Goal: Task Accomplishment & Management: Use online tool/utility

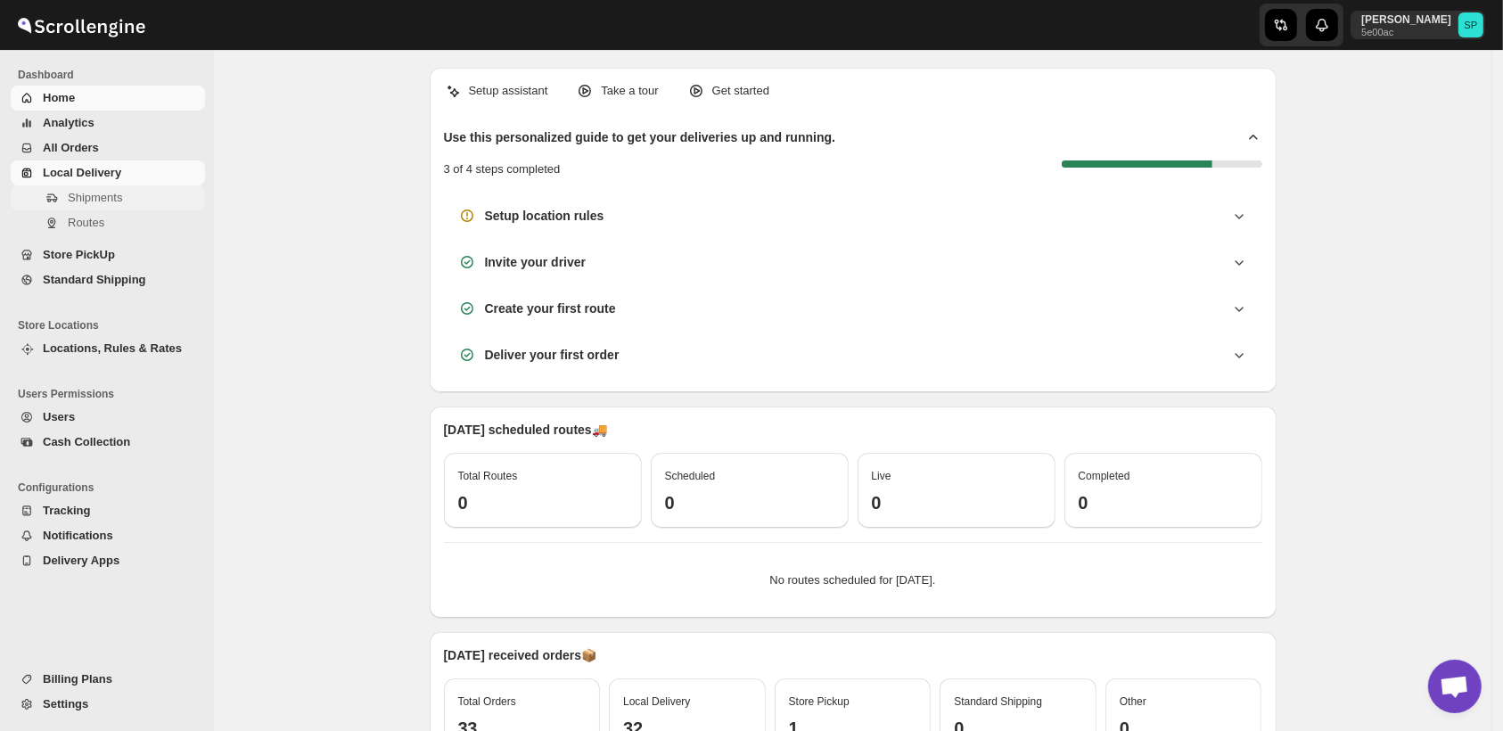
click at [78, 203] on span "Shipments" at bounding box center [95, 197] width 54 height 13
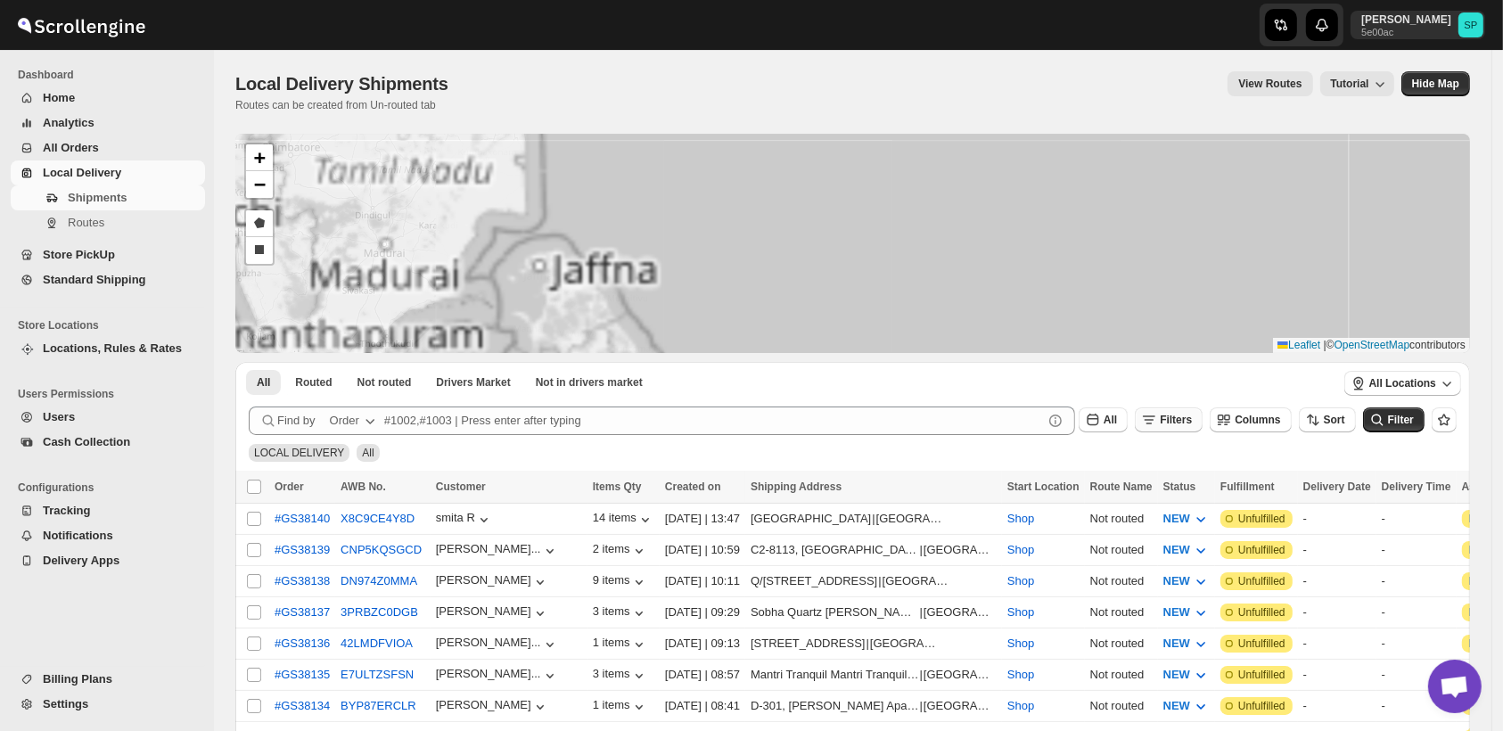
click at [1192, 422] on span "Filters" at bounding box center [1176, 420] width 32 height 12
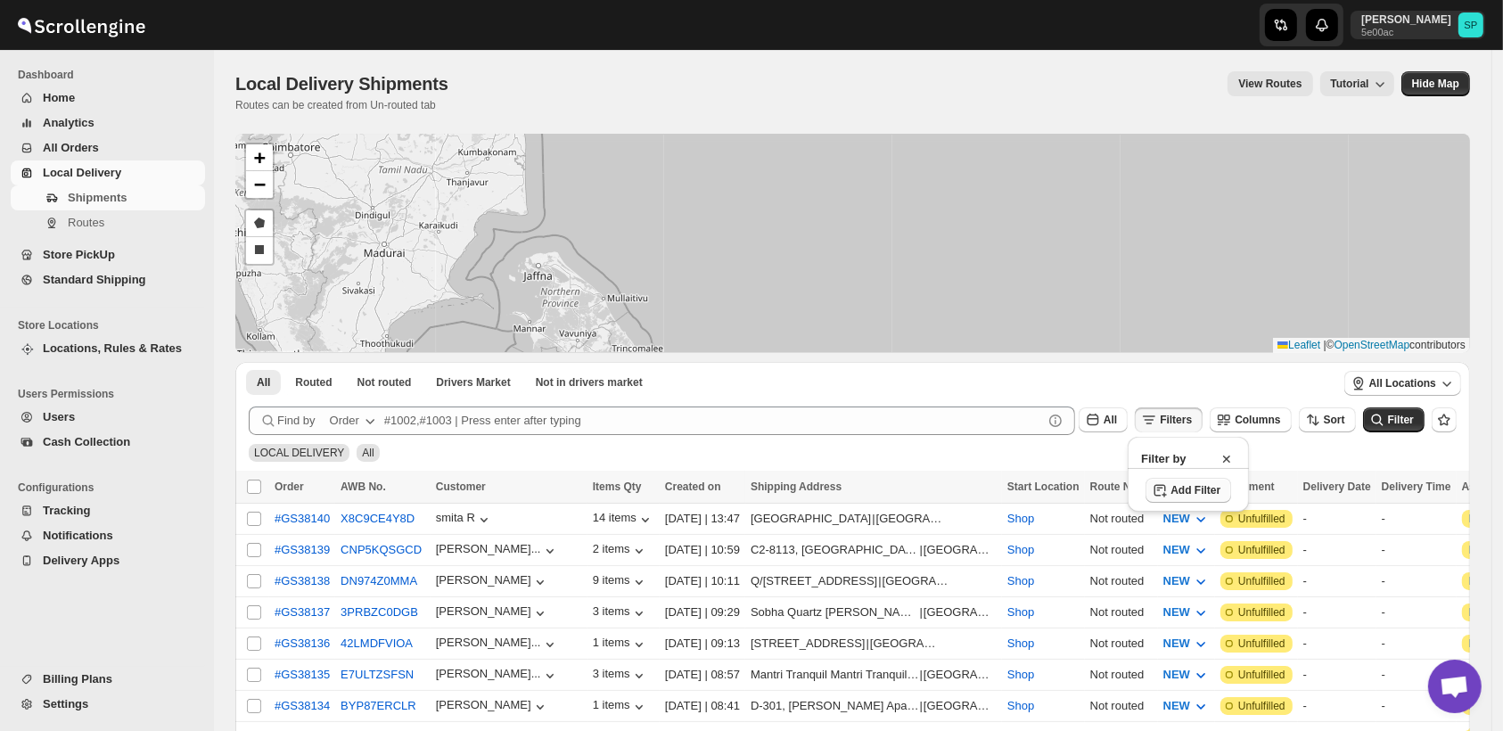
click at [1186, 493] on span "Add Filter" at bounding box center [1196, 490] width 50 height 14
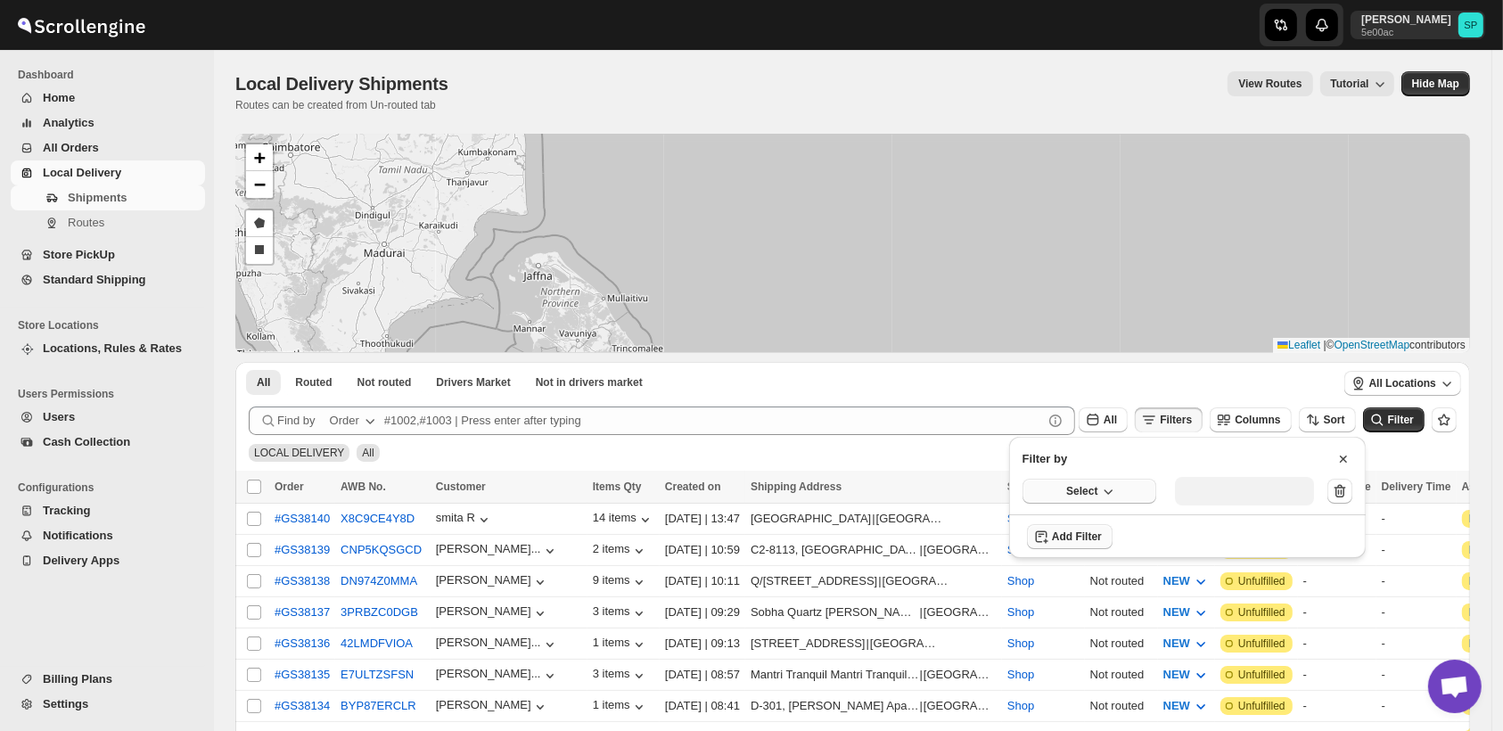
click at [1082, 496] on span "Select" at bounding box center [1081, 491] width 31 height 14
click at [1090, 649] on div "Fulfillment Status" at bounding box center [1077, 656] width 89 height 18
click at [1207, 496] on button "Select value" at bounding box center [1238, 489] width 126 height 25
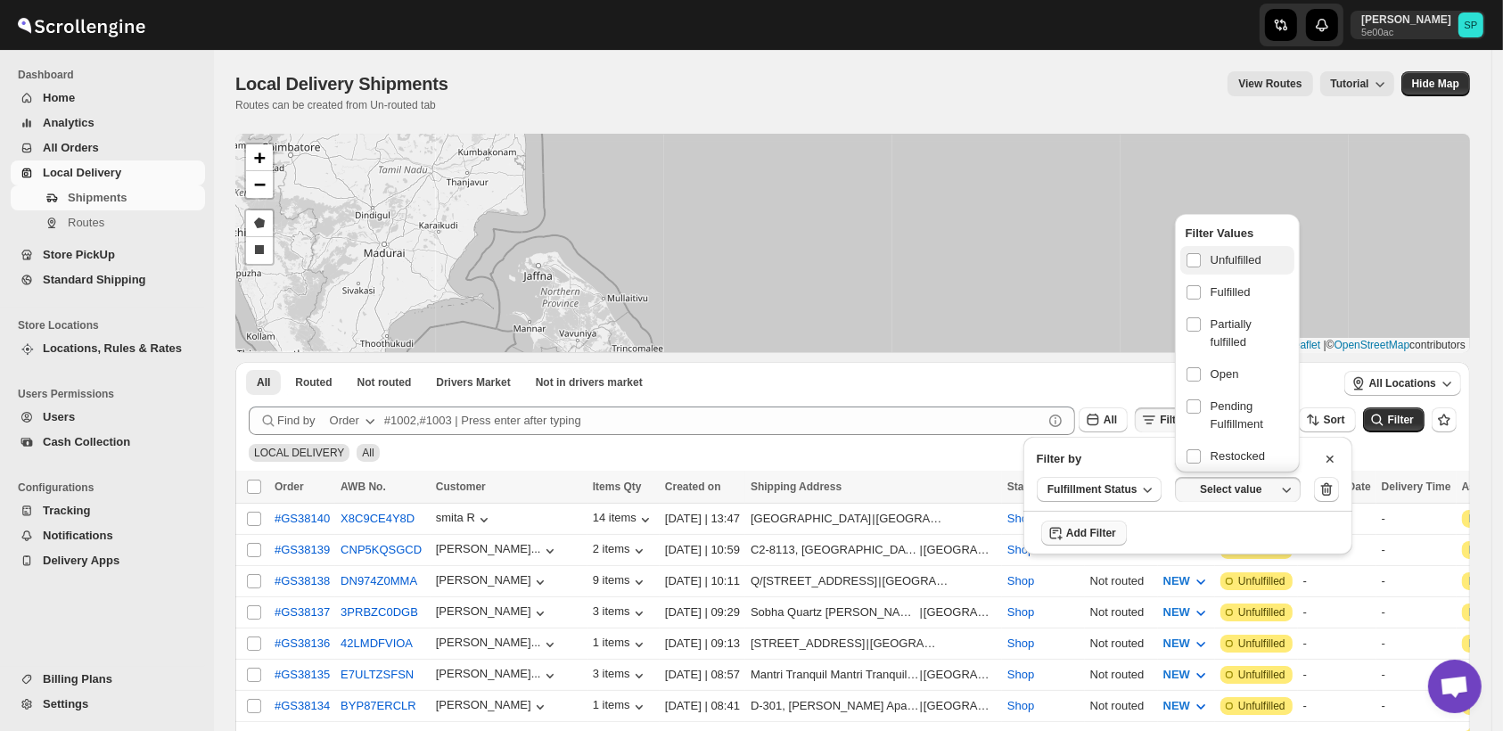
click at [1248, 265] on span "Unfulfilled" at bounding box center [1236, 260] width 51 height 18
click at [1201, 265] on input "checkbox" at bounding box center [1194, 260] width 14 height 14
checkbox input "true"
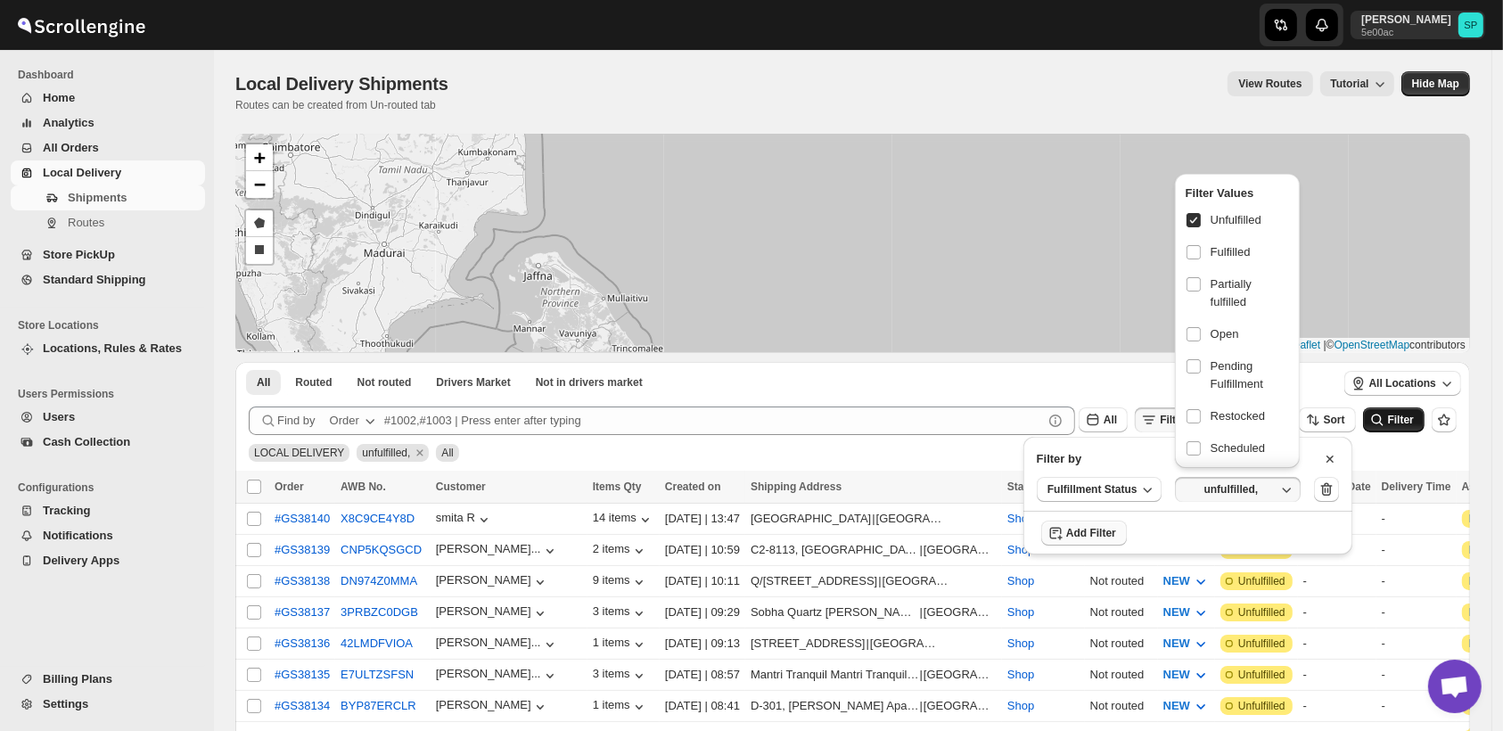
click at [1403, 423] on span "Filter" at bounding box center [1401, 420] width 26 height 12
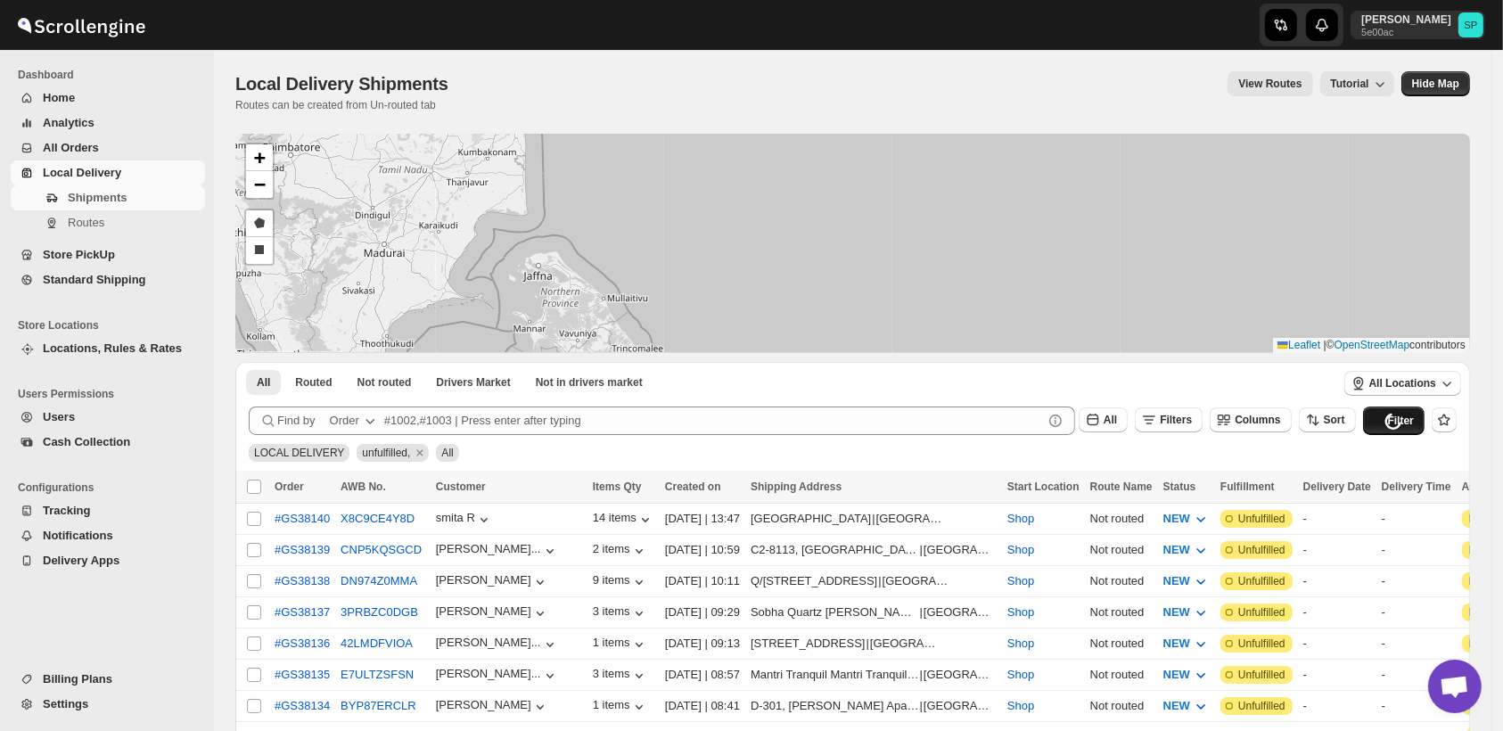
click at [1403, 423] on div "Loading shipments…" at bounding box center [852, 447] width 1235 height 48
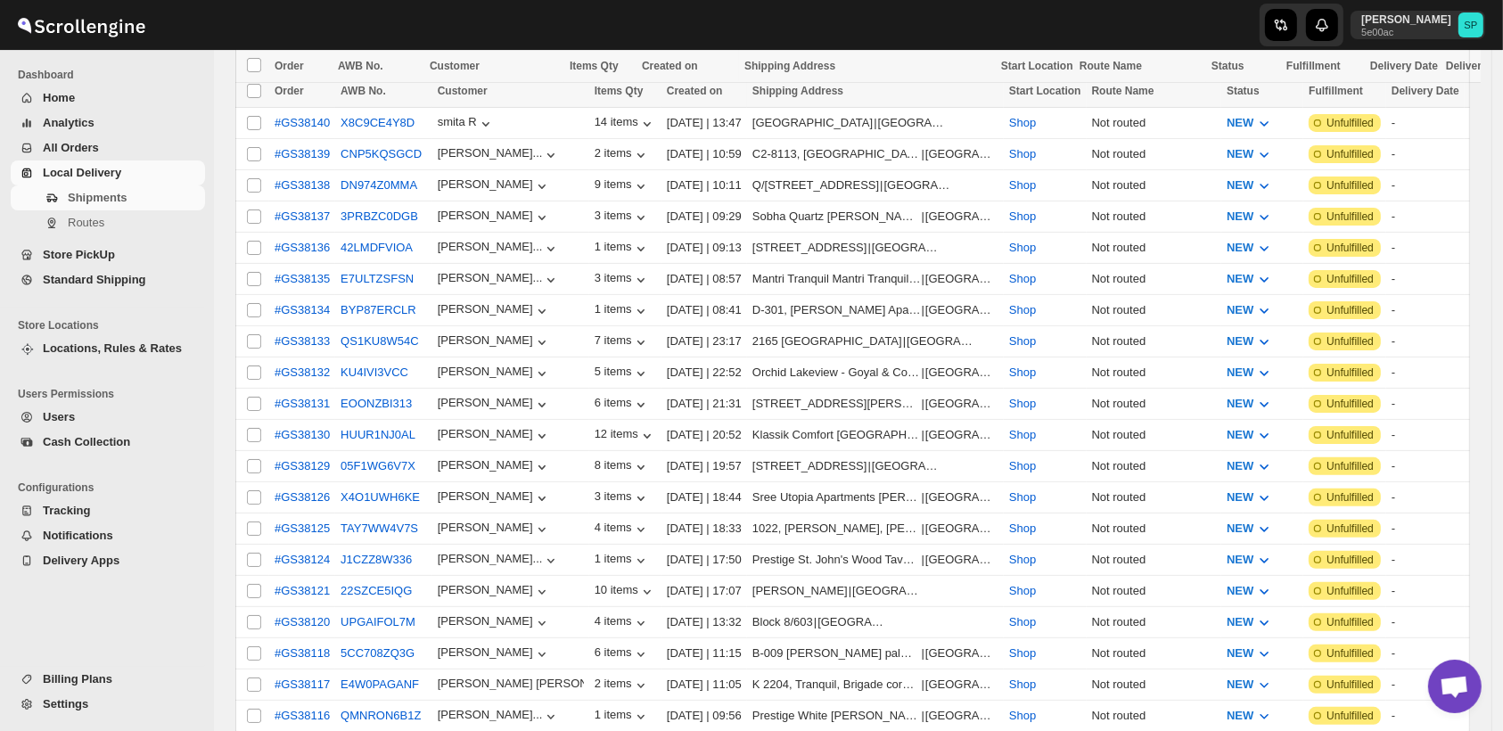
scroll to position [792, 0]
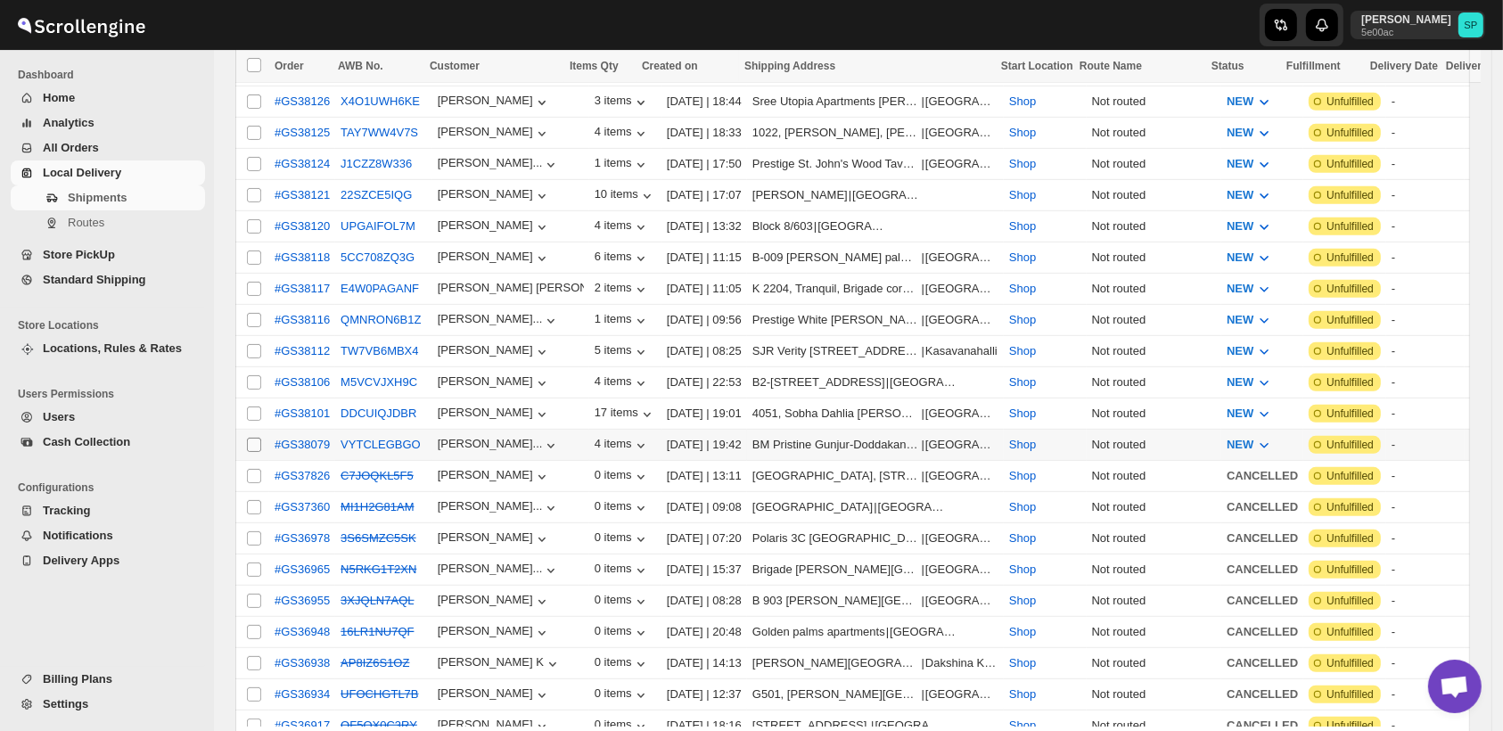
click at [250, 438] on input "Select shipment" at bounding box center [254, 445] width 14 height 14
checkbox input "true"
click at [254, 407] on input "Select shipment" at bounding box center [254, 414] width 14 height 14
checkbox input "true"
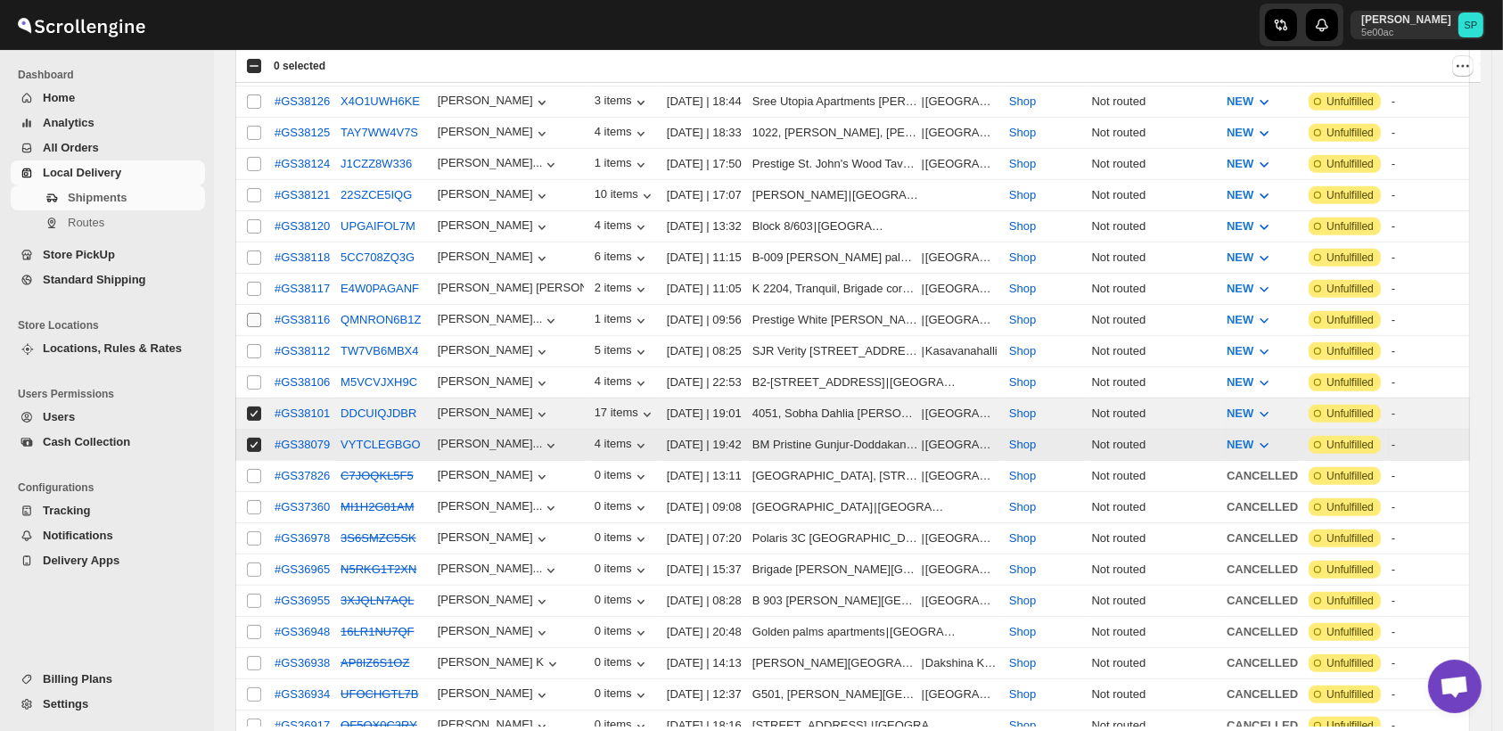
click at [255, 375] on input "Select shipment" at bounding box center [254, 382] width 14 height 14
checkbox input "true"
click at [256, 344] on input "Select shipment" at bounding box center [254, 351] width 14 height 14
checkbox input "true"
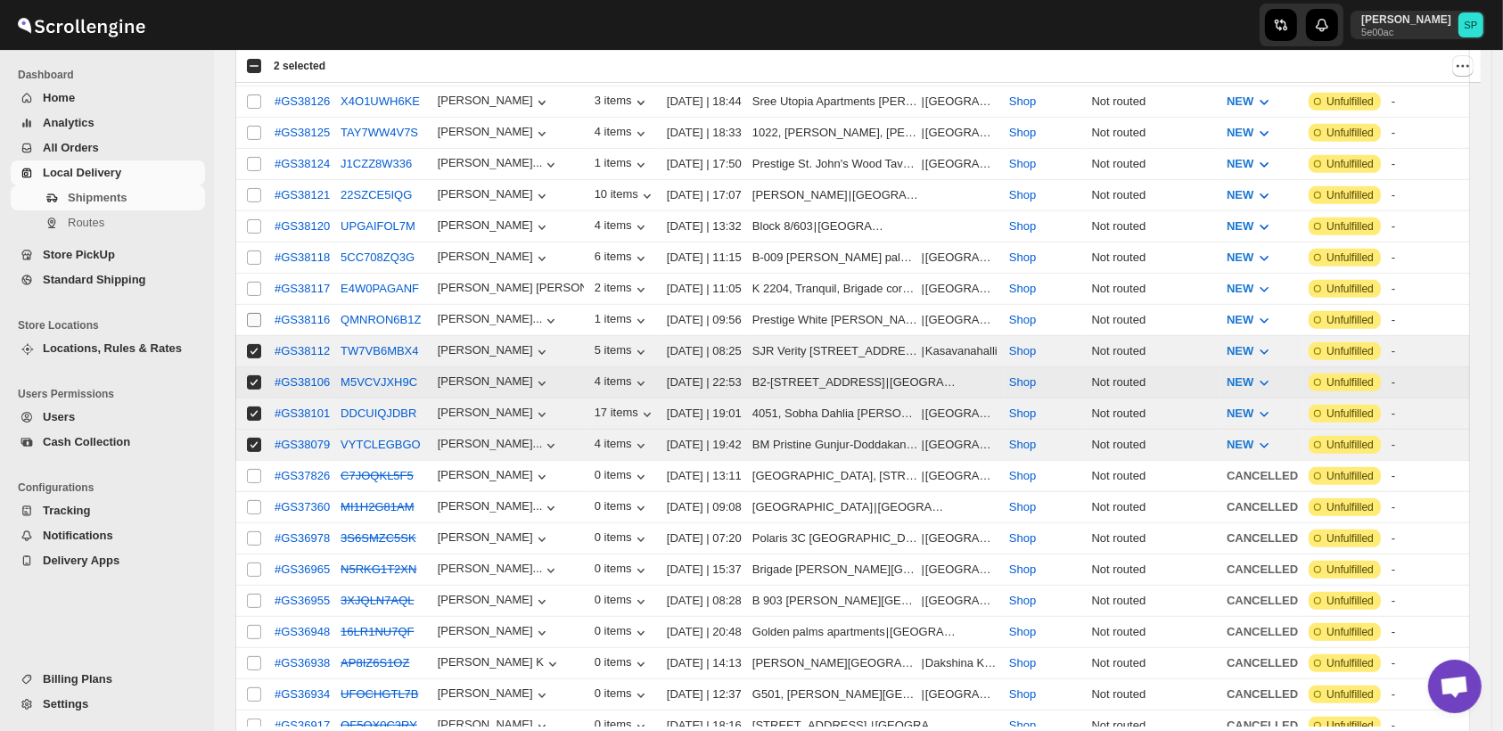
click at [256, 313] on input "Select shipment" at bounding box center [254, 320] width 14 height 14
checkbox input "true"
click at [251, 282] on input "Select shipment" at bounding box center [254, 289] width 14 height 14
checkbox input "true"
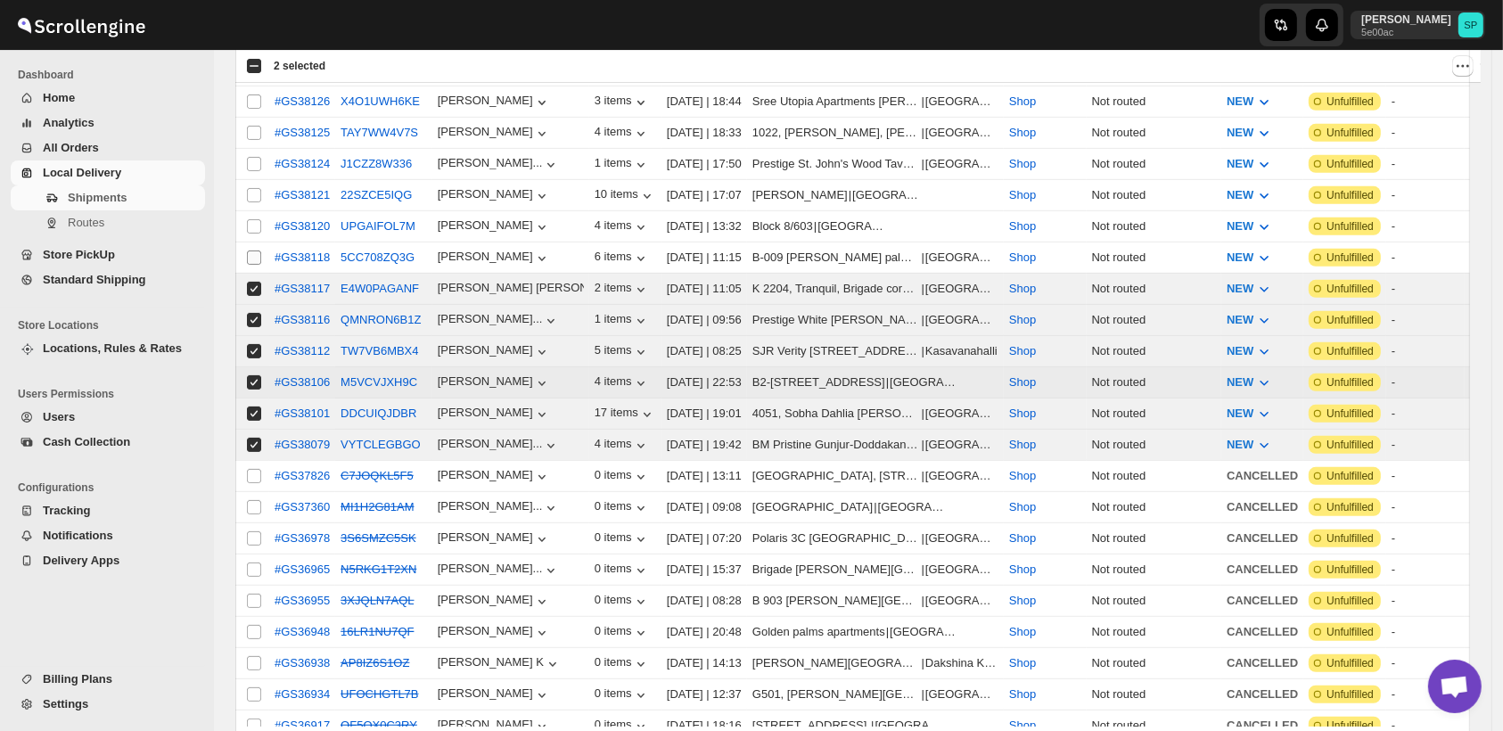
click at [257, 251] on input "Select shipment" at bounding box center [254, 258] width 14 height 14
checkbox input "true"
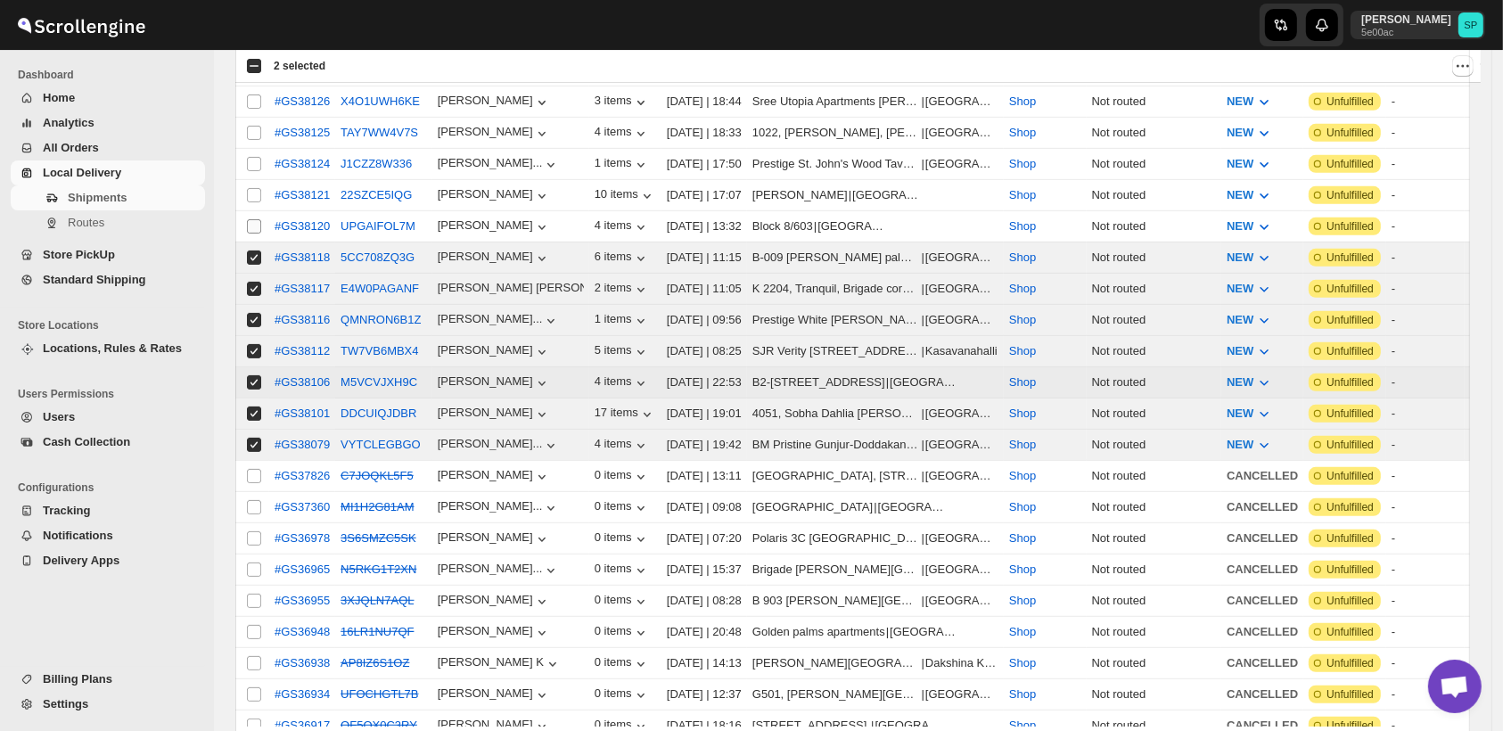
click at [258, 219] on input "Select shipment" at bounding box center [254, 226] width 14 height 14
checkbox input "true"
click at [254, 180] on td "Select shipment" at bounding box center [252, 195] width 34 height 31
checkbox input "true"
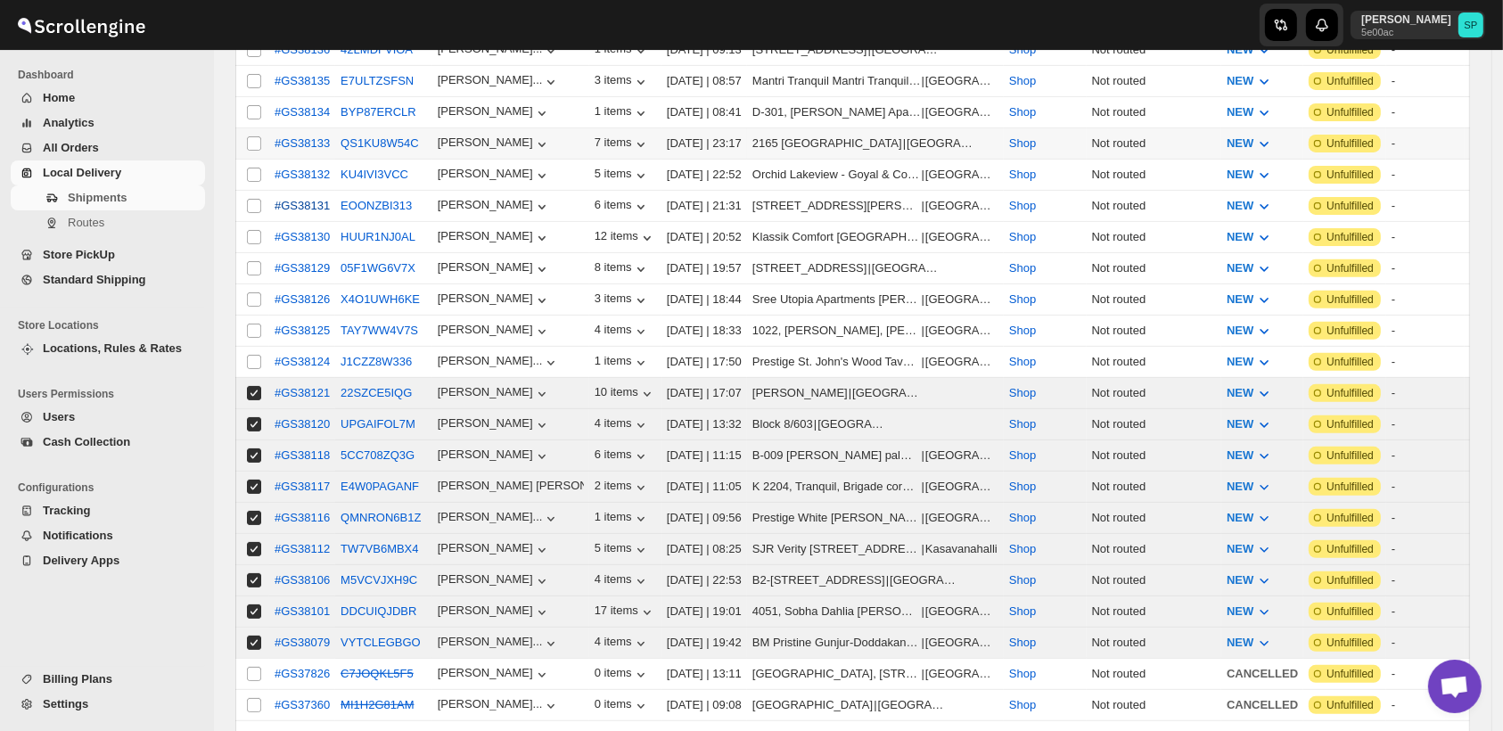
scroll to position [396, 0]
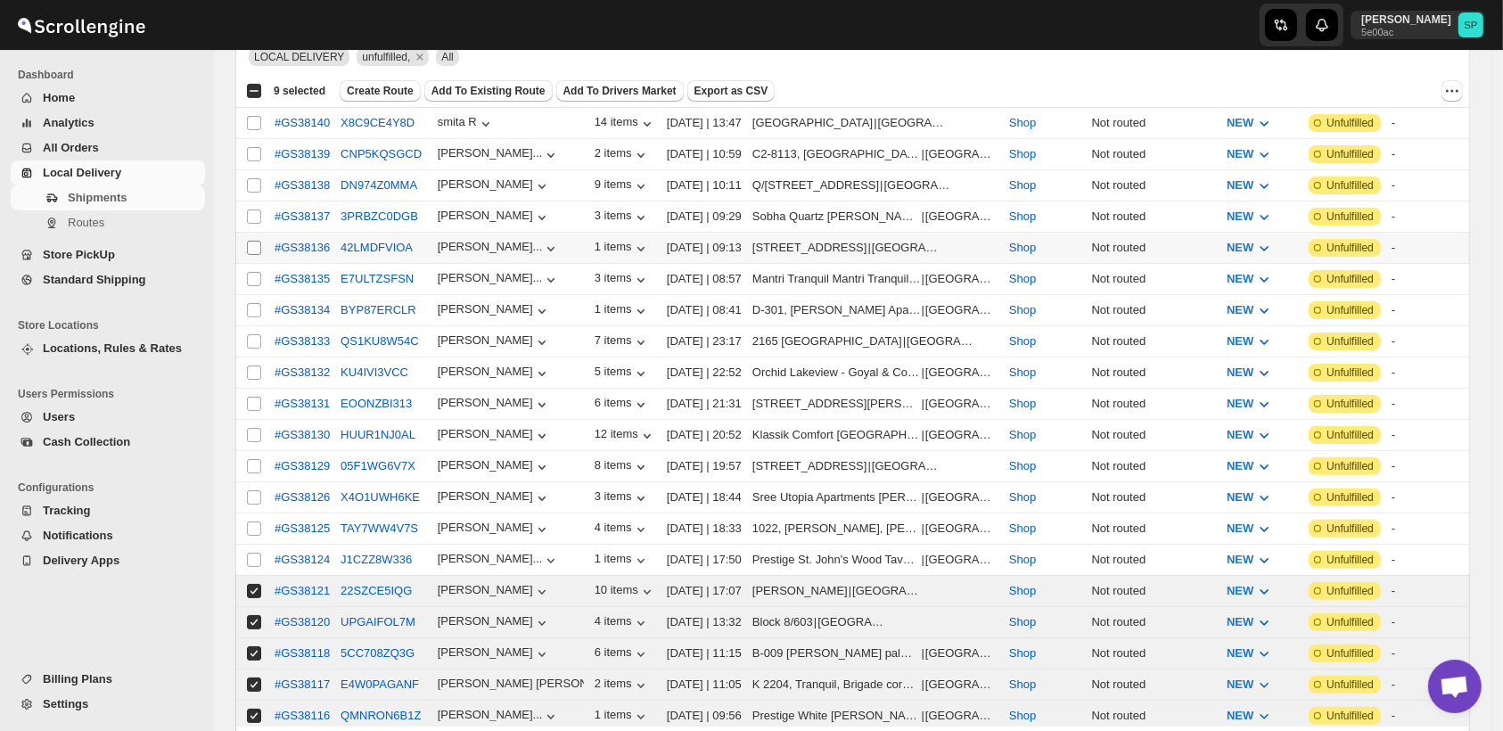
click at [251, 241] on input "Select shipment" at bounding box center [254, 248] width 14 height 14
checkbox input "true"
click at [251, 272] on input "Select shipment" at bounding box center [254, 279] width 14 height 14
checkbox input "true"
click at [254, 304] on input "Select shipment" at bounding box center [254, 310] width 14 height 14
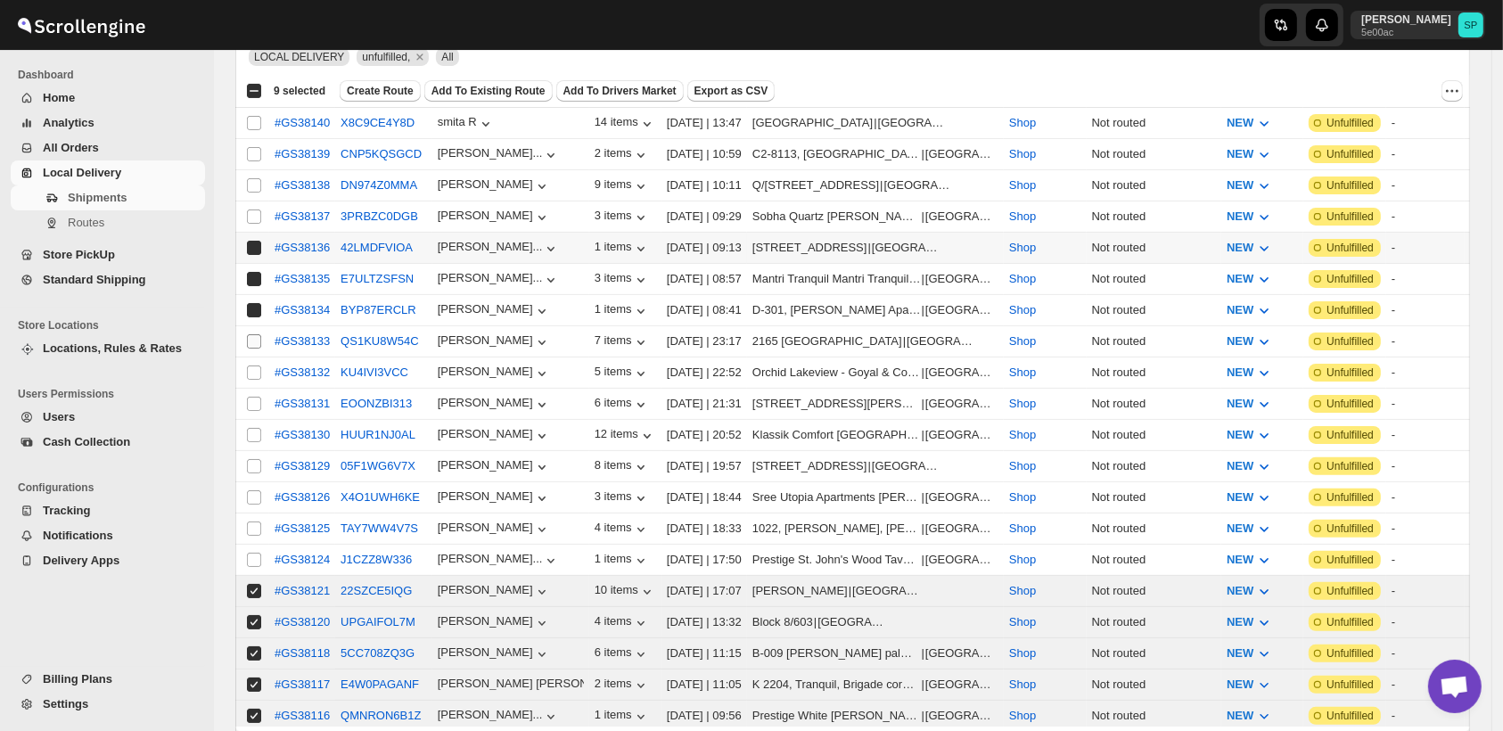
checkbox input "true"
click at [255, 334] on input "Select shipment" at bounding box center [254, 341] width 14 height 14
checkbox input "true"
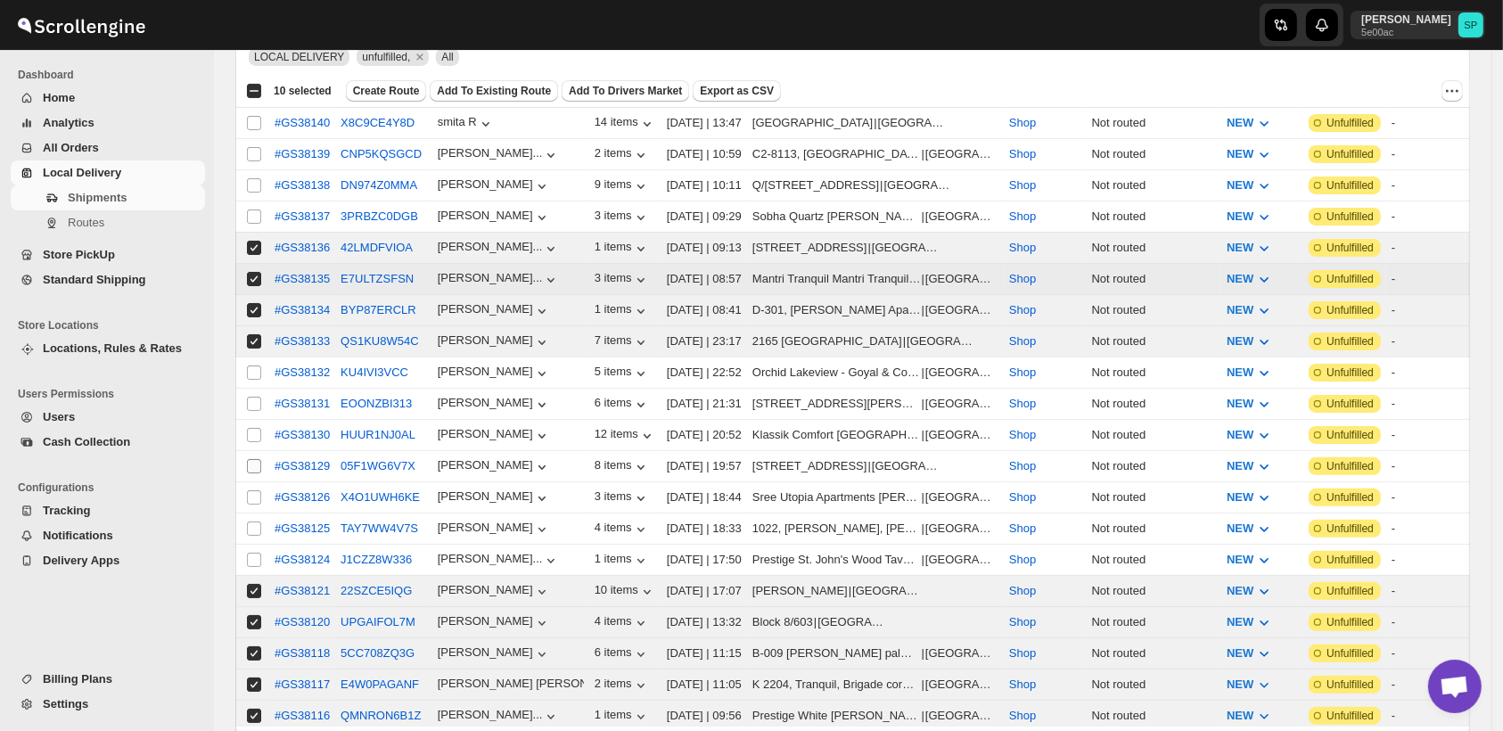
click at [253, 366] on input "Select shipment" at bounding box center [254, 373] width 14 height 14
checkbox input "true"
click at [255, 397] on input "Select shipment" at bounding box center [254, 404] width 14 height 14
checkbox input "true"
click at [254, 428] on input "Select shipment" at bounding box center [254, 435] width 14 height 14
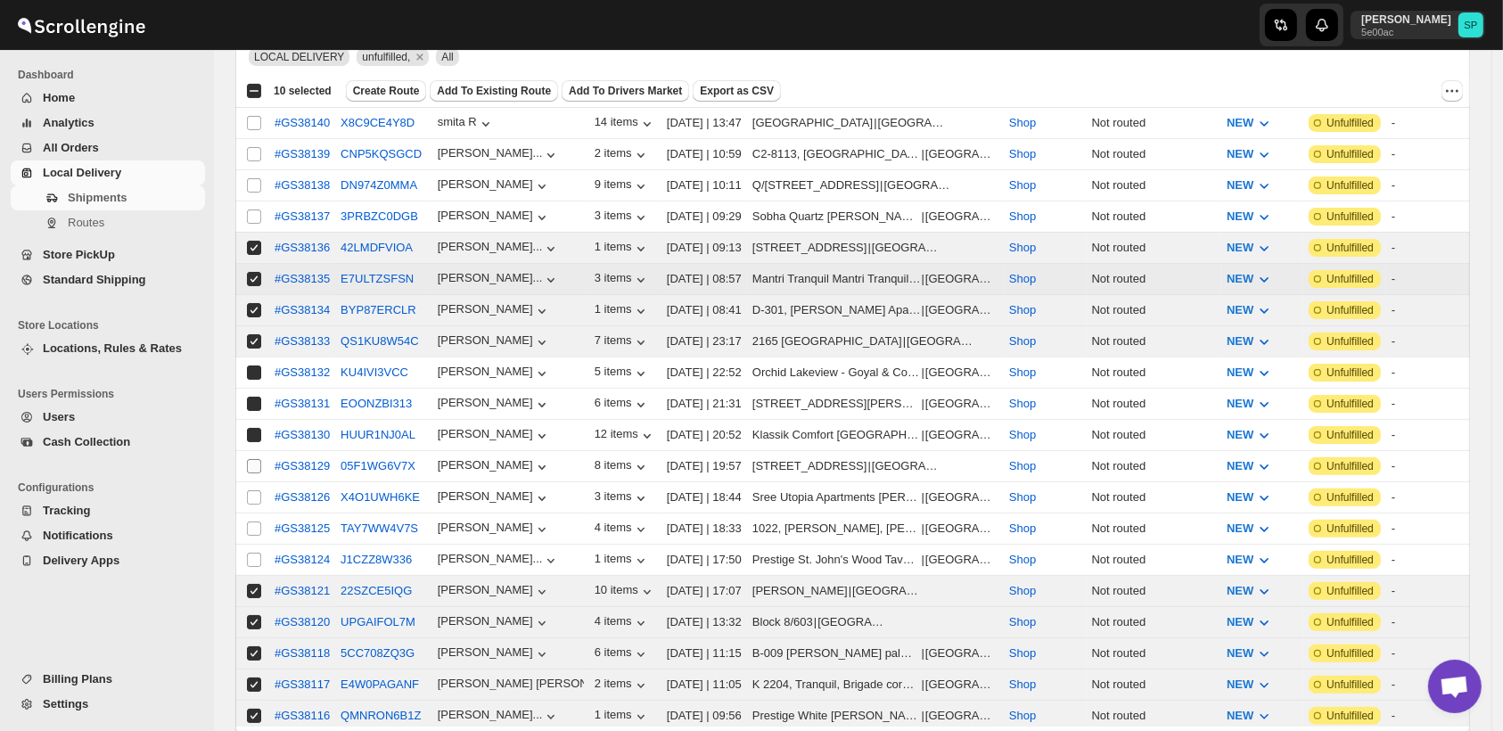
checkbox input "true"
click at [254, 459] on input "Select shipment" at bounding box center [254, 466] width 14 height 14
checkbox input "true"
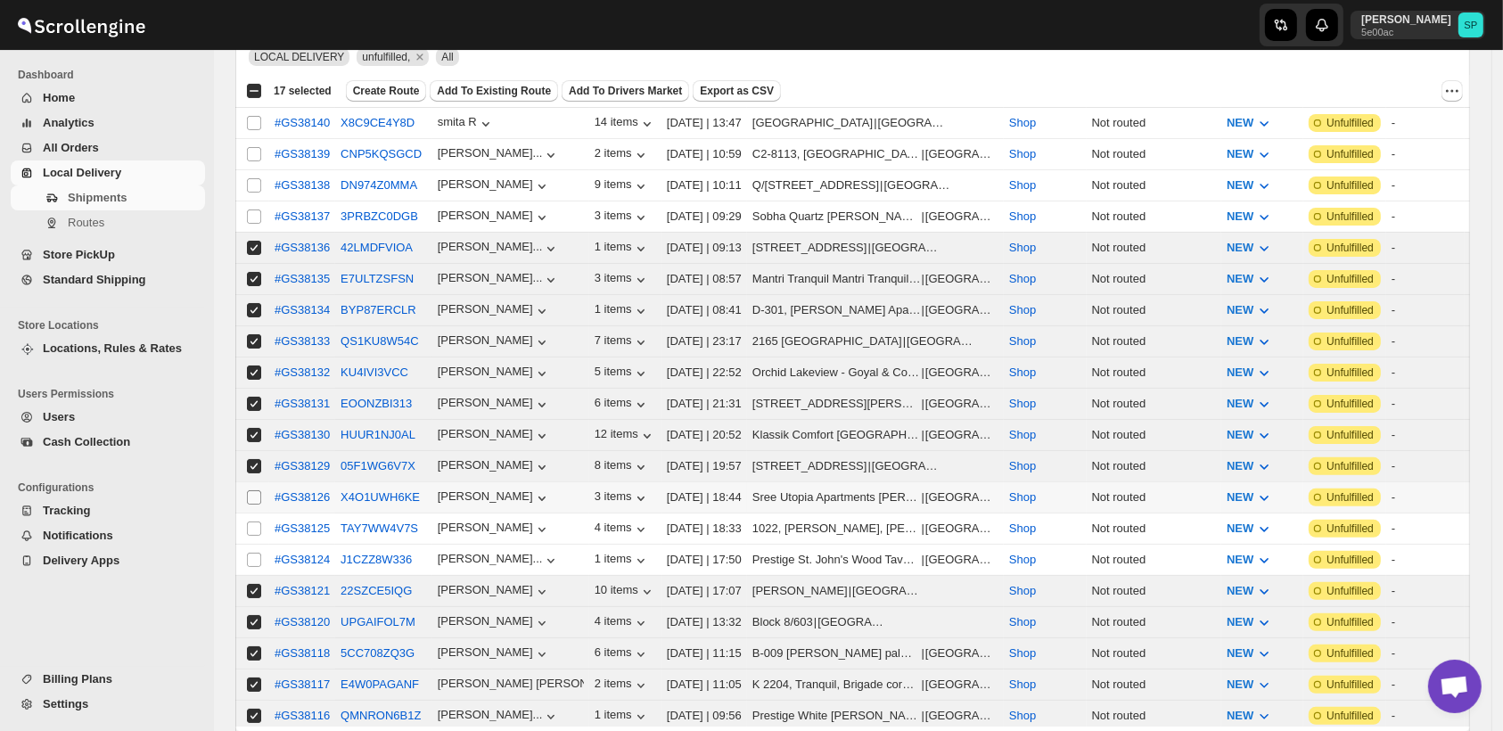
click at [251, 490] on input "Select shipment" at bounding box center [254, 497] width 14 height 14
checkbox input "true"
click at [252, 522] on input "Select shipment" at bounding box center [254, 529] width 14 height 14
checkbox input "true"
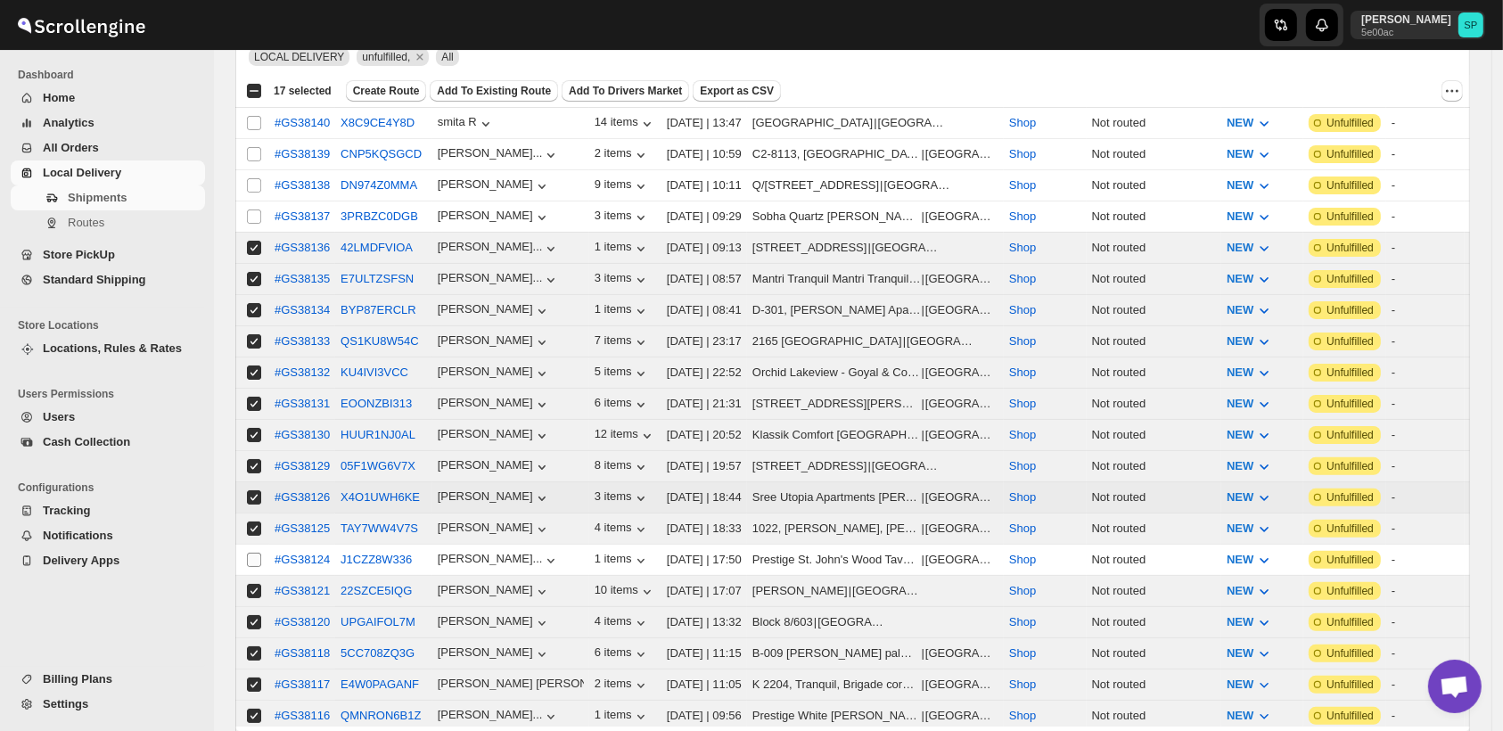
click at [256, 553] on input "Select shipment" at bounding box center [254, 560] width 14 height 14
checkbox input "true"
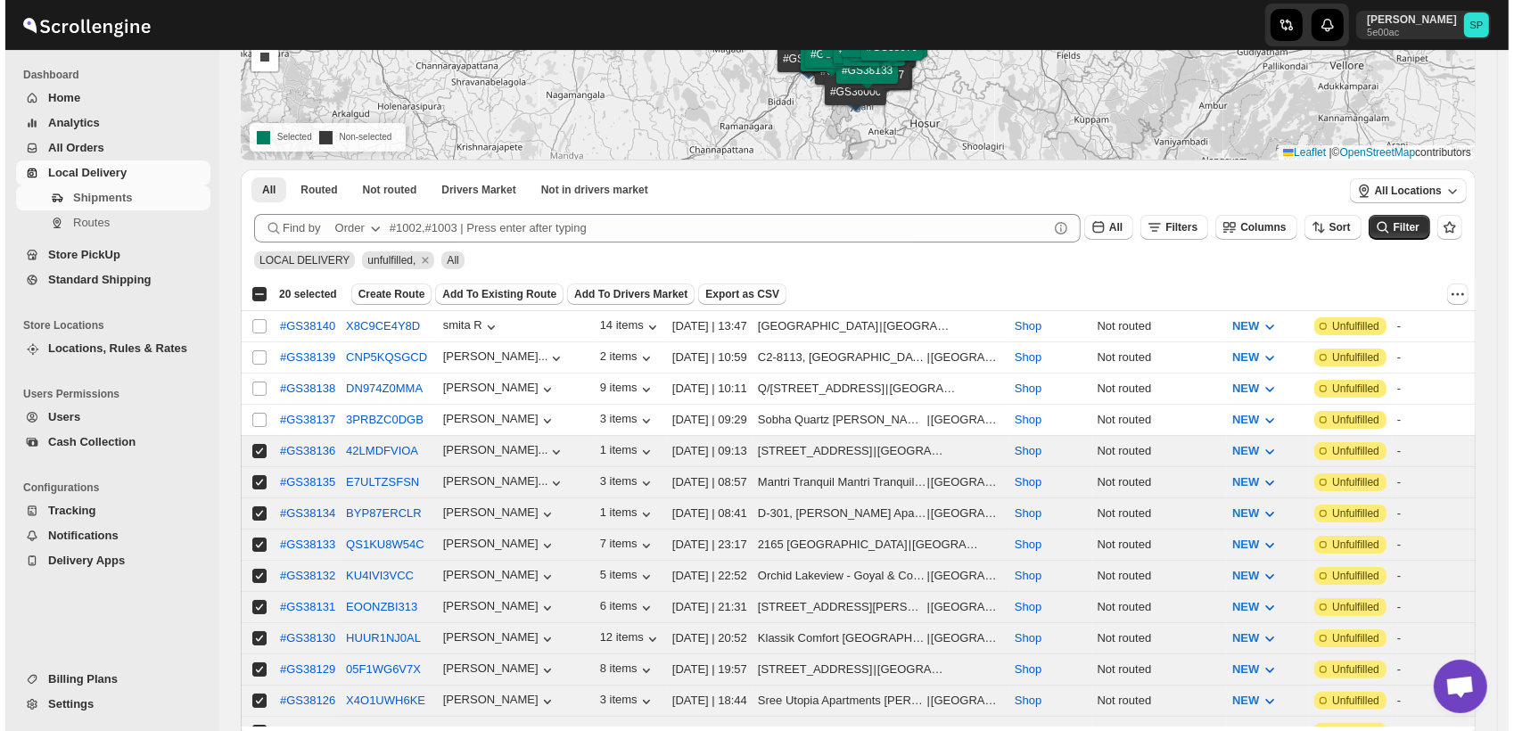
scroll to position [0, 0]
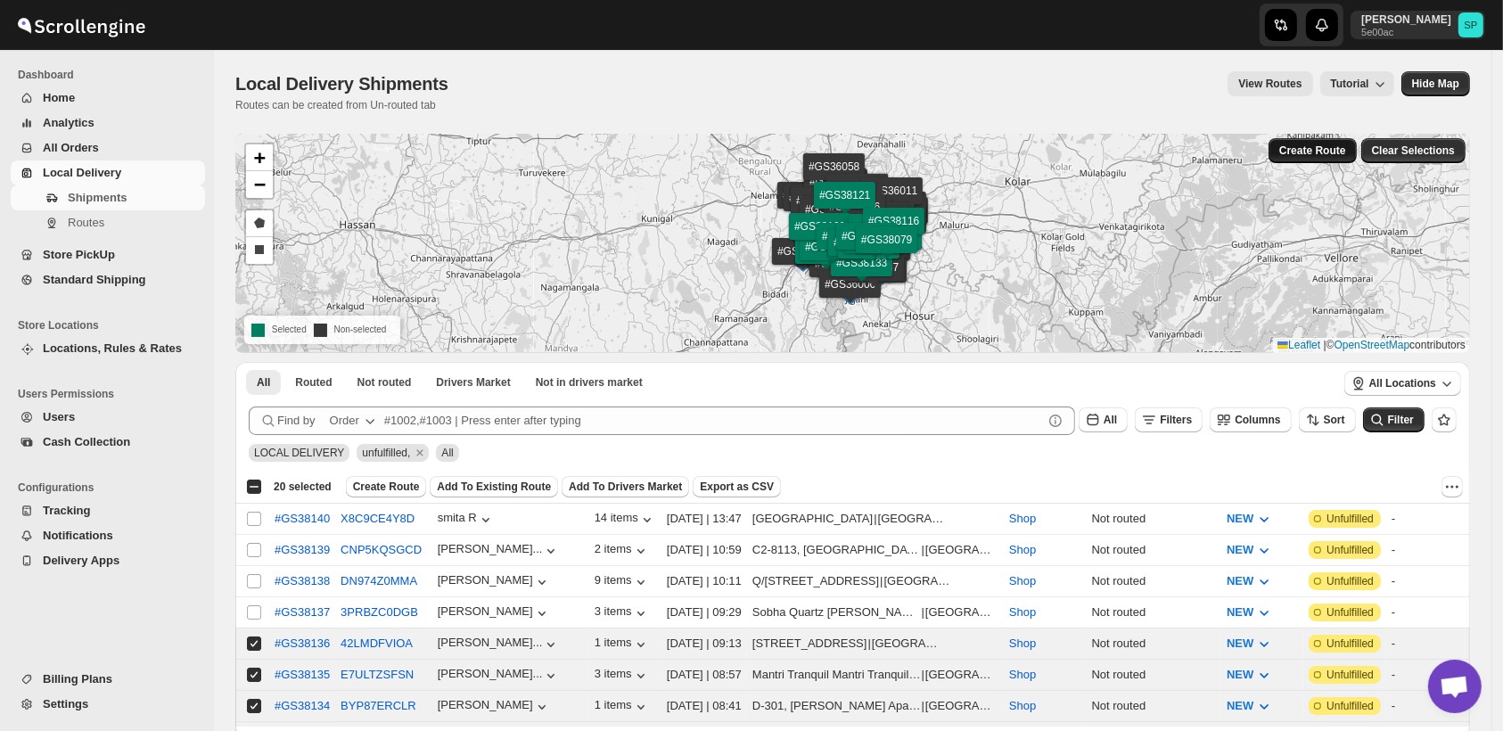
click at [1320, 152] on span "Create Route" at bounding box center [1312, 151] width 67 height 14
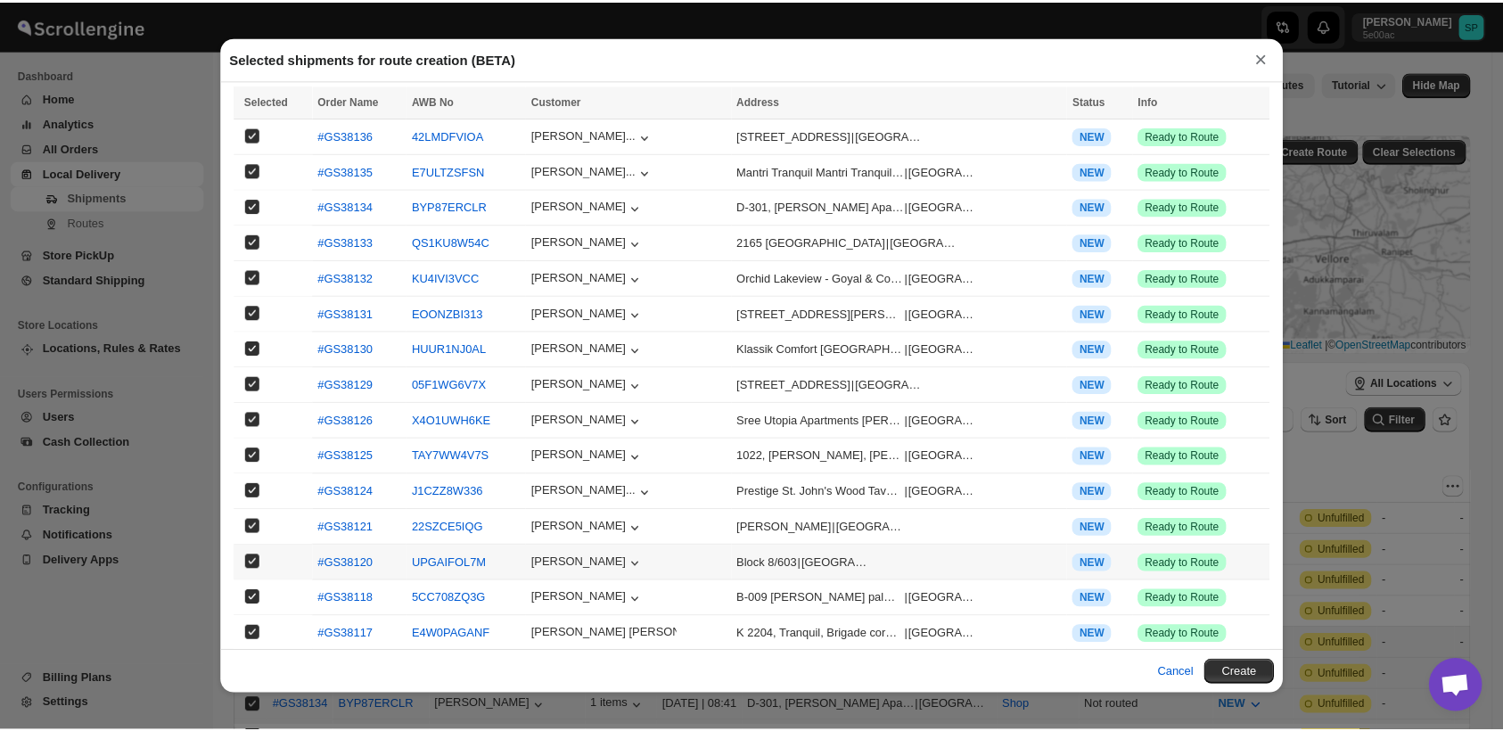
scroll to position [176, 0]
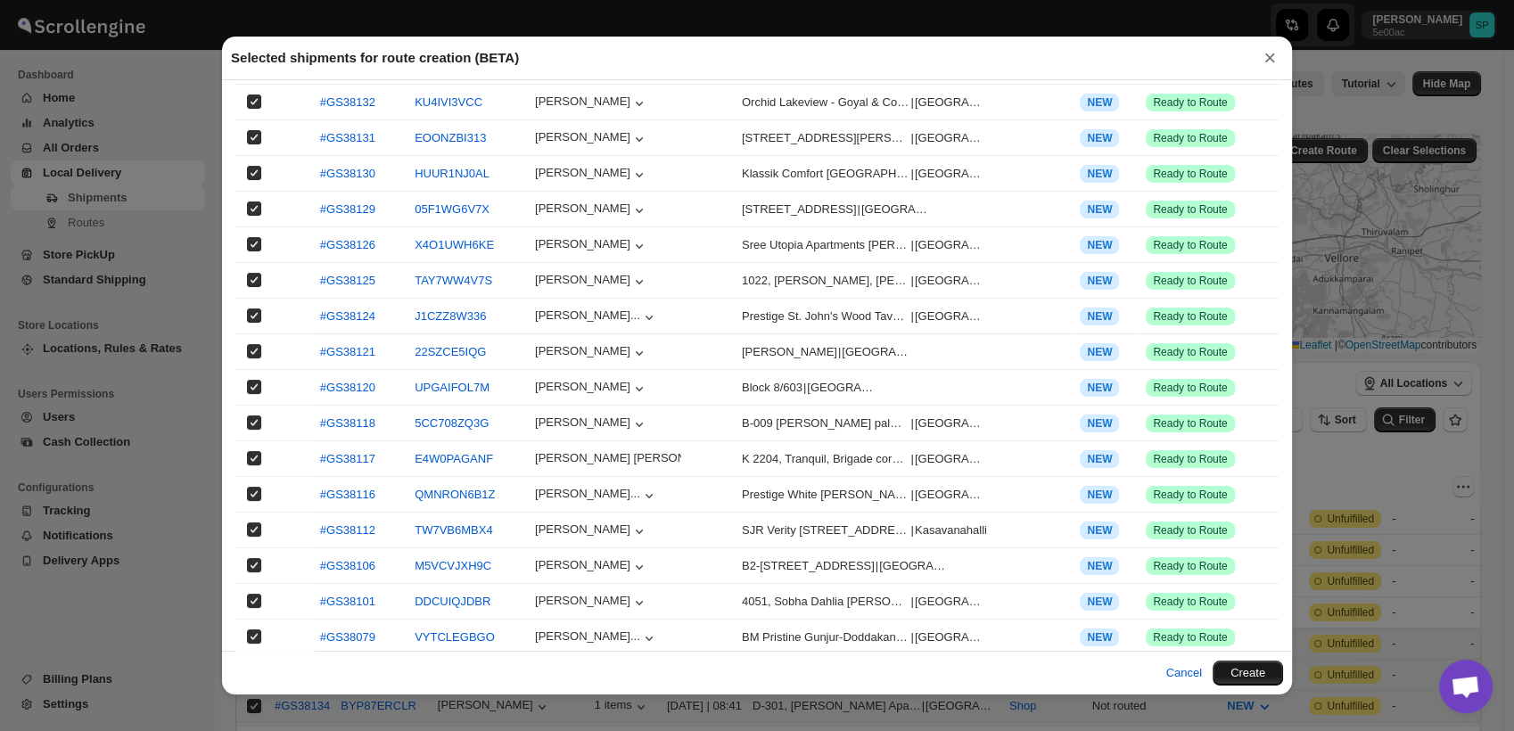
click at [1234, 672] on button "Create" at bounding box center [1248, 673] width 70 height 25
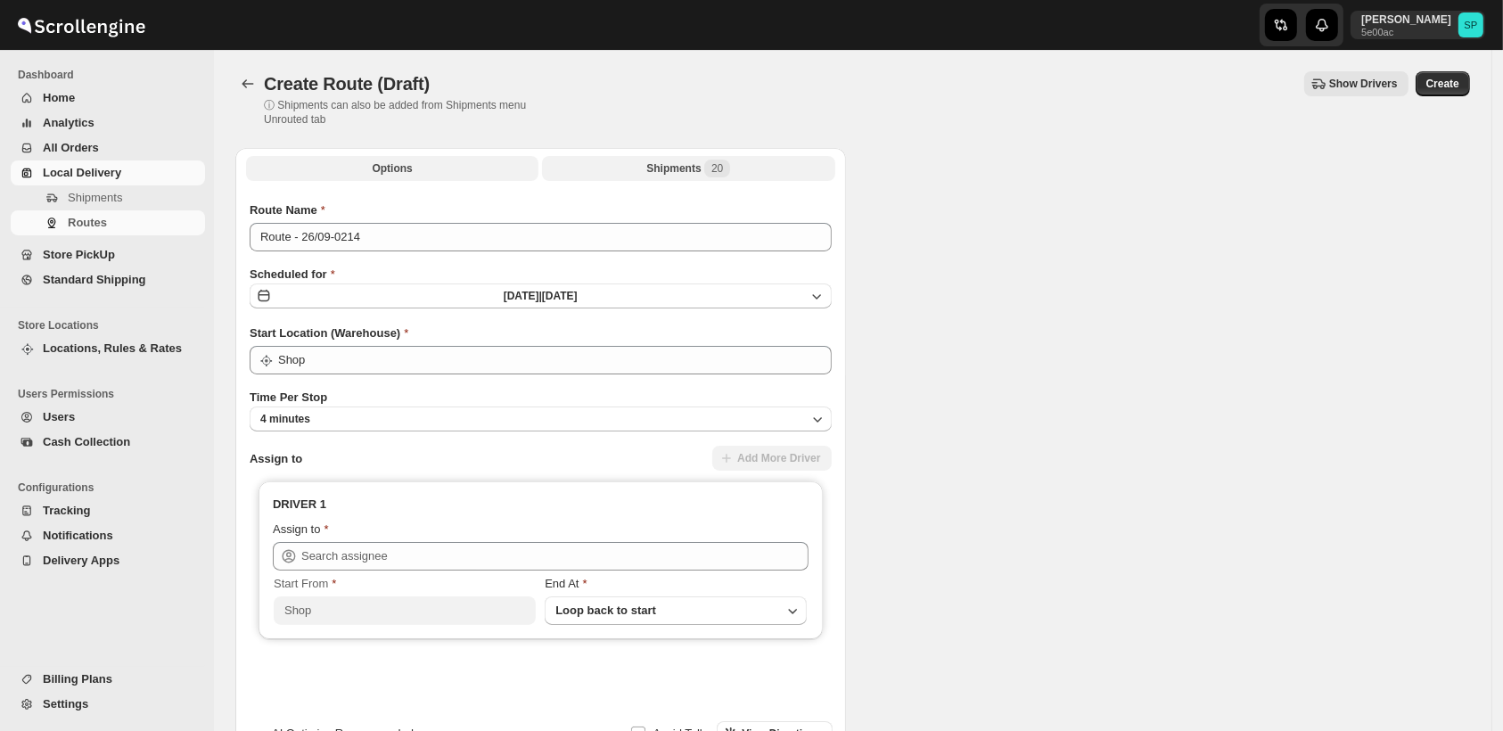
click at [673, 166] on div "Shipments 20" at bounding box center [688, 169] width 84 height 18
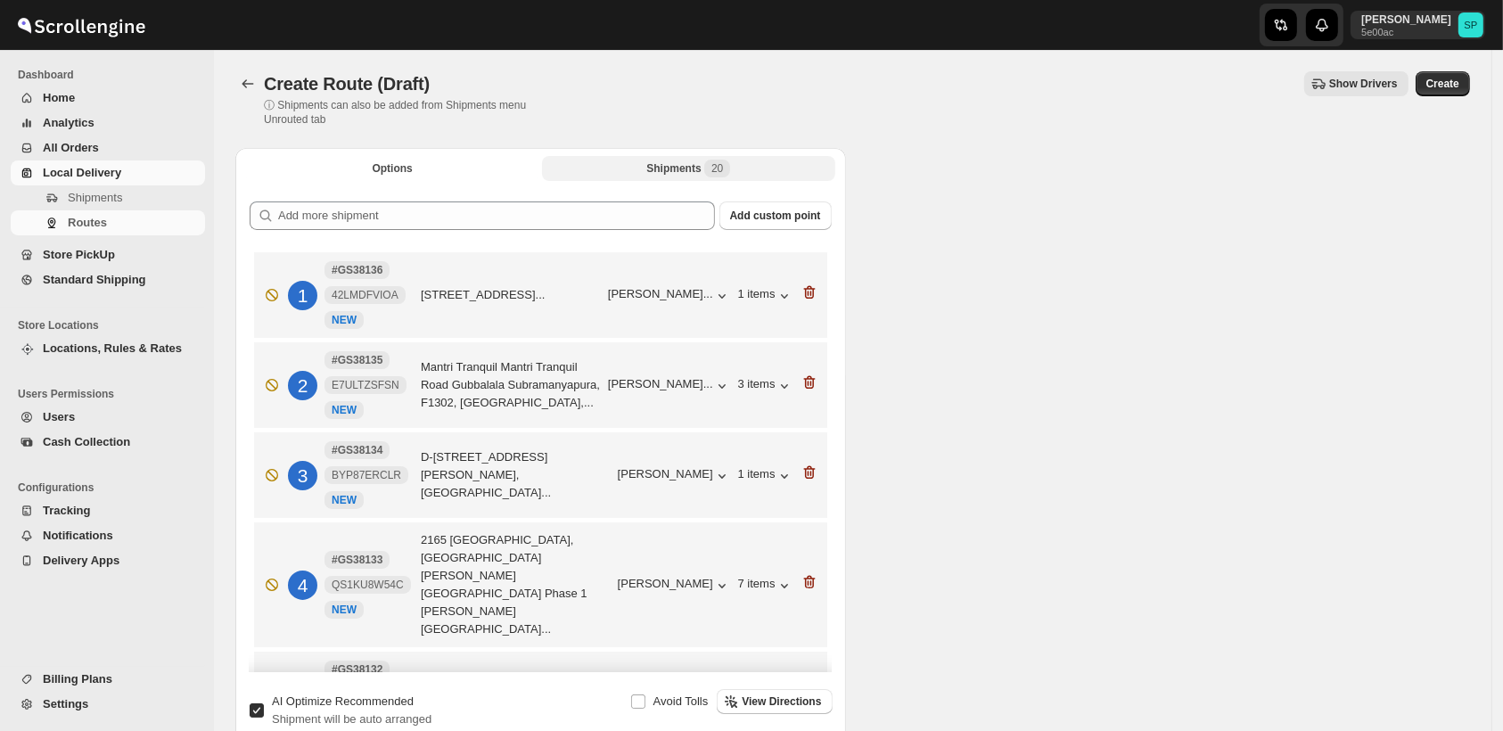
click at [673, 166] on div "Shipments 20" at bounding box center [688, 169] width 84 height 18
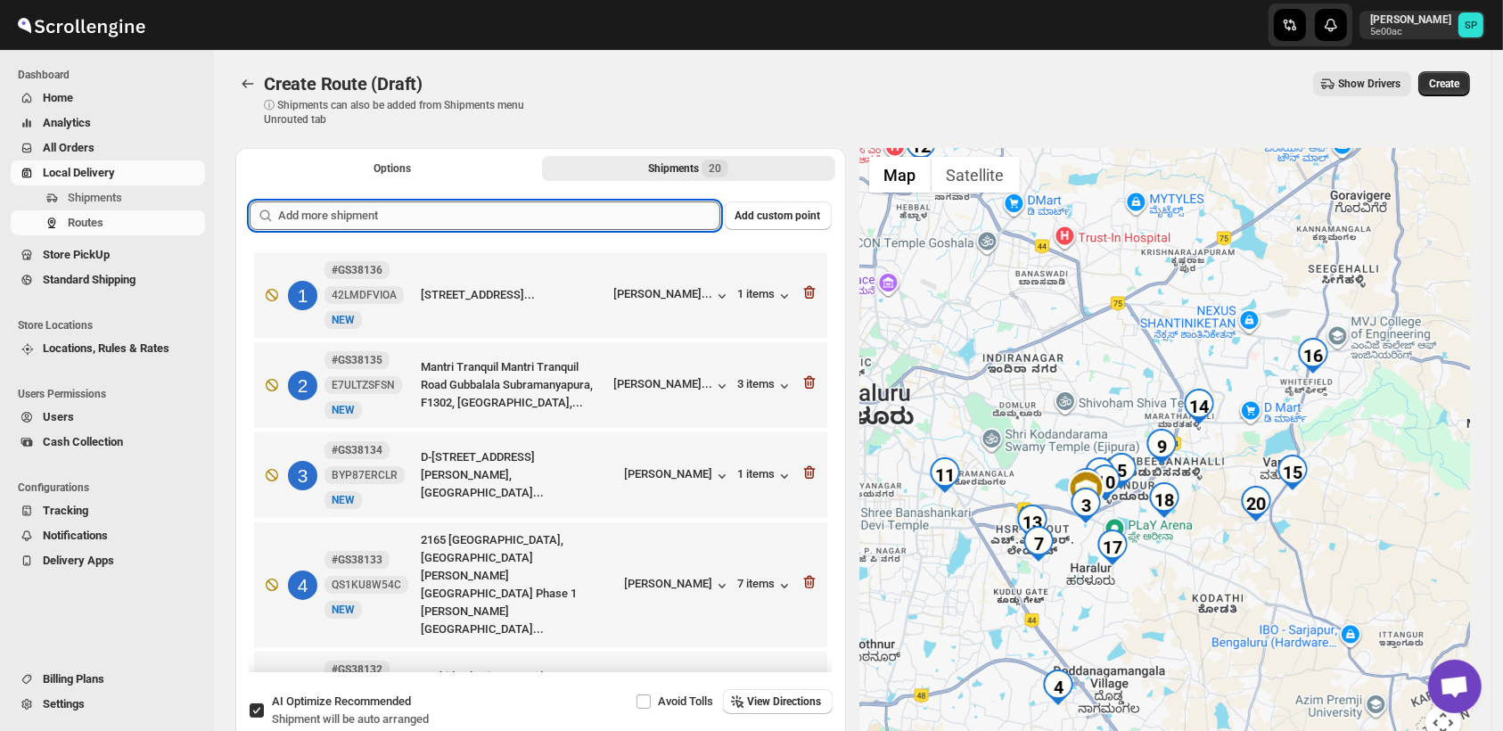
click at [613, 216] on input "text" at bounding box center [499, 216] width 442 height 29
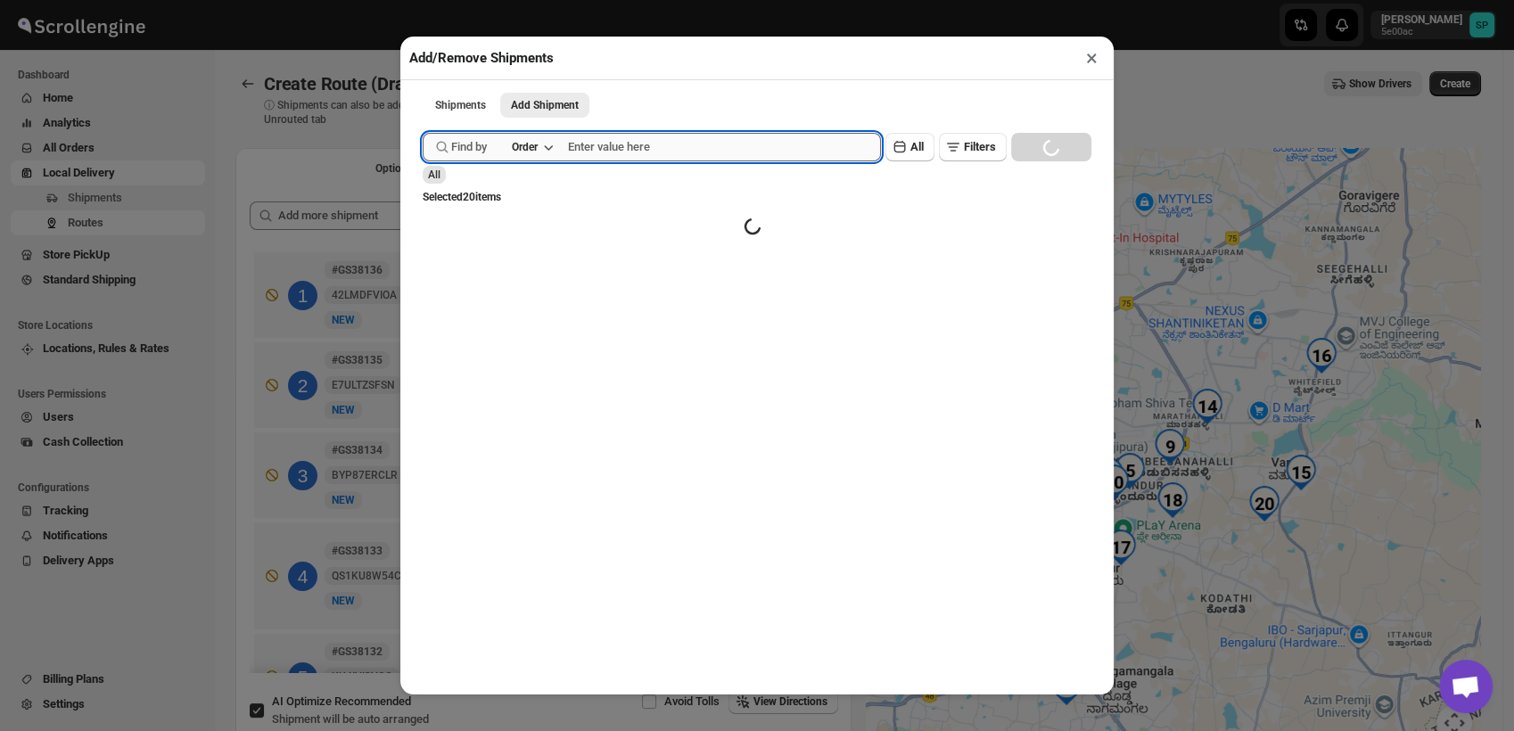
click at [654, 145] on input "text" at bounding box center [724, 147] width 313 height 29
paste input "GS38101"
type input "GS38101"
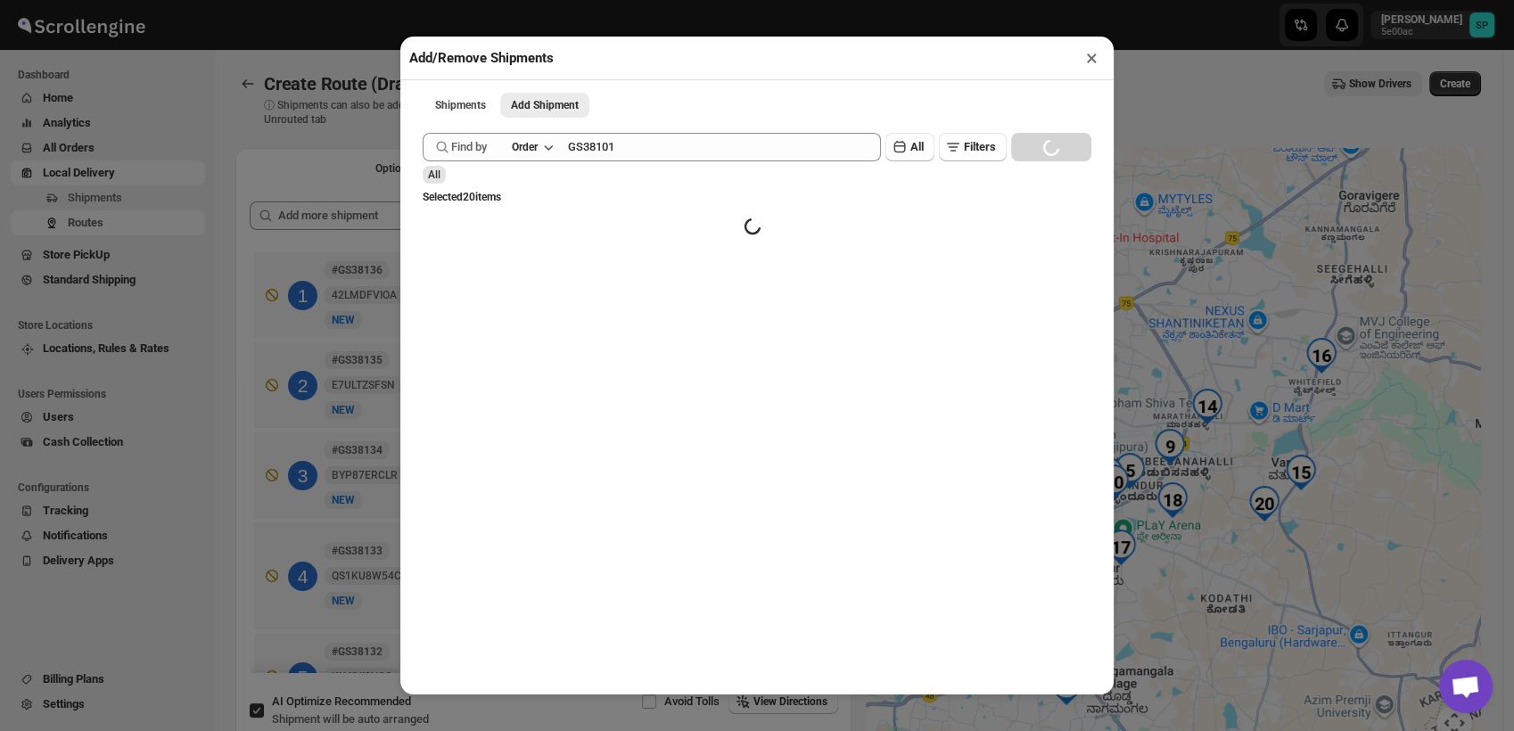
click at [1030, 149] on div "Find by Order GS38101 Clear All Filters Loading SEARCH" at bounding box center [757, 147] width 669 height 29
click at [1091, 61] on button "×" at bounding box center [1092, 57] width 26 height 25
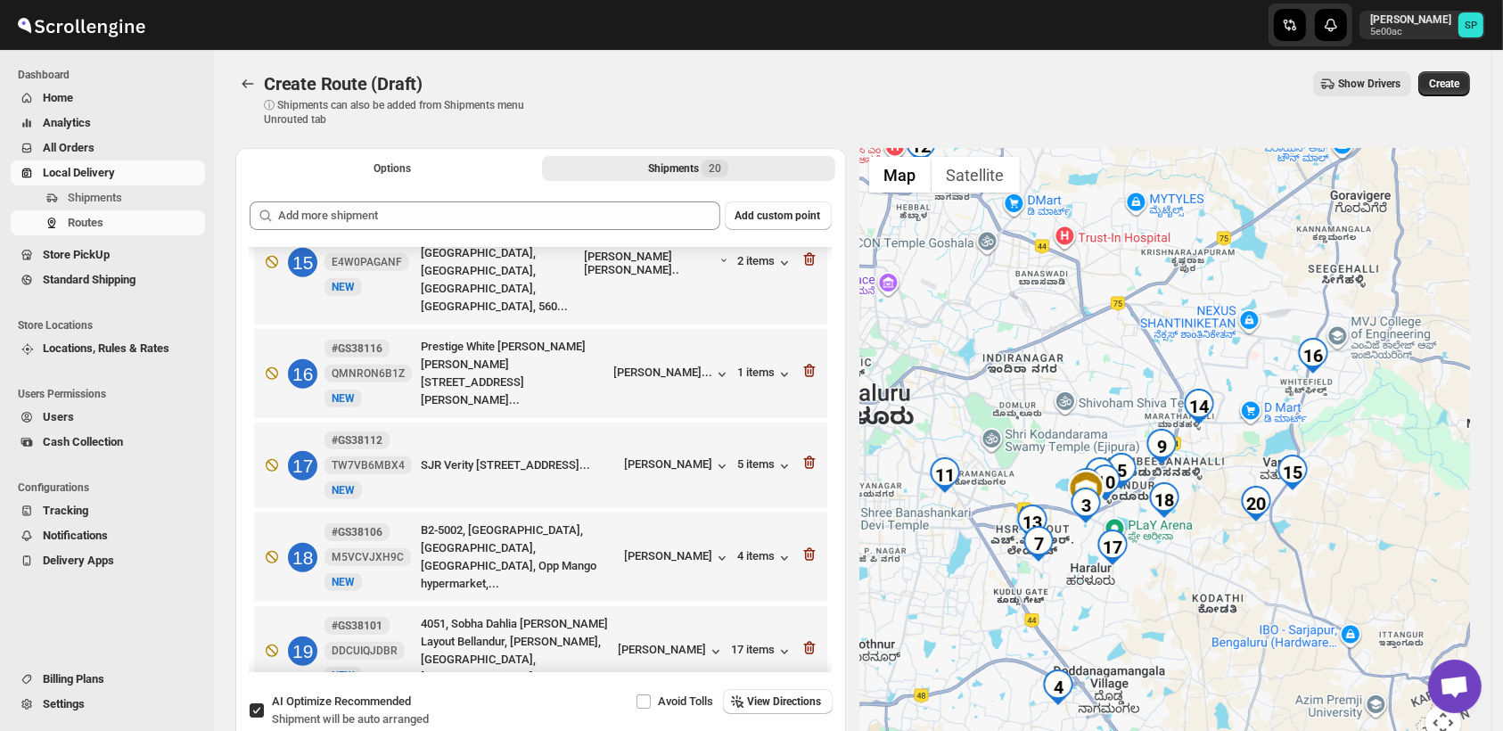
scroll to position [1398, 0]
click at [801, 637] on icon "button" at bounding box center [810, 646] width 18 height 18
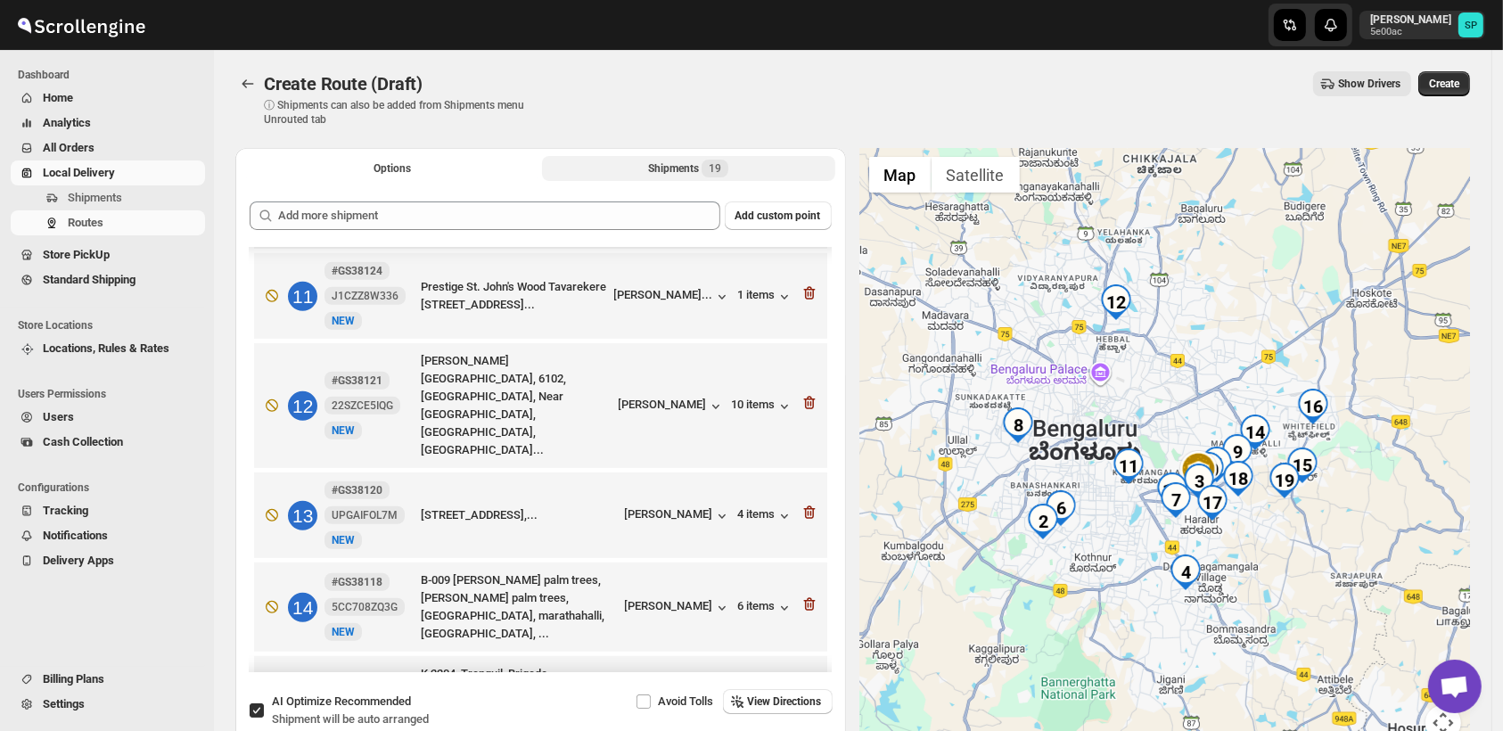
scroll to position [910, 0]
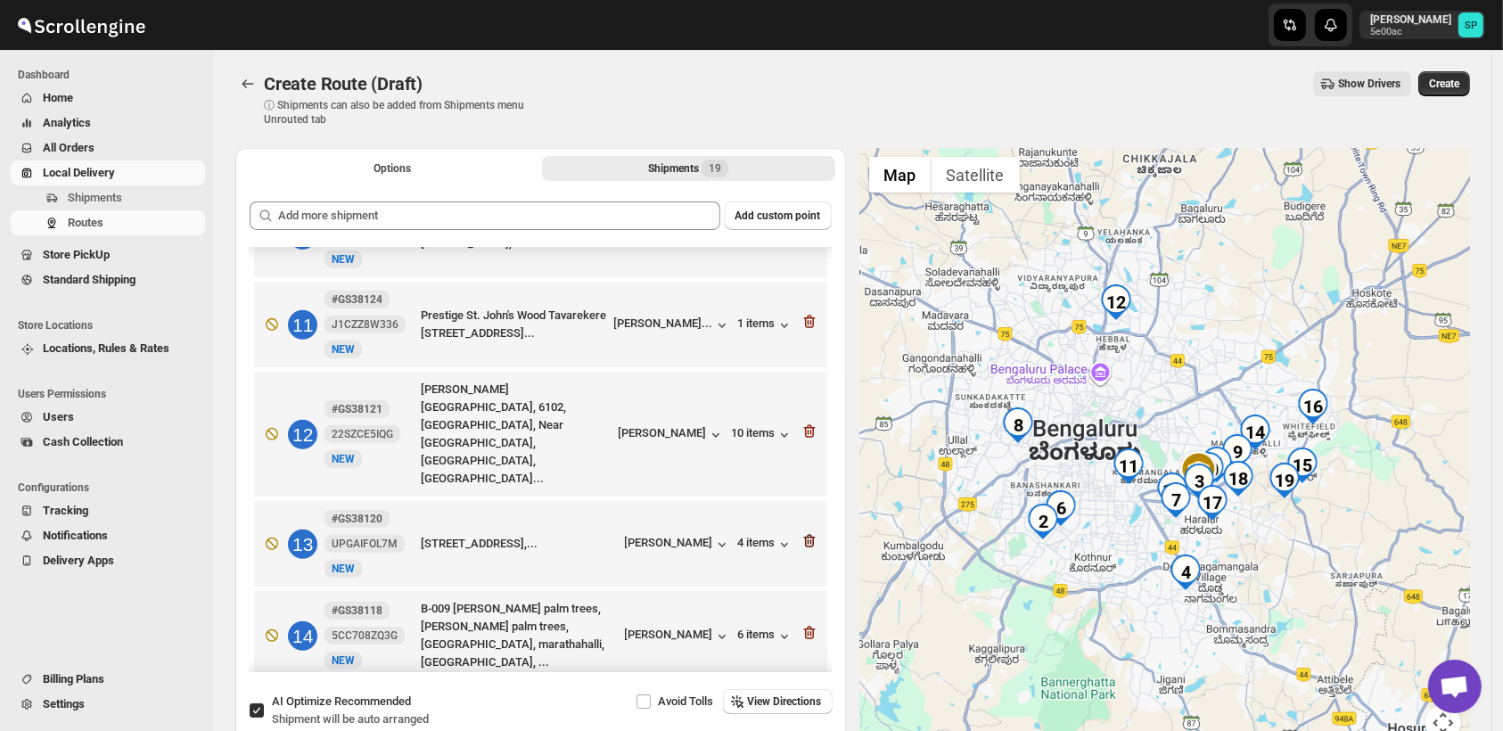
click at [810, 532] on icon "button" at bounding box center [810, 541] width 18 height 18
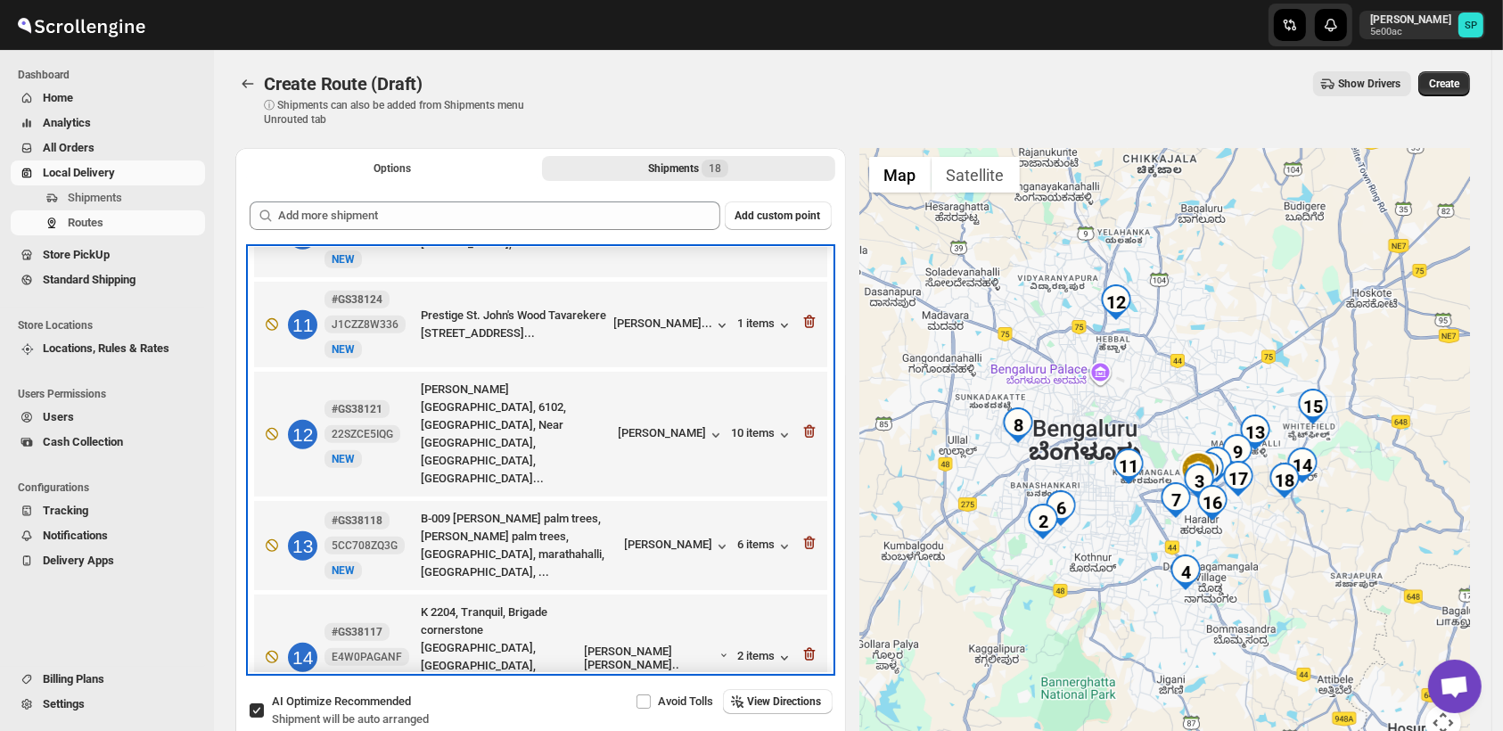
click at [800, 503] on div "13 #GS38118 5CC708ZQ3G New NEW B-009 satko palm trees, Satko palm trees, Munnek…" at bounding box center [537, 542] width 563 height 78
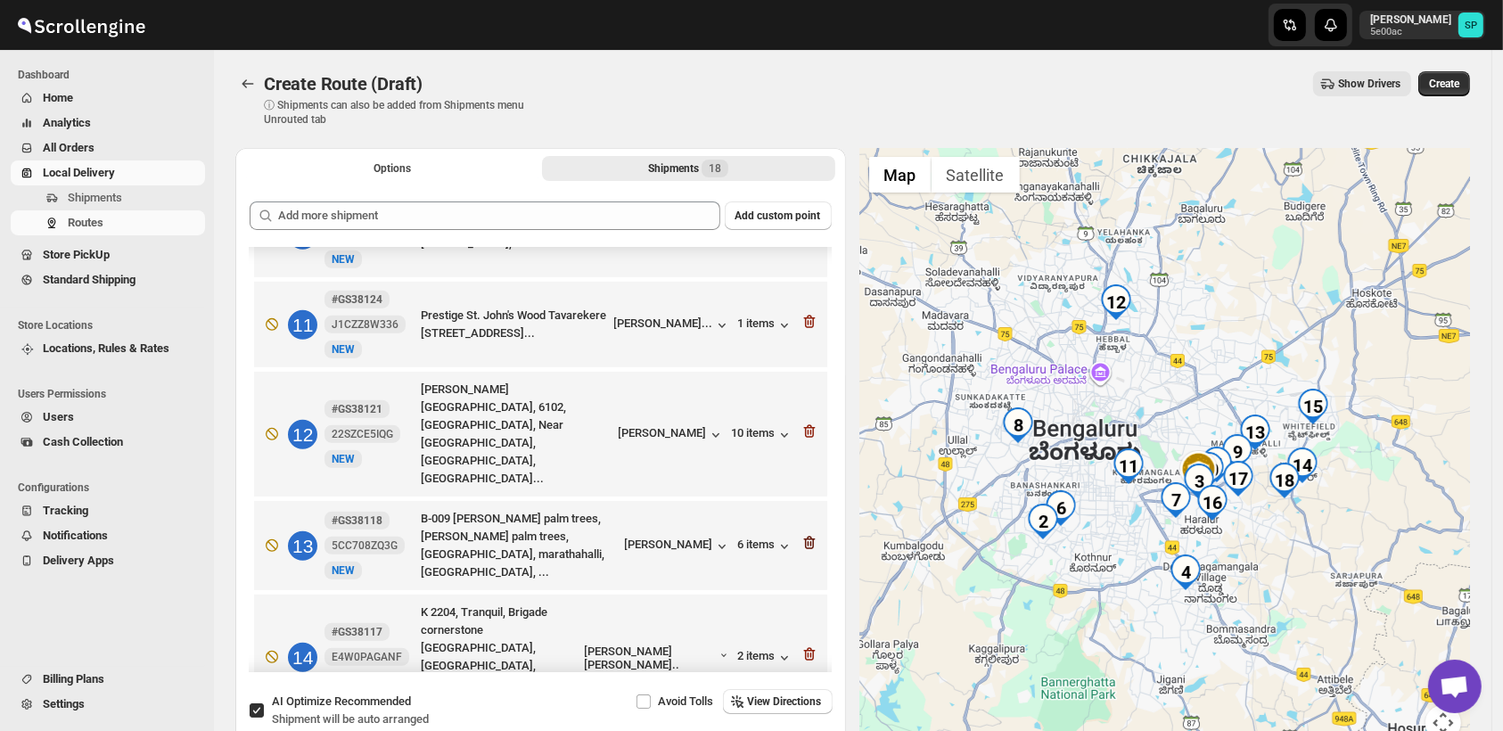
click at [803, 534] on icon "button" at bounding box center [810, 543] width 18 height 18
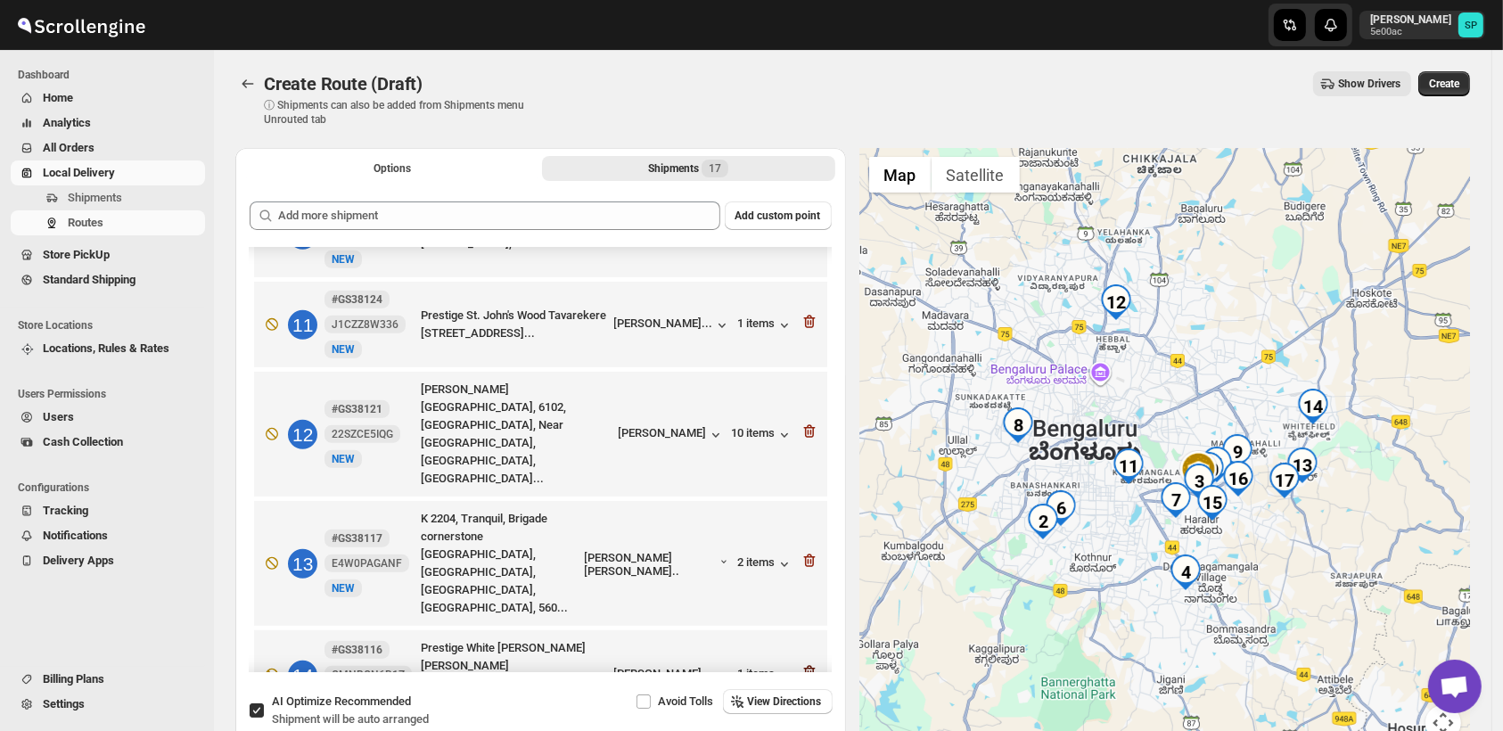
click at [803, 663] on icon "button" at bounding box center [810, 672] width 18 height 18
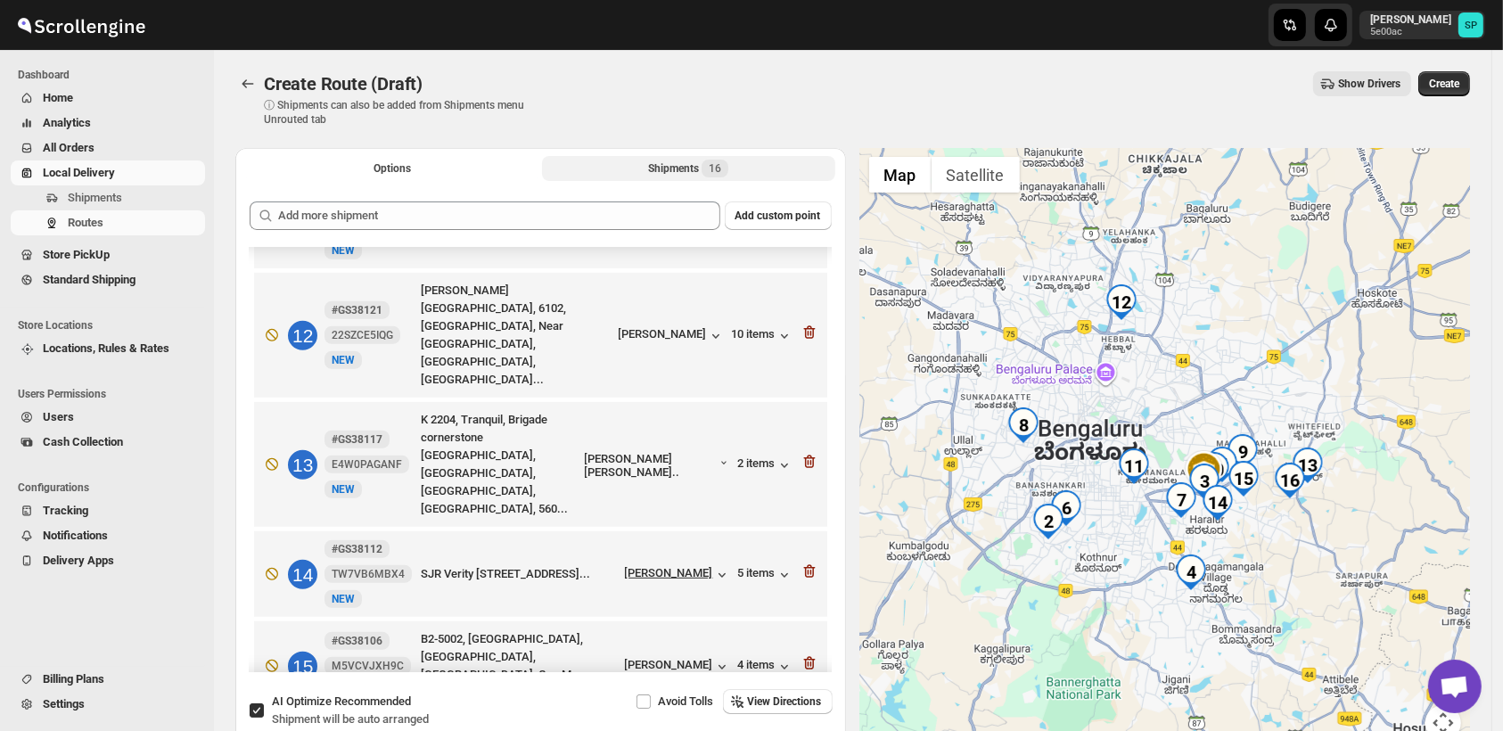
scroll to position [1034, 0]
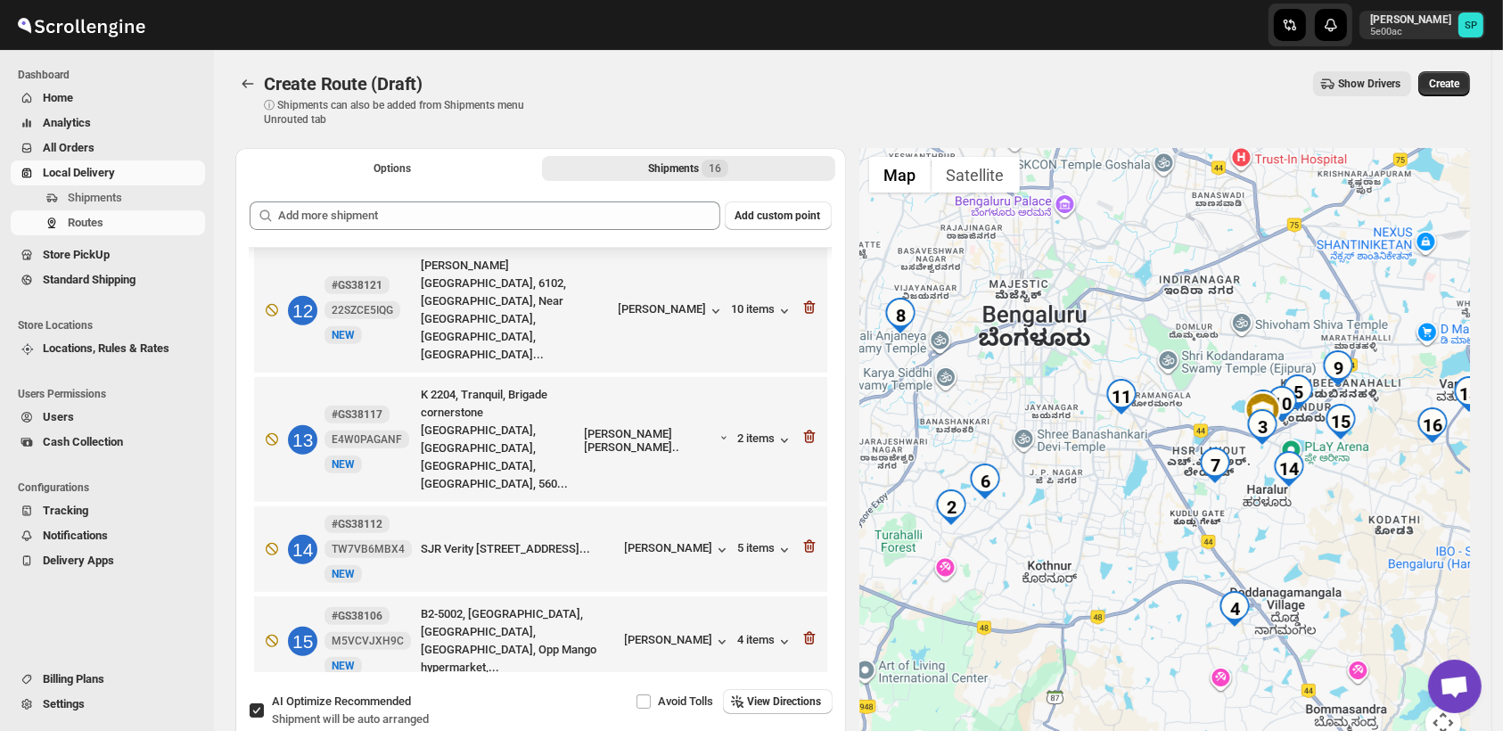
drag, startPoint x: 1231, startPoint y: 559, endPoint x: 1374, endPoint y: 567, distance: 142.9
click at [1374, 567] on div at bounding box center [1165, 455] width 611 height 614
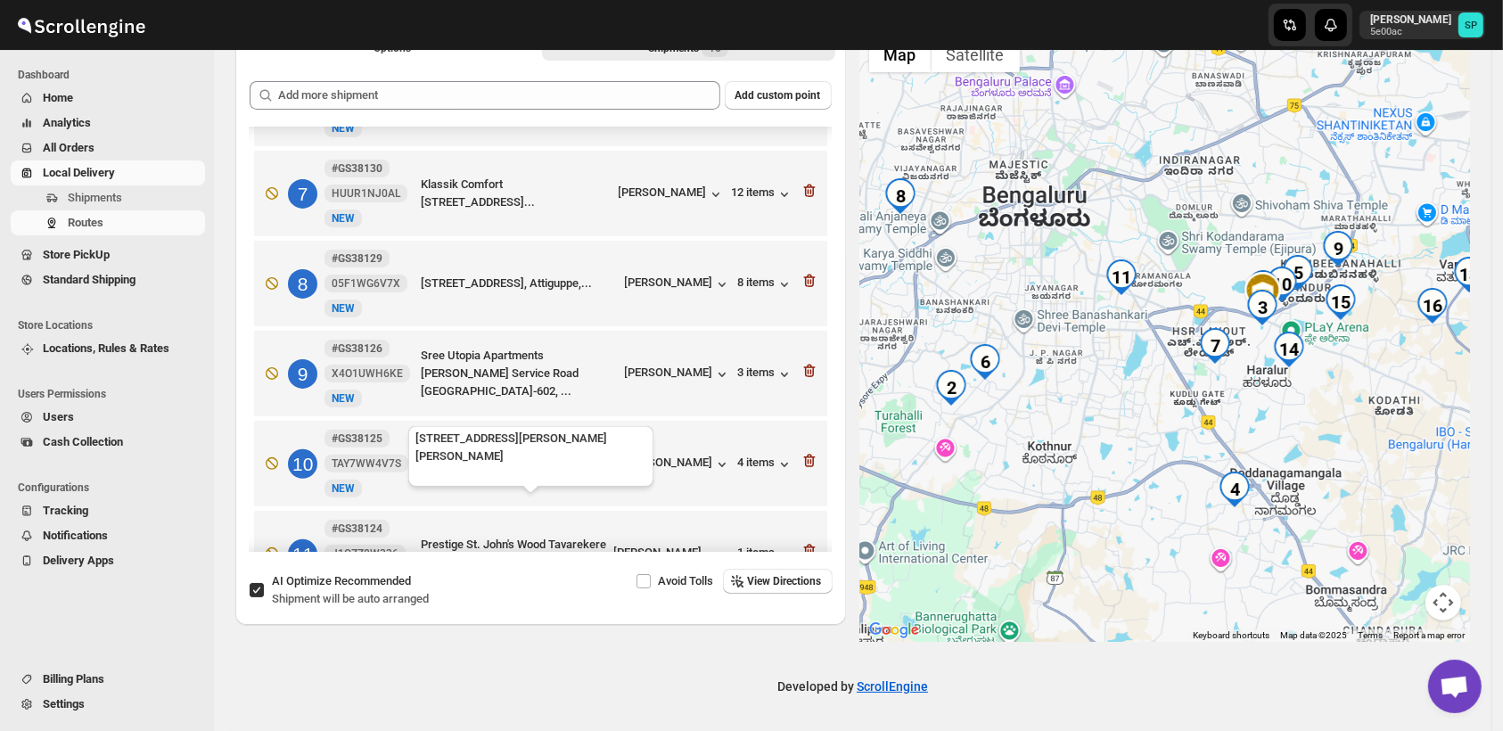
scroll to position [440, 0]
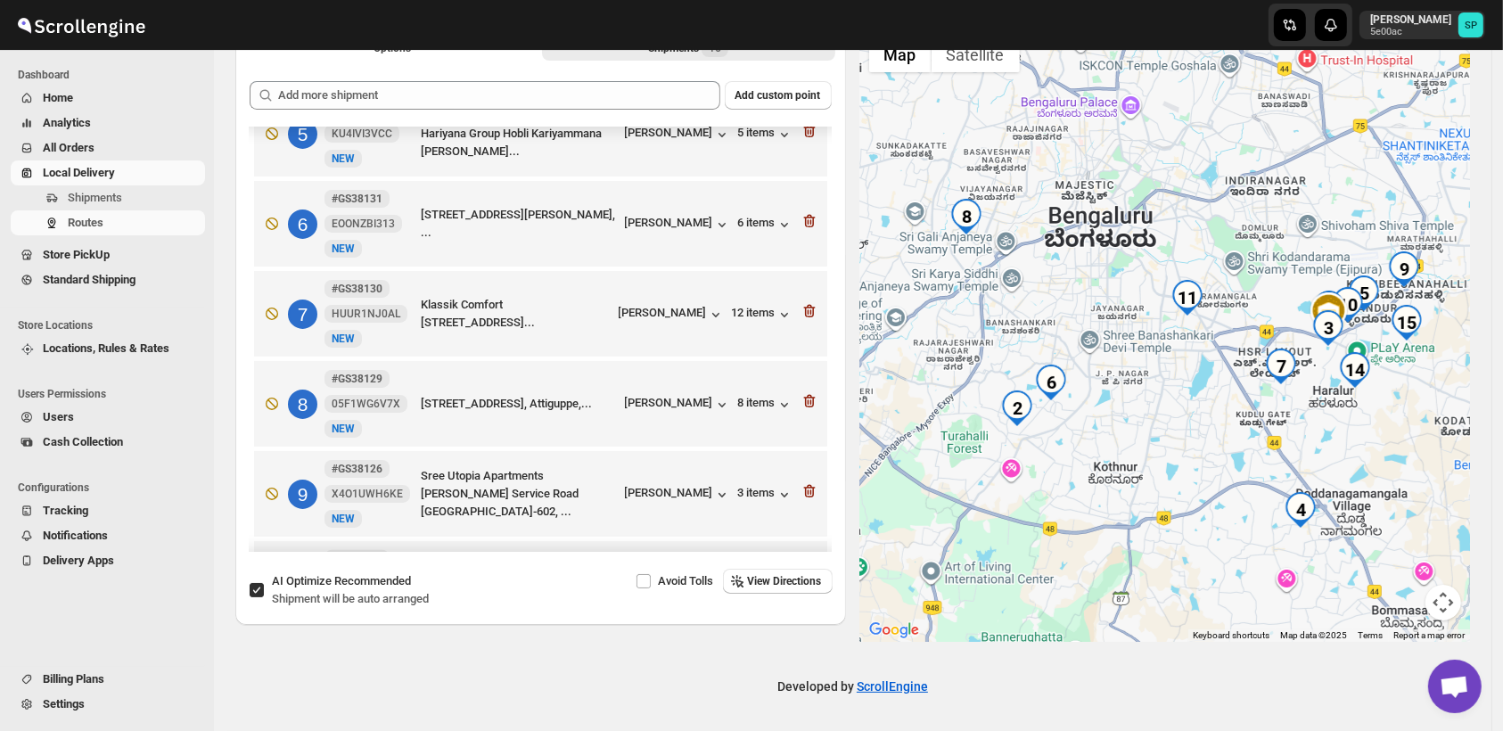
drag, startPoint x: 1156, startPoint y: 498, endPoint x: 1198, endPoint y: 505, distance: 43.4
click at [1198, 505] on div at bounding box center [1165, 335] width 611 height 614
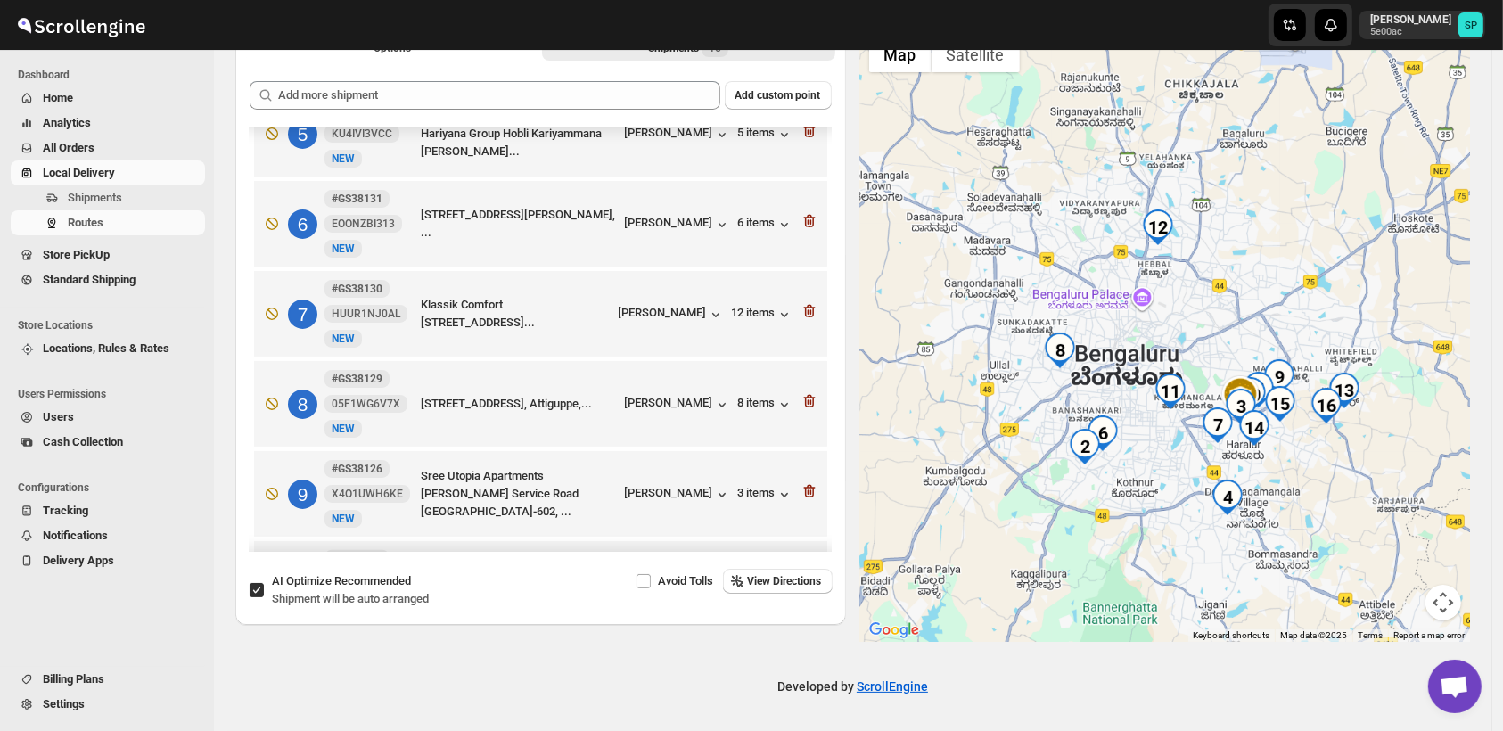
drag, startPoint x: 1149, startPoint y: 493, endPoint x: 1049, endPoint y: 493, distance: 100.8
click at [1049, 493] on div at bounding box center [1165, 335] width 611 height 614
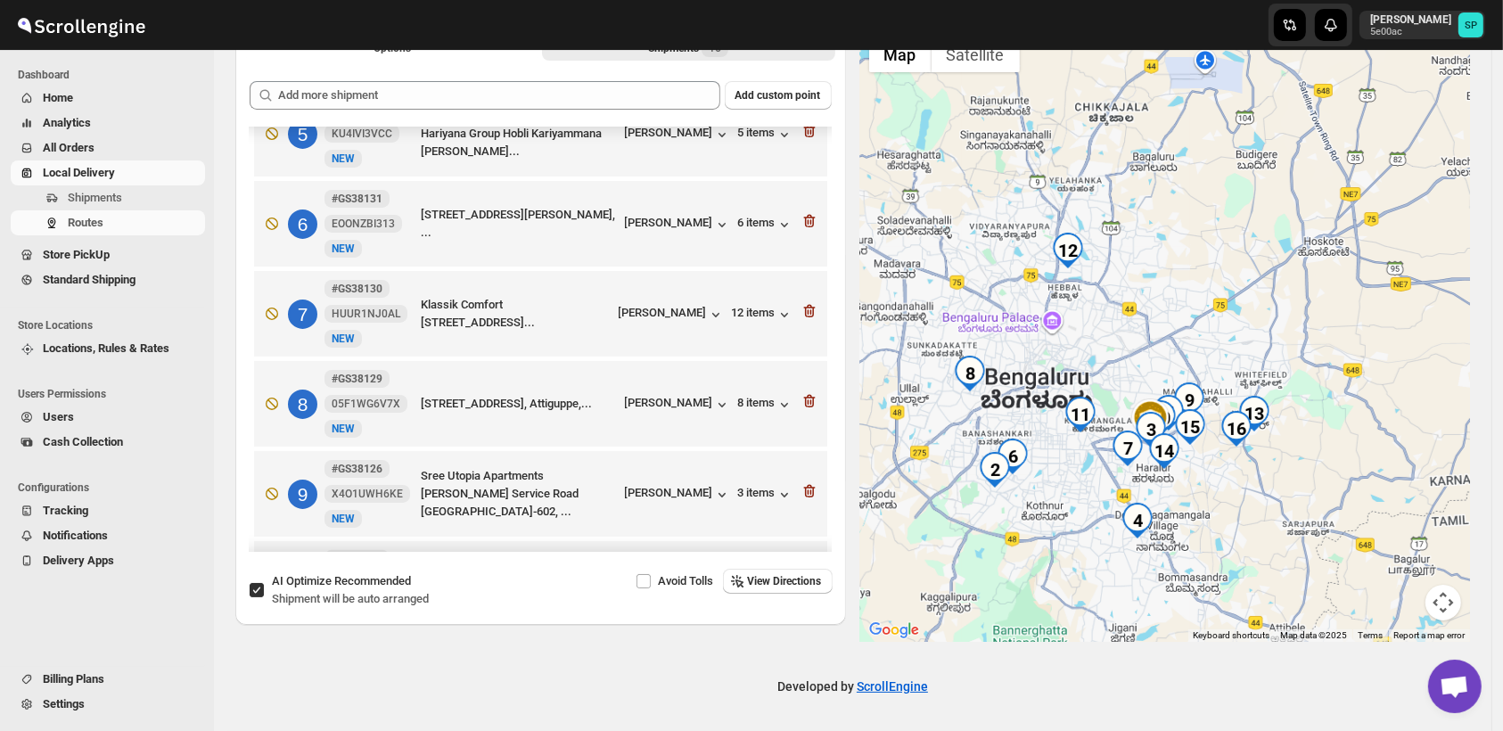
drag, startPoint x: 1172, startPoint y: 481, endPoint x: 1233, endPoint y: 511, distance: 67.8
click at [1233, 511] on div at bounding box center [1165, 335] width 611 height 614
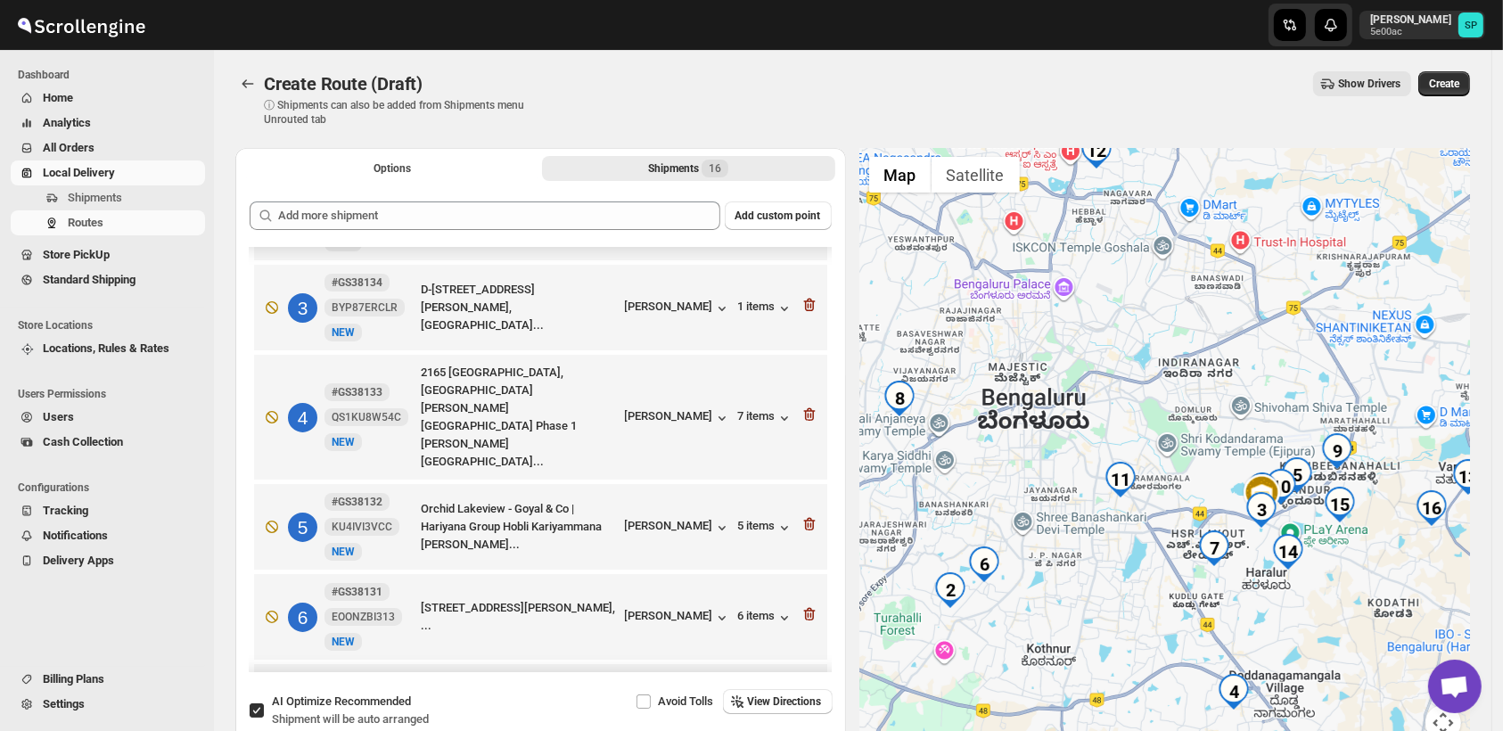
scroll to position [198, 0]
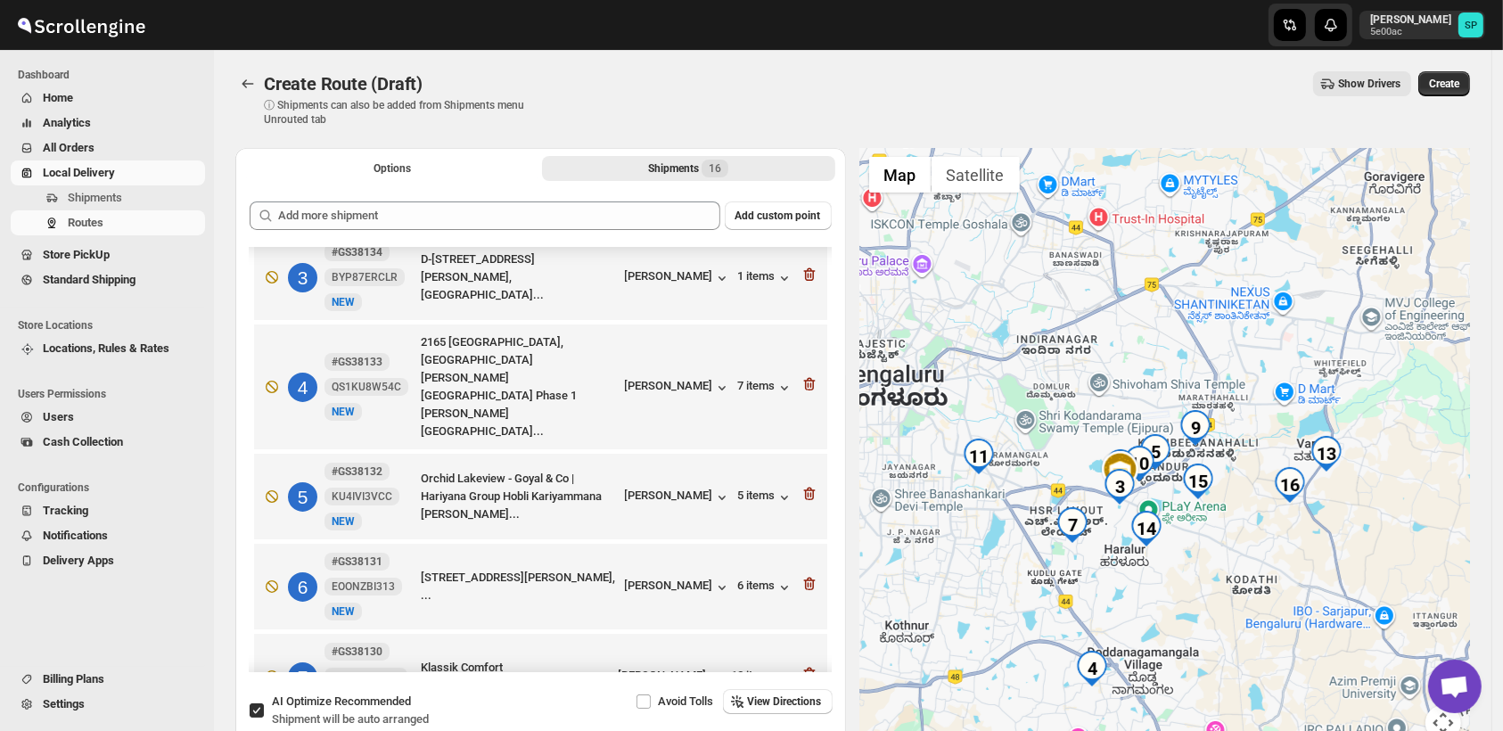
drag, startPoint x: 1113, startPoint y: 545, endPoint x: 957, endPoint y: 519, distance: 158.2
click at [957, 519] on div at bounding box center [1165, 455] width 611 height 614
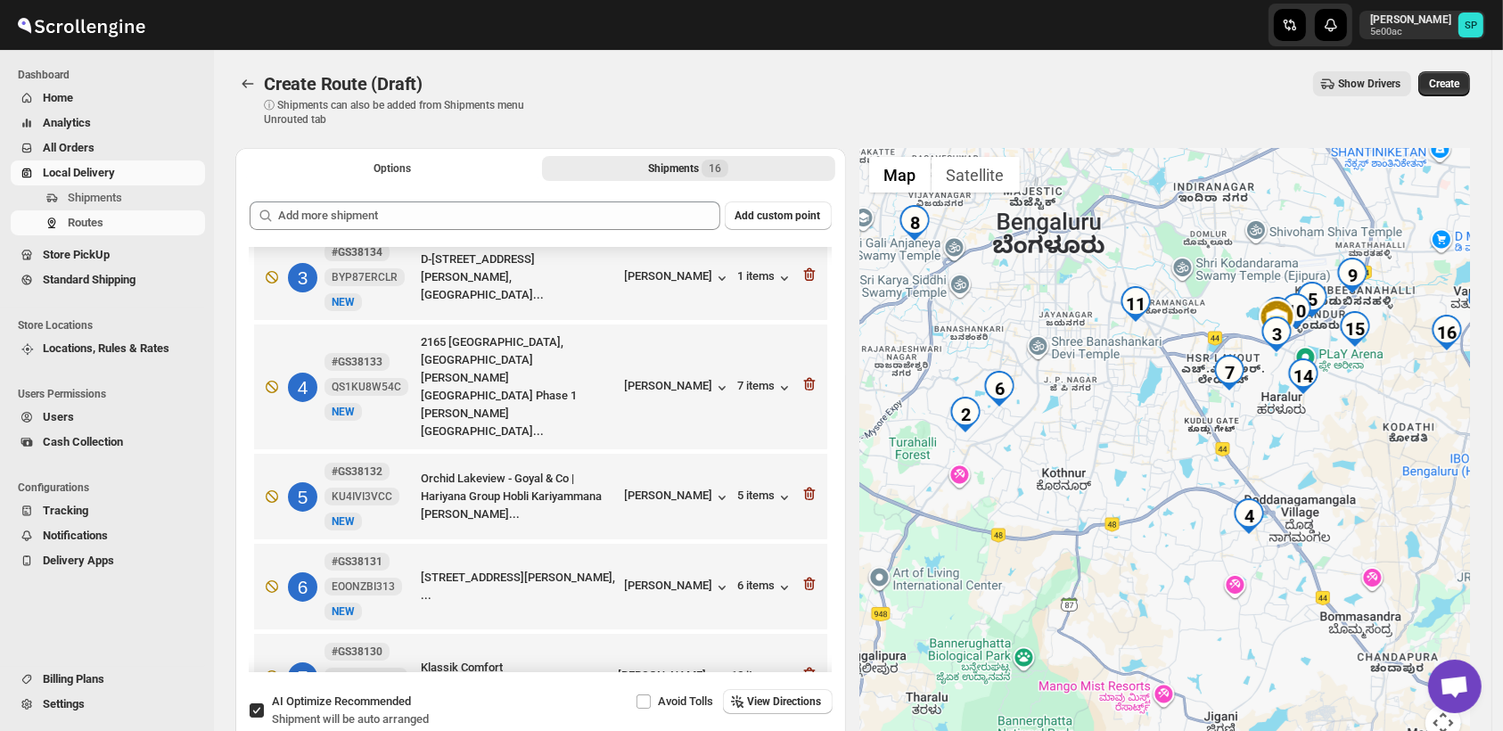
drag, startPoint x: 1248, startPoint y: 603, endPoint x: 1395, endPoint y: 458, distance: 206.2
click at [1395, 458] on div at bounding box center [1165, 455] width 611 height 614
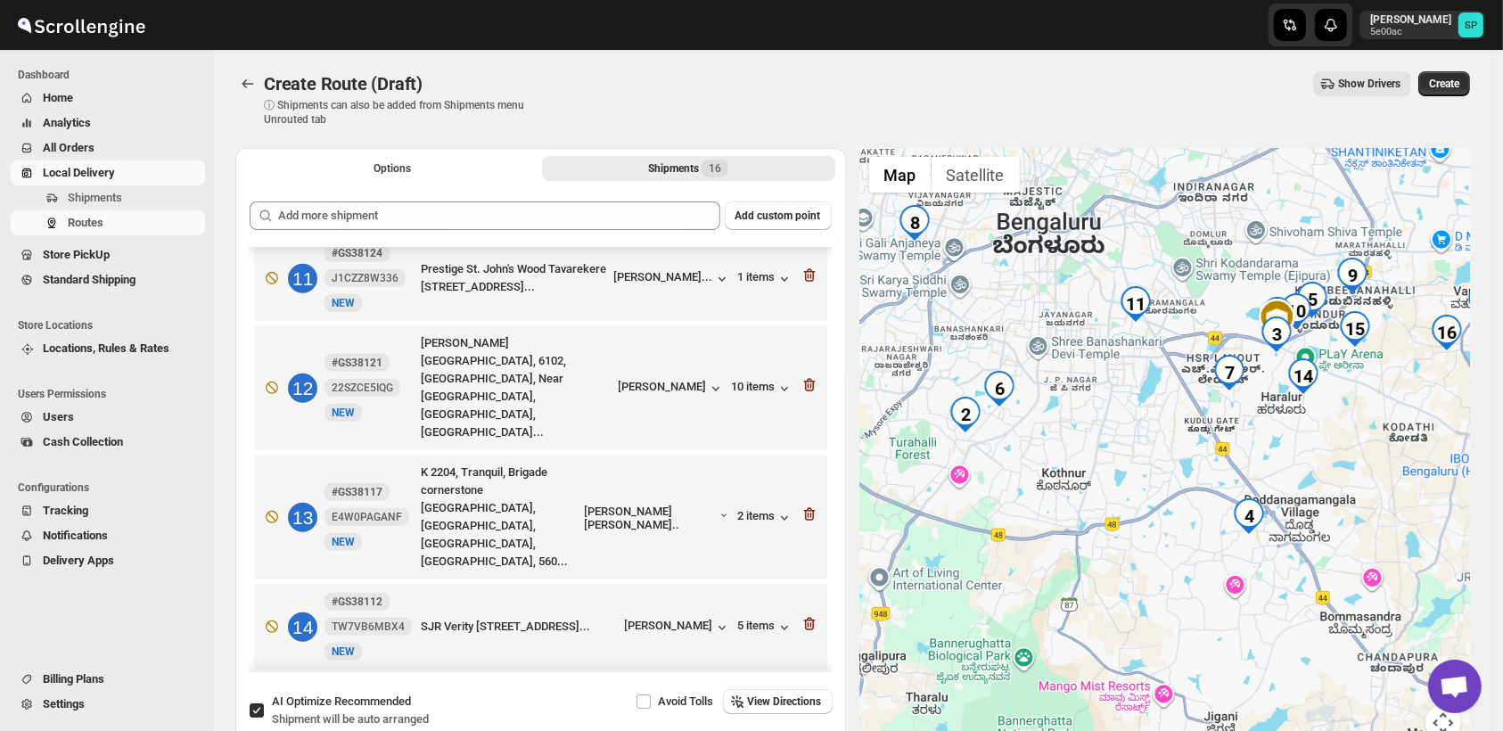
scroll to position [935, 0]
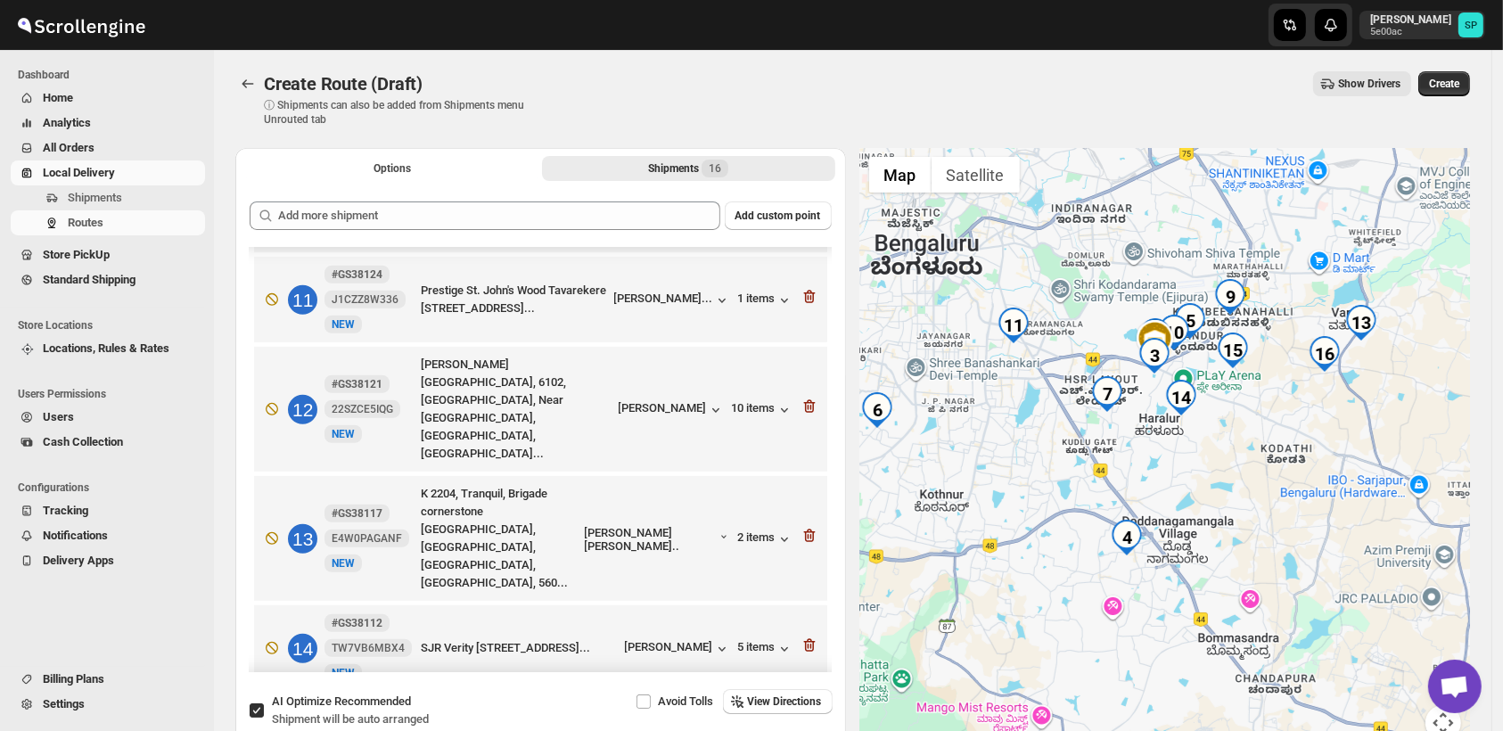
drag, startPoint x: 1320, startPoint y: 525, endPoint x: 1195, endPoint y: 547, distance: 127.5
click at [1195, 547] on div at bounding box center [1165, 455] width 611 height 614
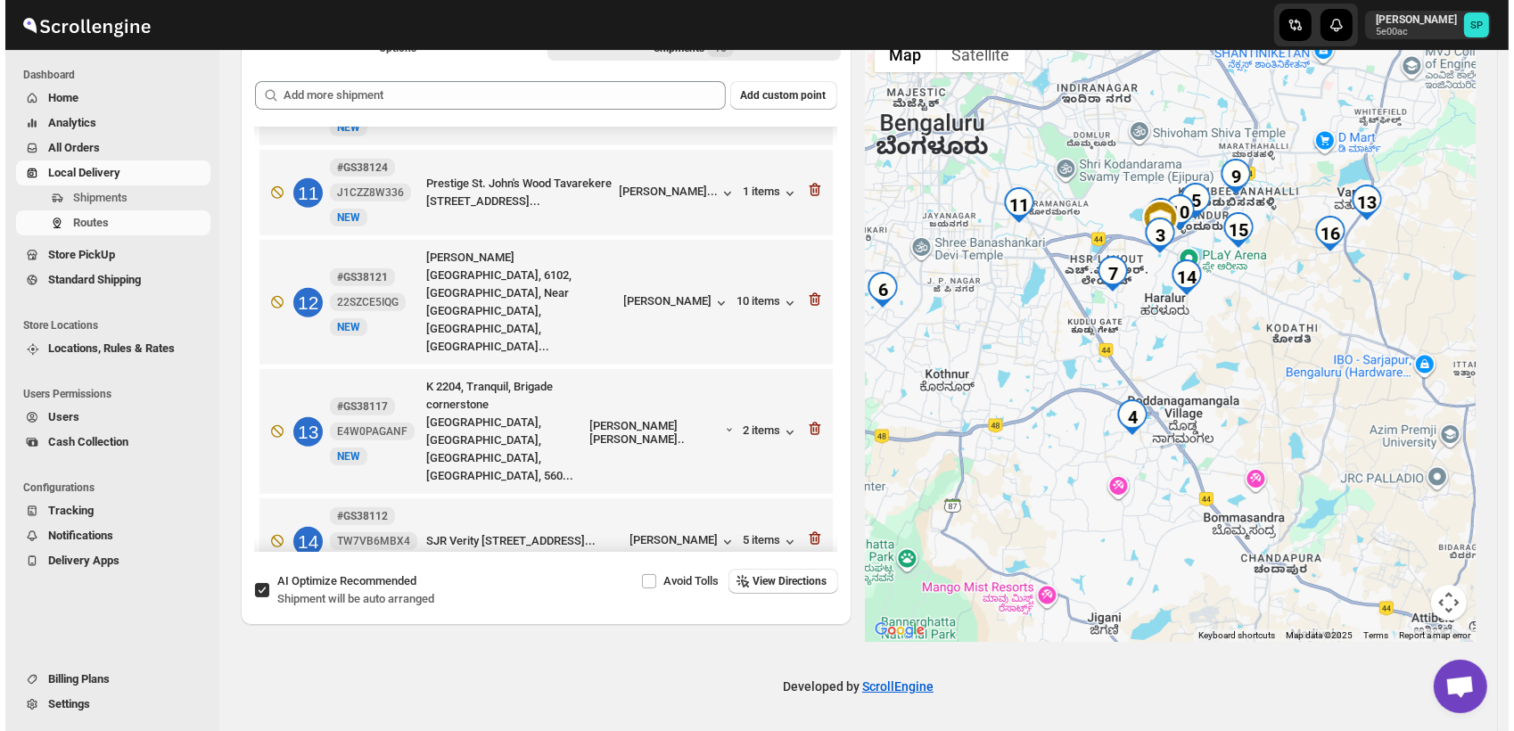
scroll to position [836, 0]
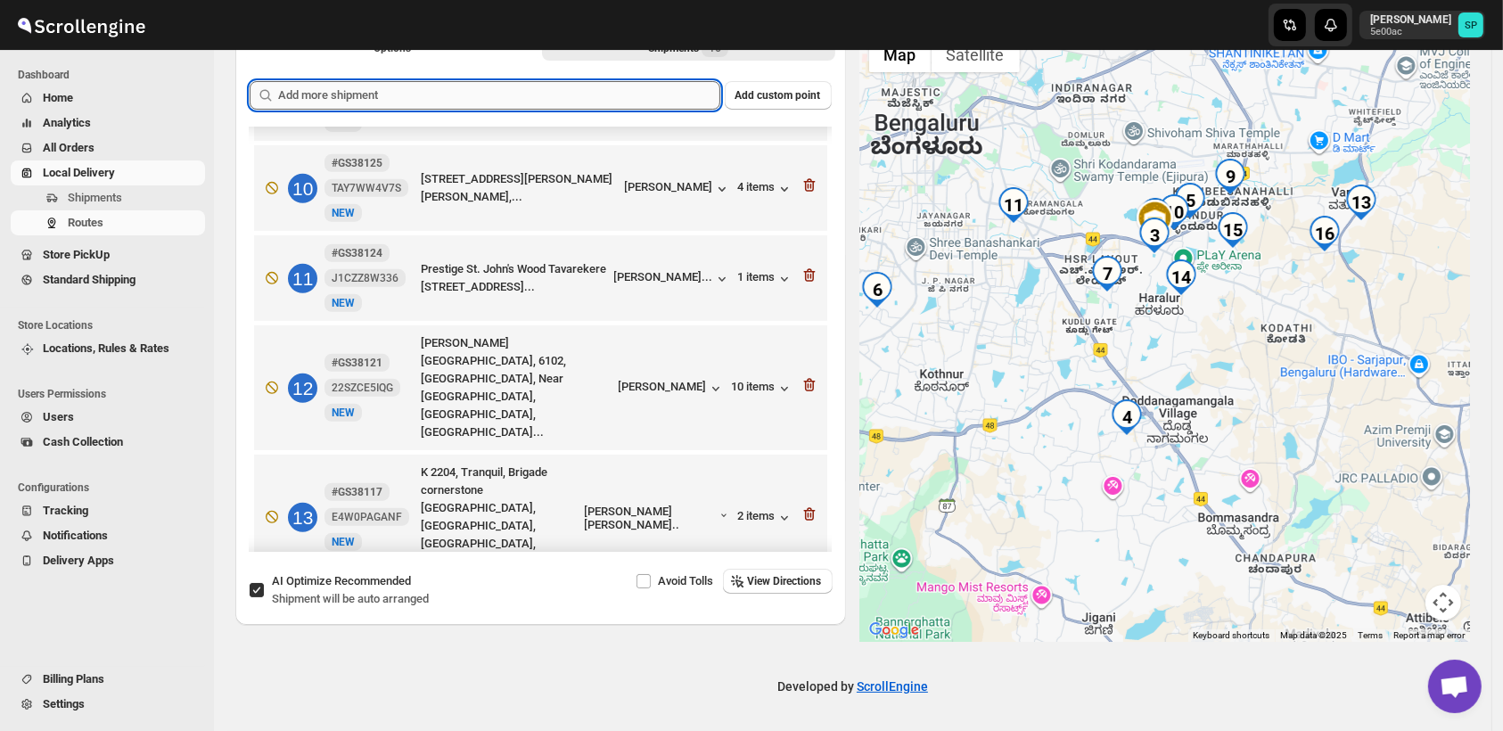
click at [472, 95] on input "text" at bounding box center [499, 95] width 442 height 29
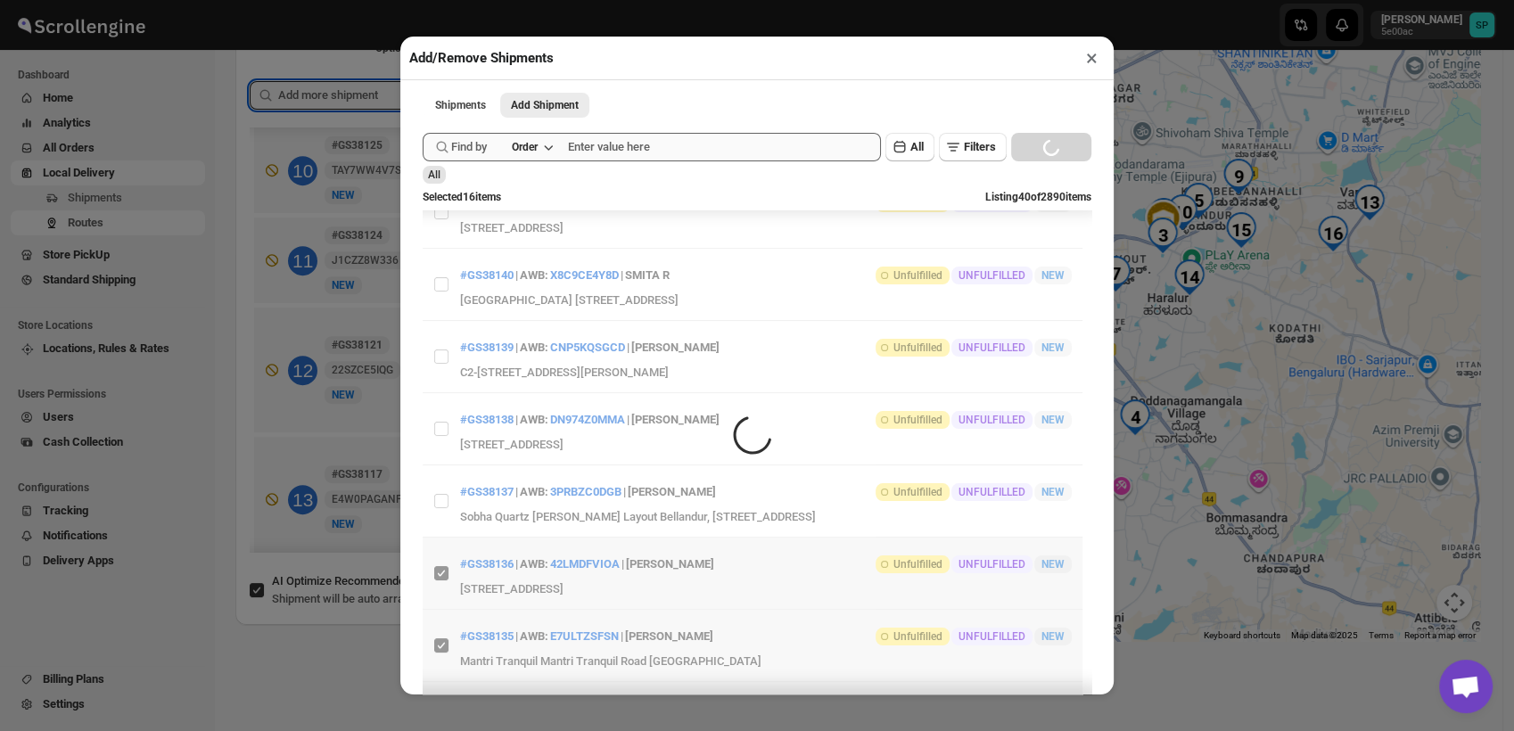
scroll to position [0, 0]
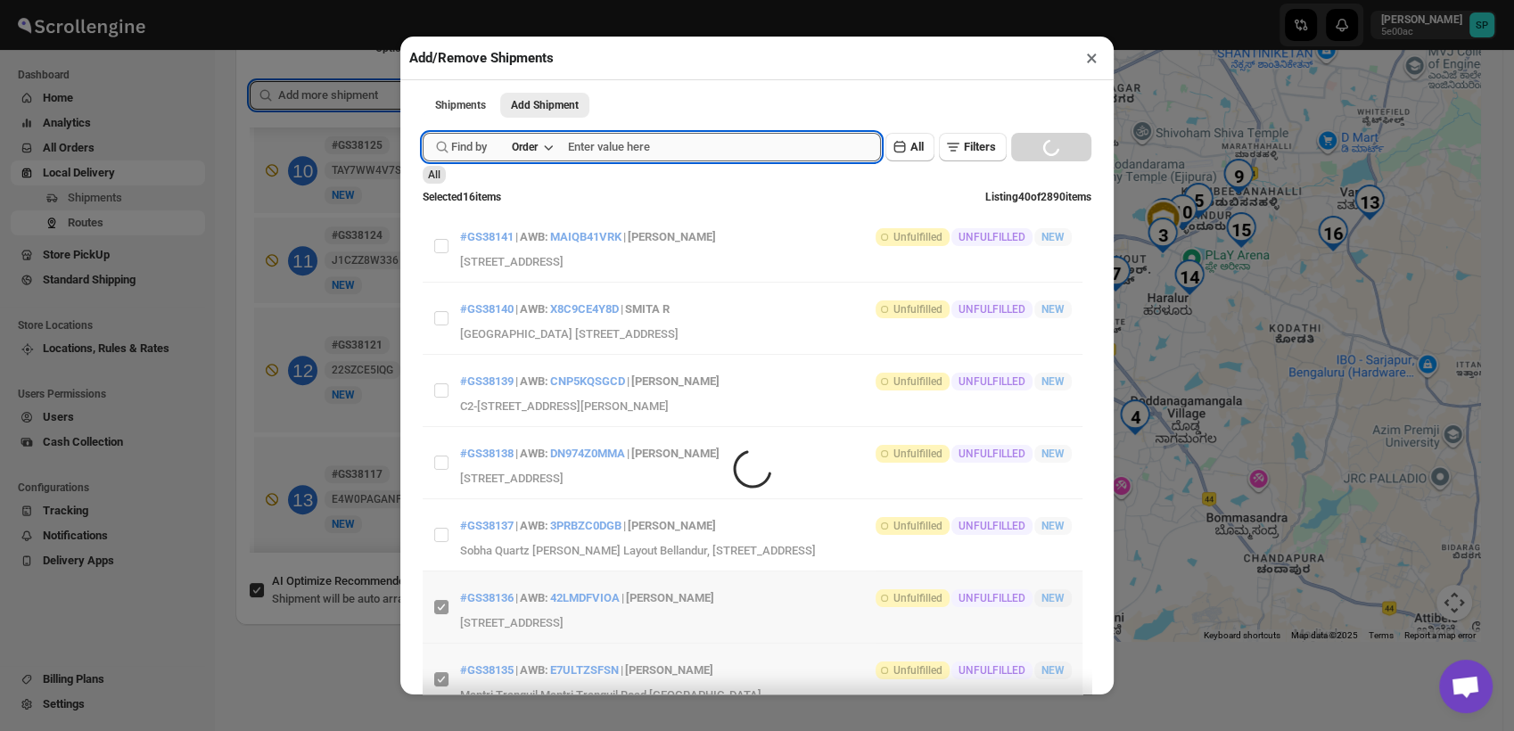
click at [658, 150] on input "text" at bounding box center [724, 147] width 313 height 29
paste input "GS38068"
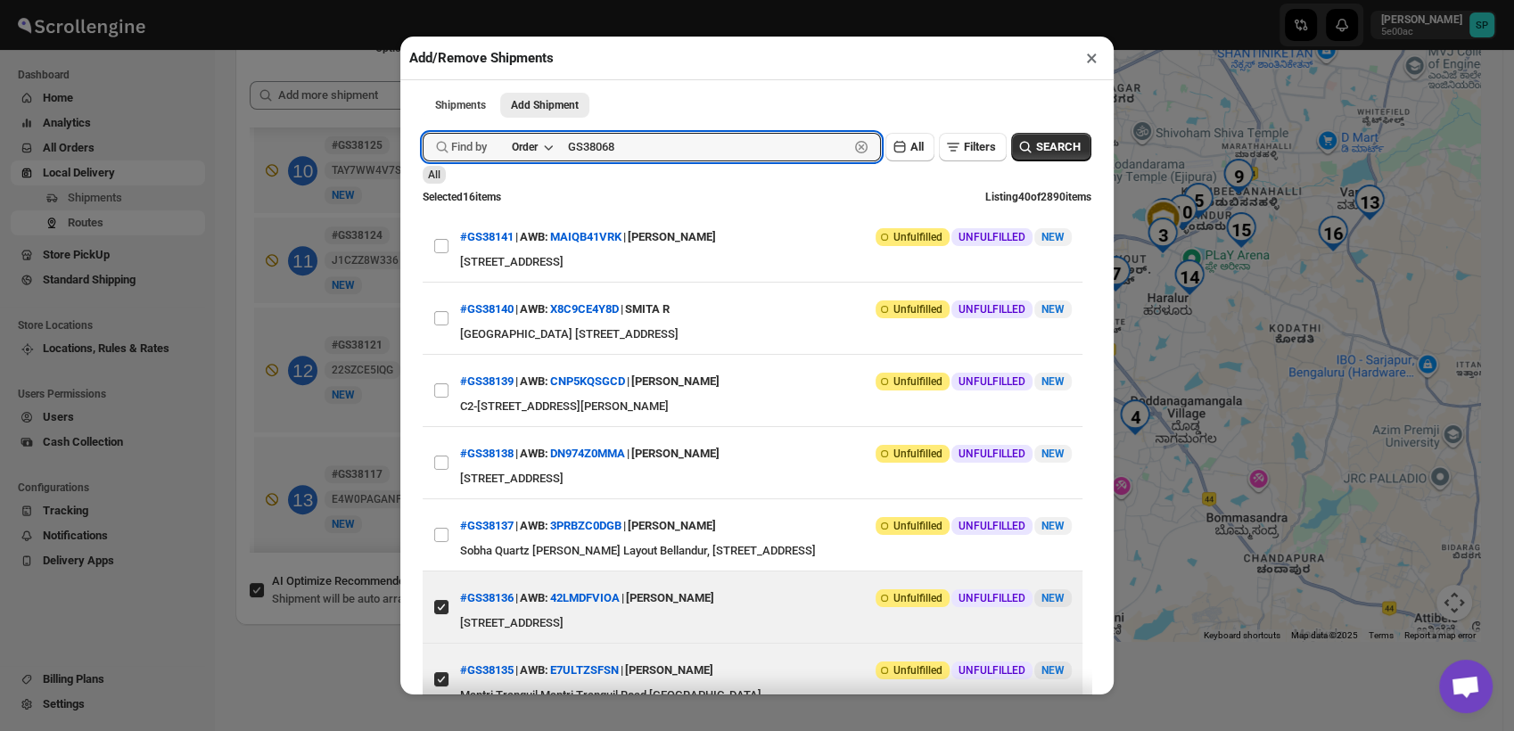
type input "GS38068"
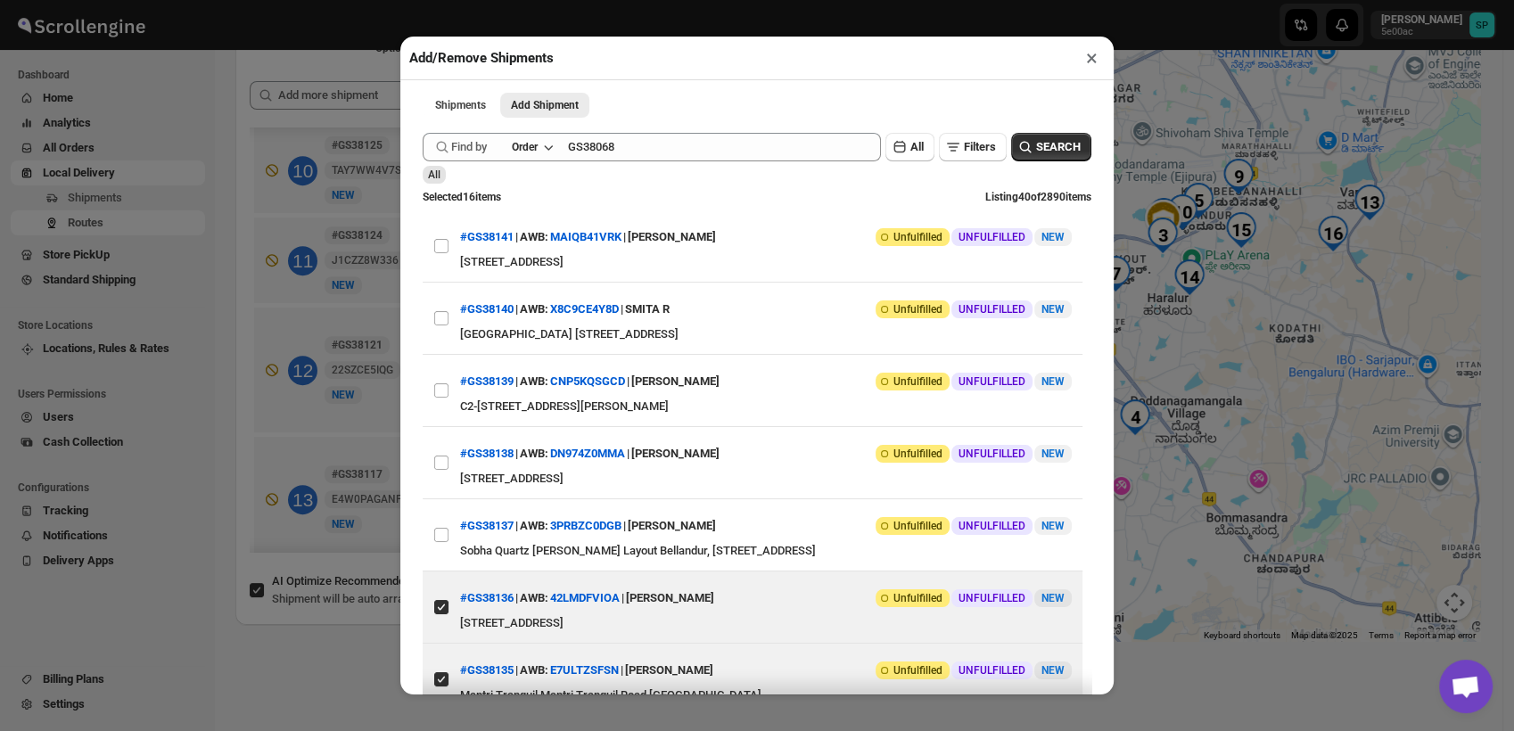
click at [1036, 152] on span "SEARCH" at bounding box center [1058, 147] width 45 height 18
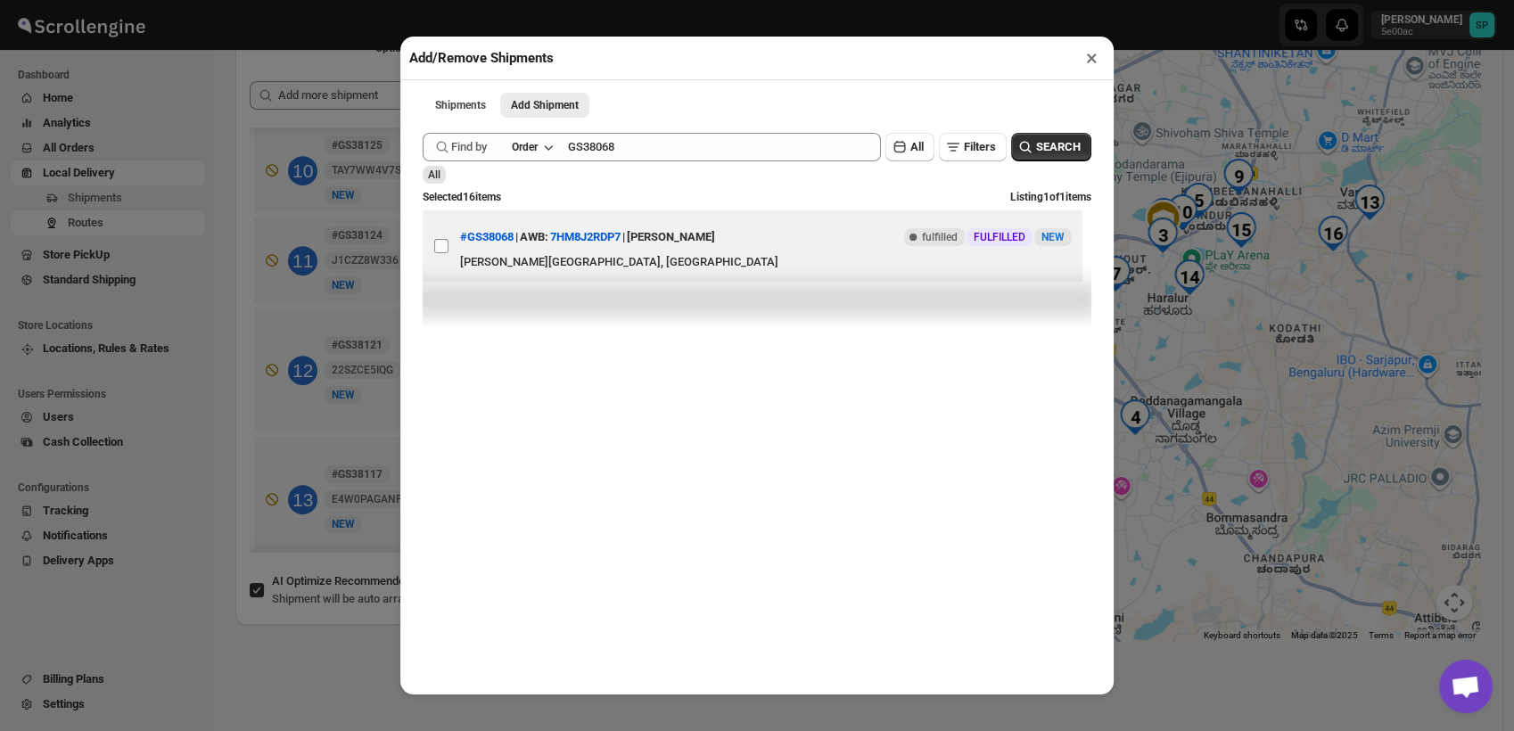
click at [437, 246] on input "View details for 68d22e9fe732906b3e7799ab" at bounding box center [441, 246] width 14 height 14
checkbox input "true"
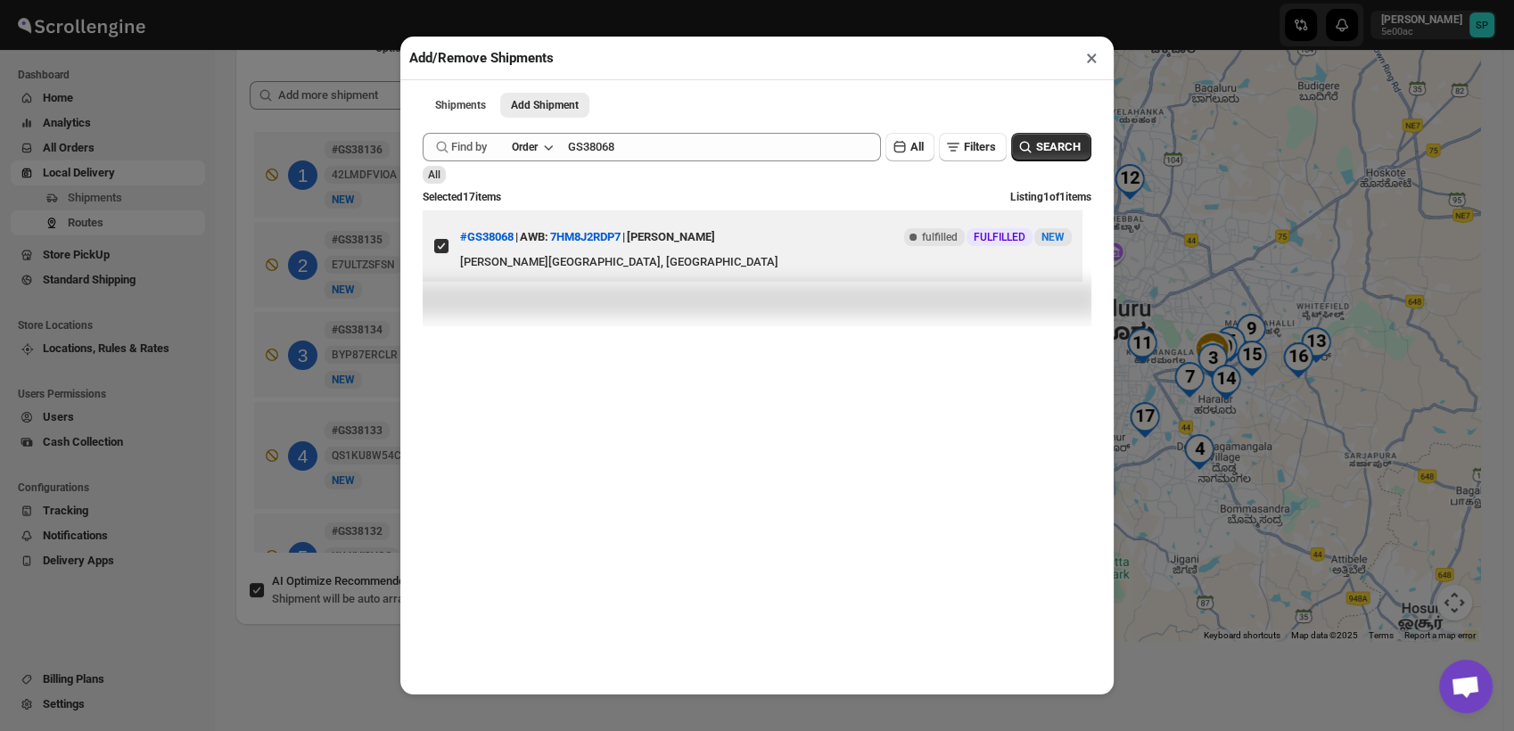
click at [1088, 57] on button "×" at bounding box center [1092, 57] width 26 height 25
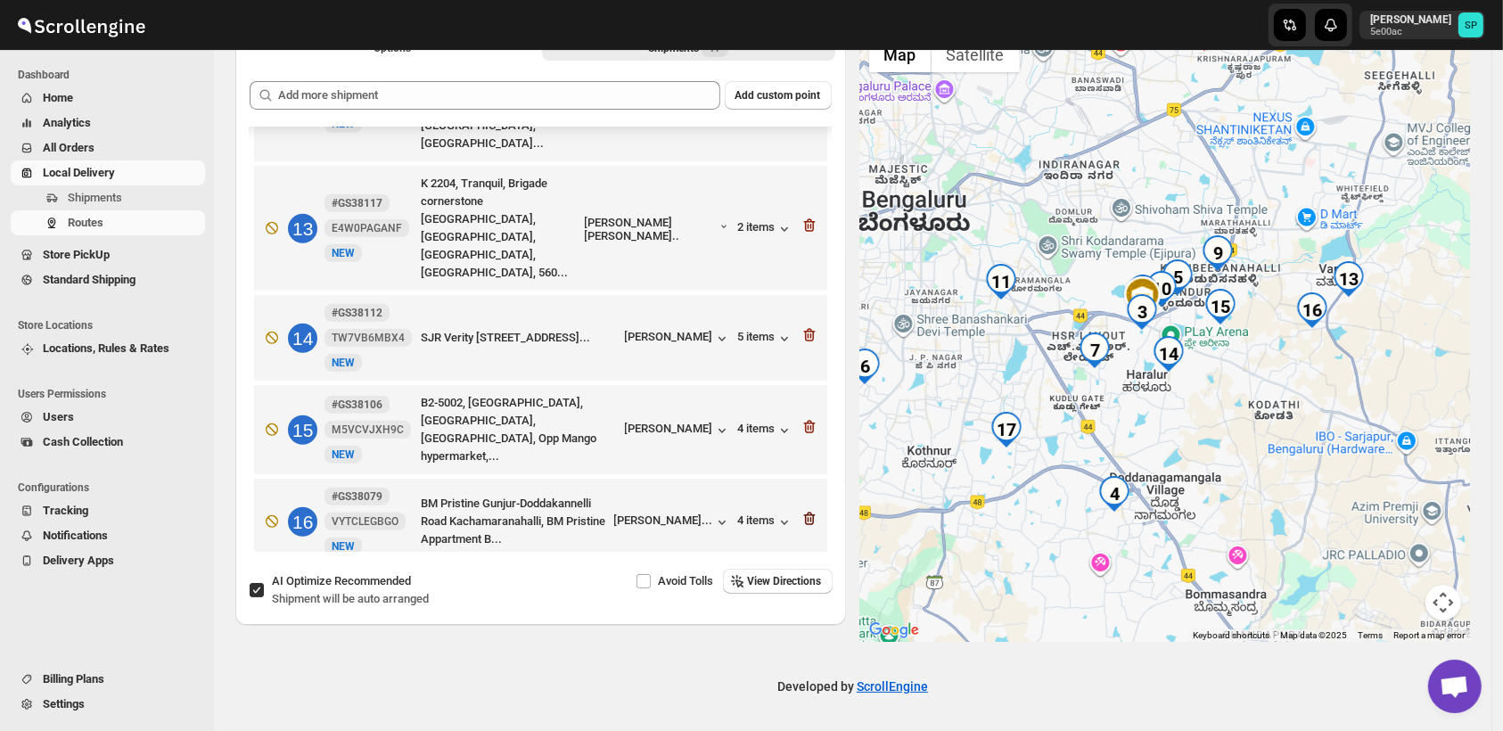
scroll to position [1026, 0]
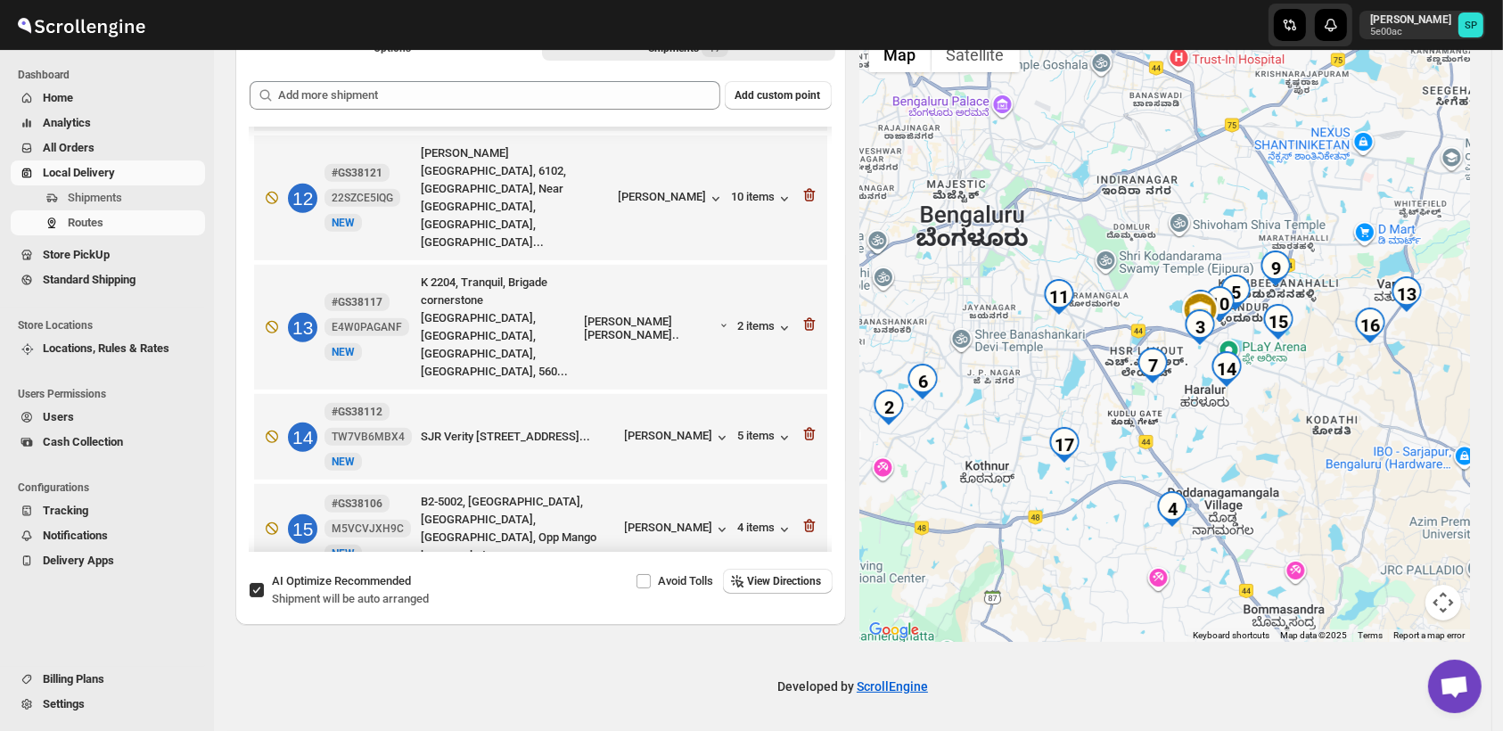
drag, startPoint x: 1189, startPoint y: 424, endPoint x: 1246, endPoint y: 443, distance: 59.2
click at [1246, 443] on div at bounding box center [1165, 335] width 611 height 614
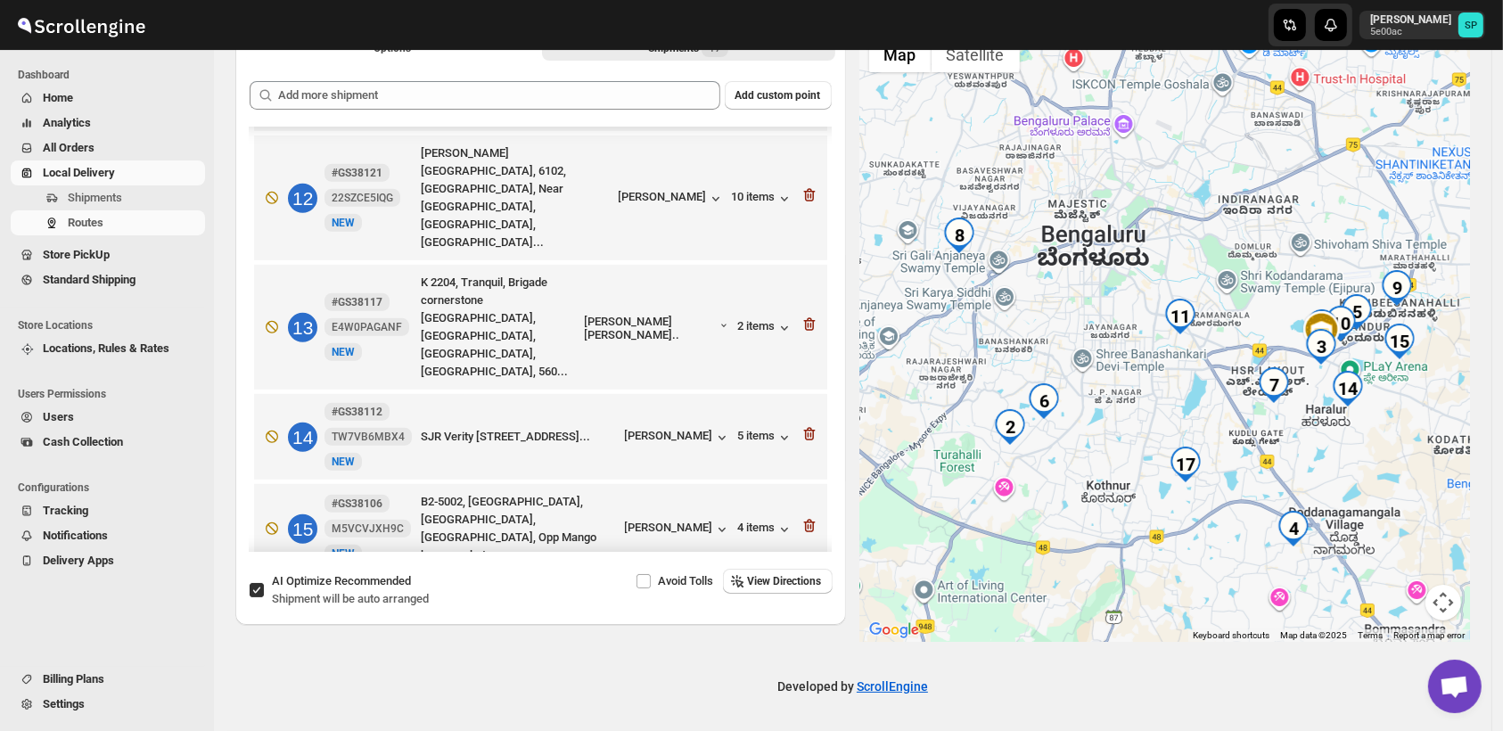
drag, startPoint x: 958, startPoint y: 457, endPoint x: 1082, endPoint y: 478, distance: 125.6
click at [1082, 478] on div at bounding box center [1165, 335] width 611 height 614
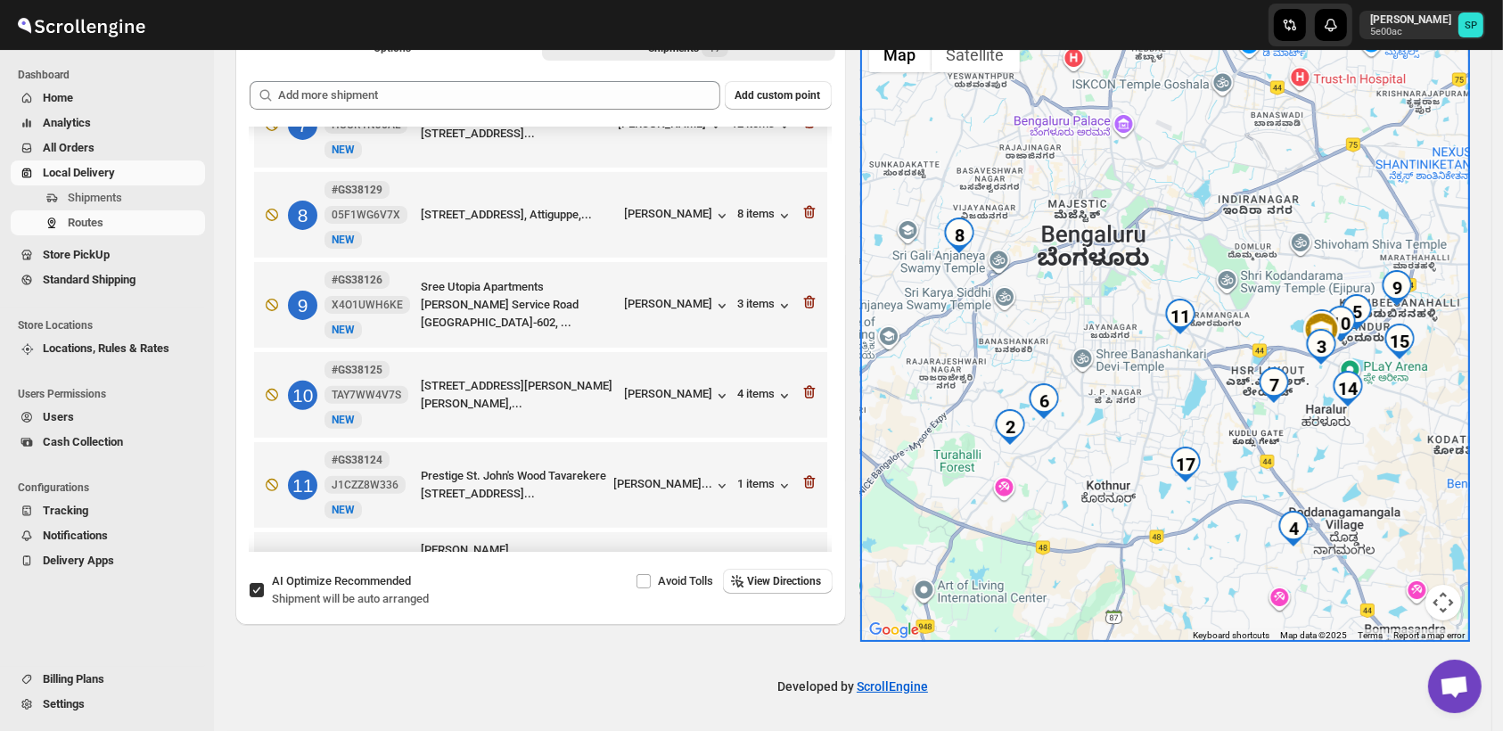
scroll to position [432, 0]
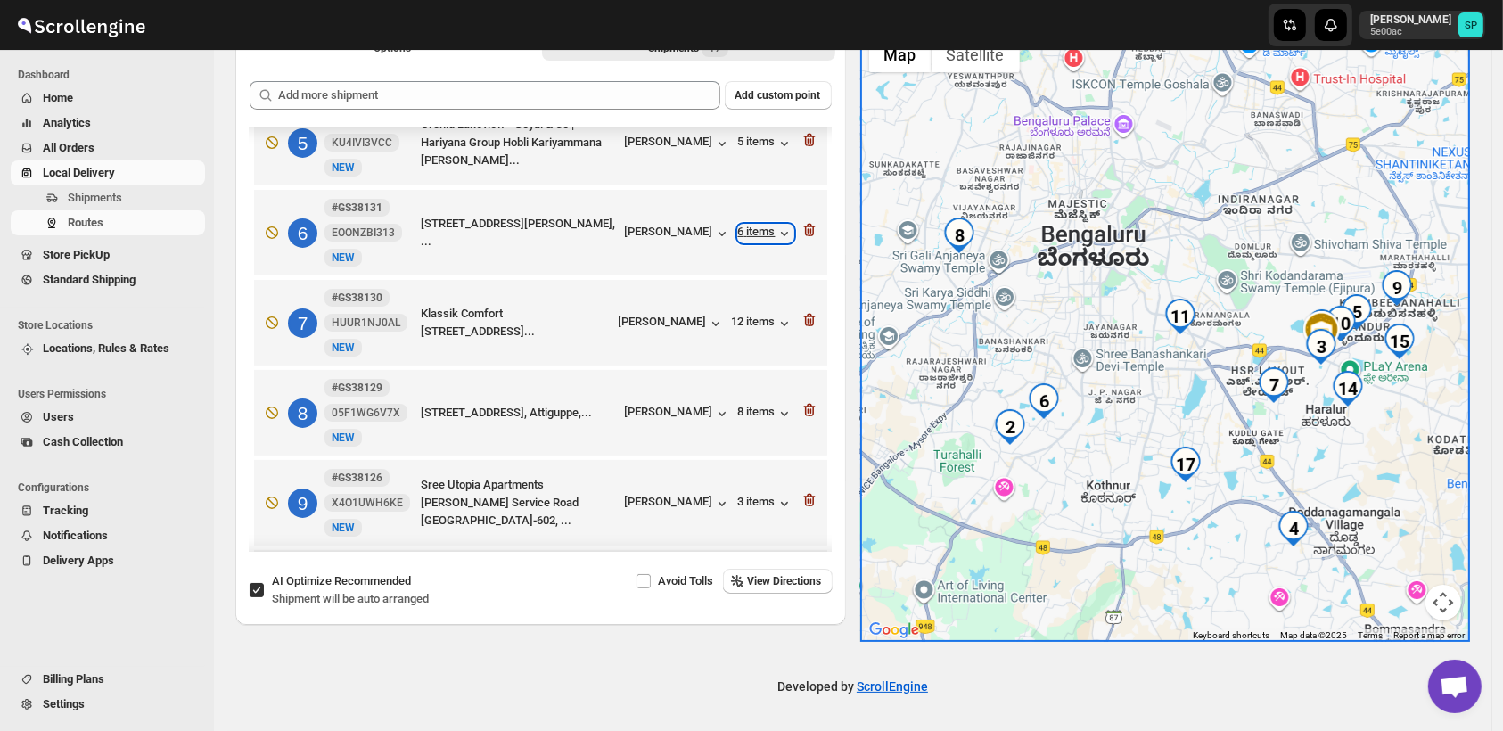
click at [756, 225] on div "6 items" at bounding box center [765, 234] width 55 height 18
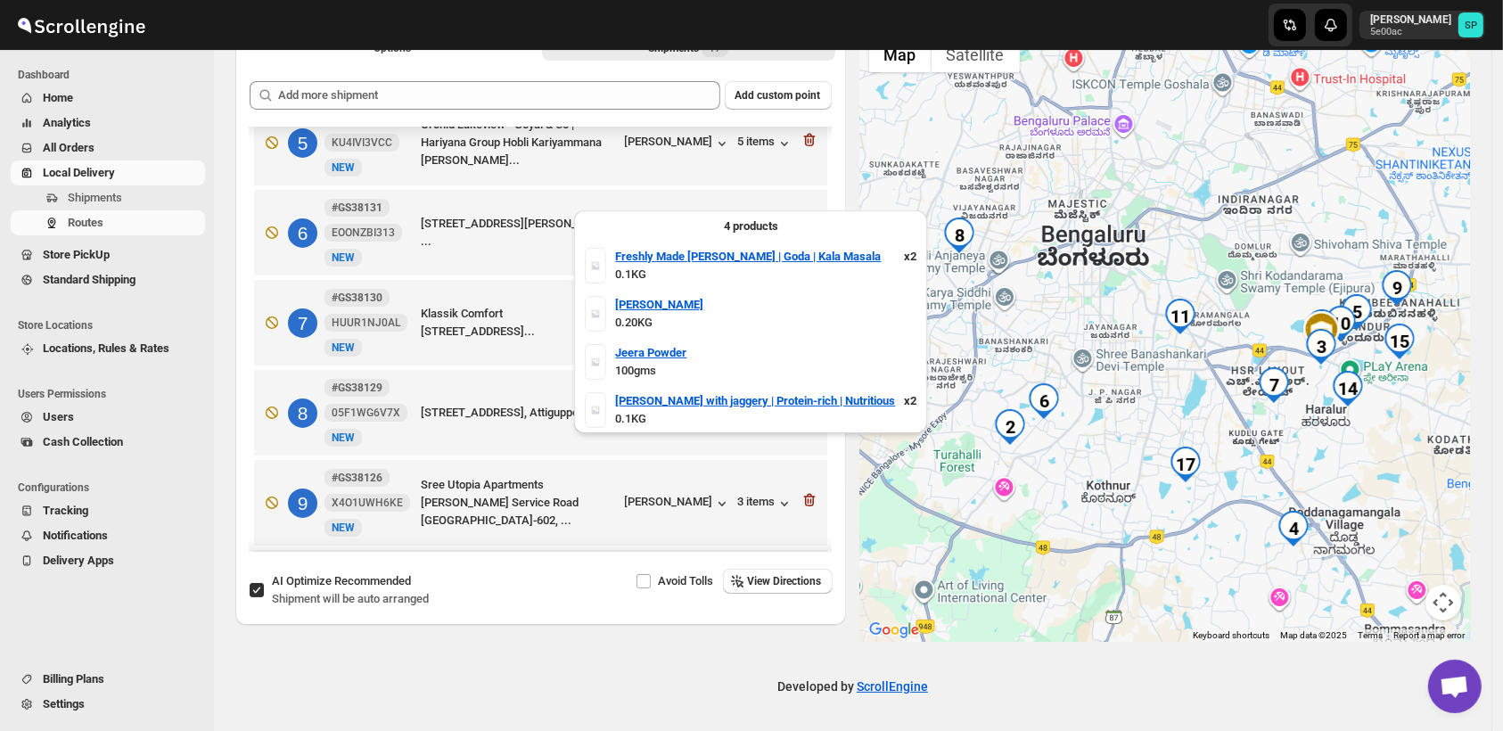
click at [756, 225] on div "6 items" at bounding box center [765, 234] width 55 height 18
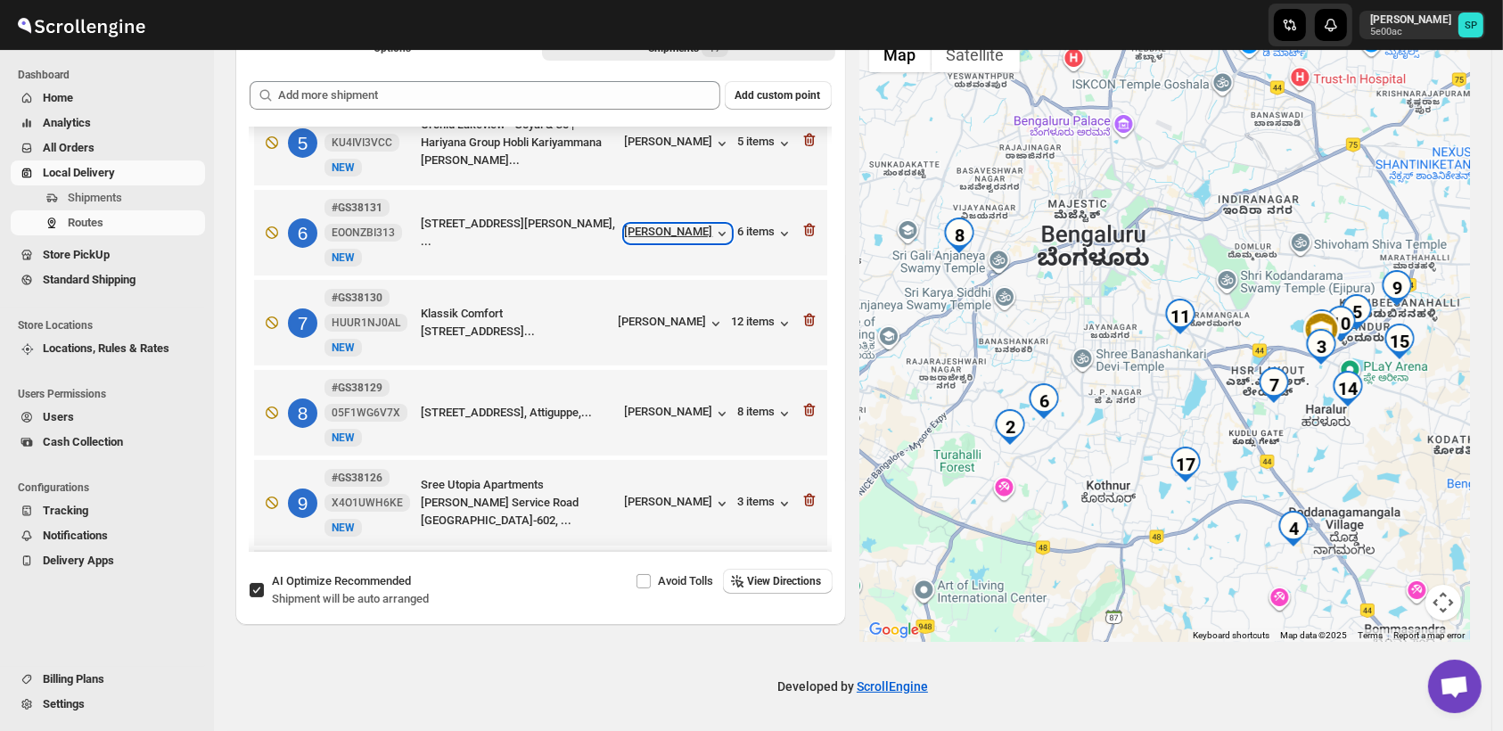
click at [687, 225] on div "[PERSON_NAME]" at bounding box center [678, 234] width 106 height 18
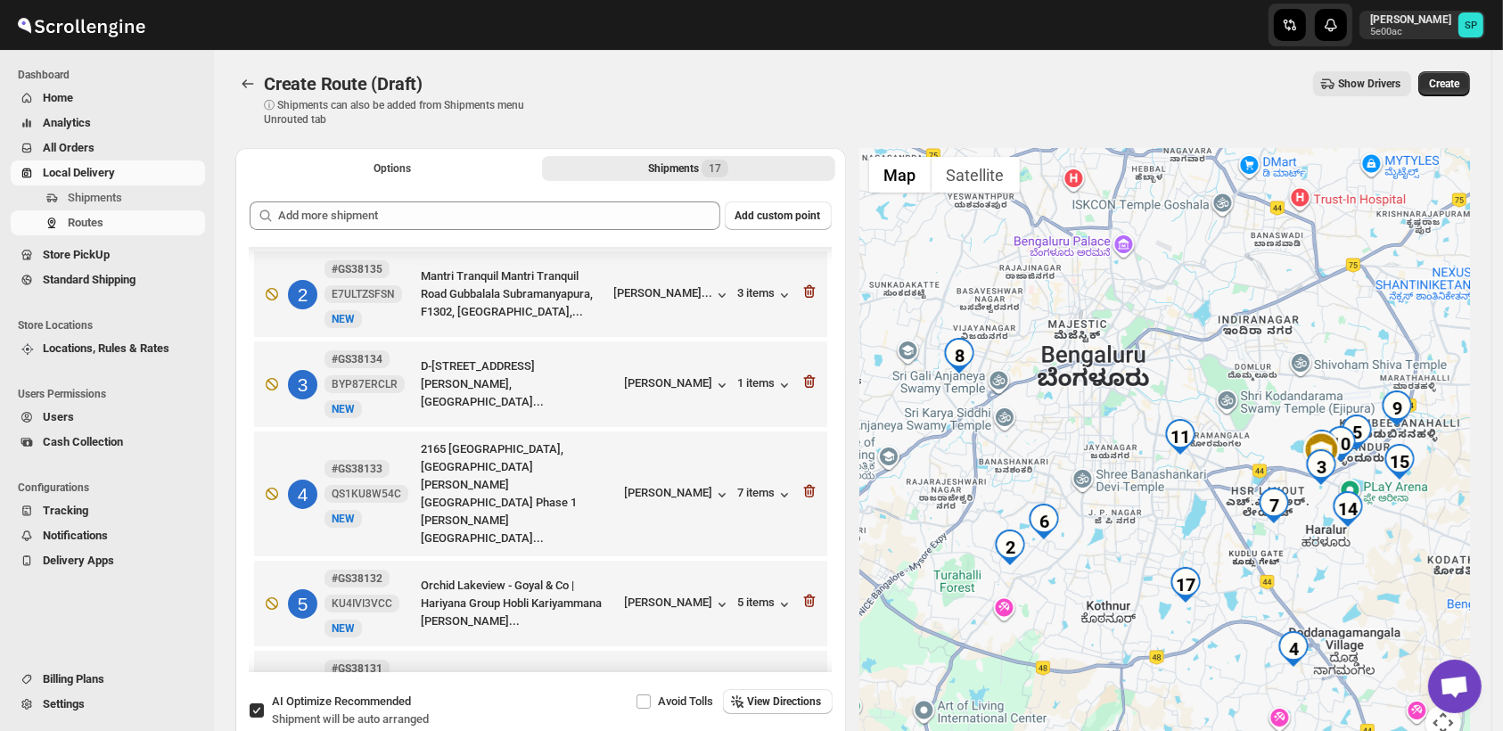
scroll to position [36, 0]
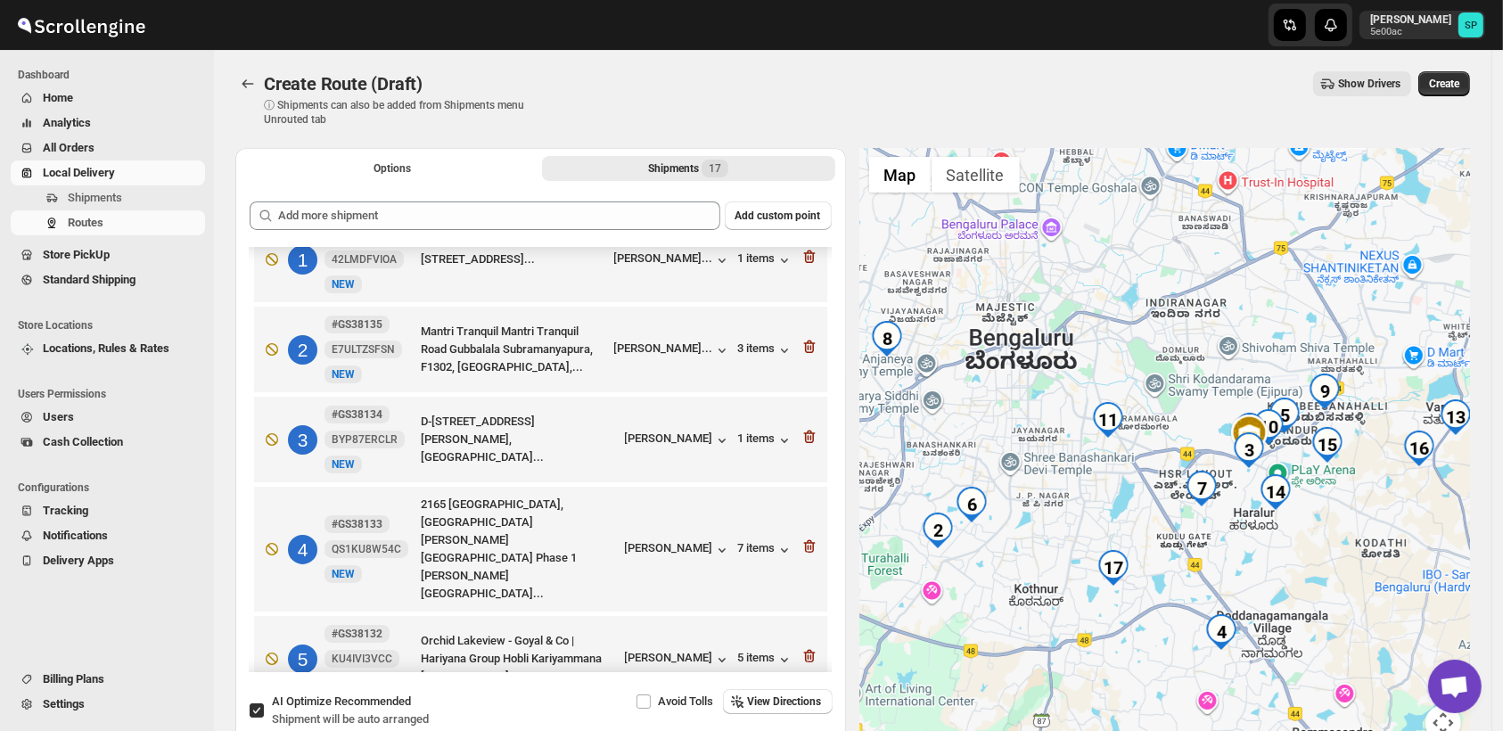
drag, startPoint x: 1253, startPoint y: 456, endPoint x: 1183, endPoint y: 438, distance: 71.8
click at [1183, 438] on div at bounding box center [1165, 455] width 611 height 614
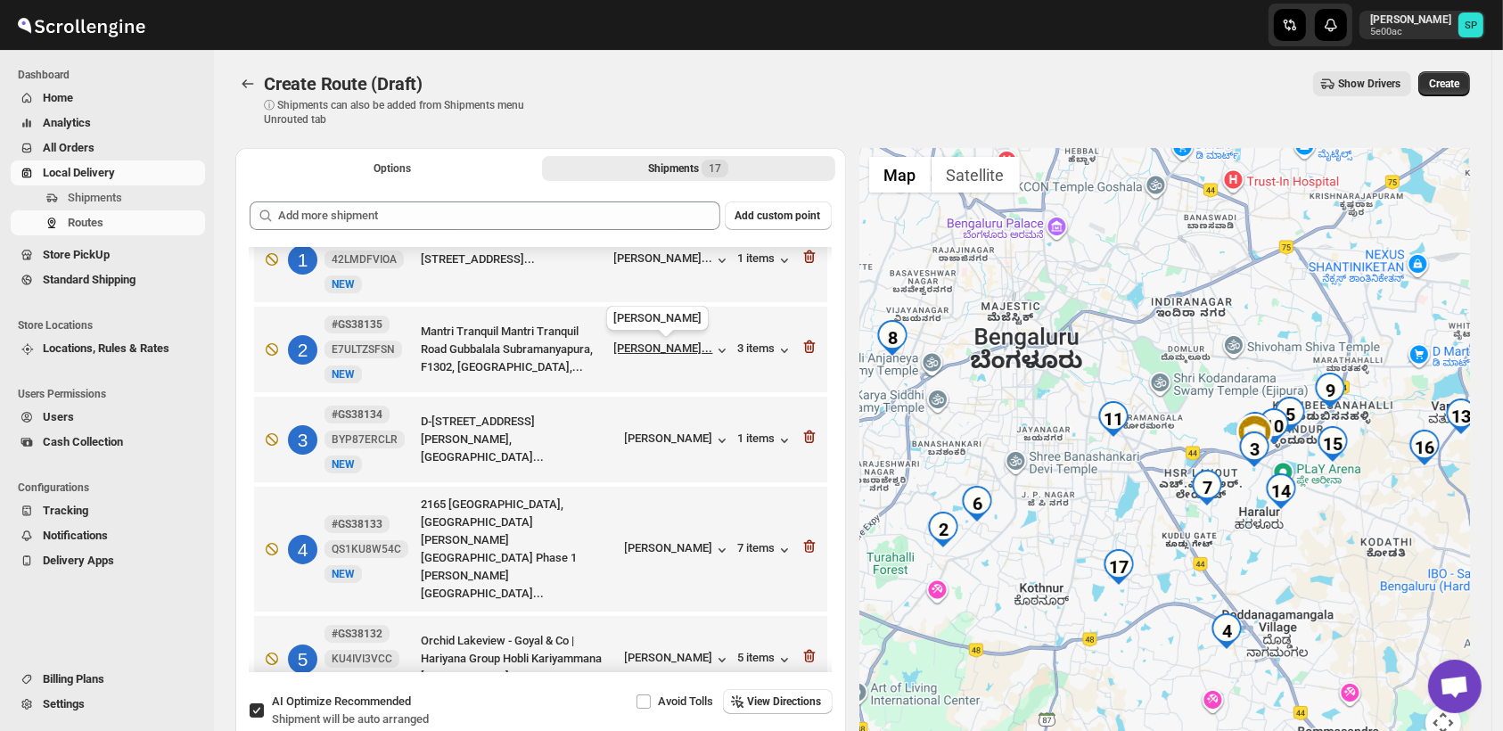
click at [649, 355] on div "[PERSON_NAME]..." at bounding box center [663, 347] width 99 height 13
click at [761, 350] on div "3 items" at bounding box center [765, 350] width 55 height 18
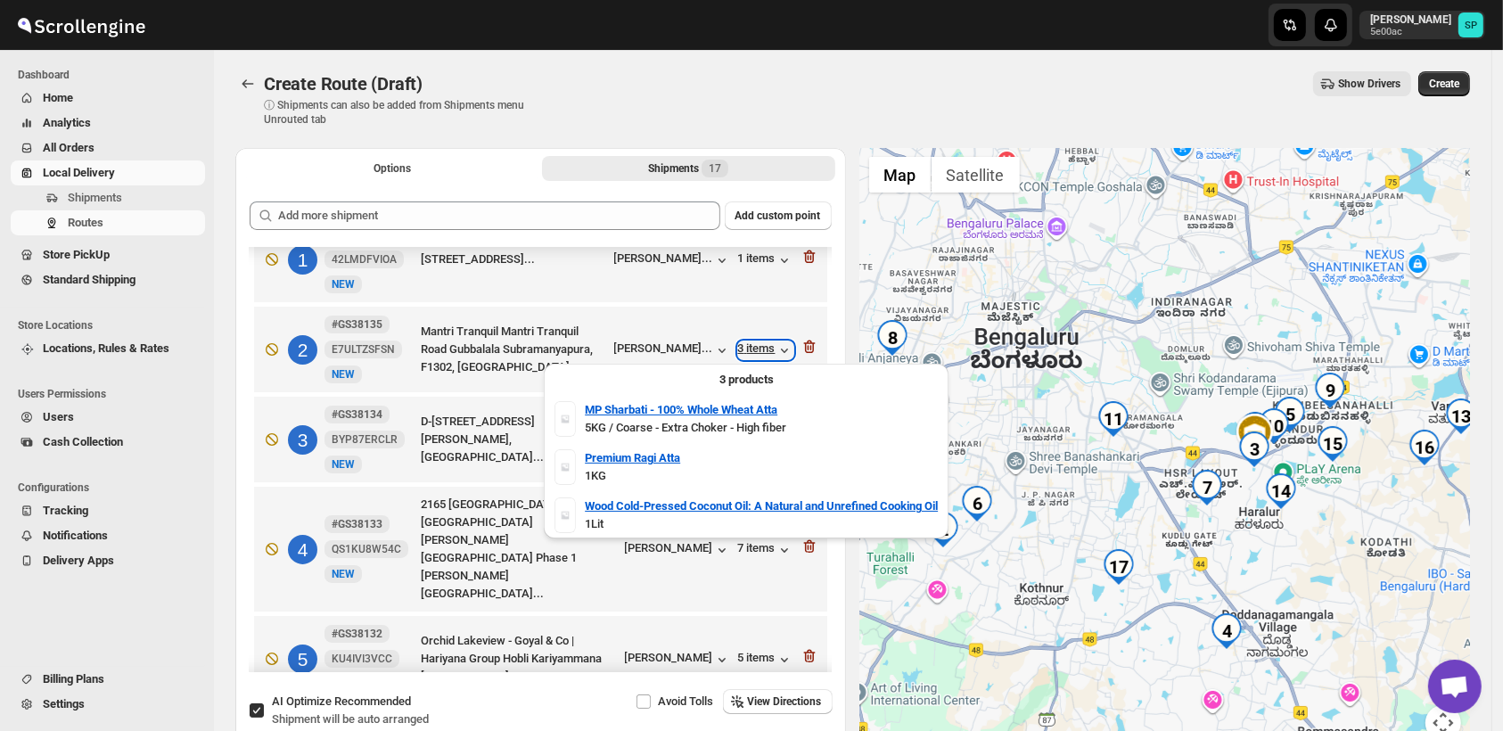
click at [761, 350] on div "3 items" at bounding box center [765, 350] width 55 height 18
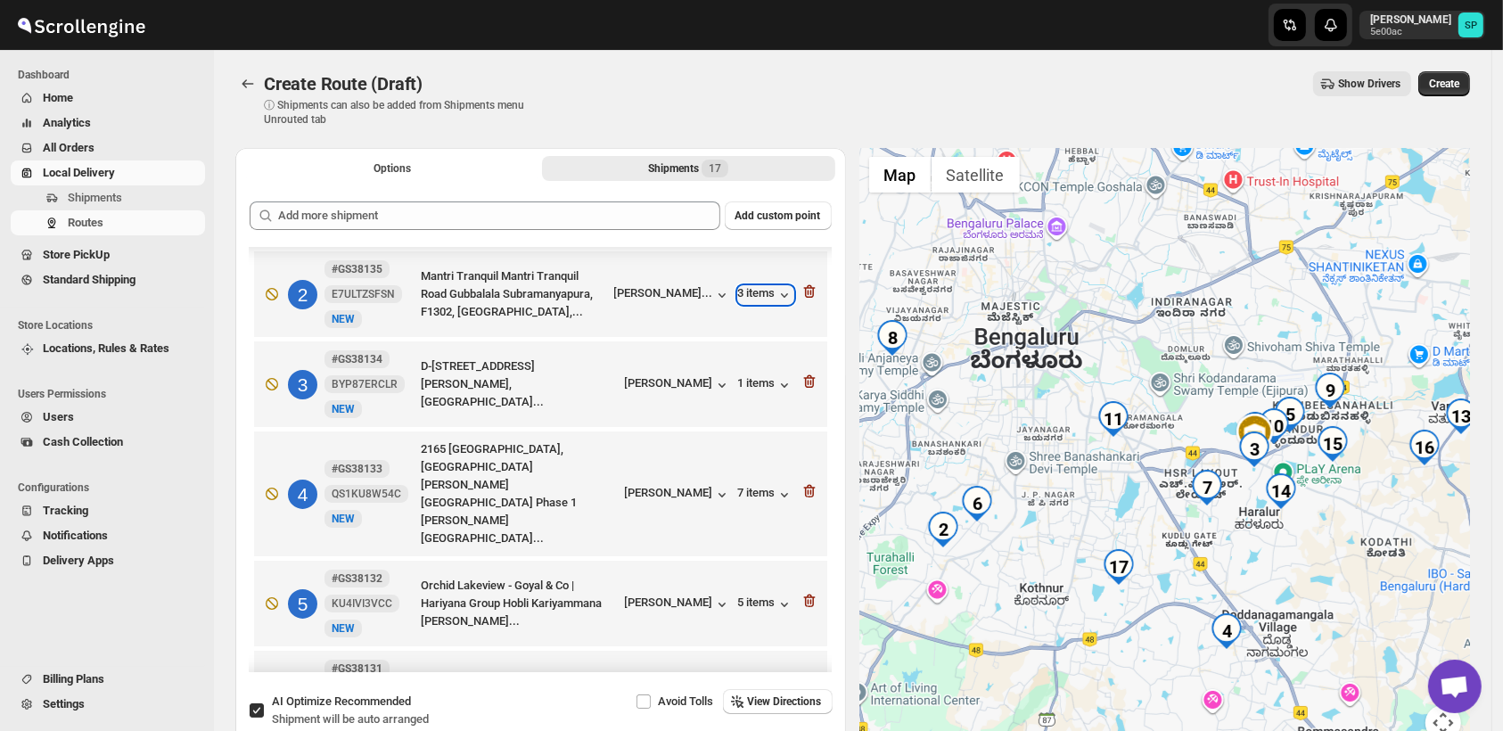
scroll to position [234, 0]
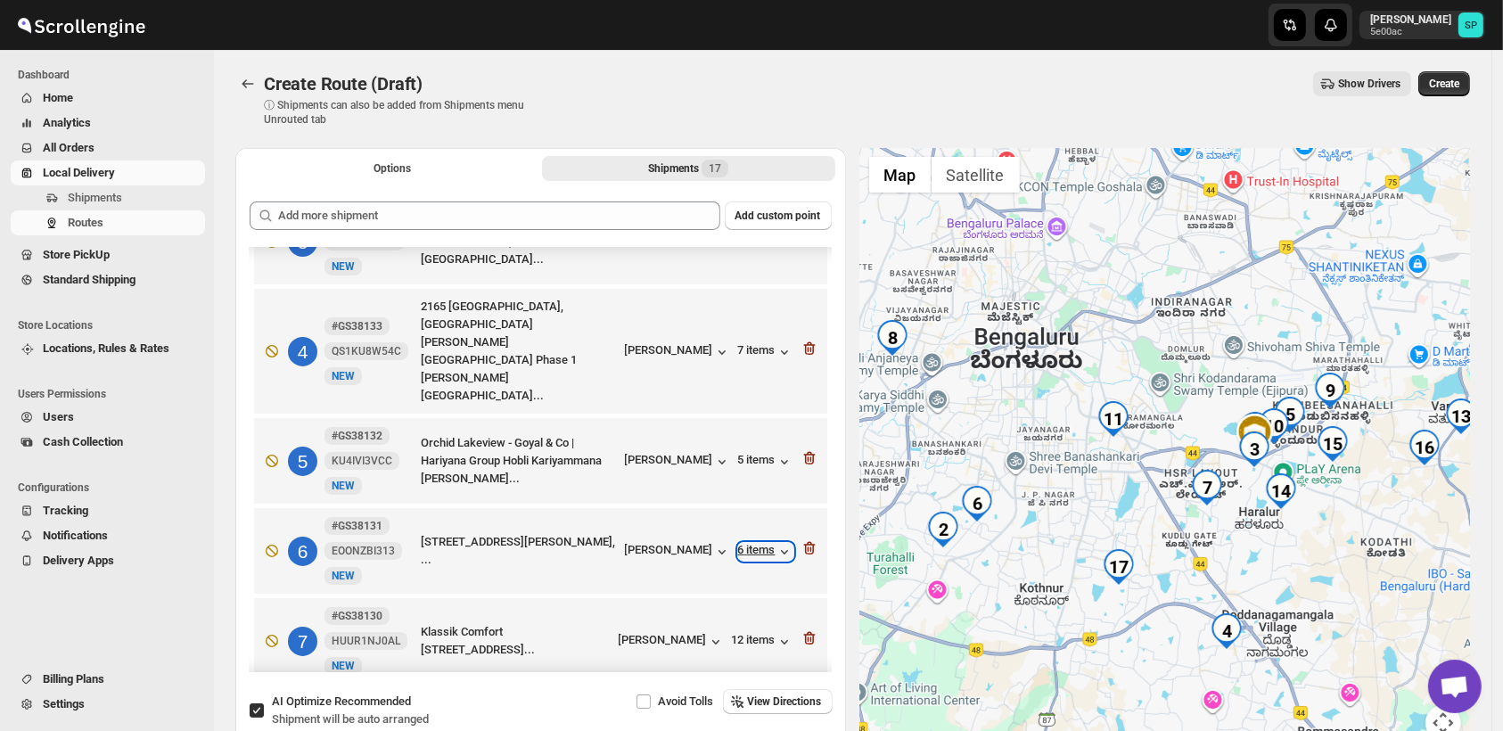
click at [763, 543] on div "6 items" at bounding box center [765, 552] width 55 height 18
click at [808, 542] on icon "button" at bounding box center [809, 548] width 12 height 13
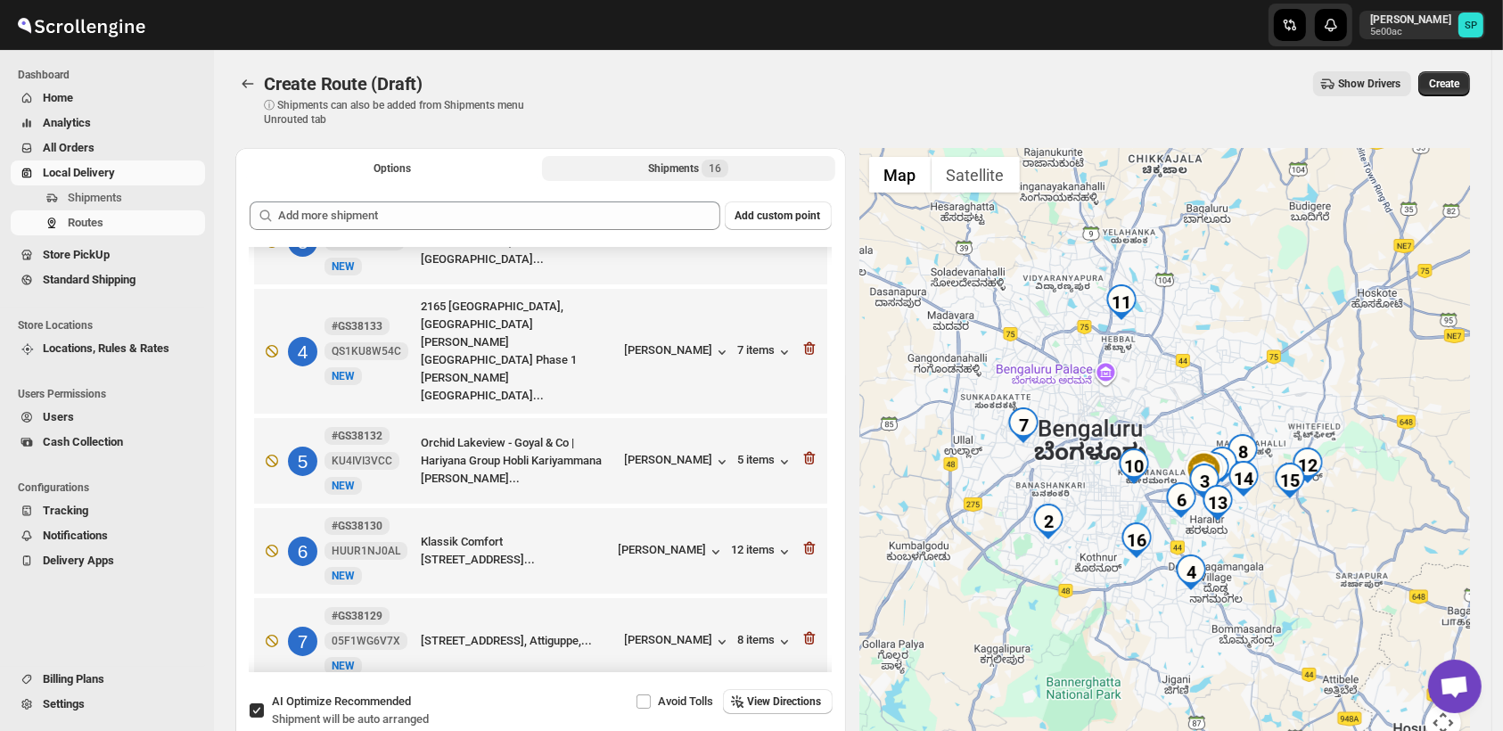
scroll to position [0, 0]
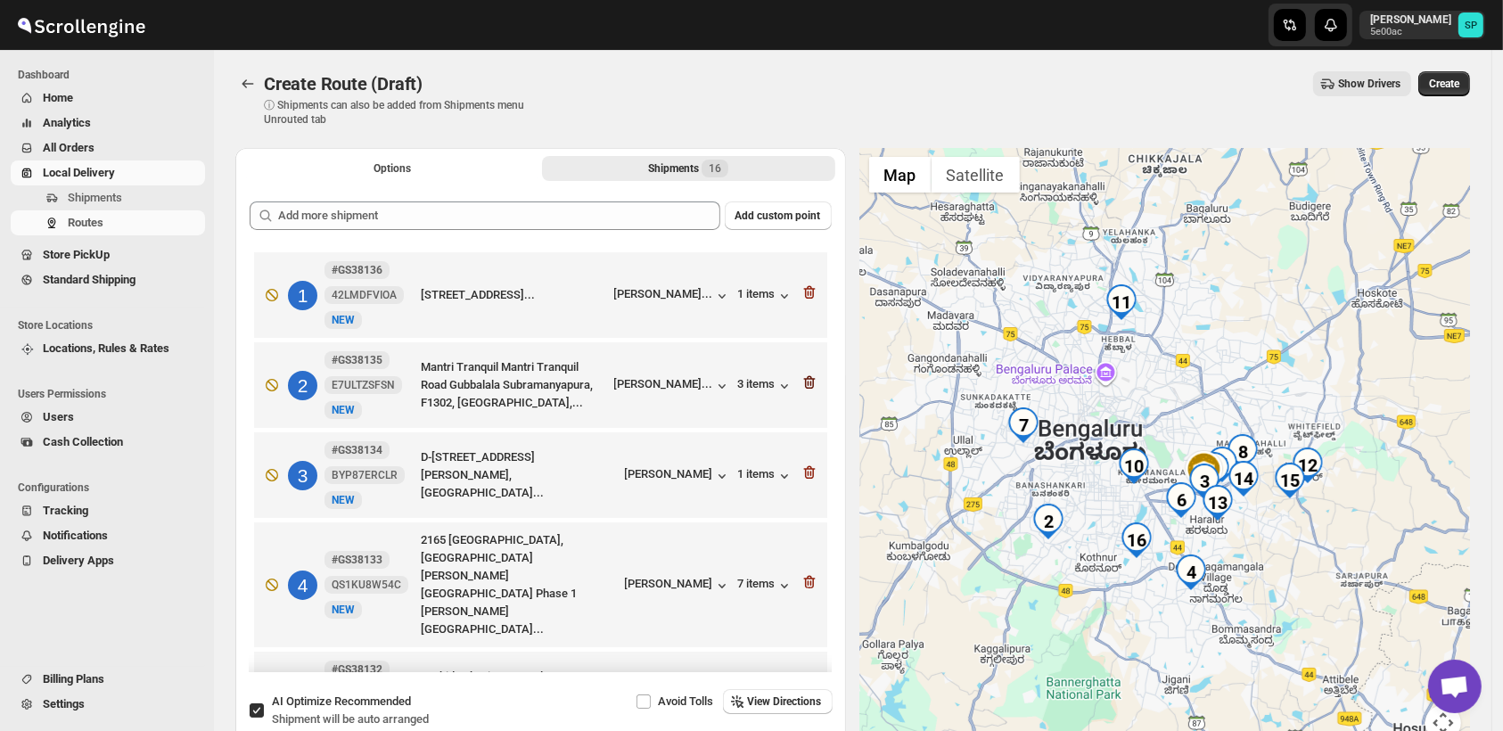
click at [807, 389] on icon "button" at bounding box center [809, 382] width 12 height 13
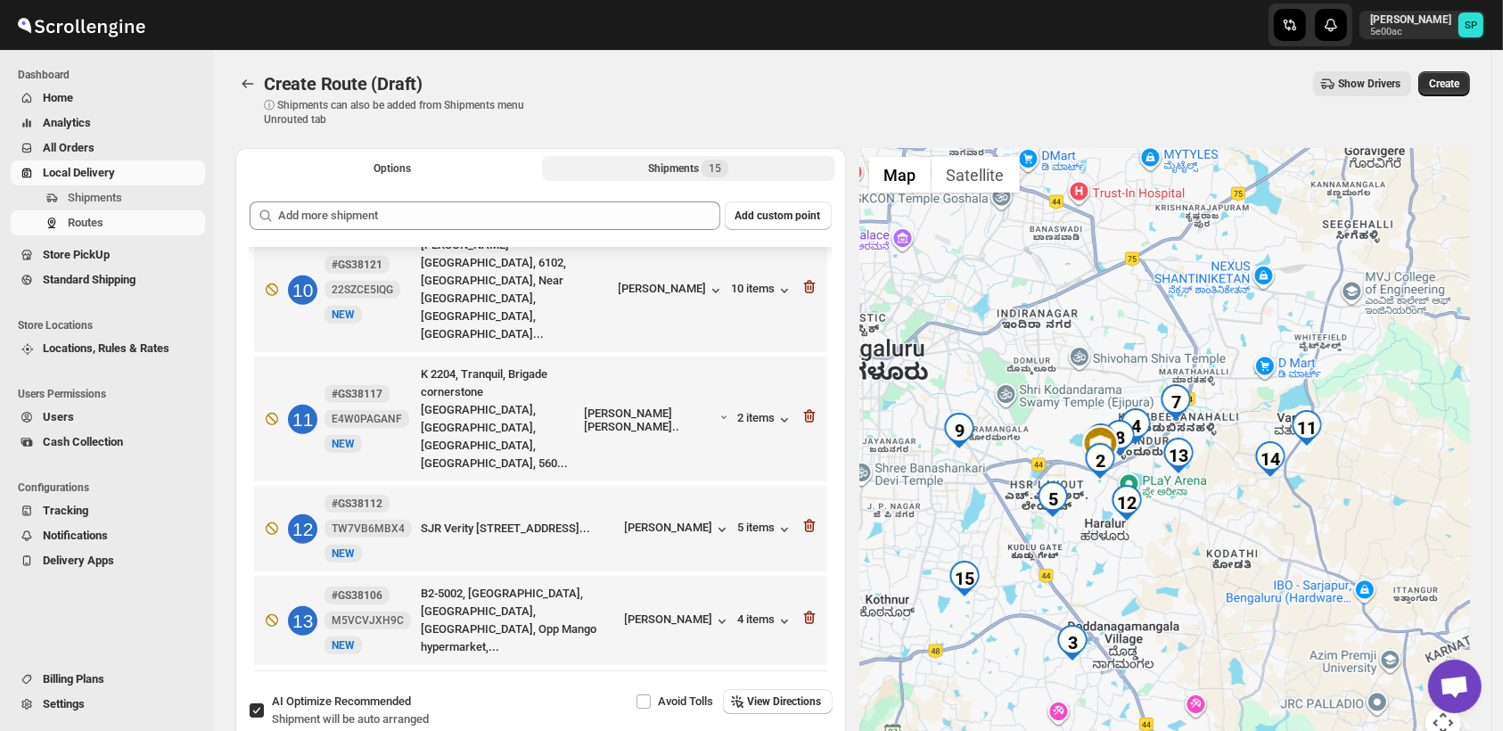
scroll to position [944, 0]
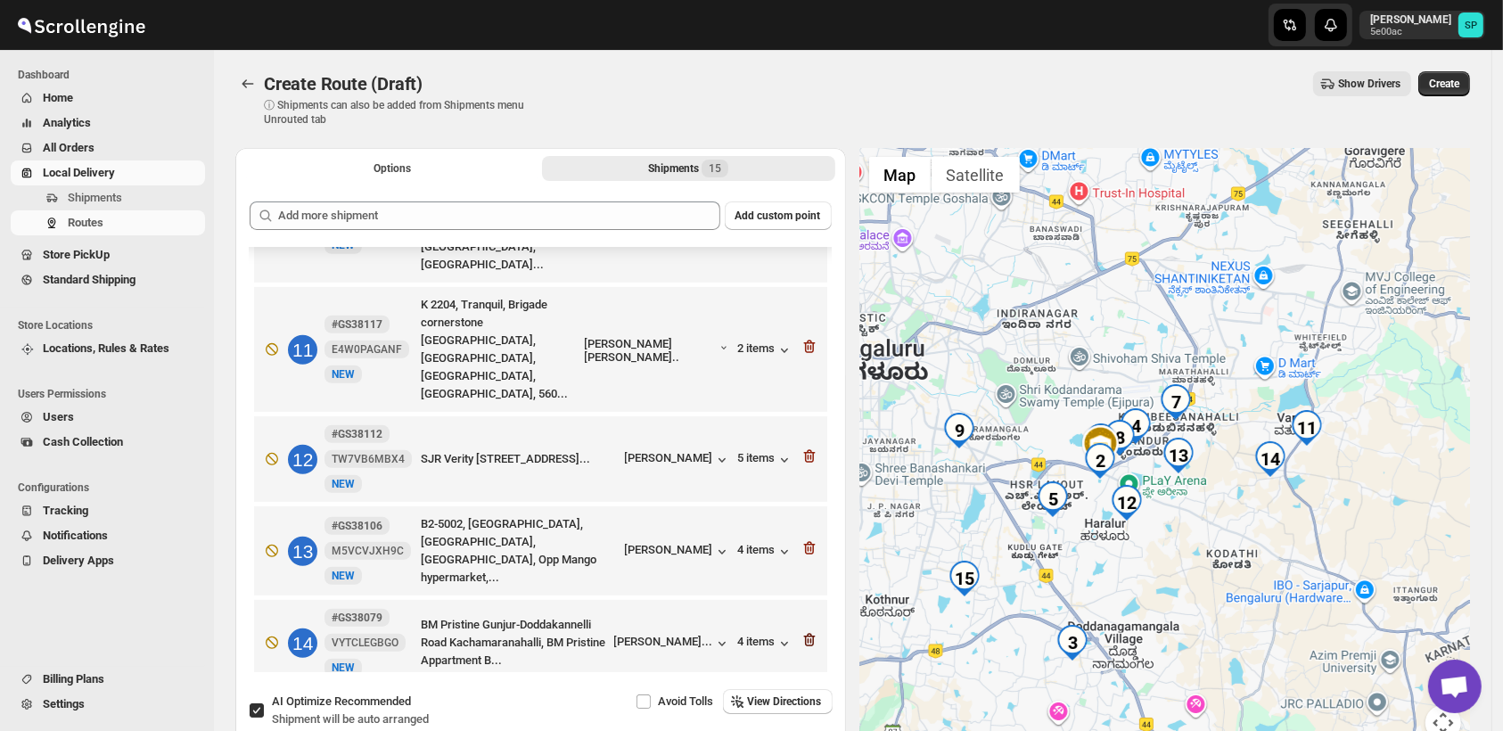
click at [801, 631] on icon "button" at bounding box center [810, 640] width 18 height 18
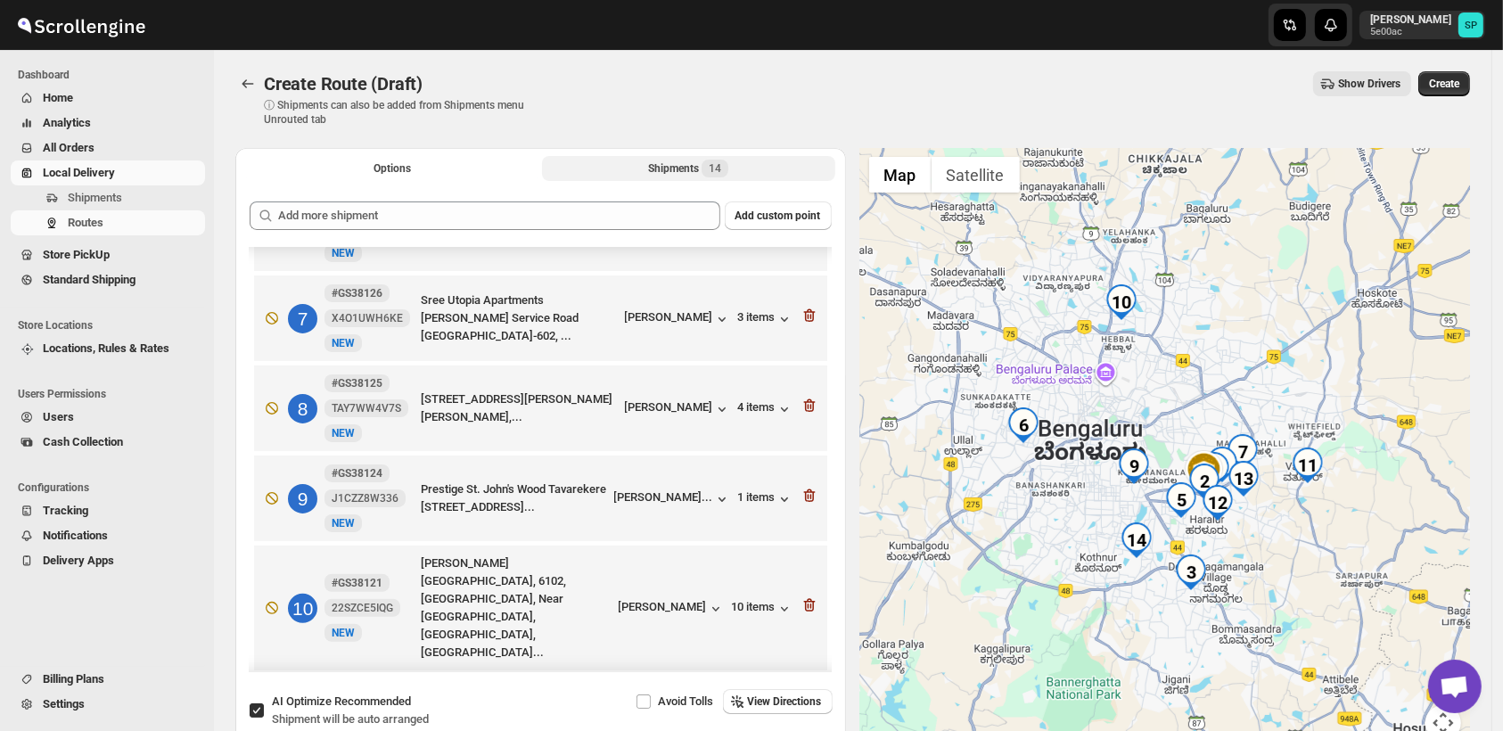
scroll to position [656, 0]
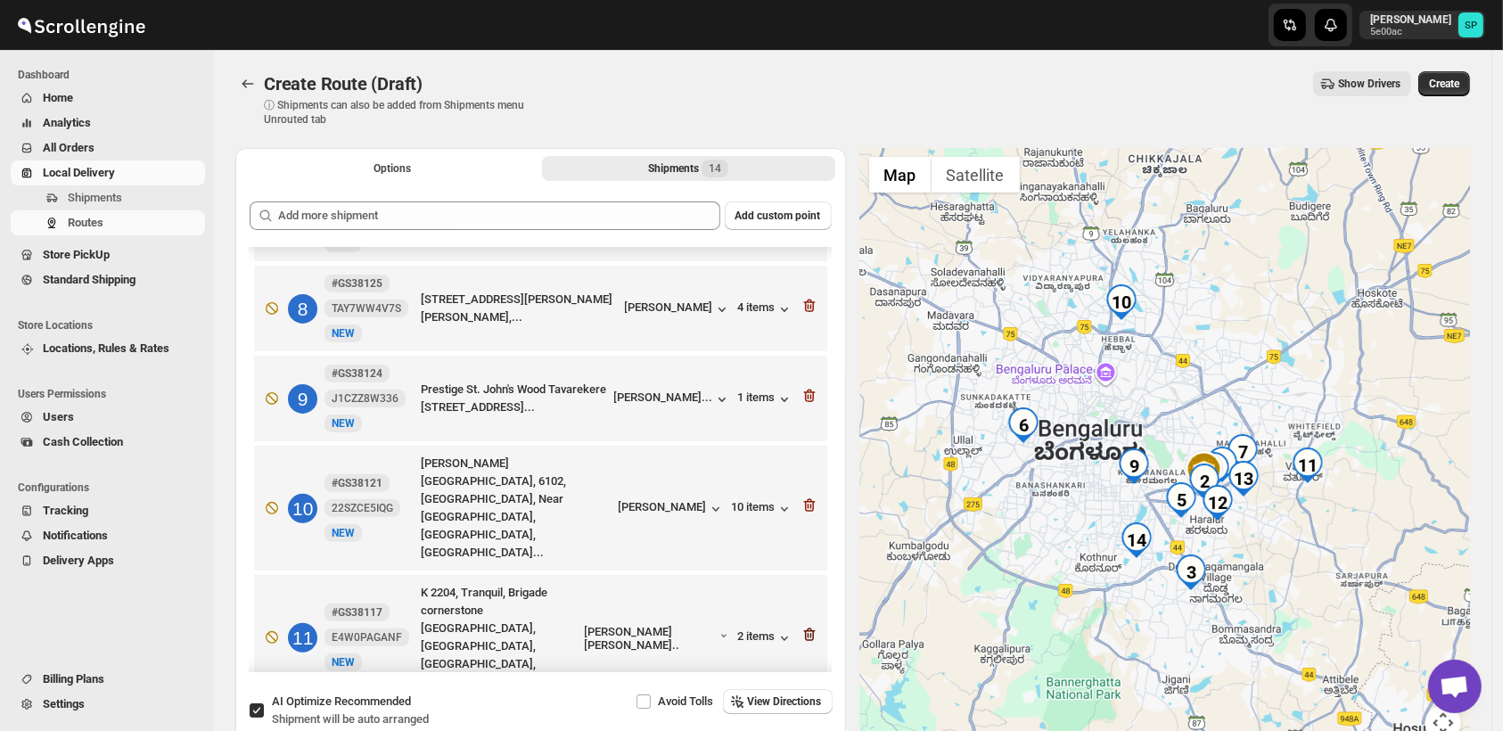
click at [801, 626] on icon "button" at bounding box center [810, 635] width 18 height 18
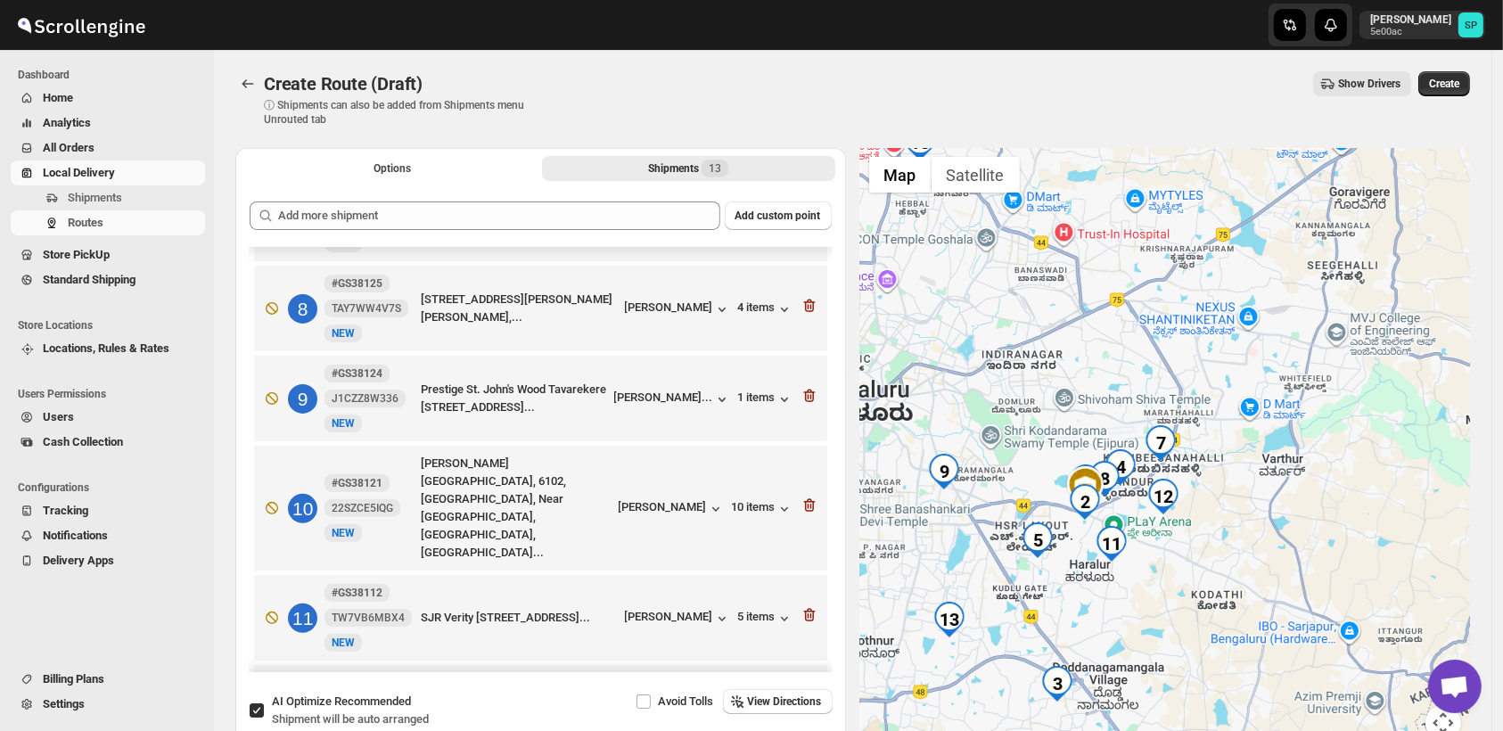
drag, startPoint x: 1164, startPoint y: 588, endPoint x: 1065, endPoint y: 576, distance: 99.8
click at [1065, 576] on div at bounding box center [1165, 455] width 611 height 614
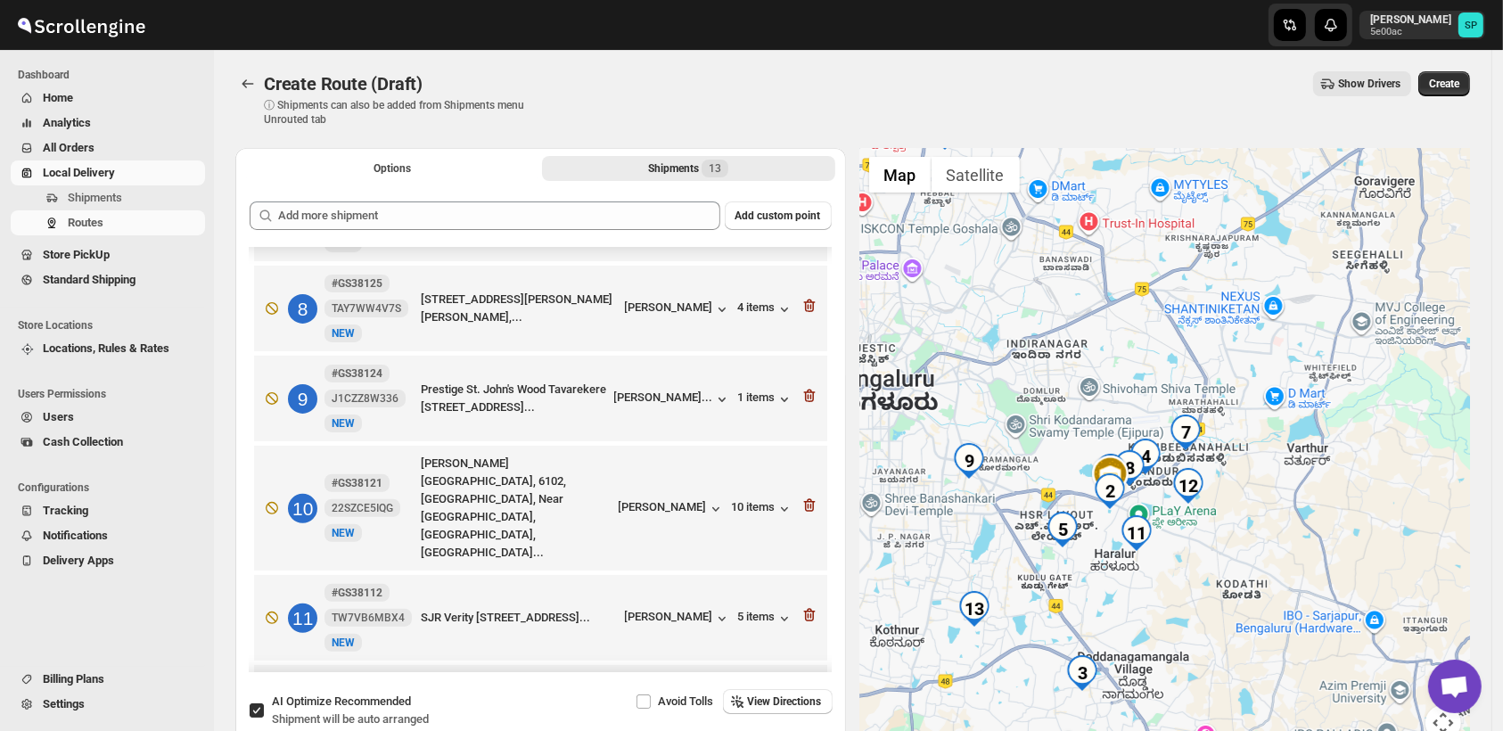
drag, startPoint x: 1211, startPoint y: 549, endPoint x: 1265, endPoint y: 490, distance: 80.1
click at [1265, 490] on div at bounding box center [1165, 455] width 611 height 614
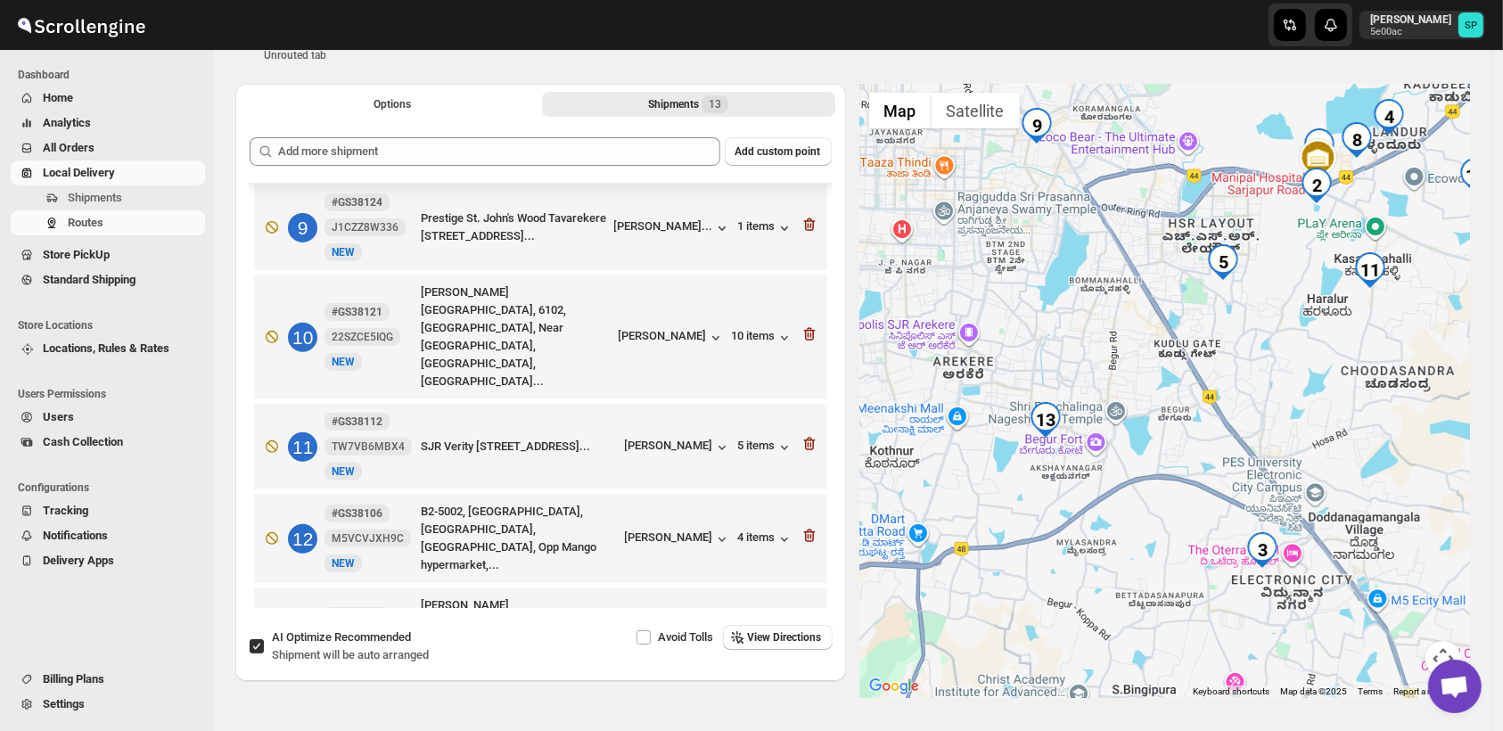
scroll to position [120, 0]
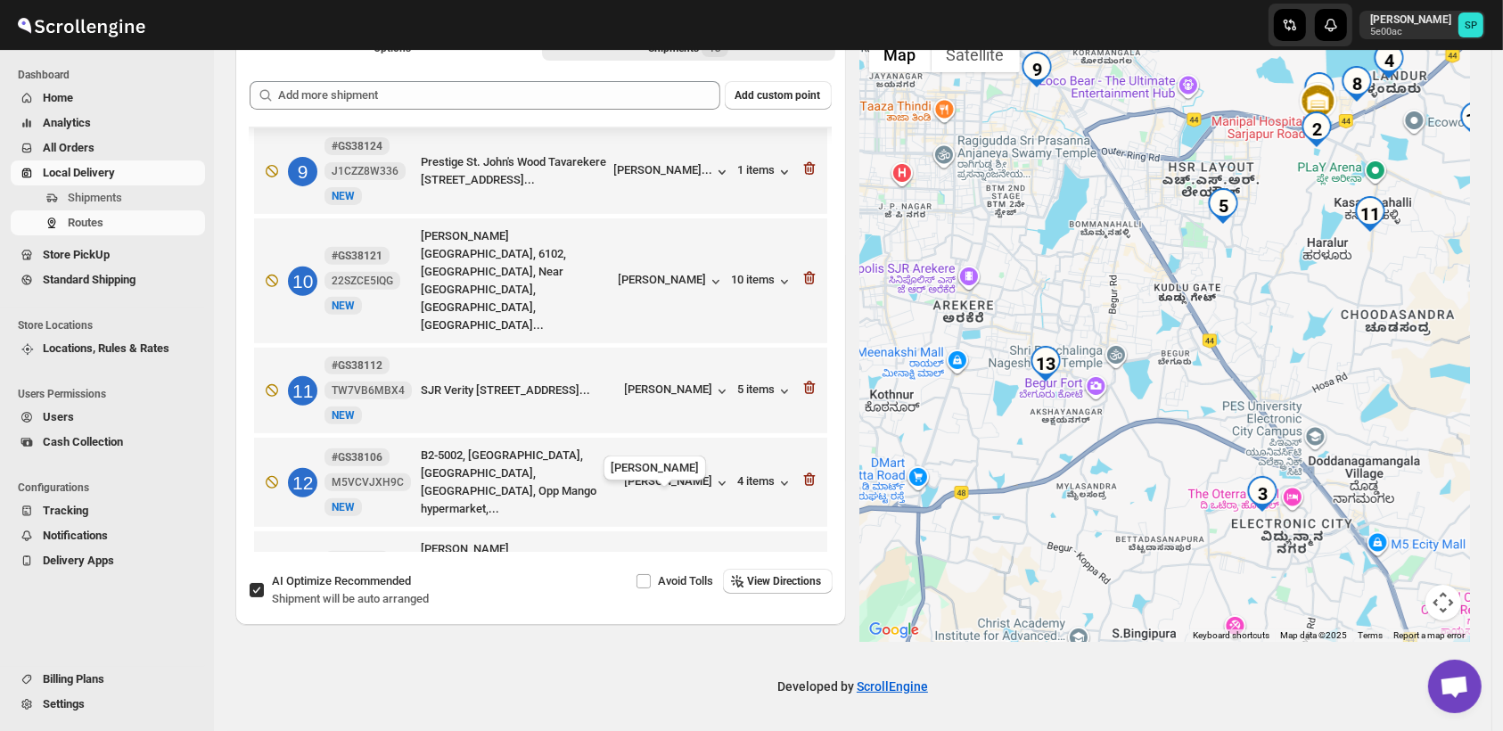
click at [663, 577] on span "[PERSON_NAME]..." at bounding box center [663, 586] width 99 height 18
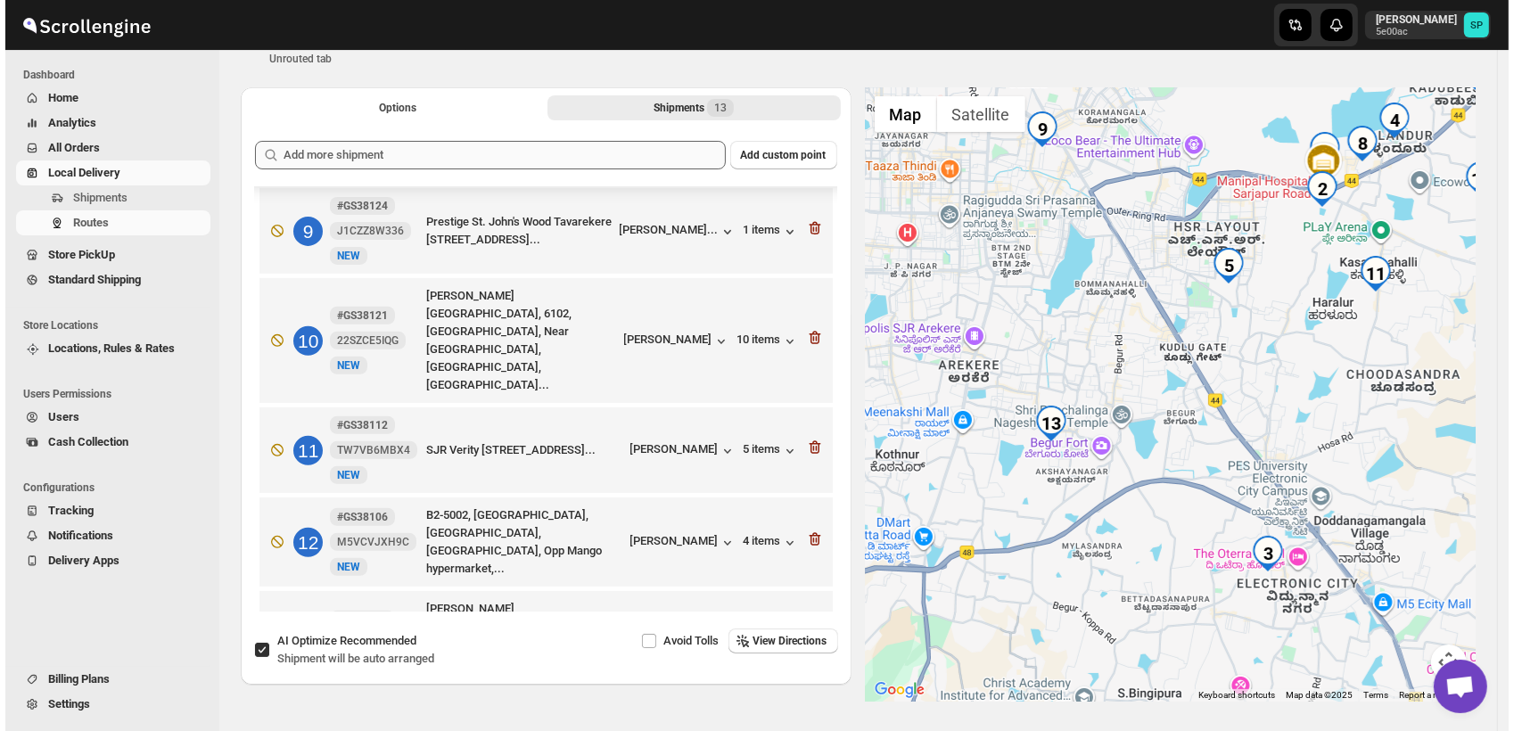
scroll to position [0, 0]
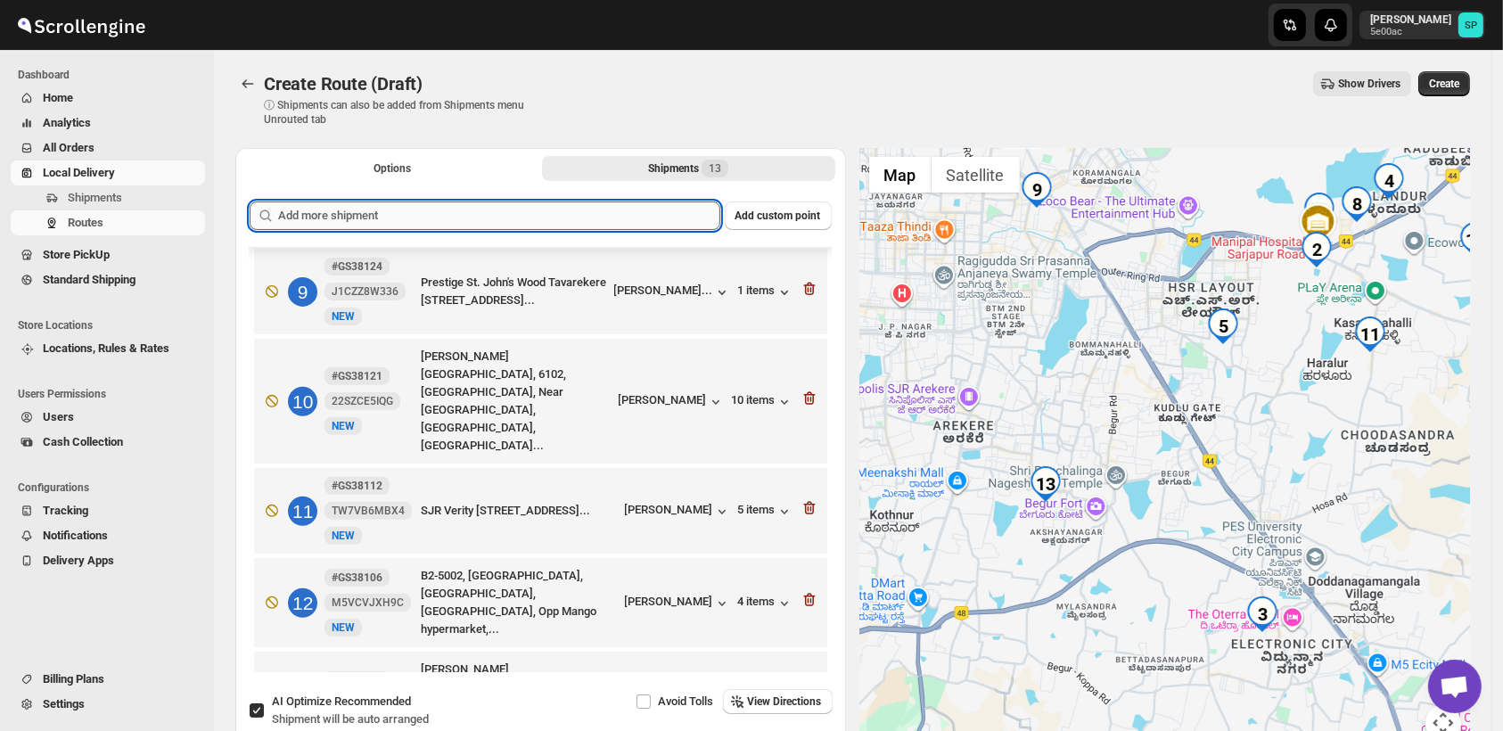
click at [502, 217] on input "text" at bounding box center [499, 216] width 442 height 29
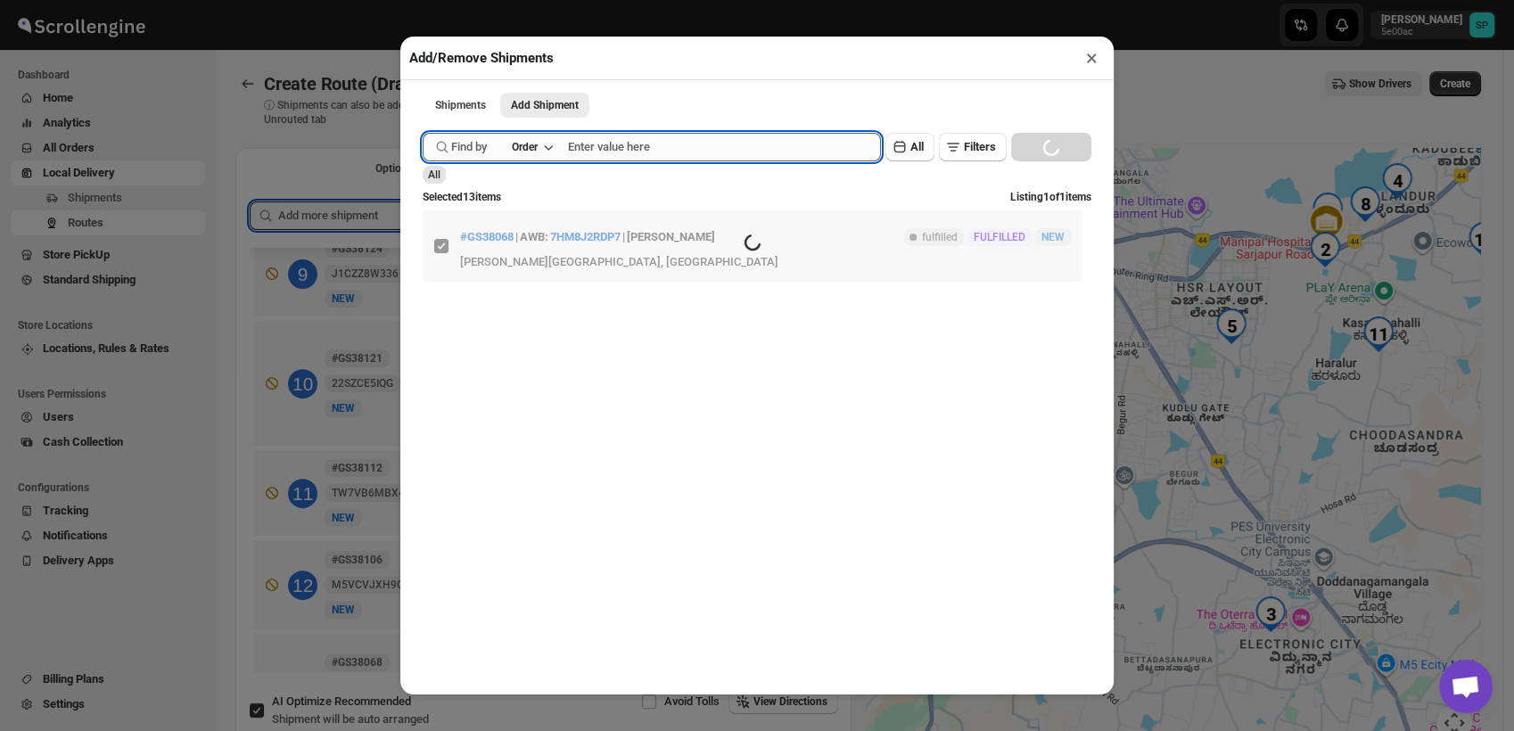
click at [651, 154] on input "text" at bounding box center [724, 147] width 313 height 29
paste input "GS38138"
type input "GS38138"
click at [1040, 147] on div "Find by Order GS38138 Clear All Filters Loading SEARCH" at bounding box center [757, 147] width 669 height 29
click at [782, 152] on input "GS38138" at bounding box center [708, 147] width 281 height 29
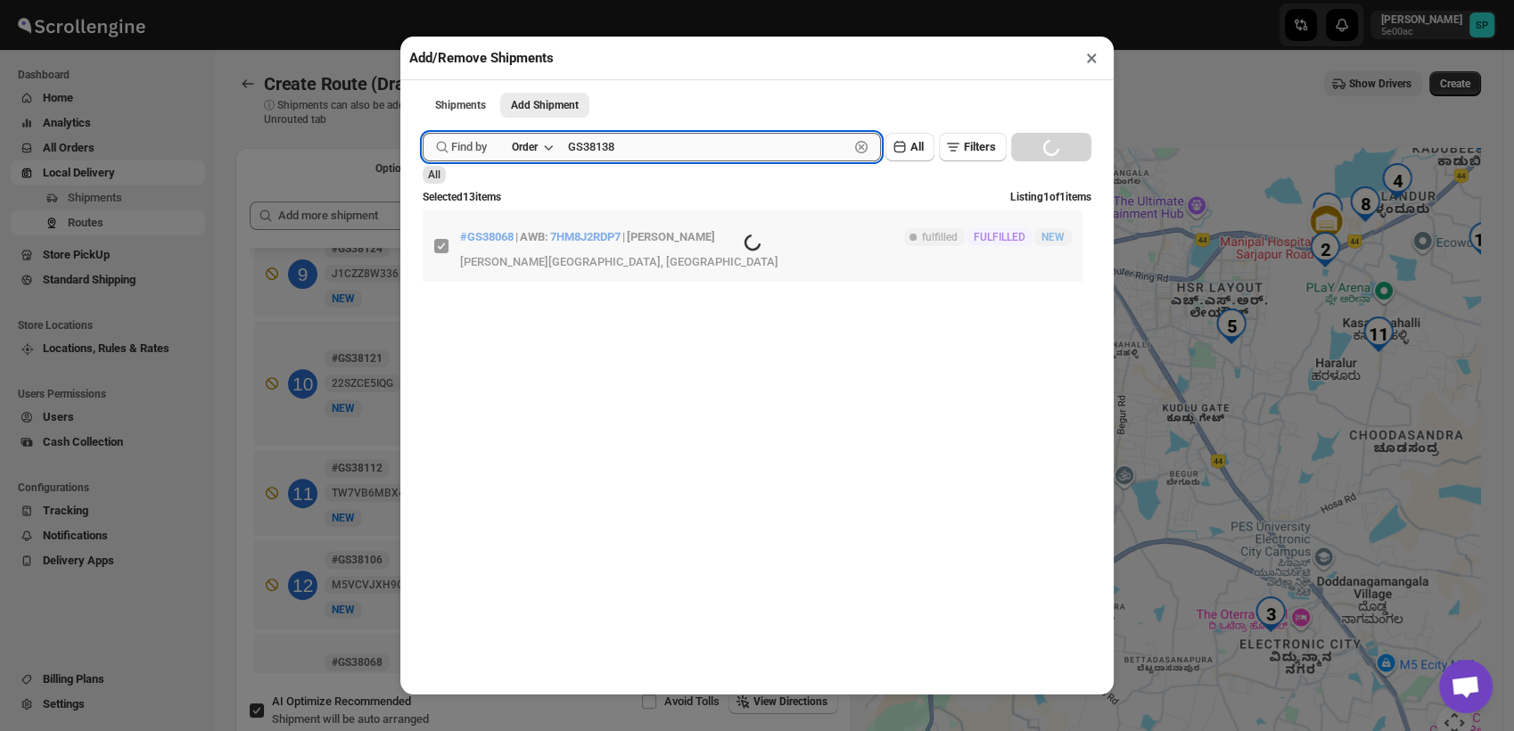
click at [423, 0] on button "Submit" at bounding box center [448, 9] width 51 height 19
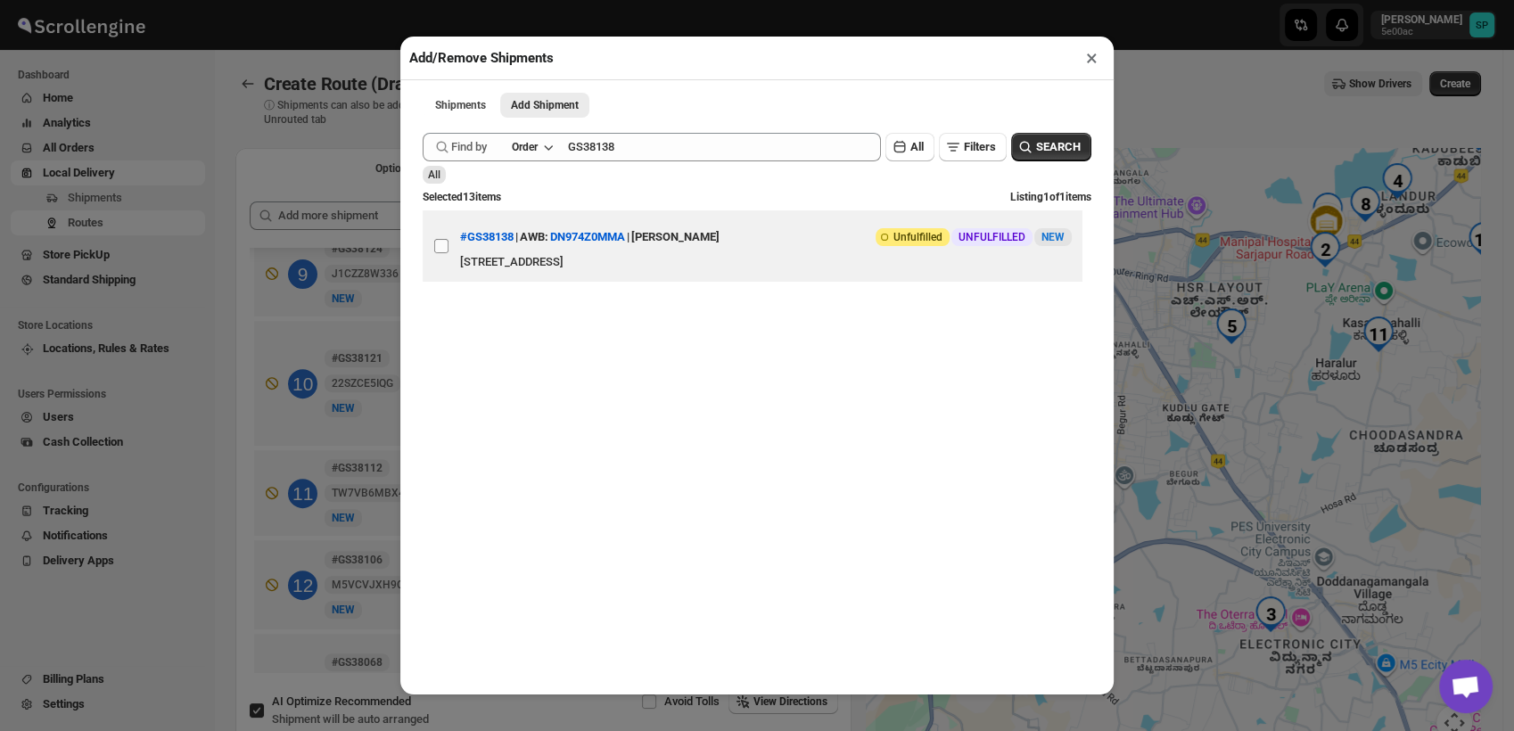
click at [442, 253] on input "View details for 68d6196802c94fc1c02b97be" at bounding box center [441, 246] width 14 height 14
checkbox input "true"
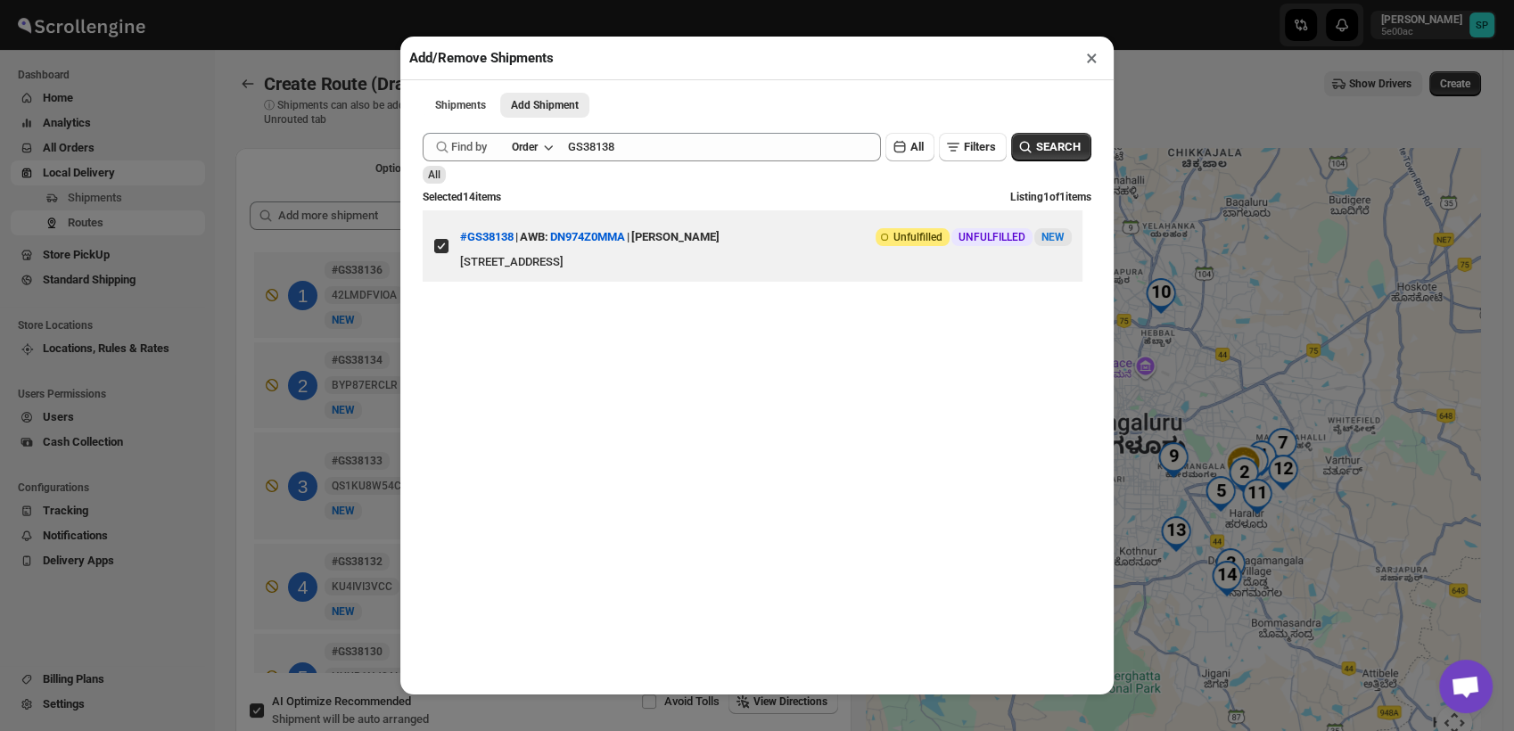
click at [1092, 62] on button "×" at bounding box center [1092, 57] width 26 height 25
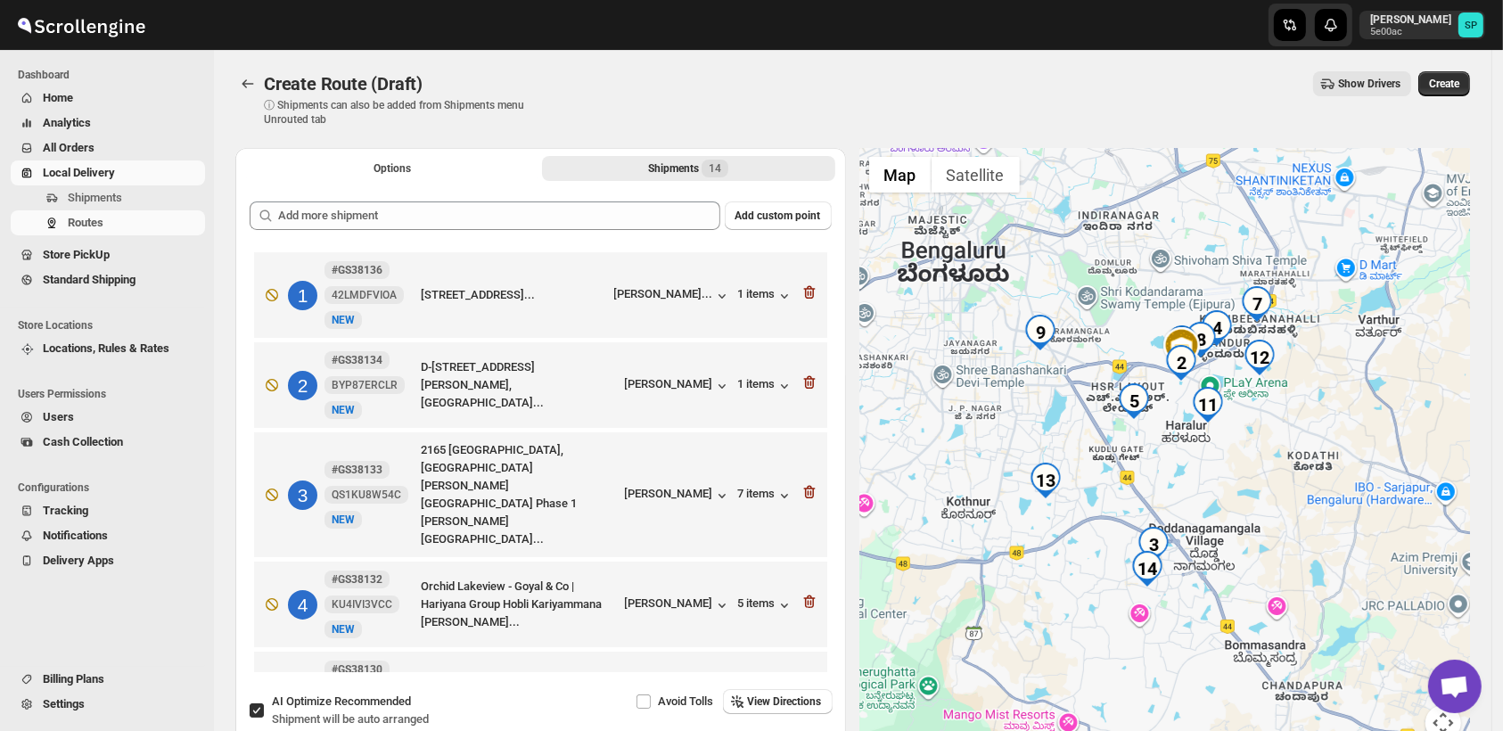
drag, startPoint x: 1295, startPoint y: 481, endPoint x: 1252, endPoint y: 469, distance: 44.6
click at [1252, 469] on div at bounding box center [1165, 455] width 611 height 614
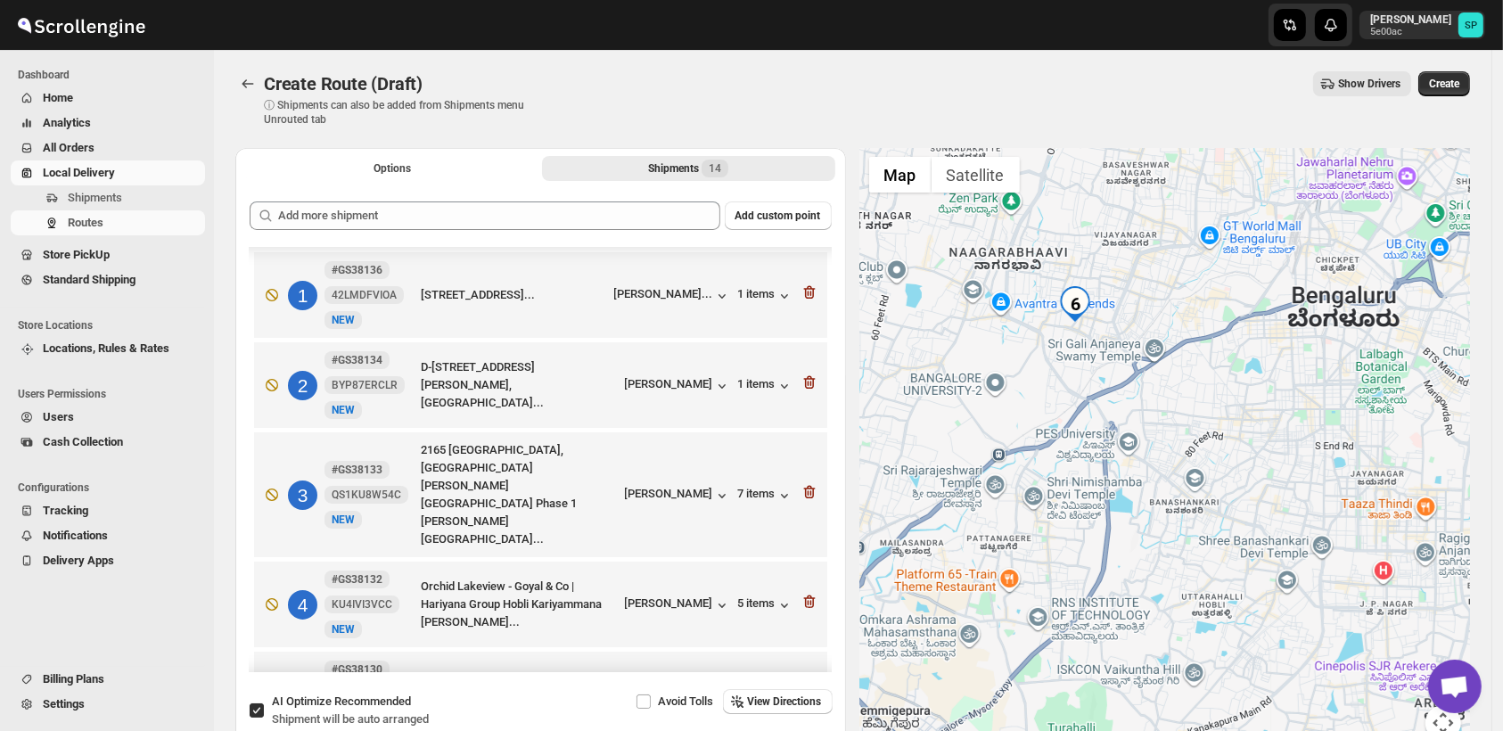
scroll to position [198, 0]
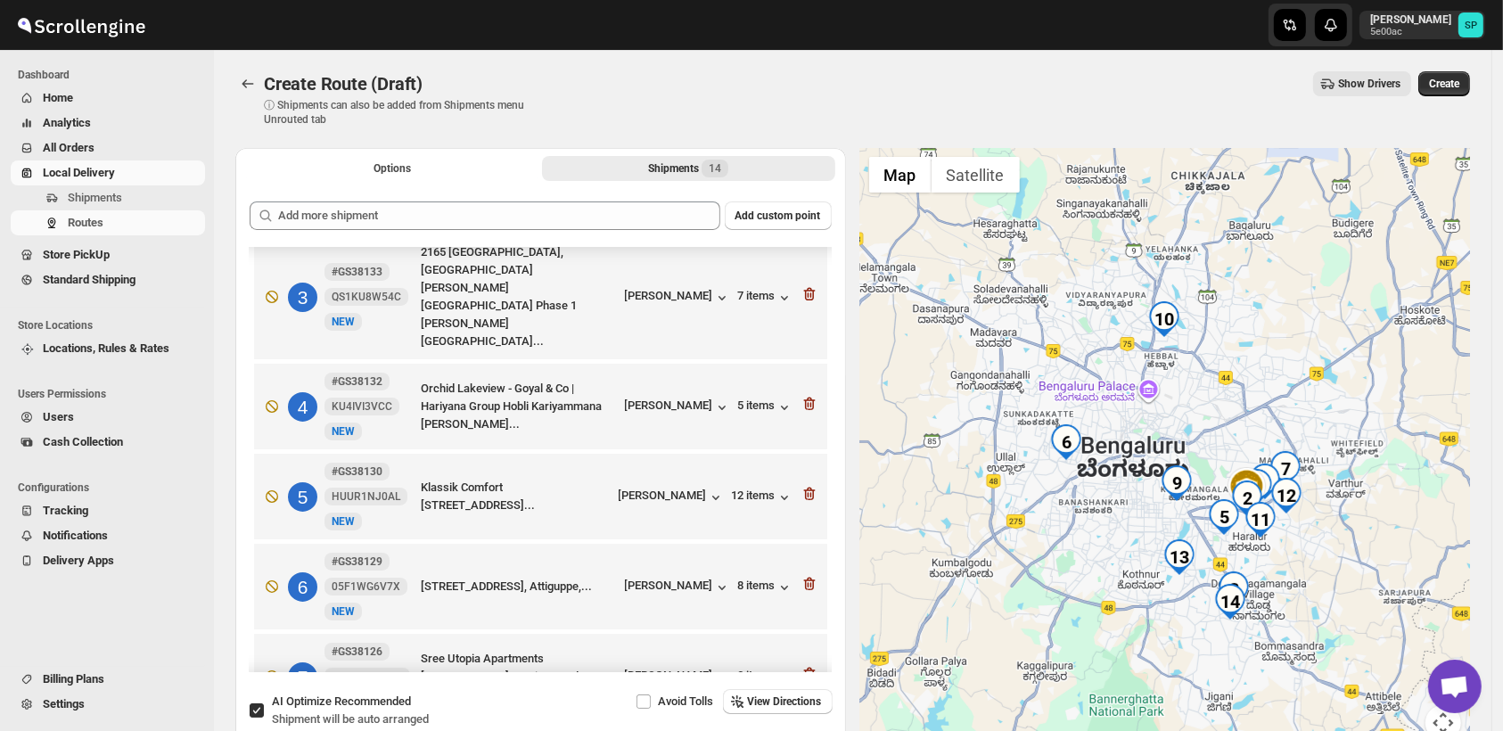
drag, startPoint x: 1320, startPoint y: 552, endPoint x: 1181, endPoint y: 533, distance: 140.3
click at [1181, 533] on div at bounding box center [1165, 455] width 611 height 614
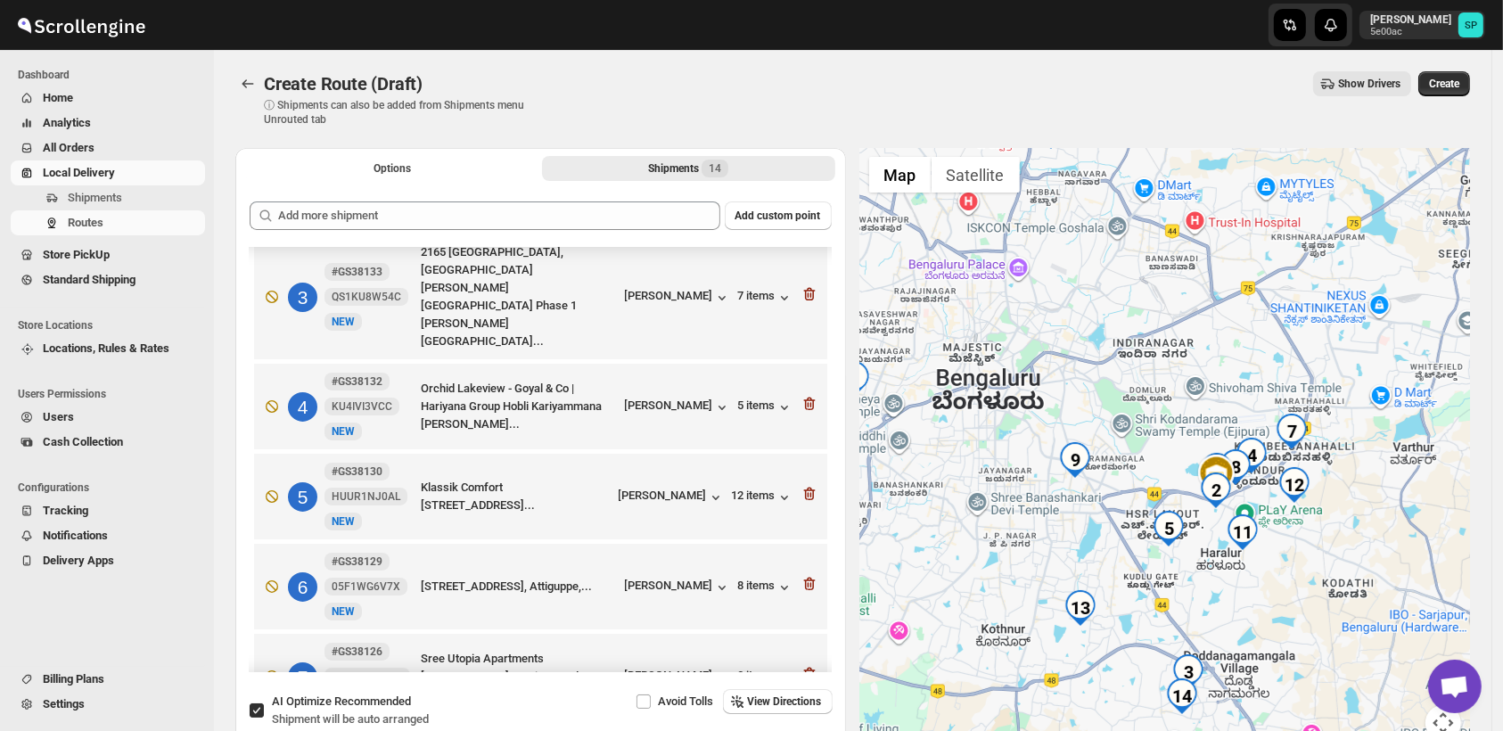
drag, startPoint x: 1312, startPoint y: 585, endPoint x: 1259, endPoint y: 582, distance: 52.7
click at [1259, 582] on div at bounding box center [1165, 455] width 611 height 614
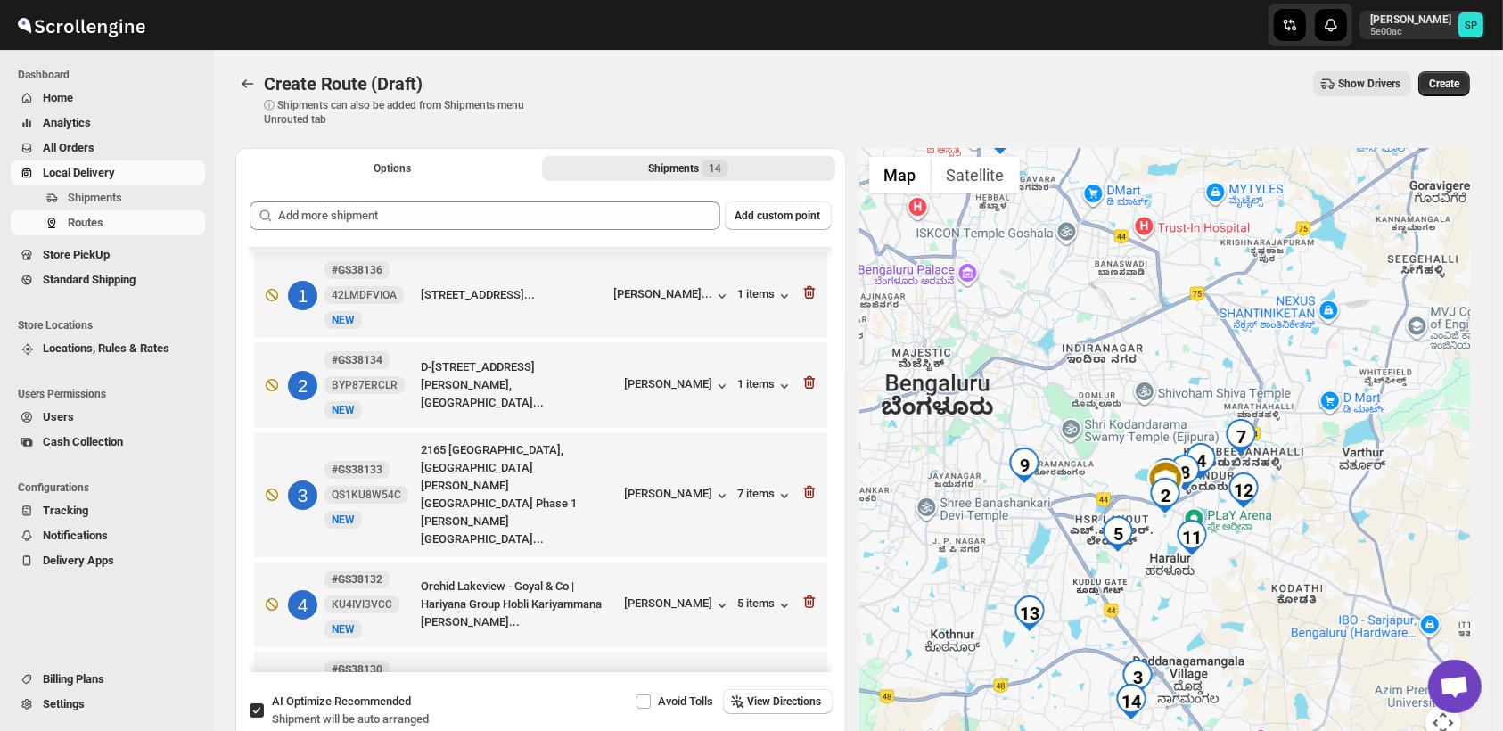
scroll to position [0, 0]
click at [671, 487] on div "[PERSON_NAME]" at bounding box center [678, 496] width 106 height 18
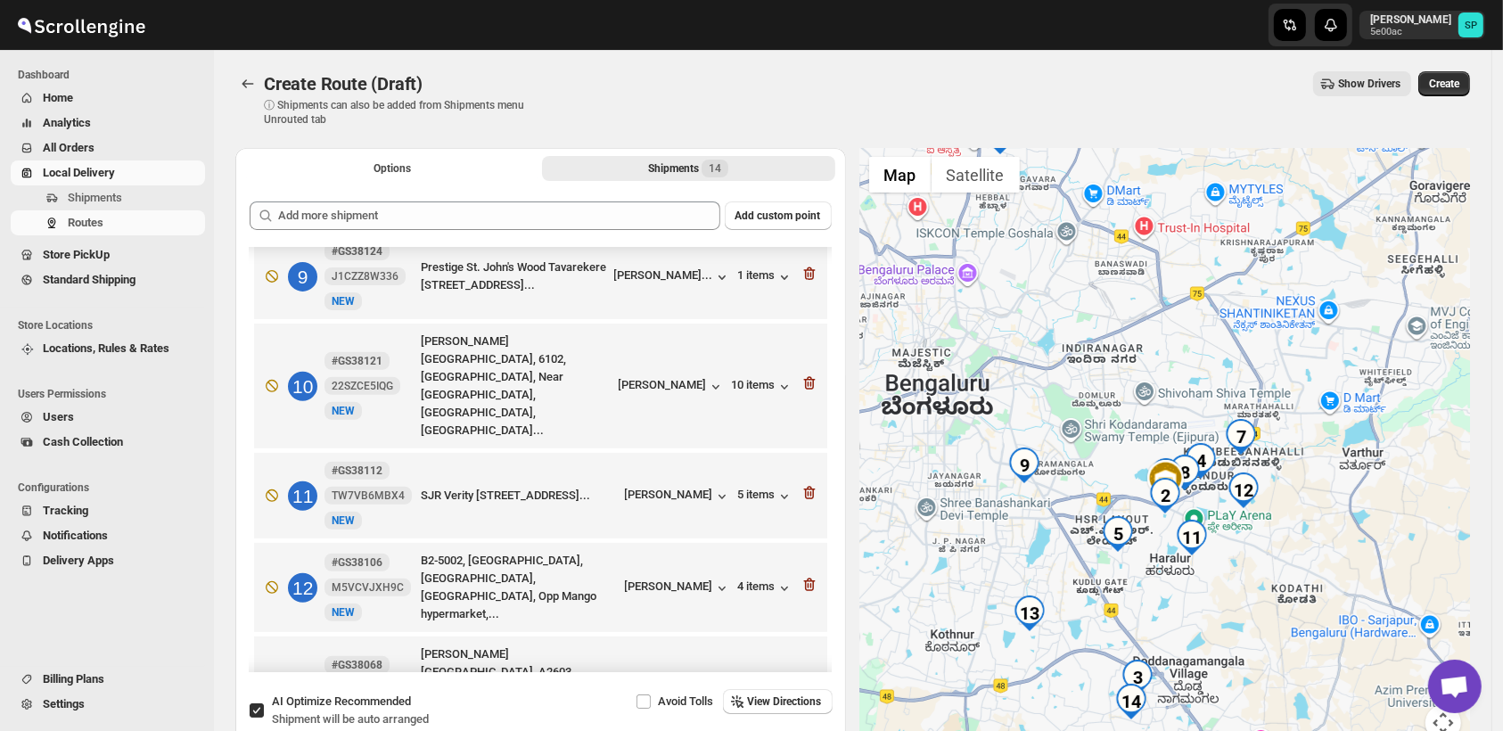
scroll to position [853, 0]
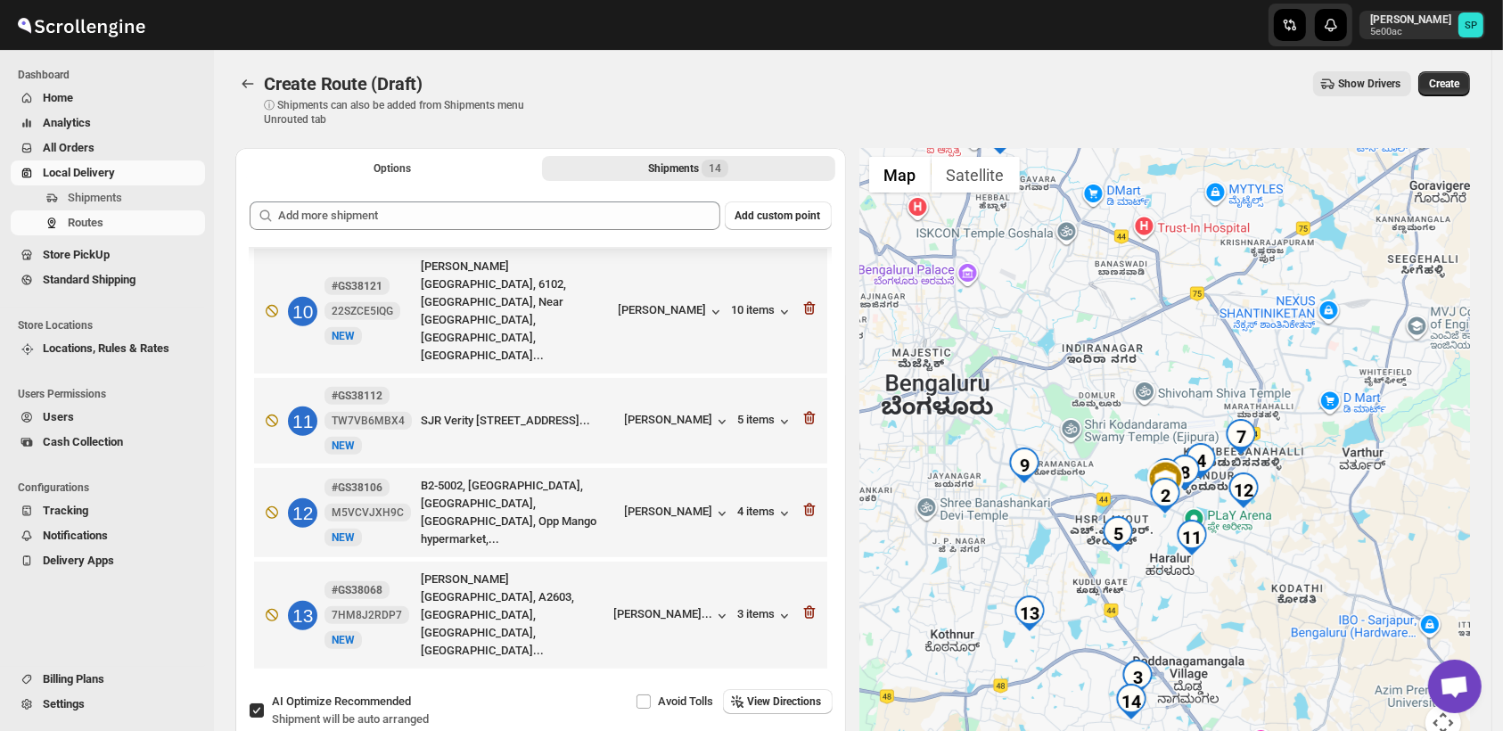
click at [656, 708] on div "[PERSON_NAME]" at bounding box center [678, 717] width 106 height 18
click at [702, 708] on div "[PERSON_NAME]" at bounding box center [678, 717] width 106 height 18
click at [749, 708] on div "9 items" at bounding box center [765, 717] width 55 height 18
click at [802, 704] on icon "button" at bounding box center [810, 713] width 18 height 18
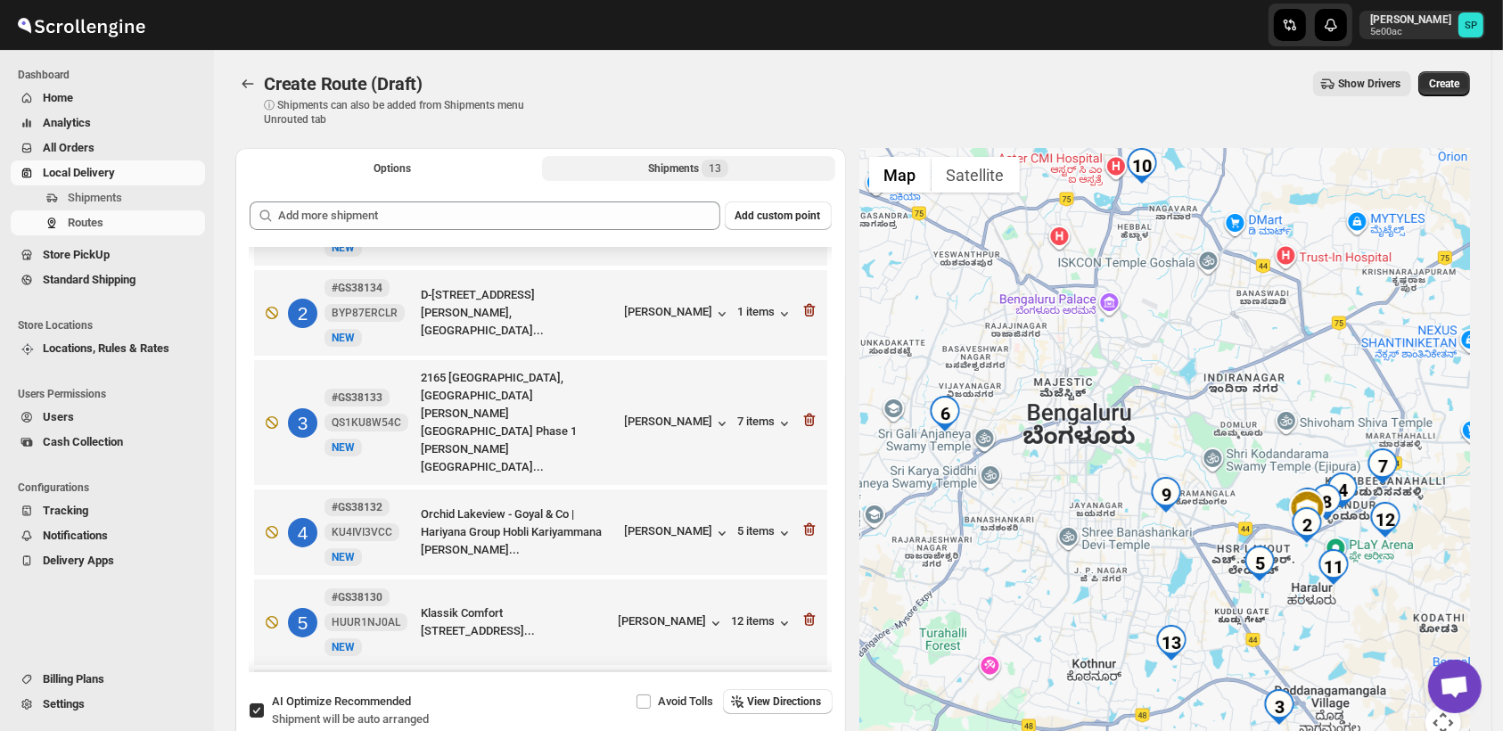
scroll to position [70, 0]
click at [802, 414] on icon "button" at bounding box center [810, 423] width 18 height 18
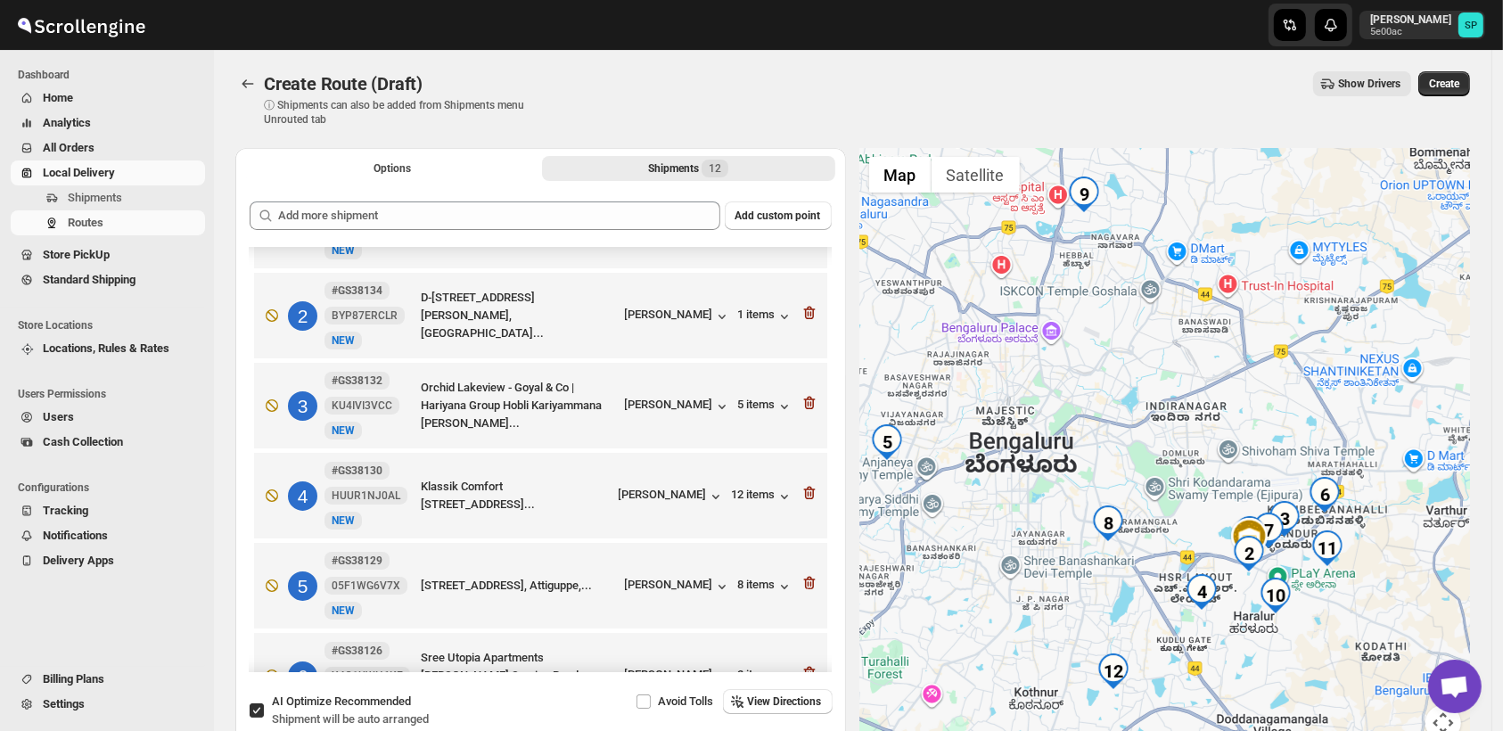
drag, startPoint x: 1419, startPoint y: 644, endPoint x: 1292, endPoint y: 630, distance: 127.3
click at [1292, 631] on div at bounding box center [1165, 455] width 611 height 614
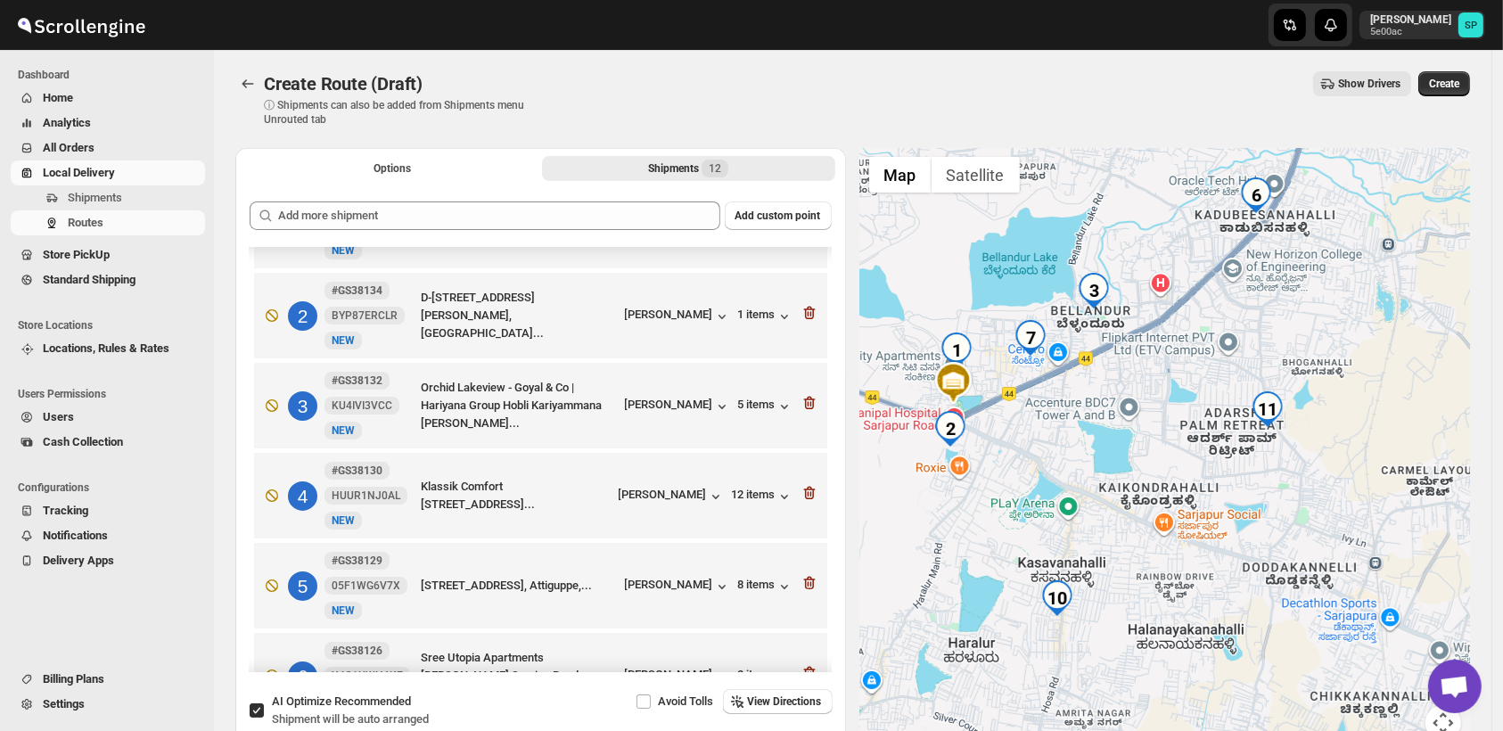
drag, startPoint x: 1250, startPoint y: 545, endPoint x: 1313, endPoint y: 594, distance: 80.1
click at [1313, 594] on div at bounding box center [1165, 455] width 611 height 614
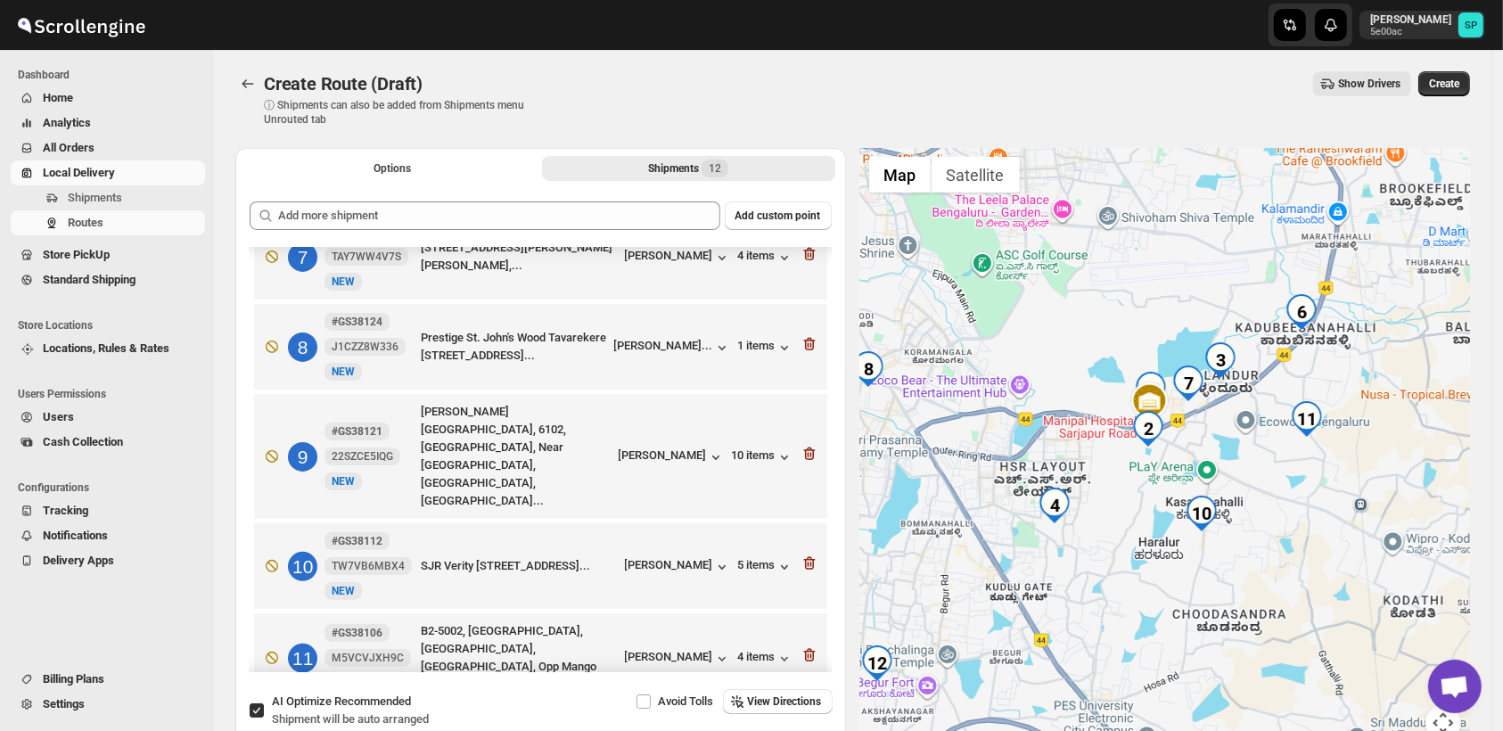
scroll to position [474, 0]
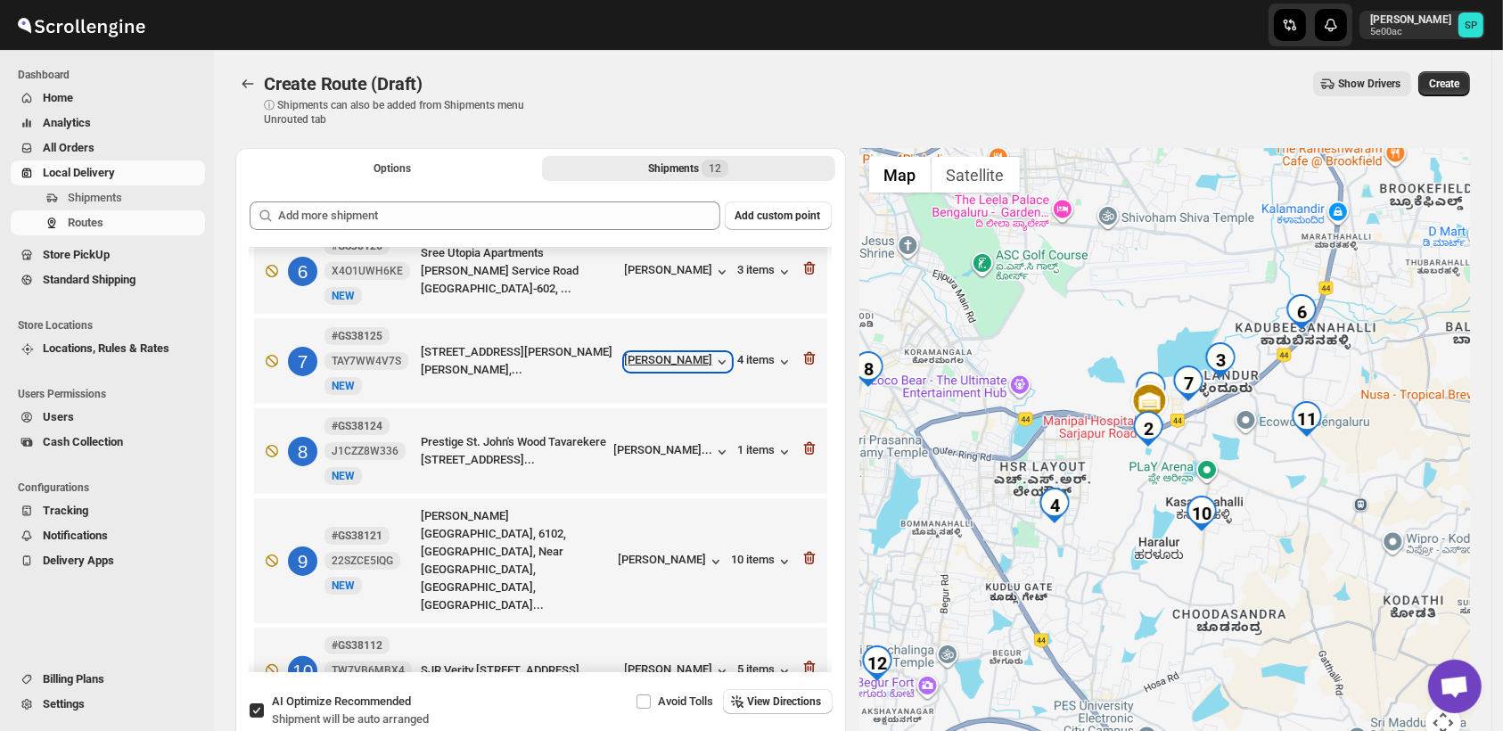
click at [672, 367] on div "[PERSON_NAME]" at bounding box center [678, 362] width 106 height 18
click at [678, 366] on div "[PERSON_NAME]" at bounding box center [678, 362] width 106 height 18
click at [738, 360] on div "4 items" at bounding box center [765, 362] width 55 height 18
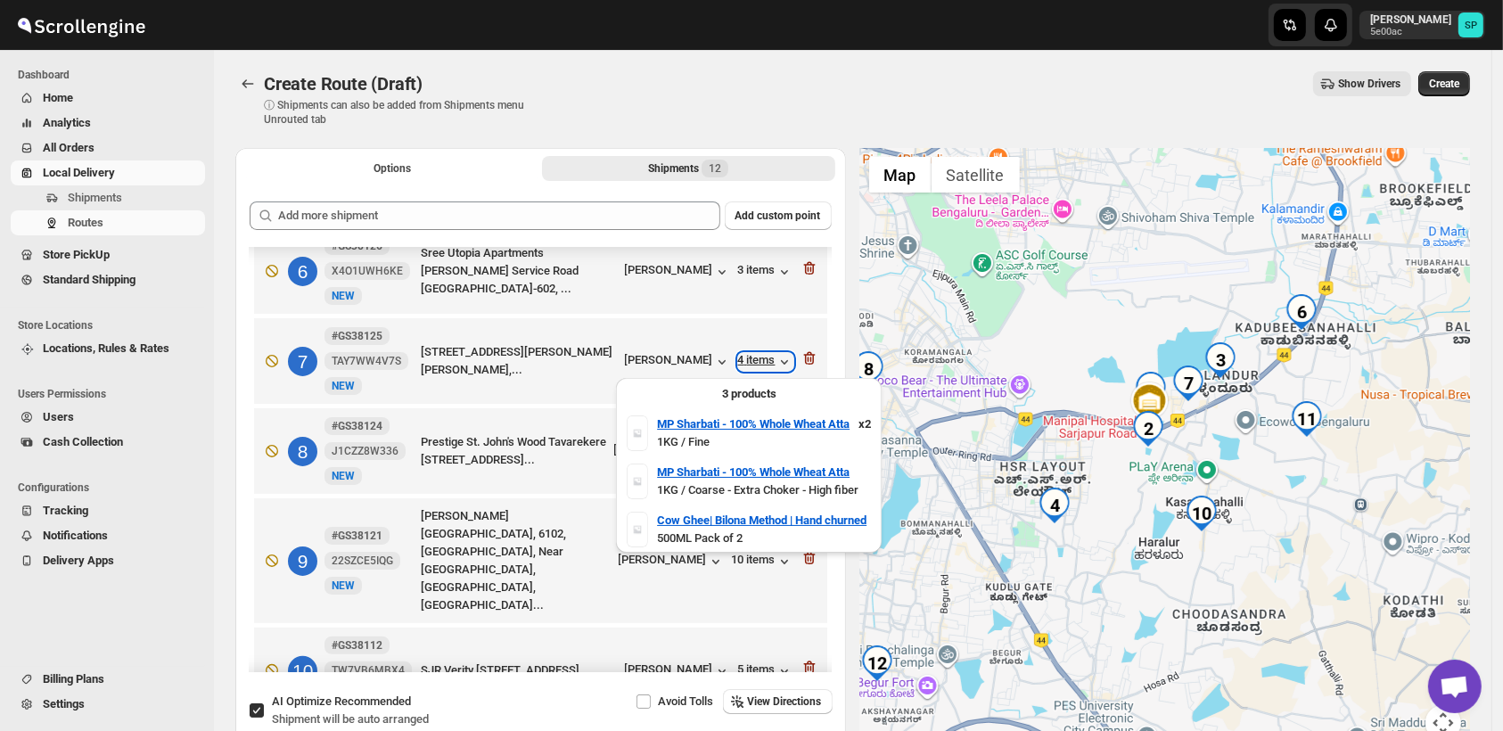
click at [738, 360] on div "4 items" at bounding box center [765, 362] width 55 height 18
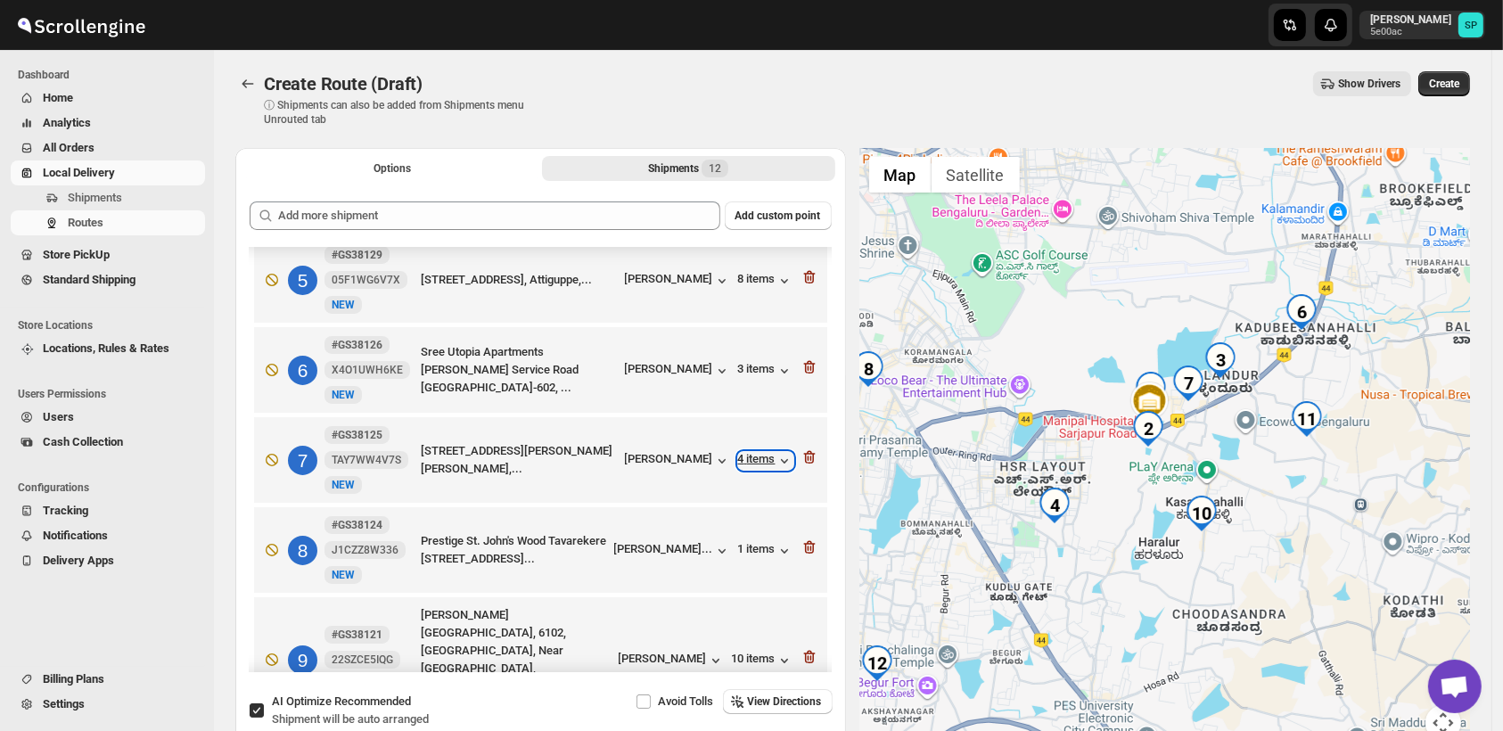
scroll to position [177, 0]
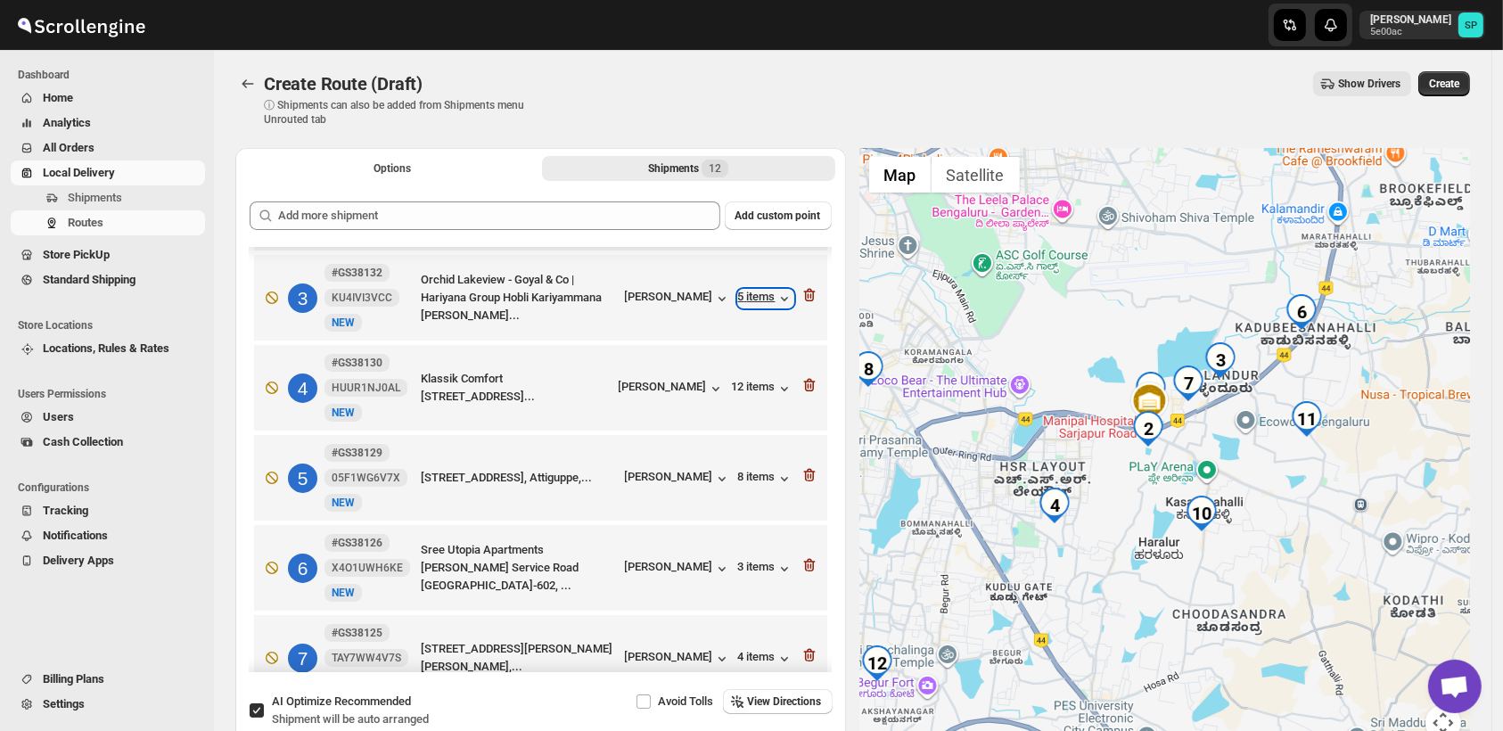
click at [762, 303] on div "5 items" at bounding box center [765, 299] width 55 height 18
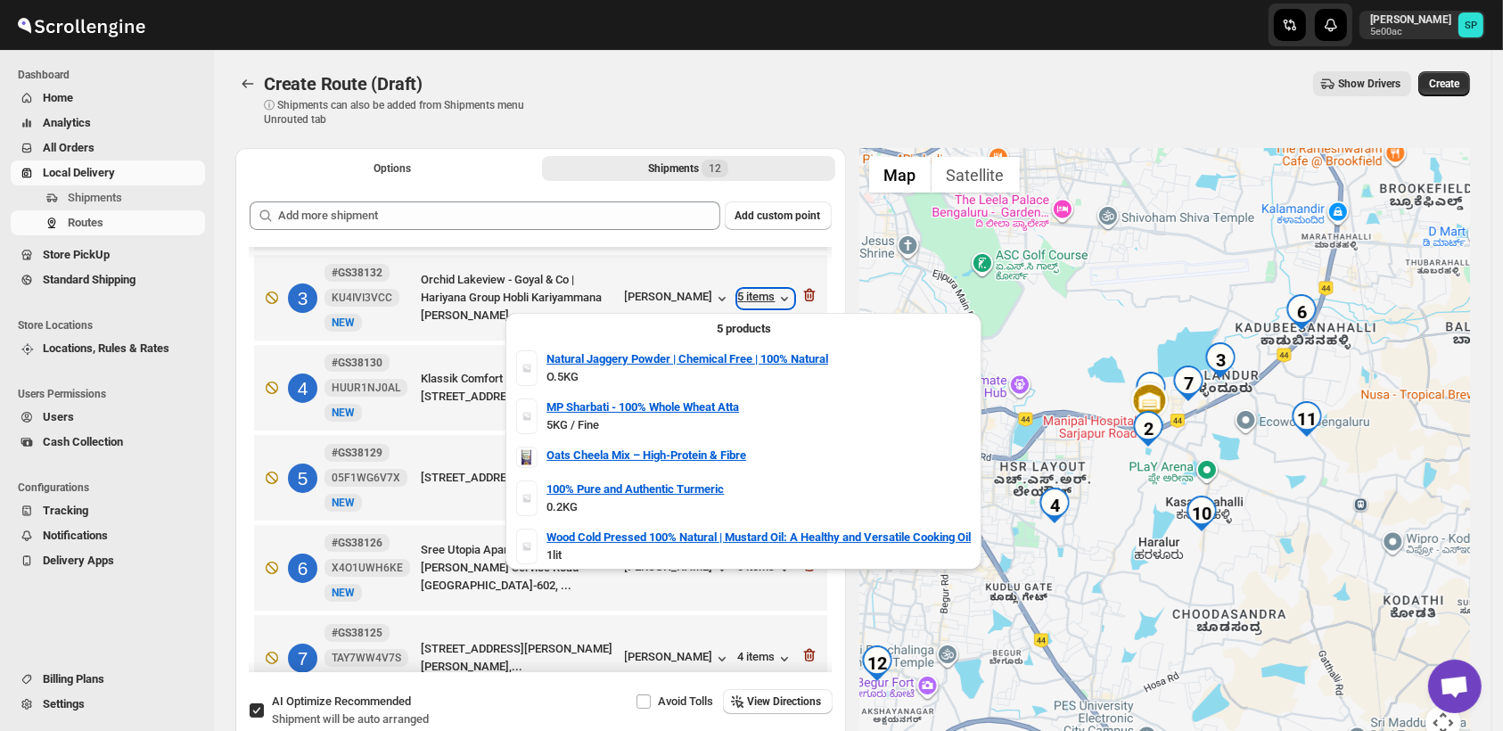
click at [761, 304] on div "5 items" at bounding box center [765, 299] width 55 height 18
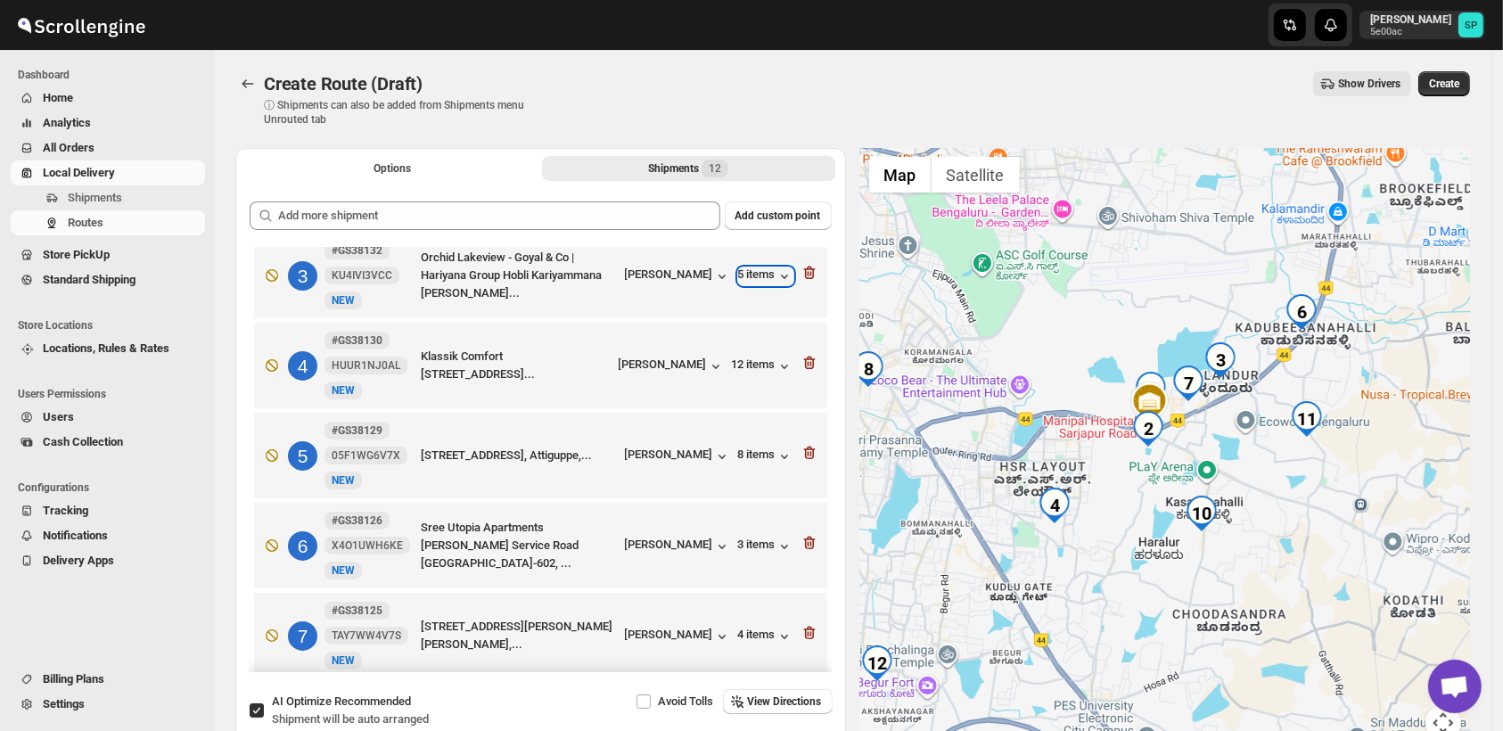
scroll to position [396, 0]
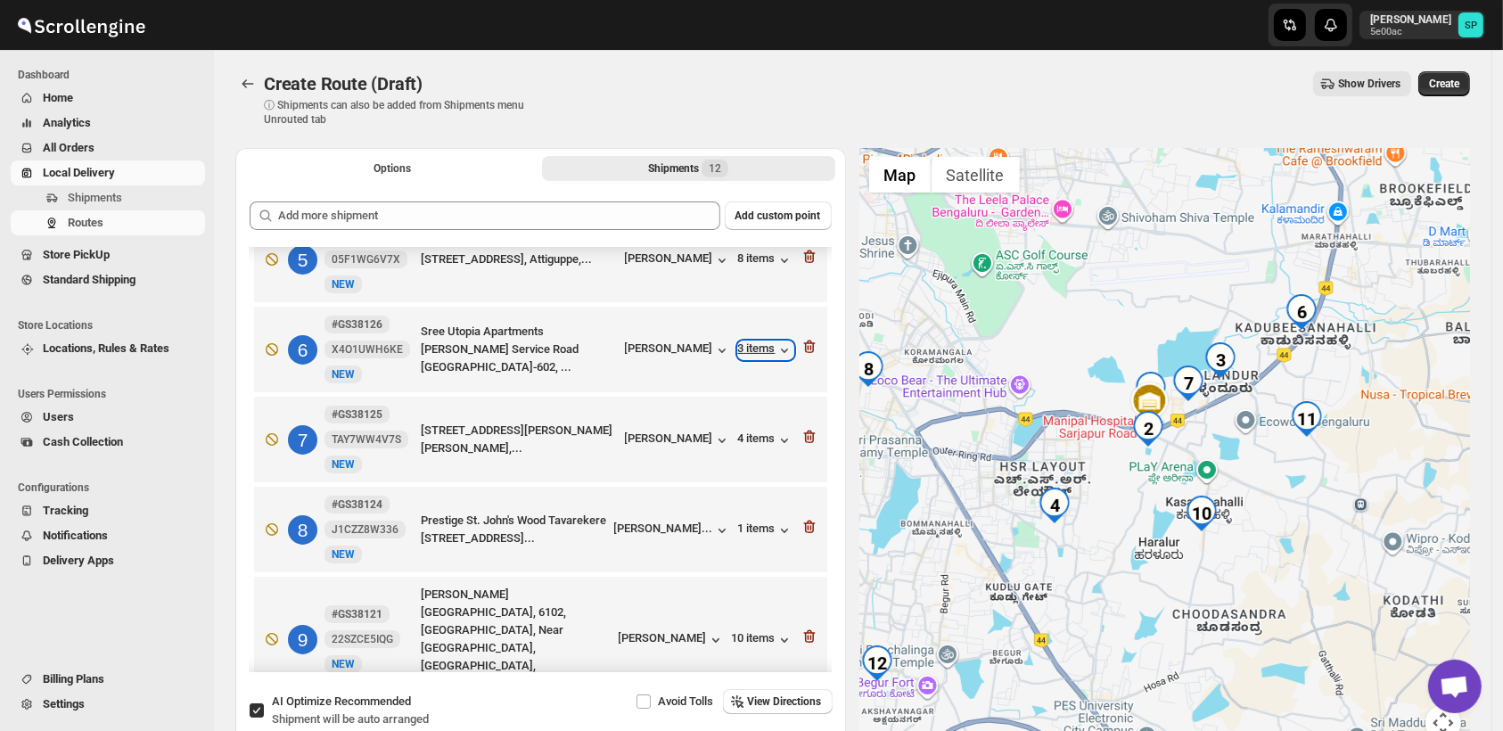
click at [753, 348] on div "3 items" at bounding box center [765, 350] width 55 height 18
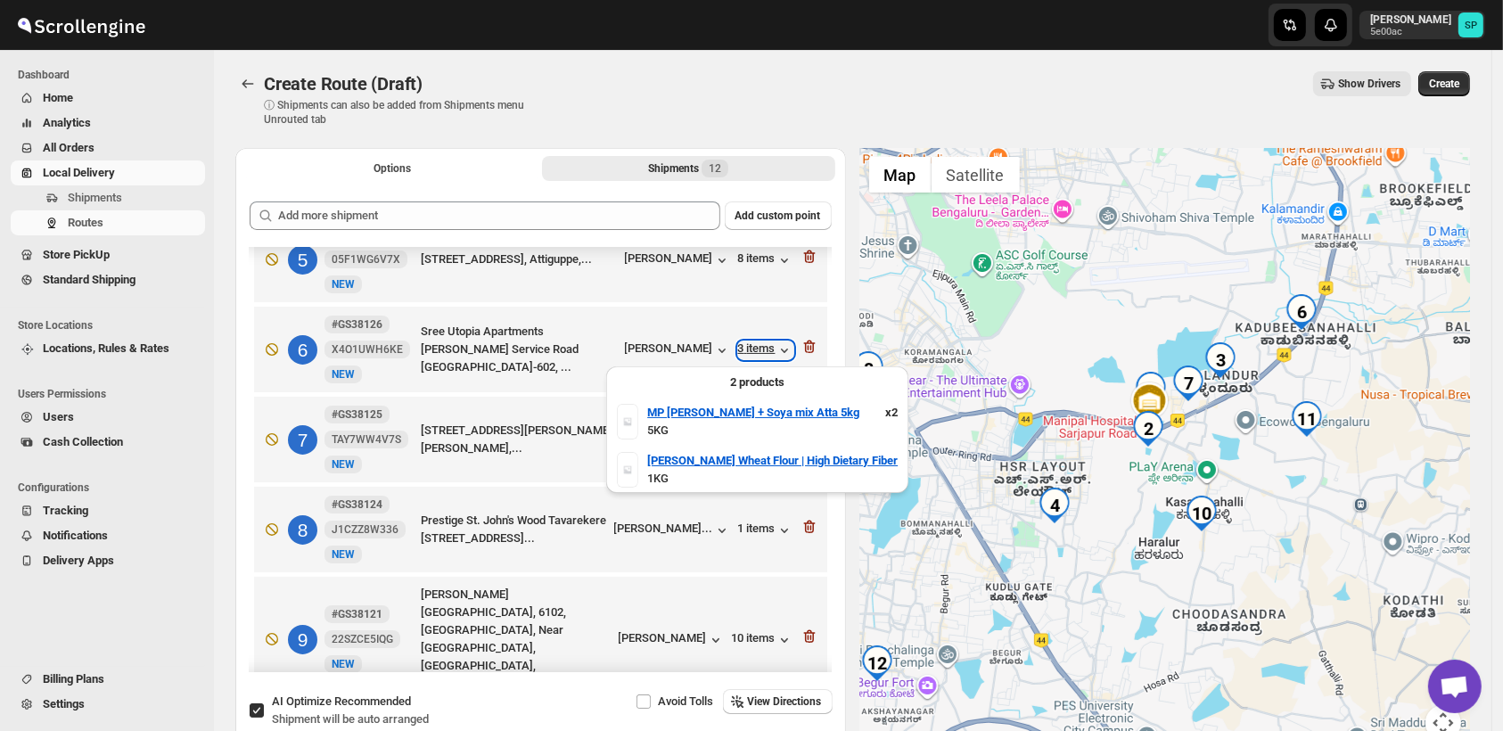
click at [753, 352] on div "3 items" at bounding box center [765, 350] width 55 height 18
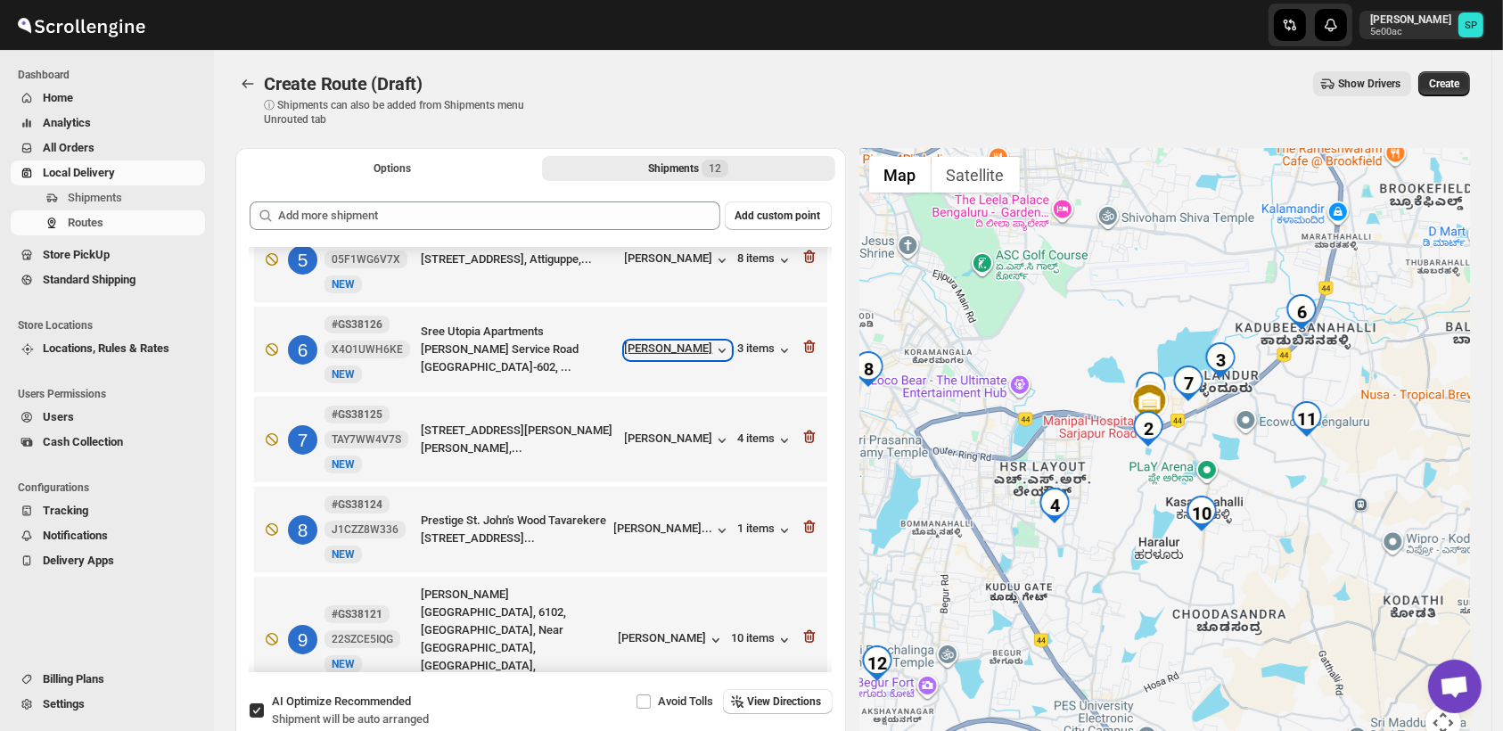
click at [680, 353] on div "[PERSON_NAME]" at bounding box center [678, 350] width 106 height 18
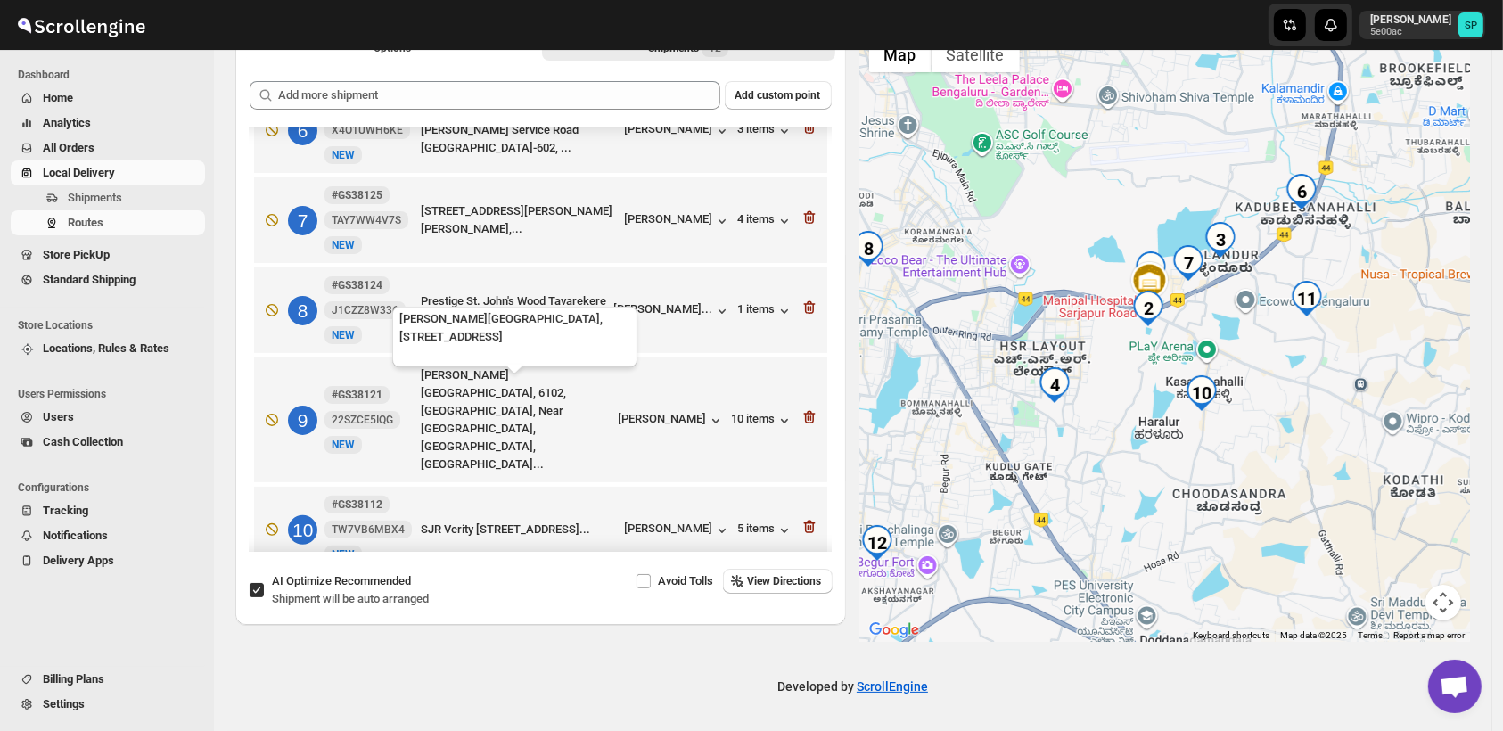
scroll to position [672, 0]
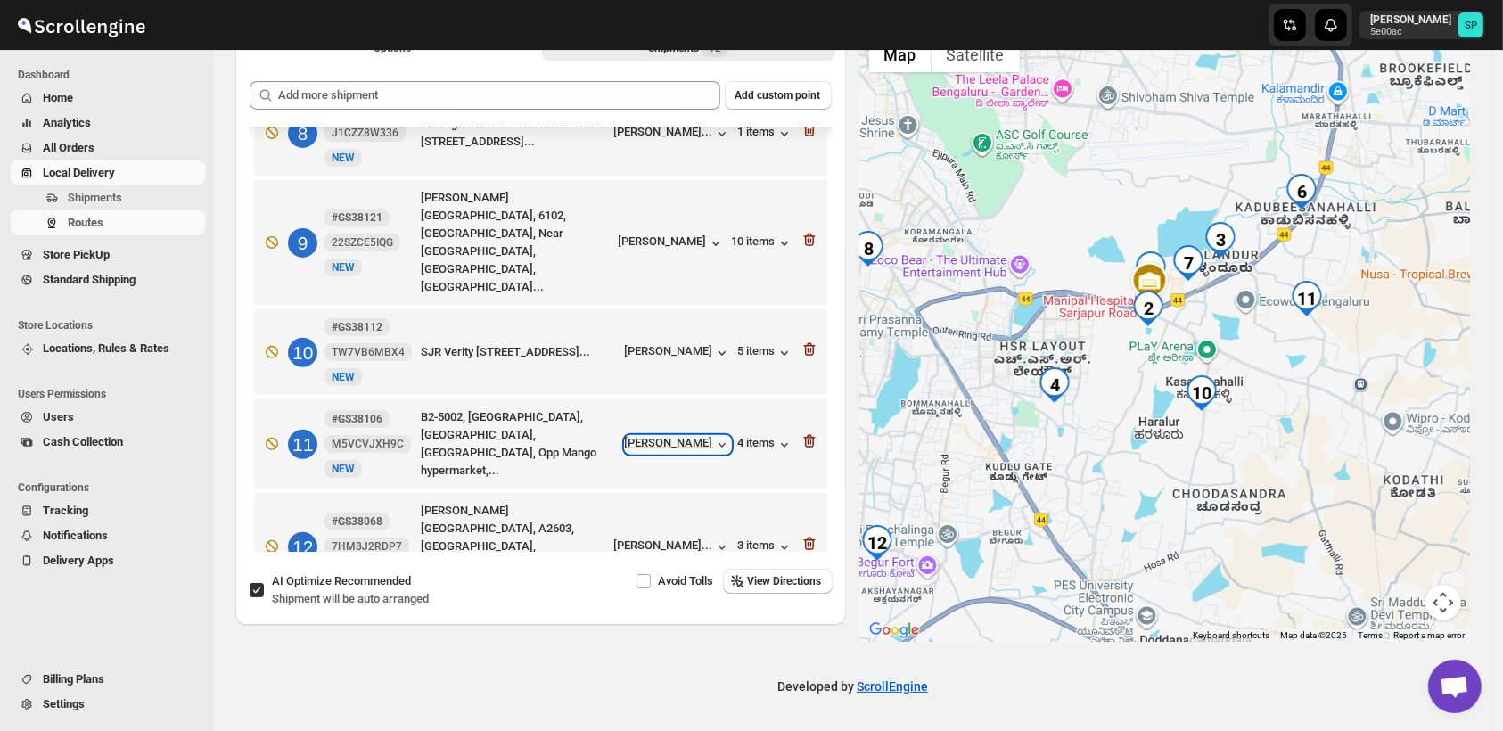
click at [661, 436] on div "[PERSON_NAME]" at bounding box center [678, 445] width 106 height 18
click at [808, 432] on icon "button" at bounding box center [810, 441] width 18 height 18
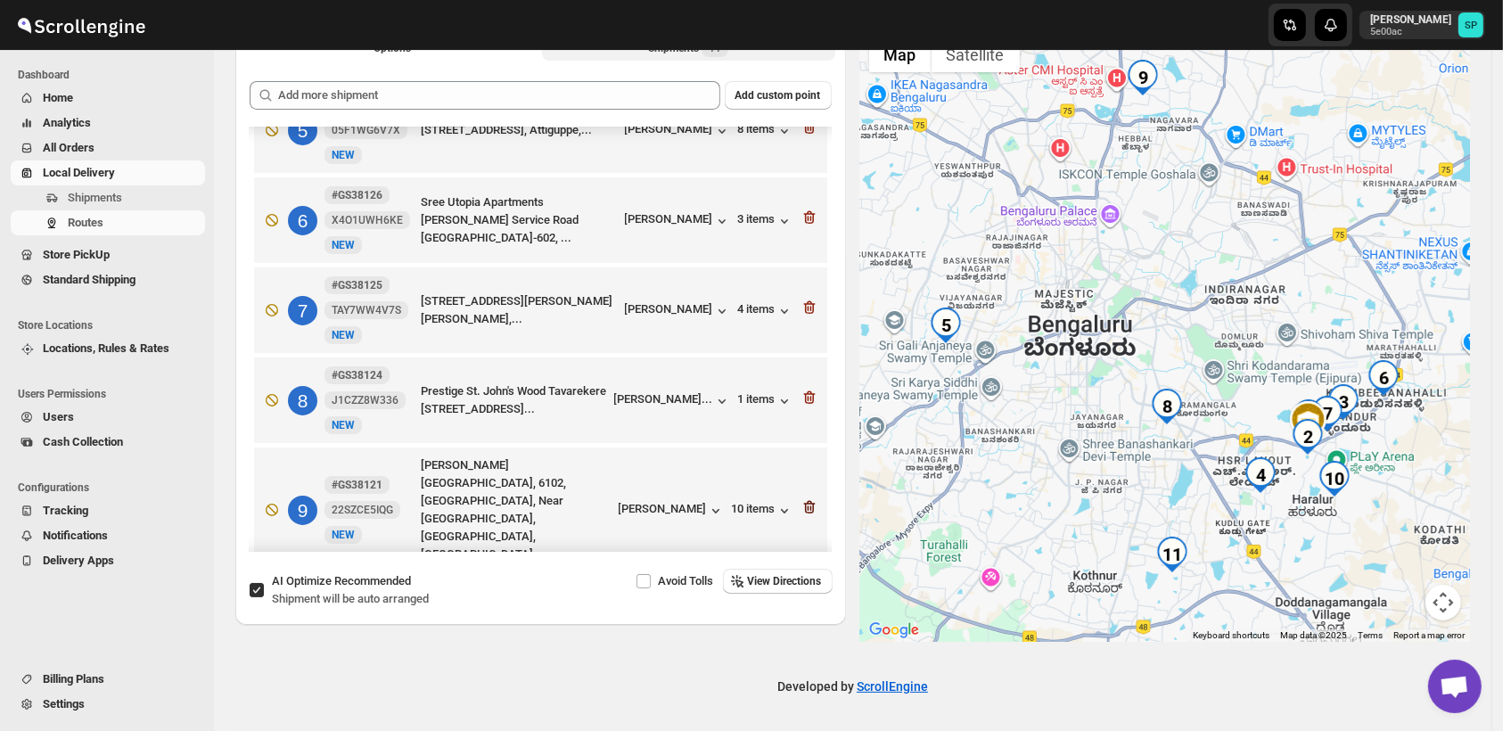
scroll to position [383, 0]
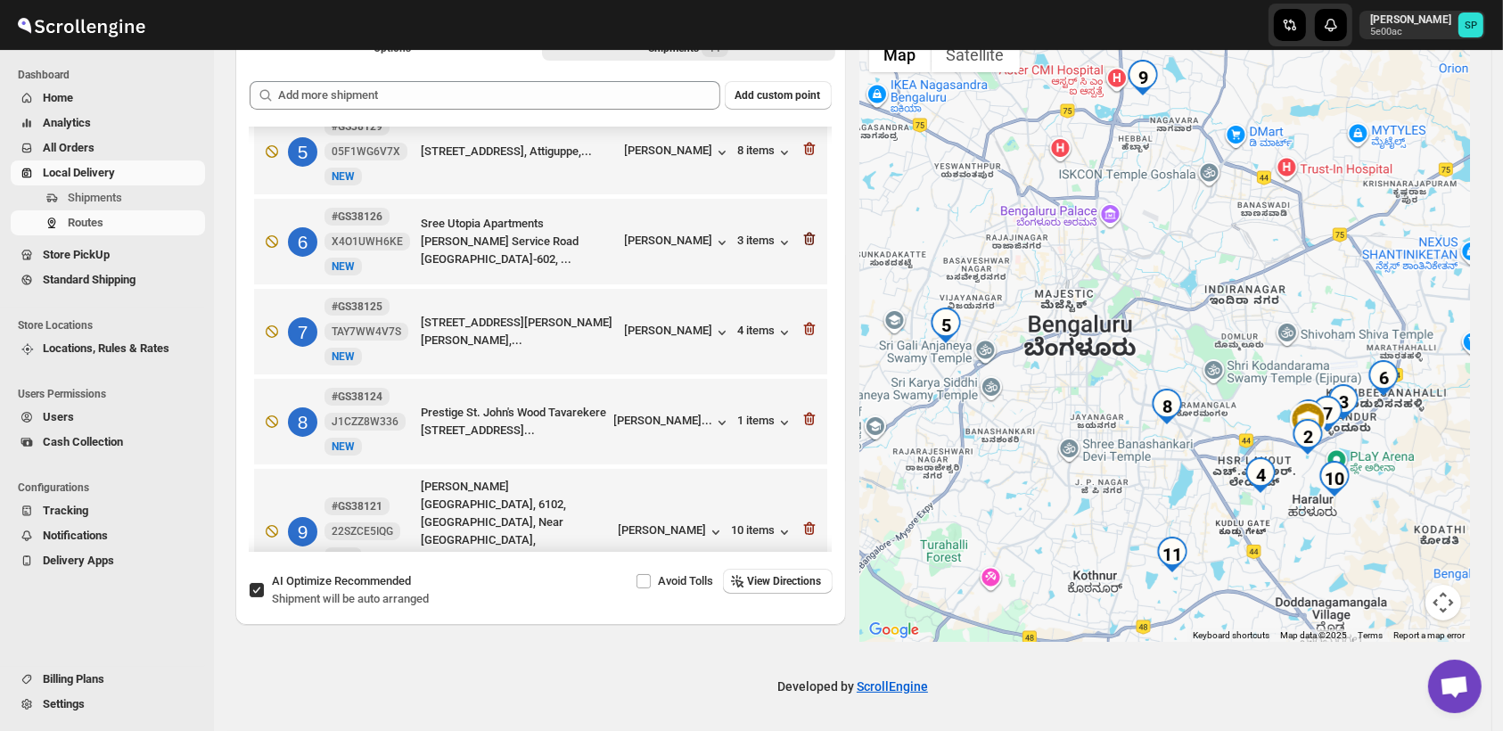
click at [807, 243] on icon "button" at bounding box center [808, 239] width 2 height 5
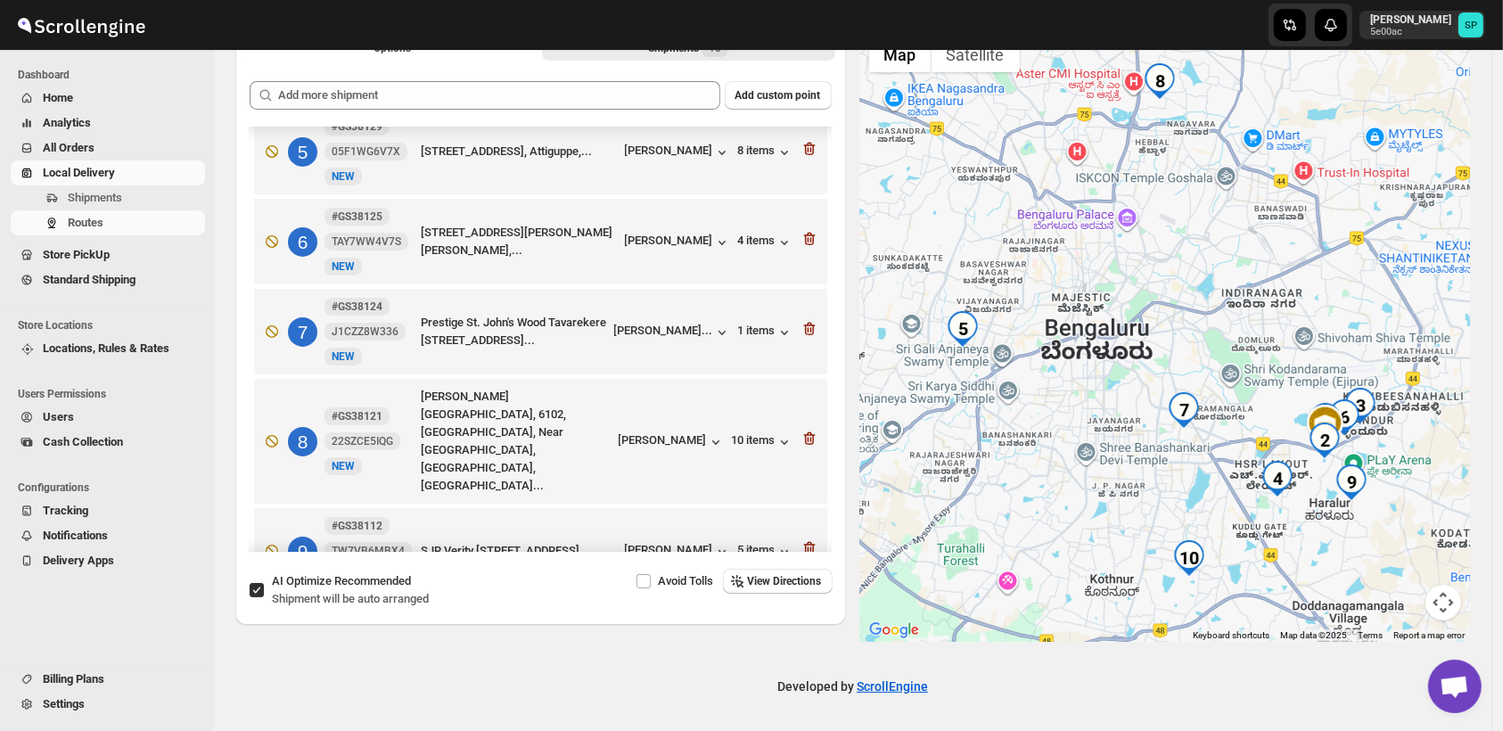
drag, startPoint x: 1421, startPoint y: 483, endPoint x: 1304, endPoint y: 473, distance: 118.1
click at [1309, 481] on div at bounding box center [1165, 335] width 611 height 614
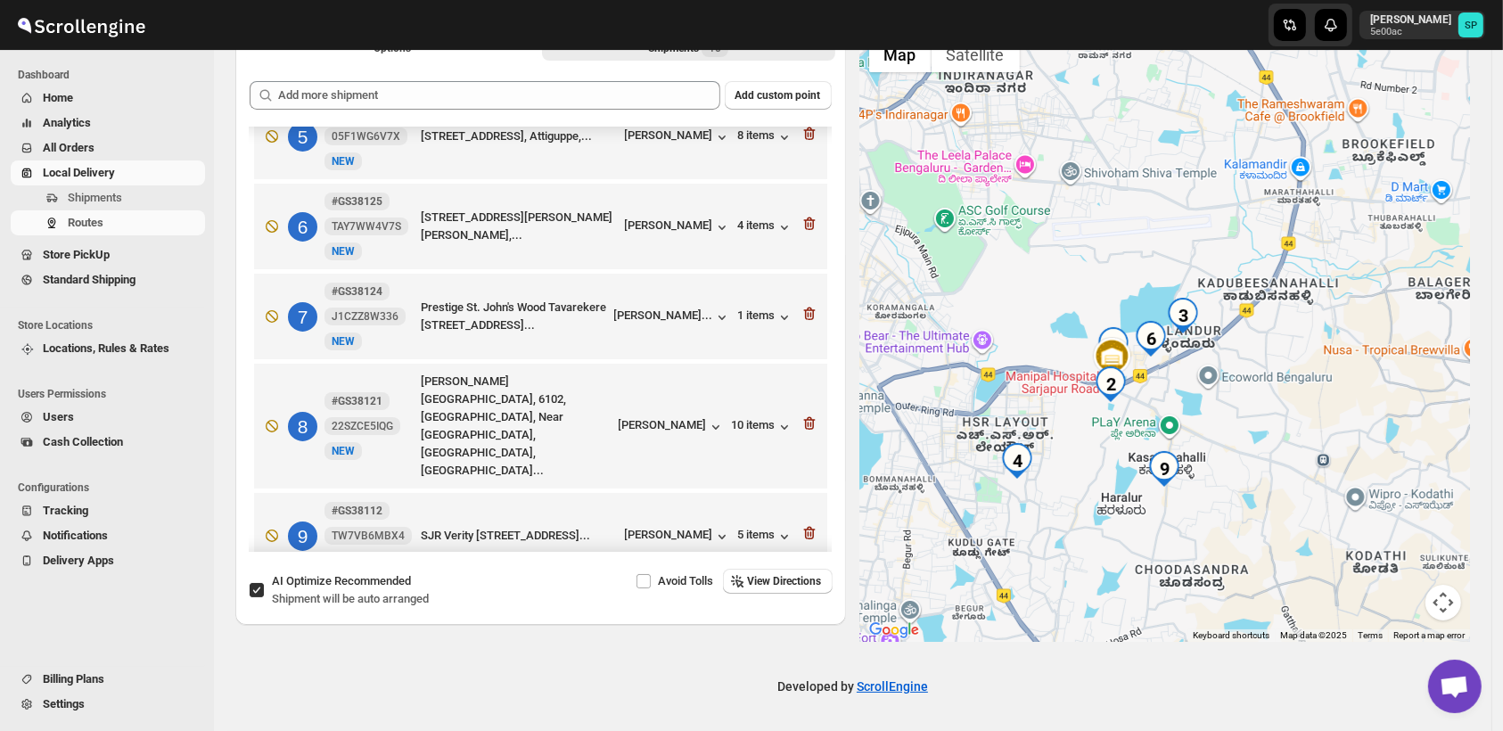
scroll to position [491, 0]
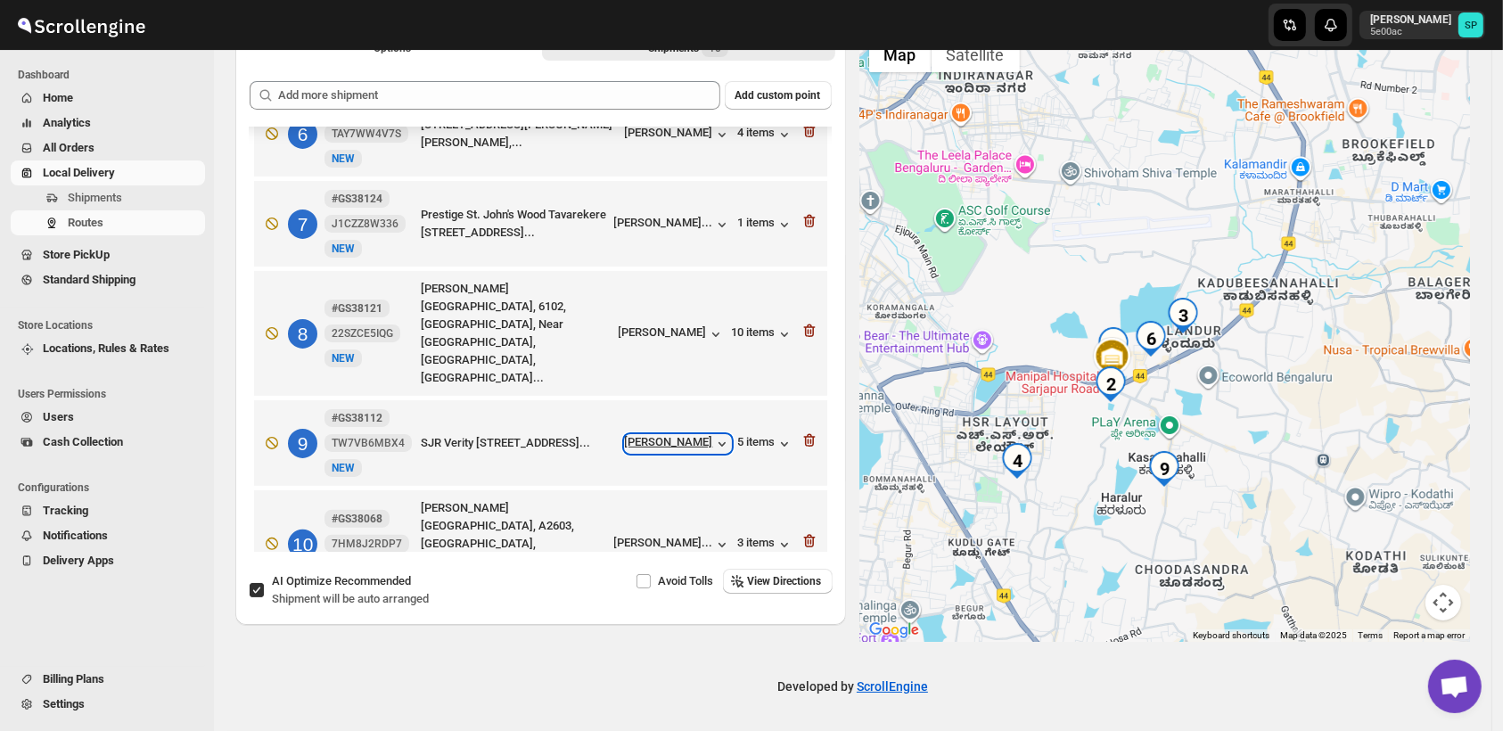
click at [654, 435] on div "[PERSON_NAME]" at bounding box center [678, 444] width 106 height 18
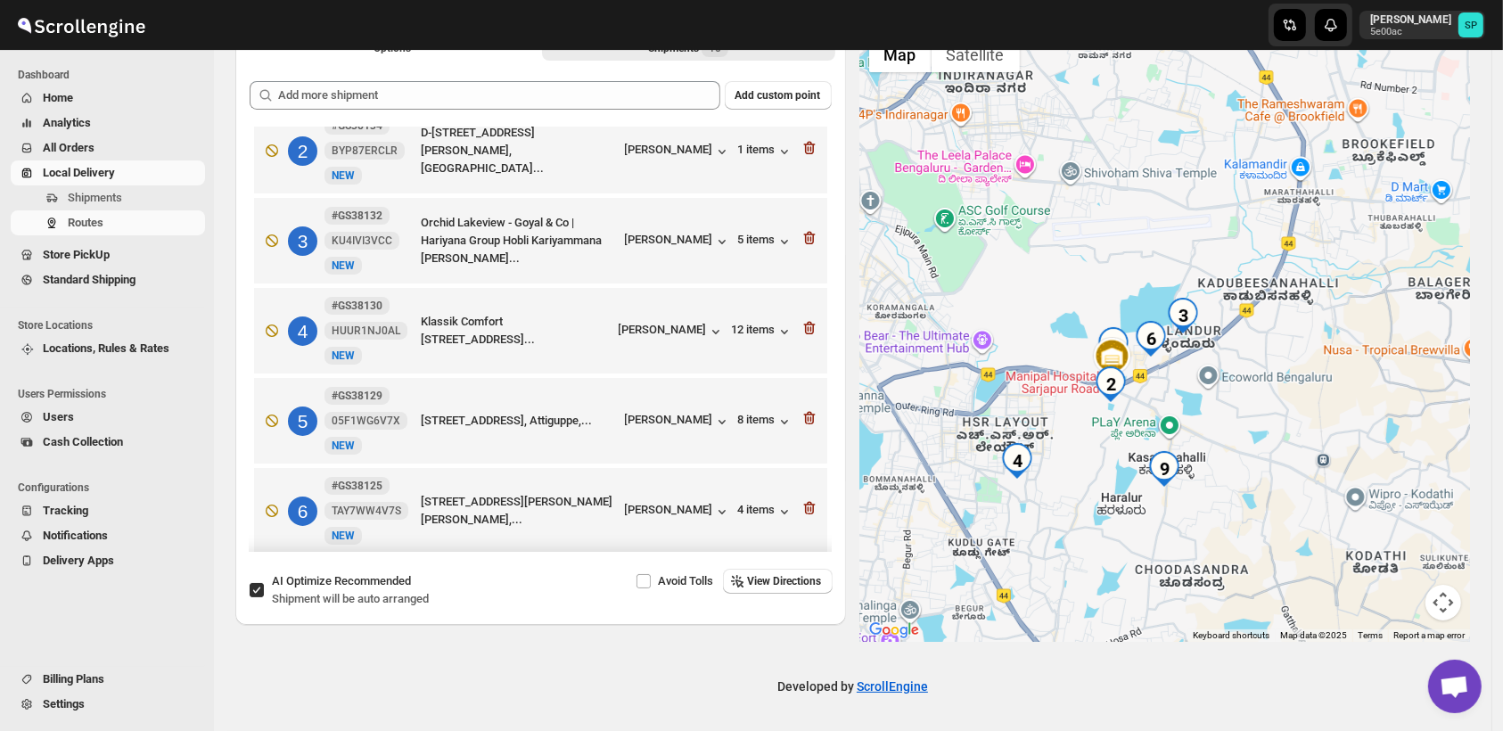
scroll to position [198, 0]
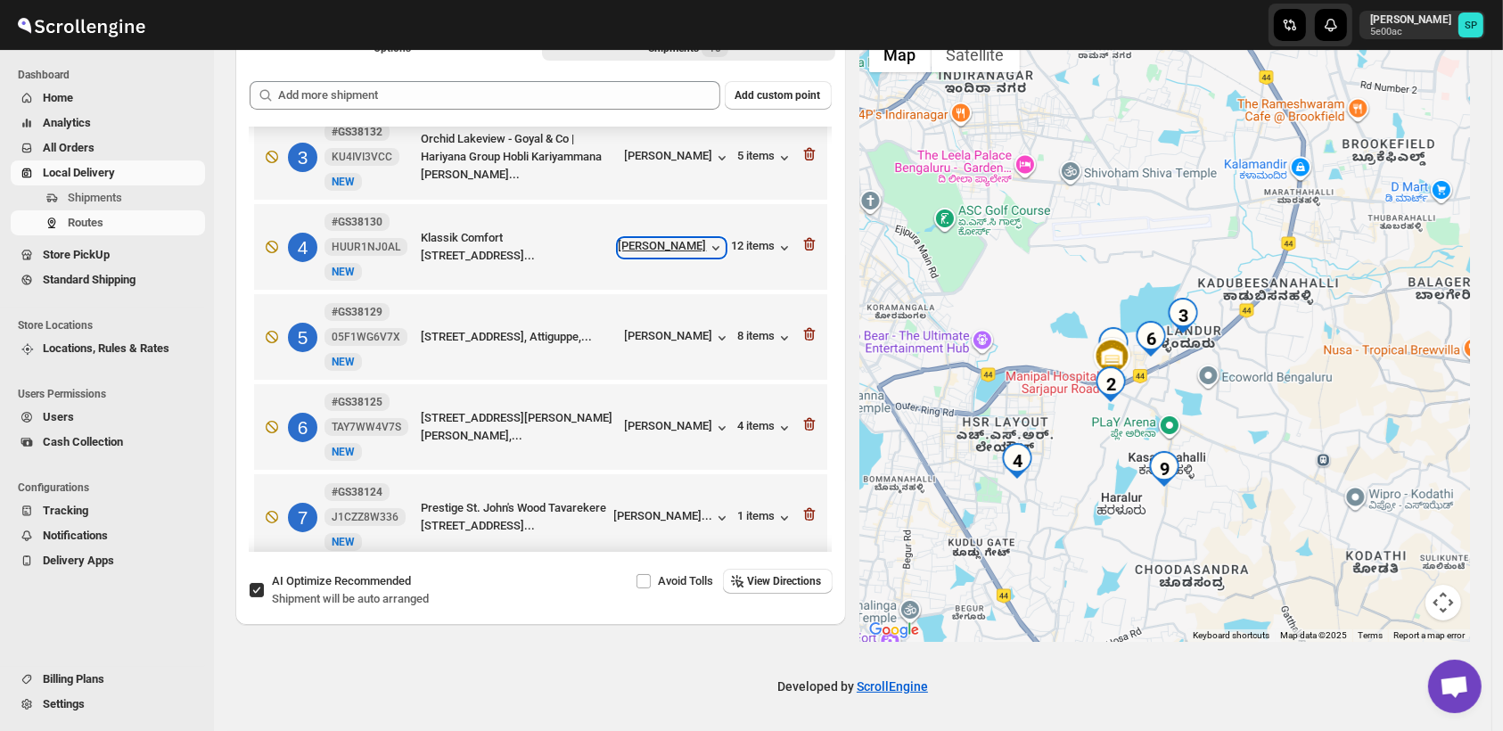
click at [695, 250] on div "[PERSON_NAME]" at bounding box center [672, 248] width 106 height 18
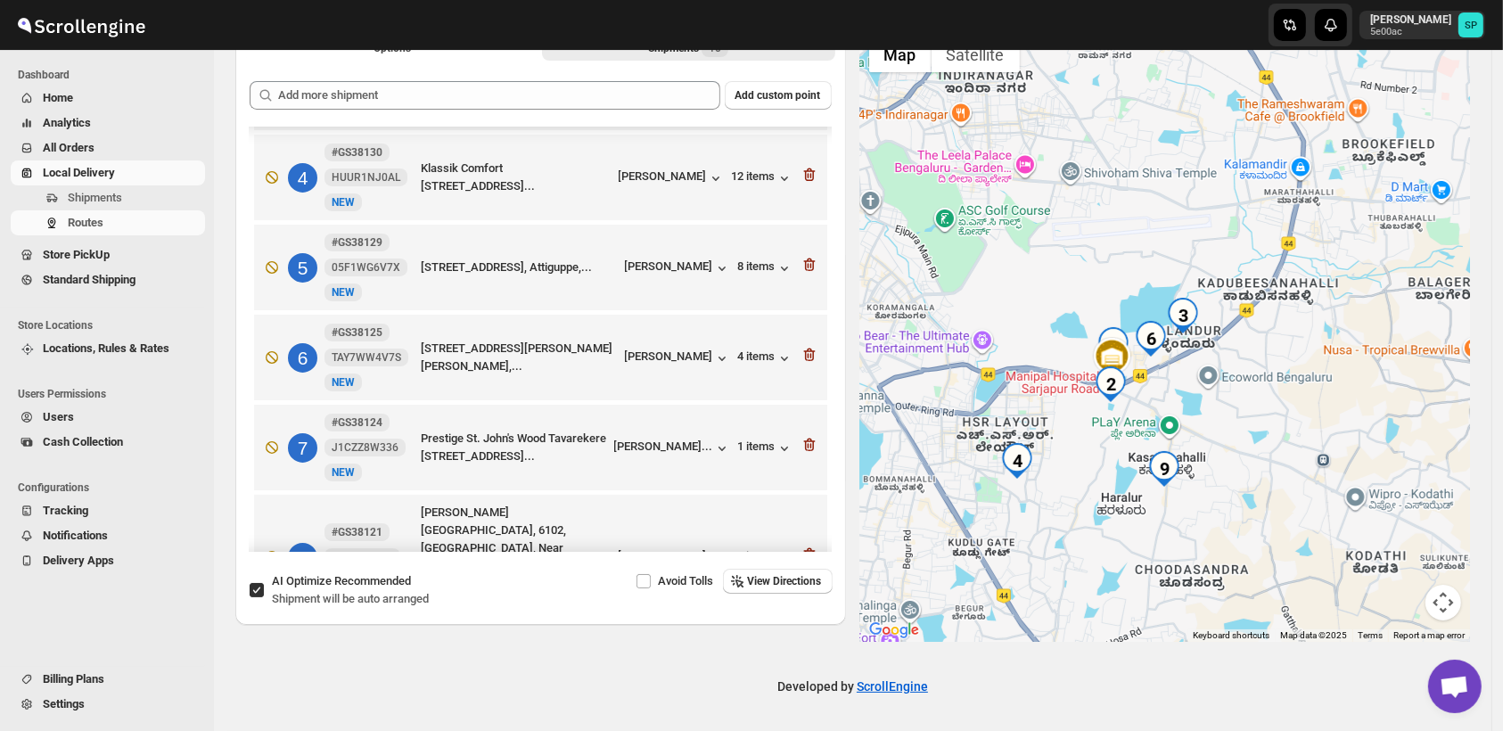
scroll to position [491, 0]
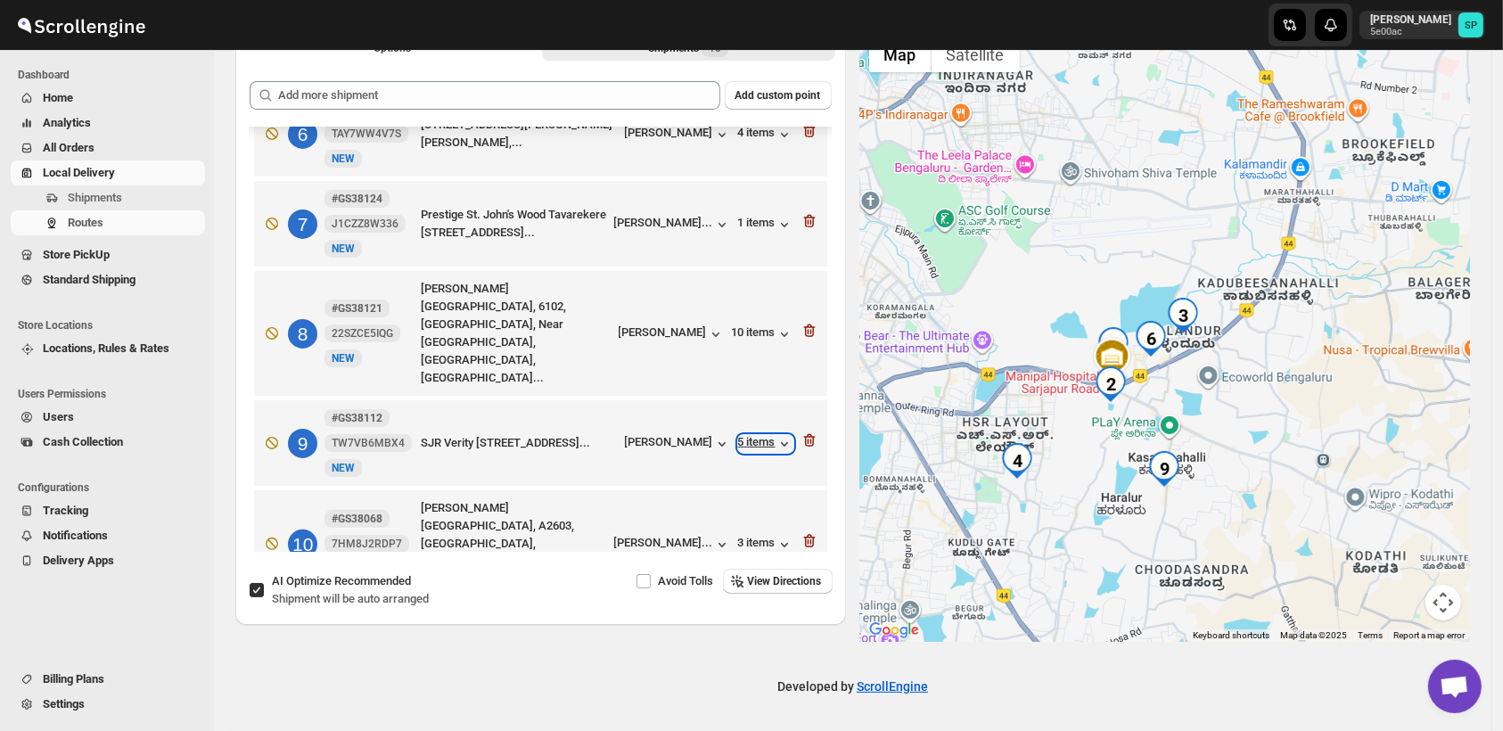
click at [747, 435] on div "5 items" at bounding box center [765, 444] width 55 height 18
click at [803, 434] on icon "button" at bounding box center [809, 440] width 12 height 13
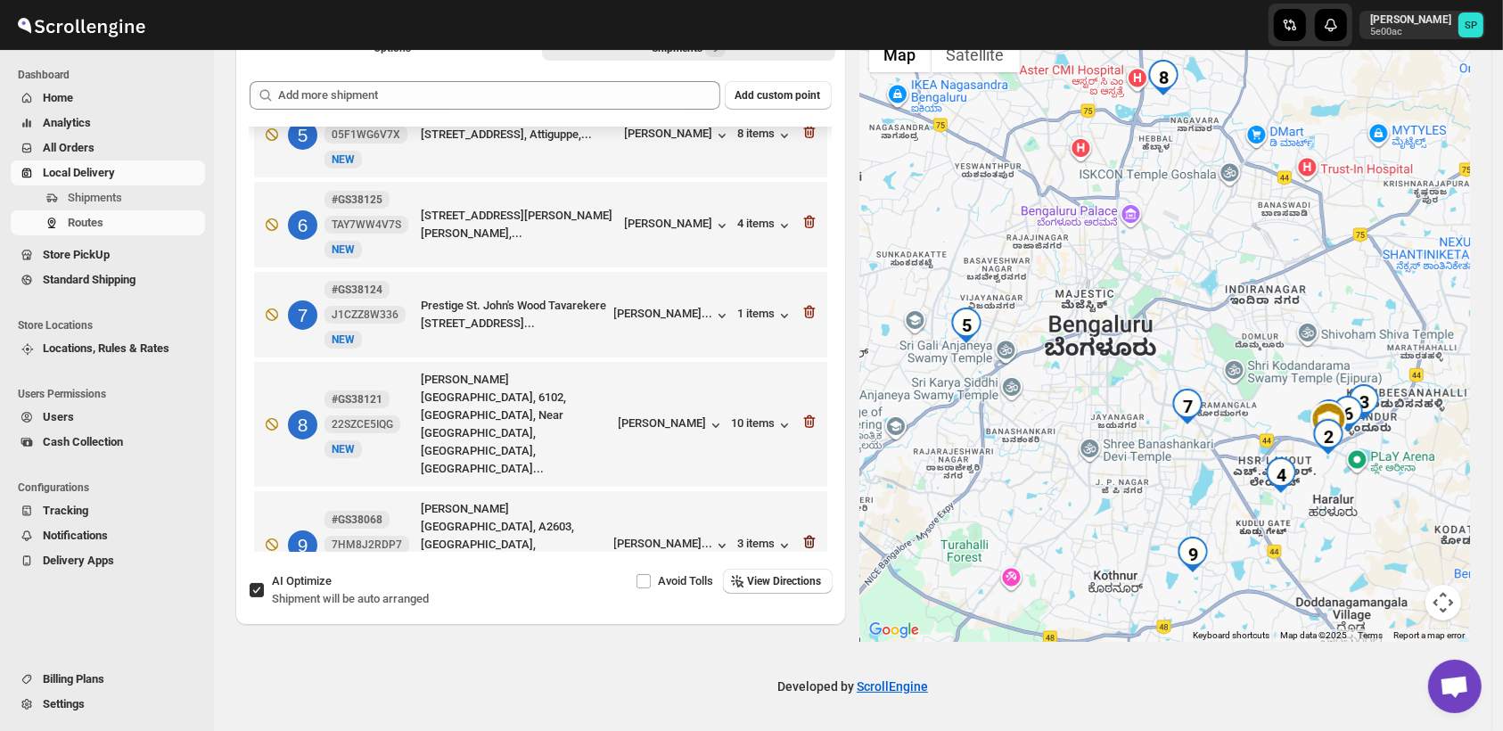
click at [808, 533] on icon "button" at bounding box center [810, 542] width 18 height 18
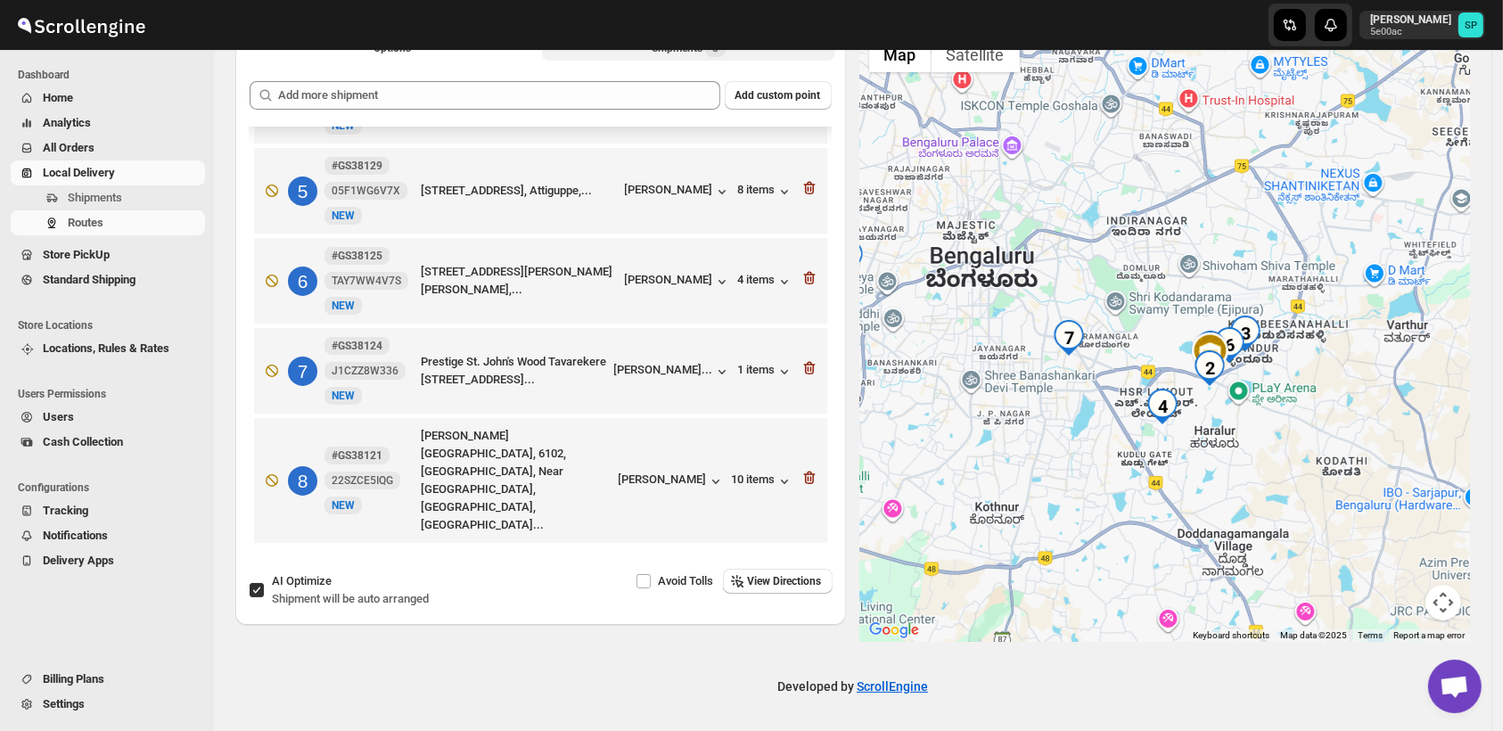
scroll to position [309, 0]
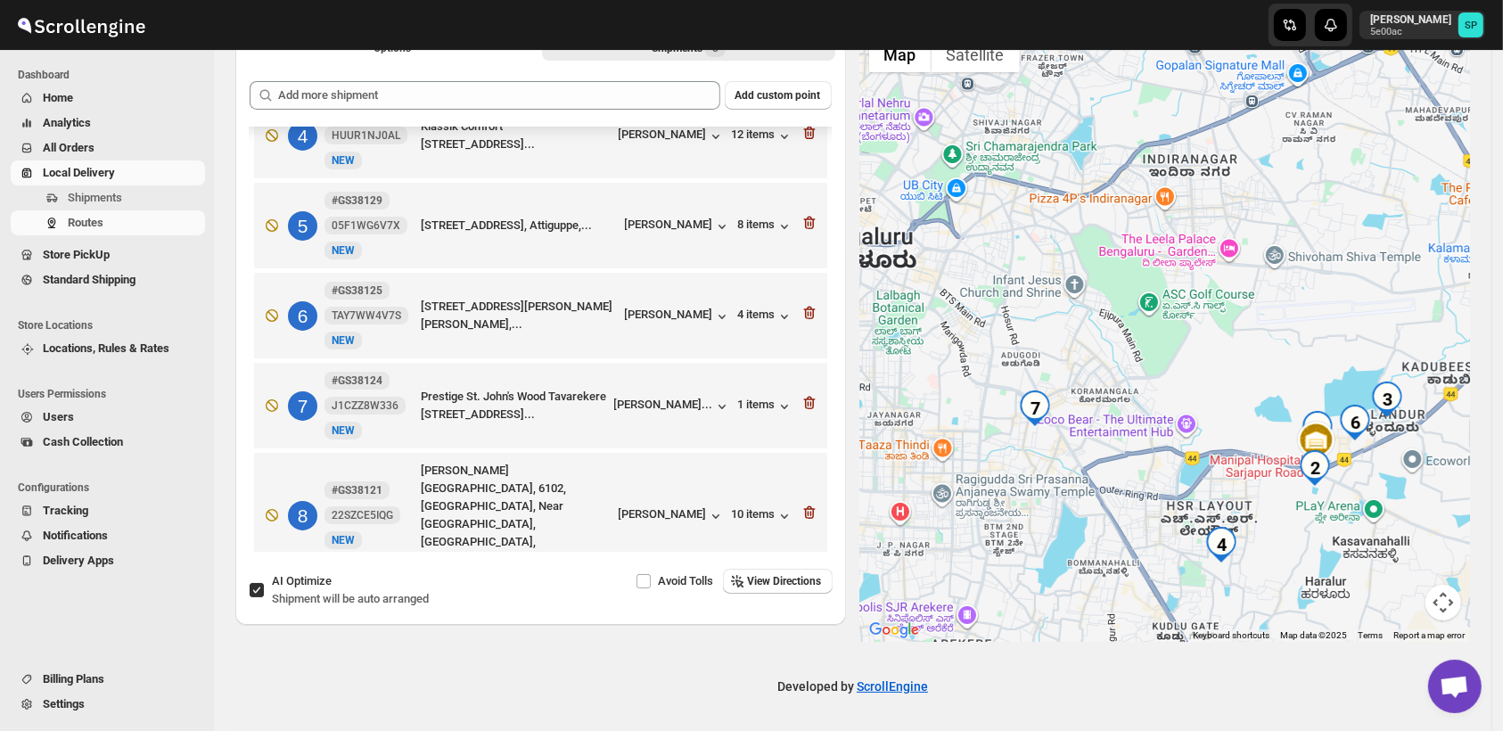
drag, startPoint x: 1150, startPoint y: 516, endPoint x: 1058, endPoint y: 496, distance: 94.1
click at [1058, 496] on div at bounding box center [1165, 335] width 611 height 614
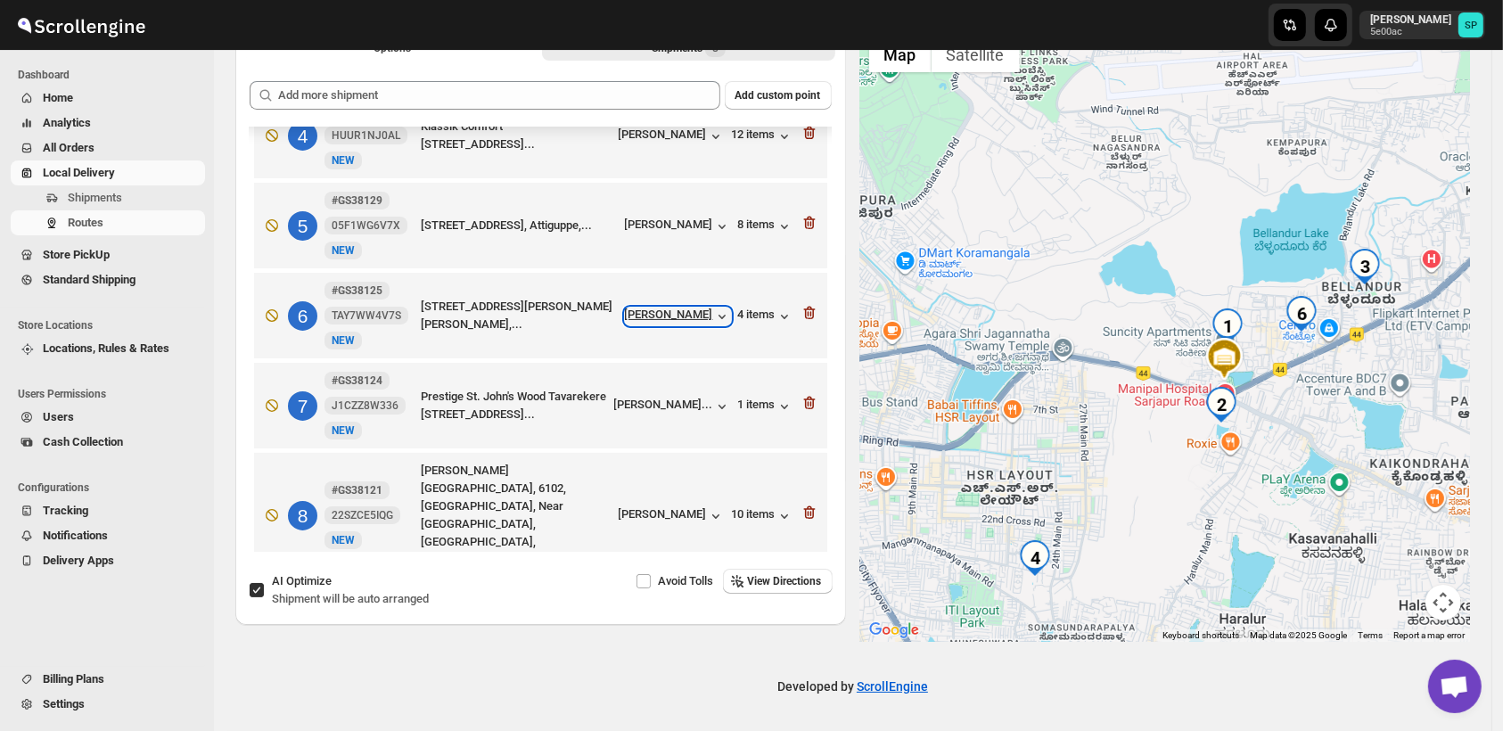
click at [678, 325] on div "[PERSON_NAME]" at bounding box center [678, 317] width 106 height 18
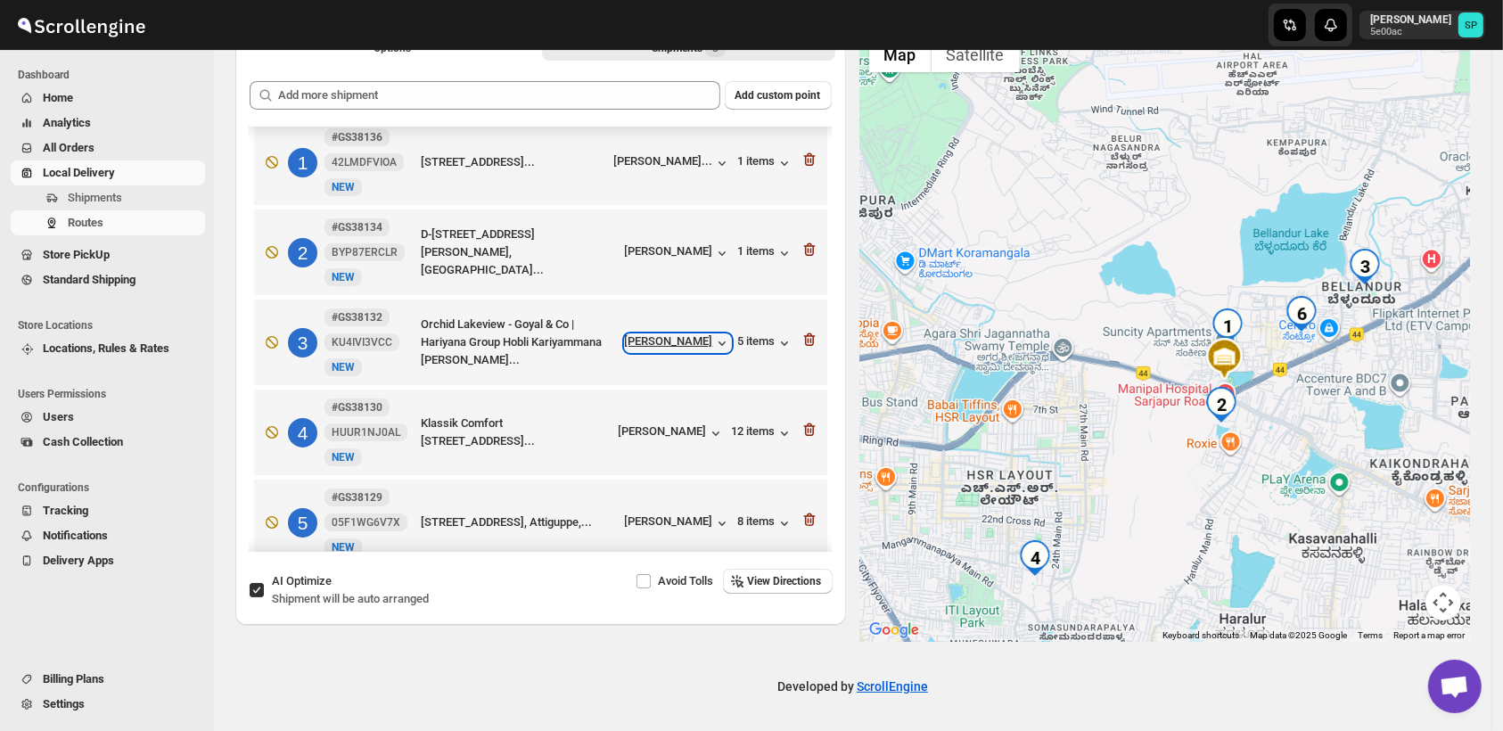
click at [671, 340] on div "[PERSON_NAME]" at bounding box center [678, 343] width 106 height 18
click at [744, 340] on div "5 items" at bounding box center [765, 343] width 55 height 18
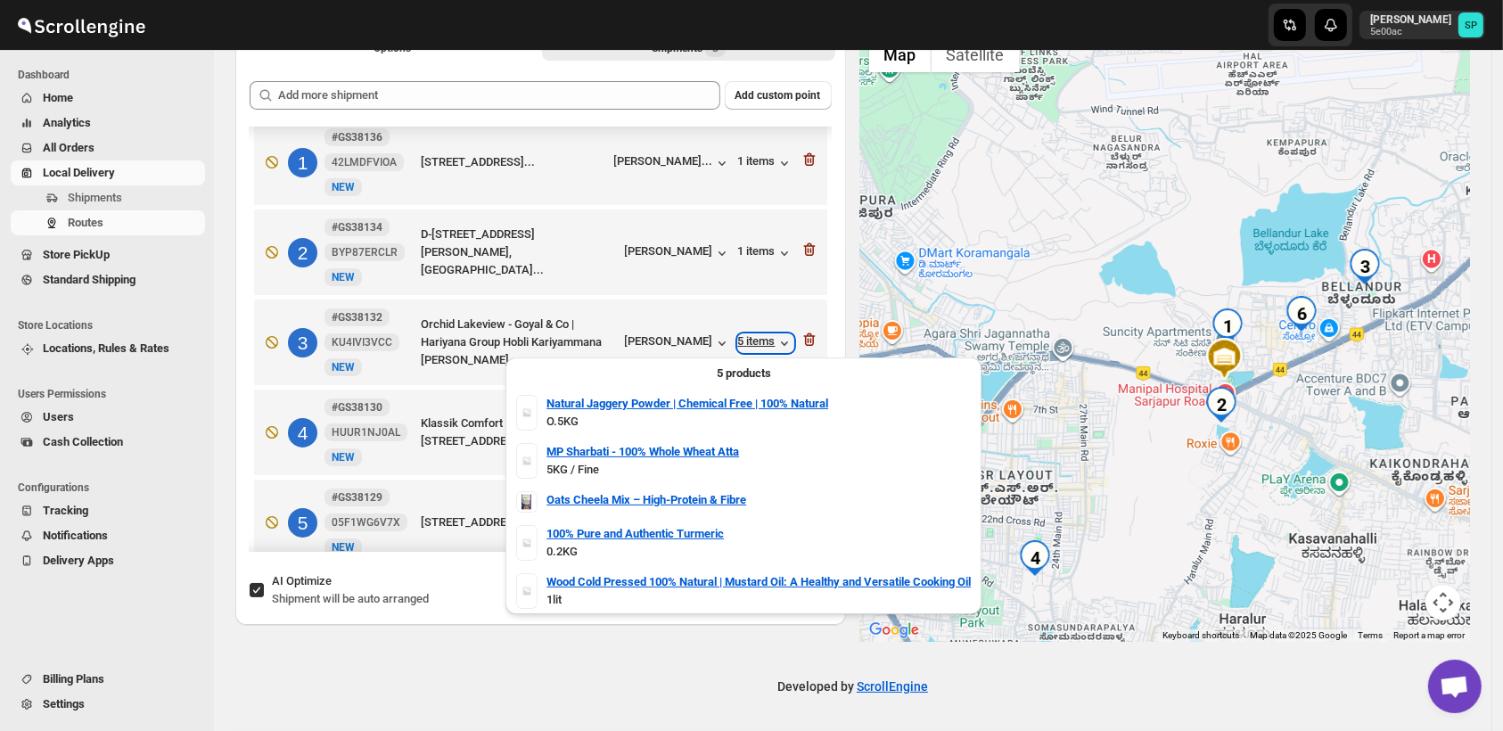
click at [744, 340] on div "5 items" at bounding box center [765, 343] width 55 height 18
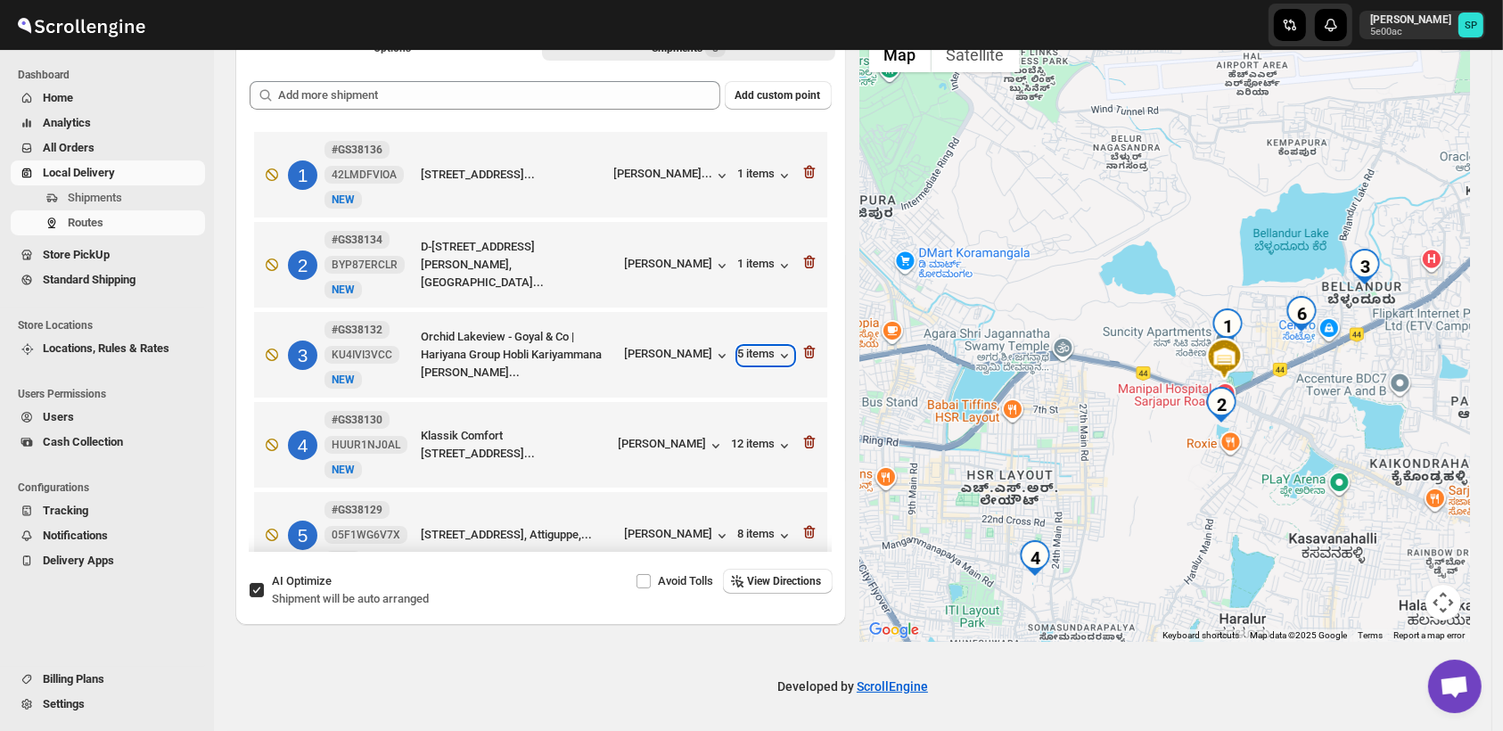
scroll to position [297, 0]
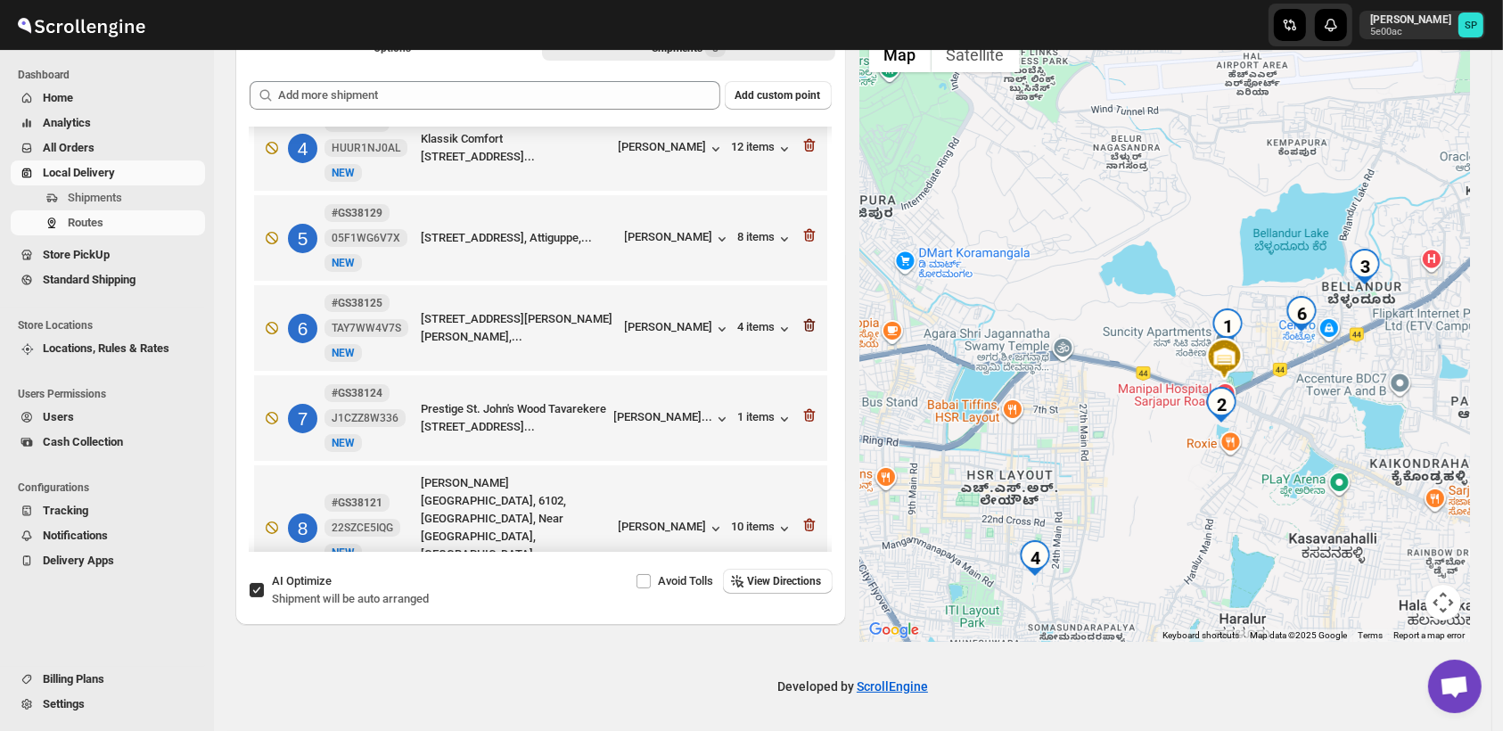
click at [807, 333] on icon "button" at bounding box center [809, 325] width 12 height 13
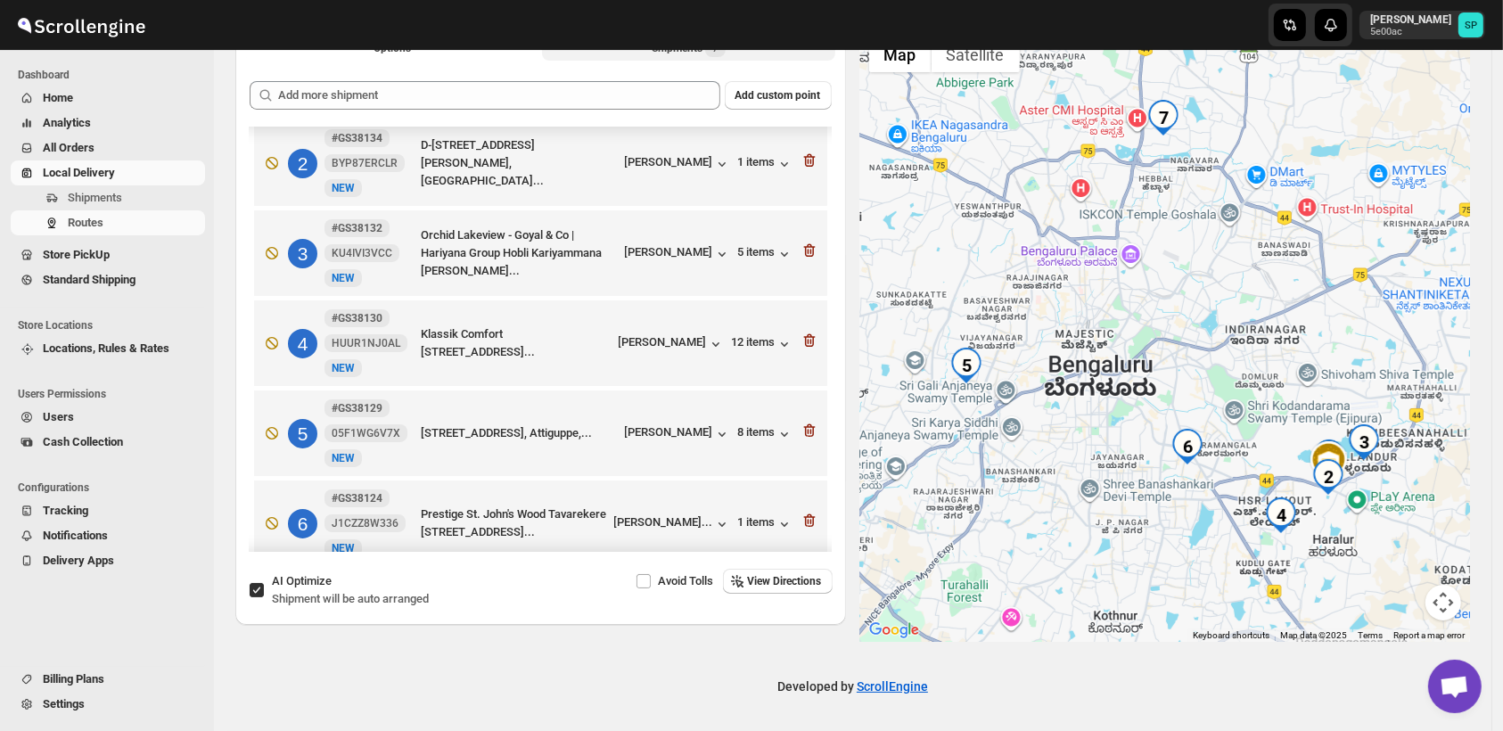
scroll to position [0, 0]
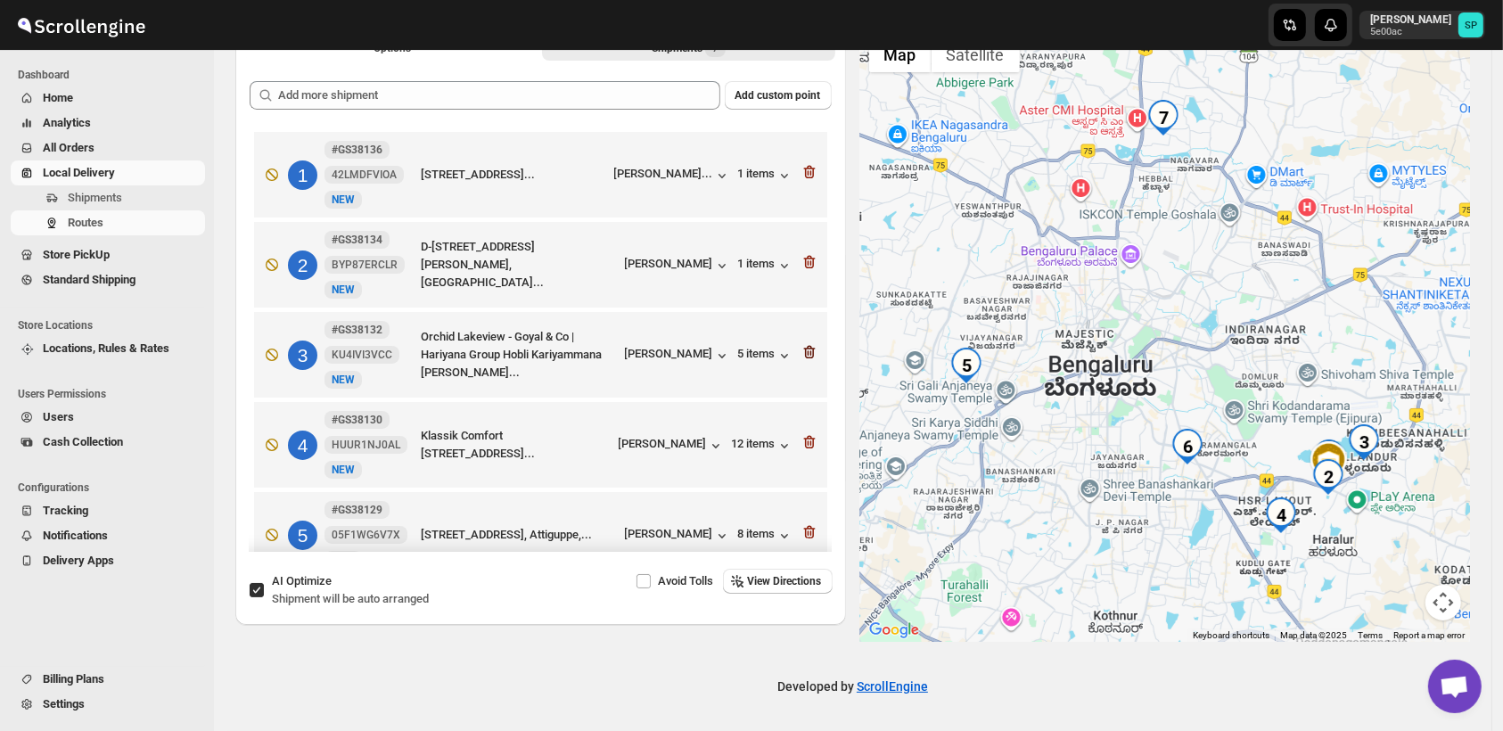
click at [803, 356] on icon "button" at bounding box center [809, 352] width 12 height 13
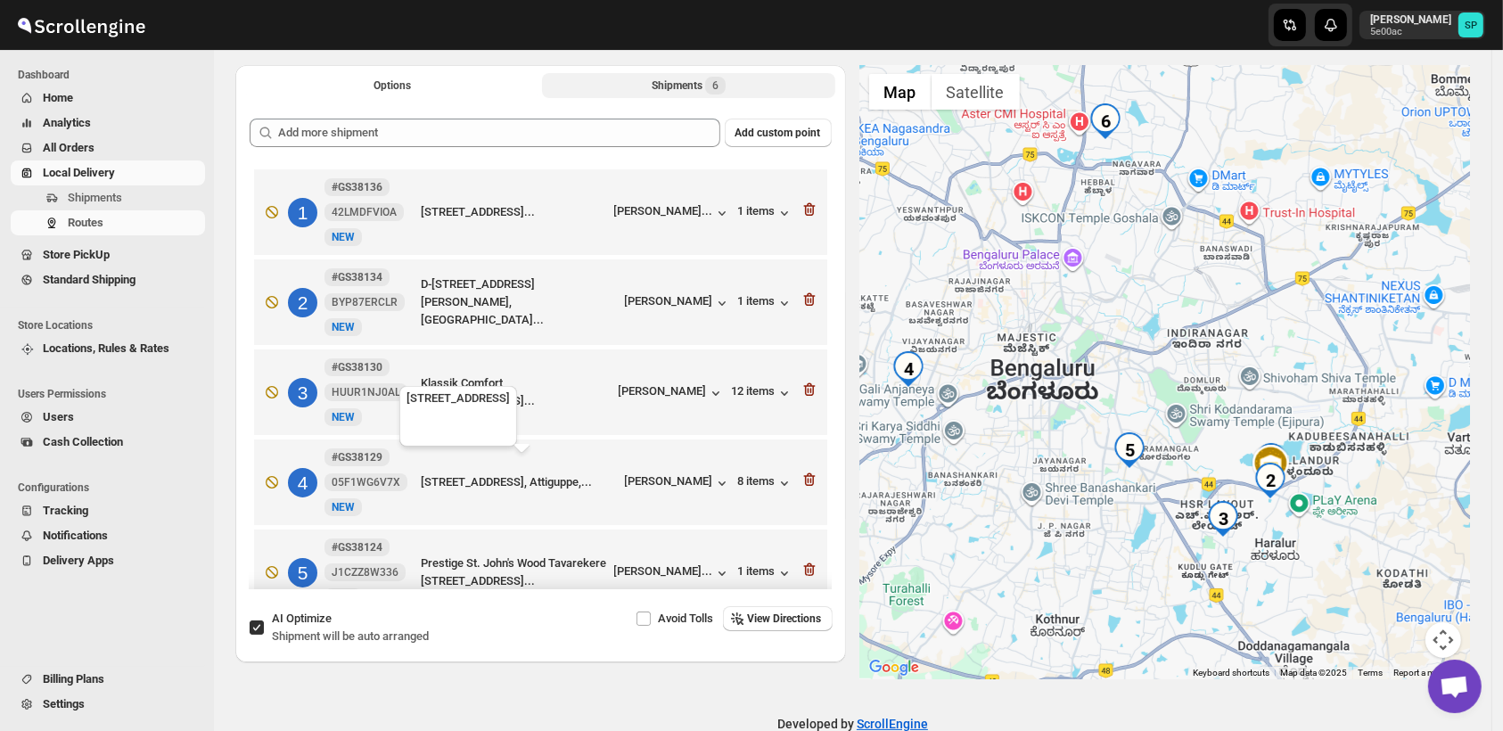
scroll to position [21, 0]
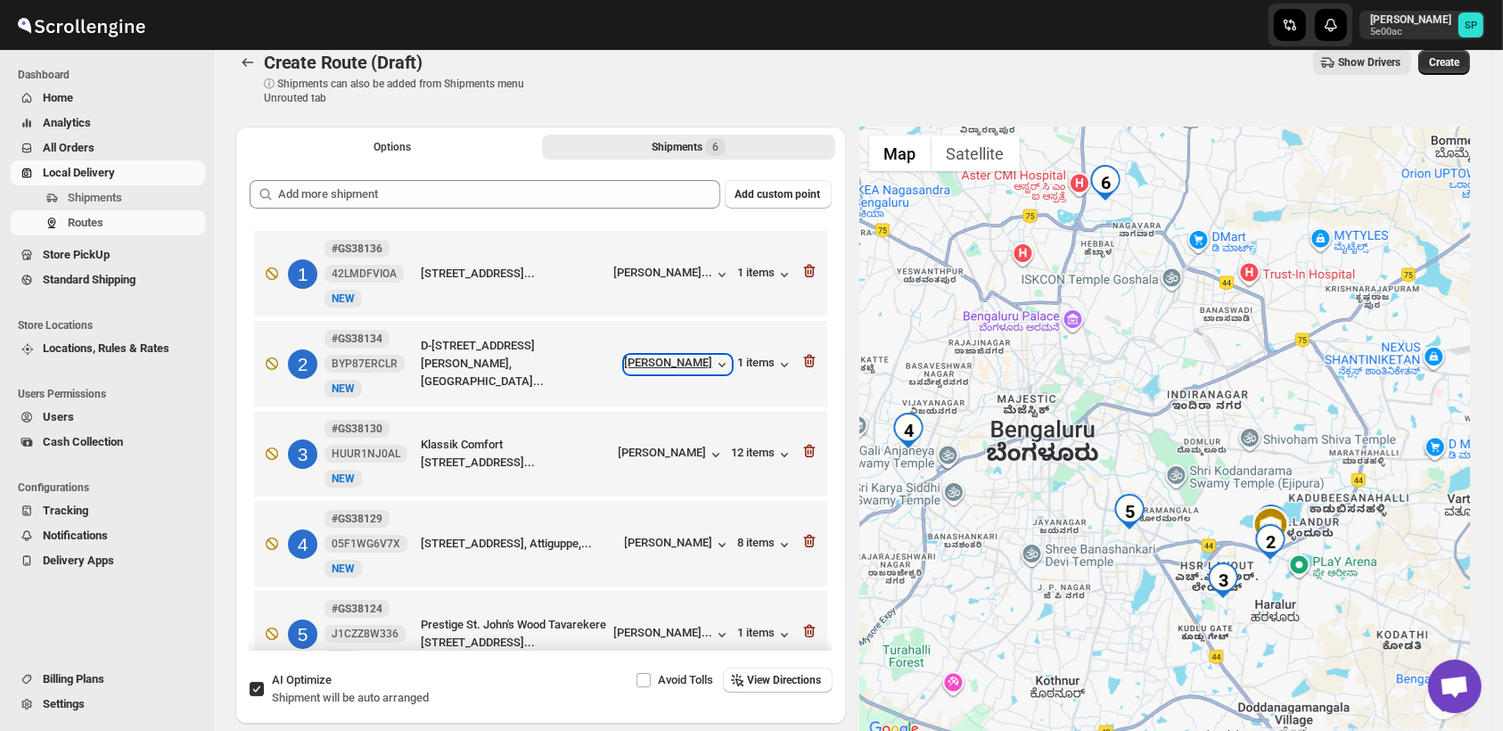
click at [703, 368] on div "[PERSON_NAME]" at bounding box center [678, 365] width 106 height 18
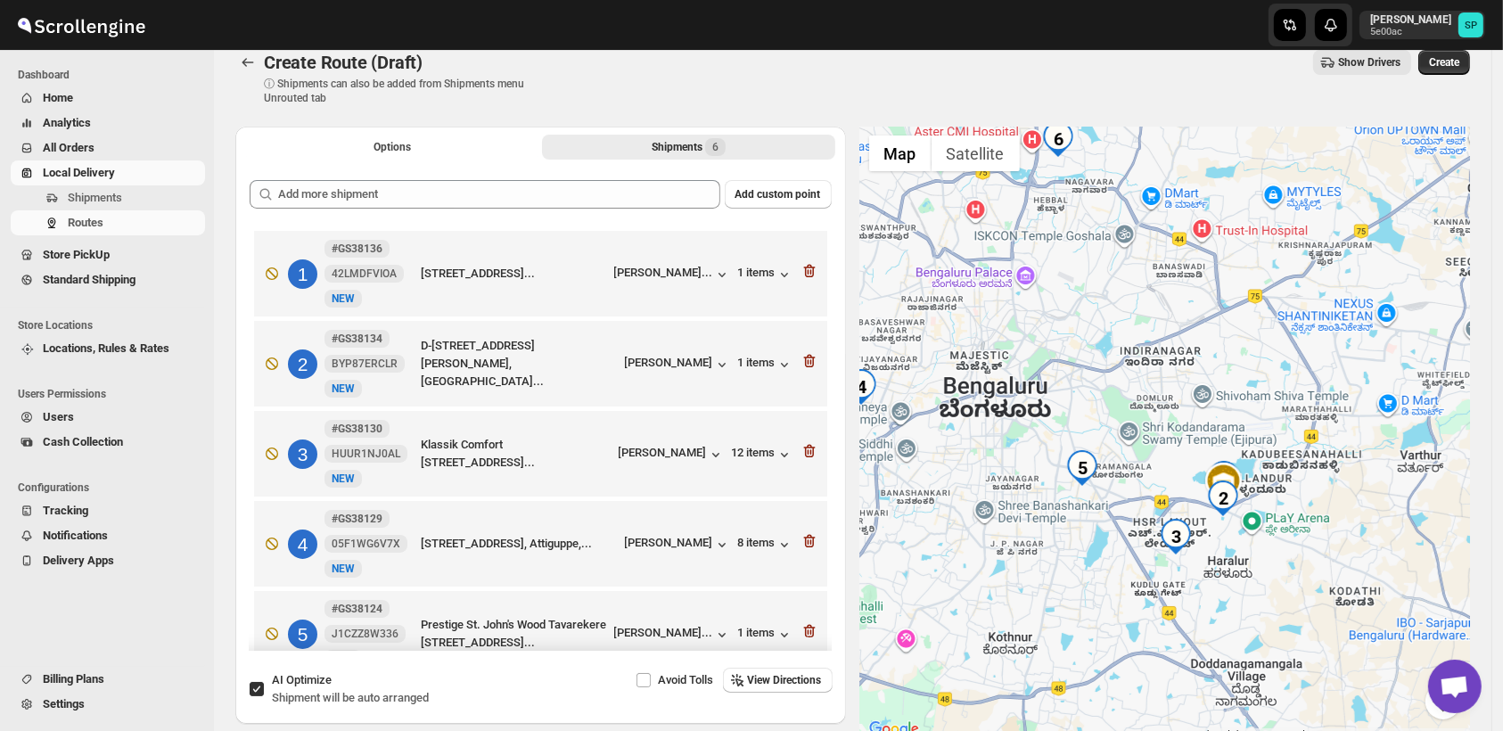
drag, startPoint x: 1189, startPoint y: 606, endPoint x: 1132, endPoint y: 564, distance: 70.8
click at [1132, 564] on div at bounding box center [1165, 434] width 611 height 614
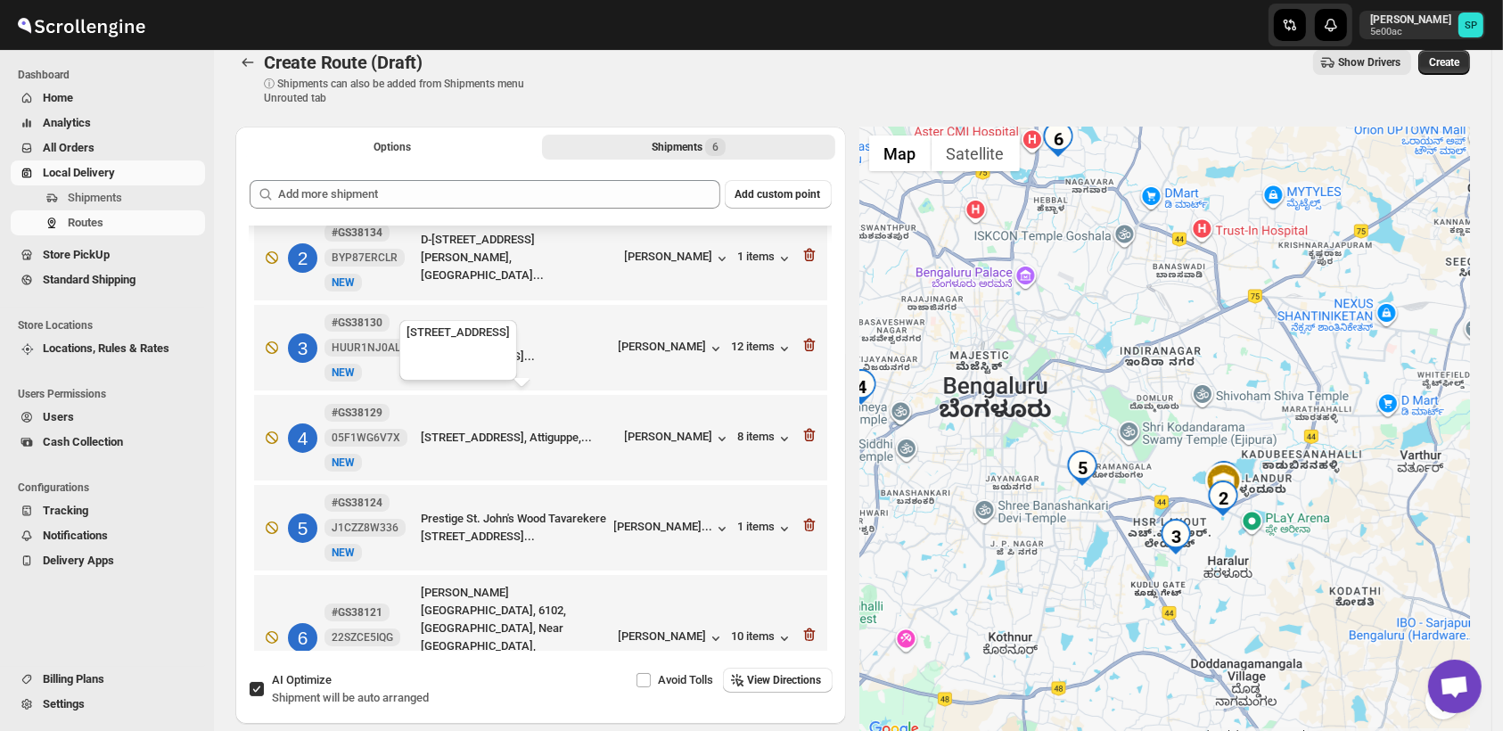
scroll to position [128, 0]
